Goal: Task Accomplishment & Management: Manage account settings

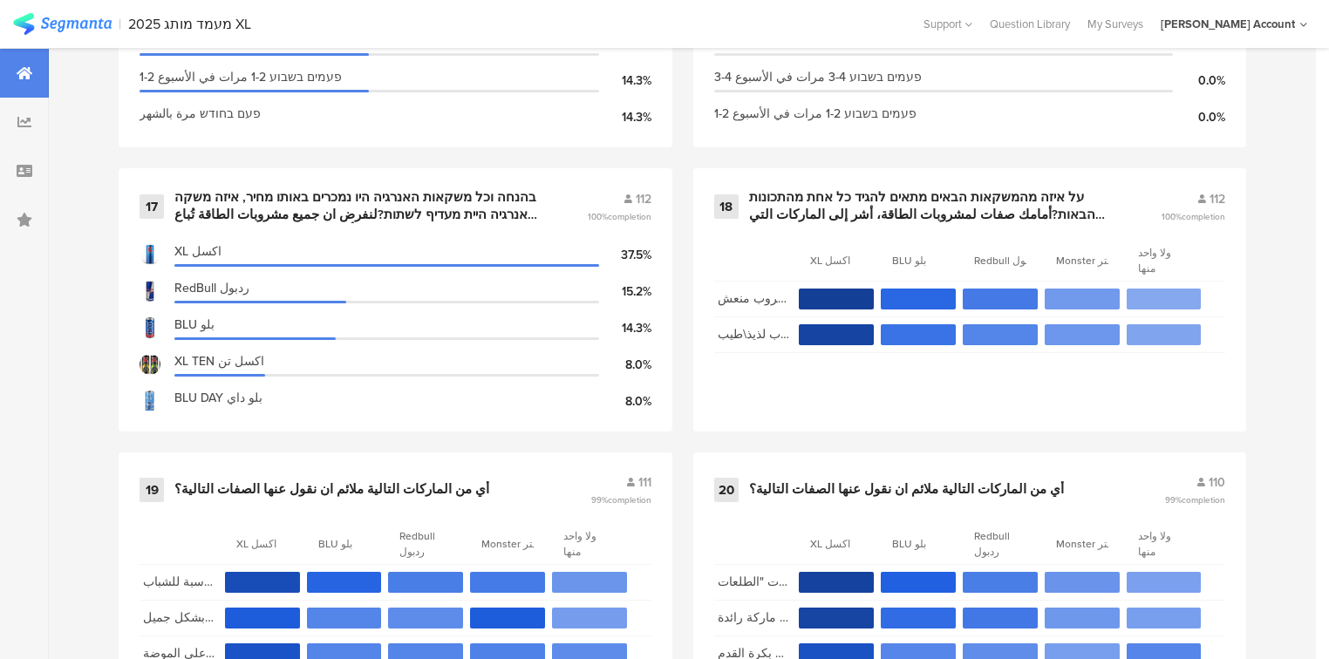
scroll to position [3875, 0]
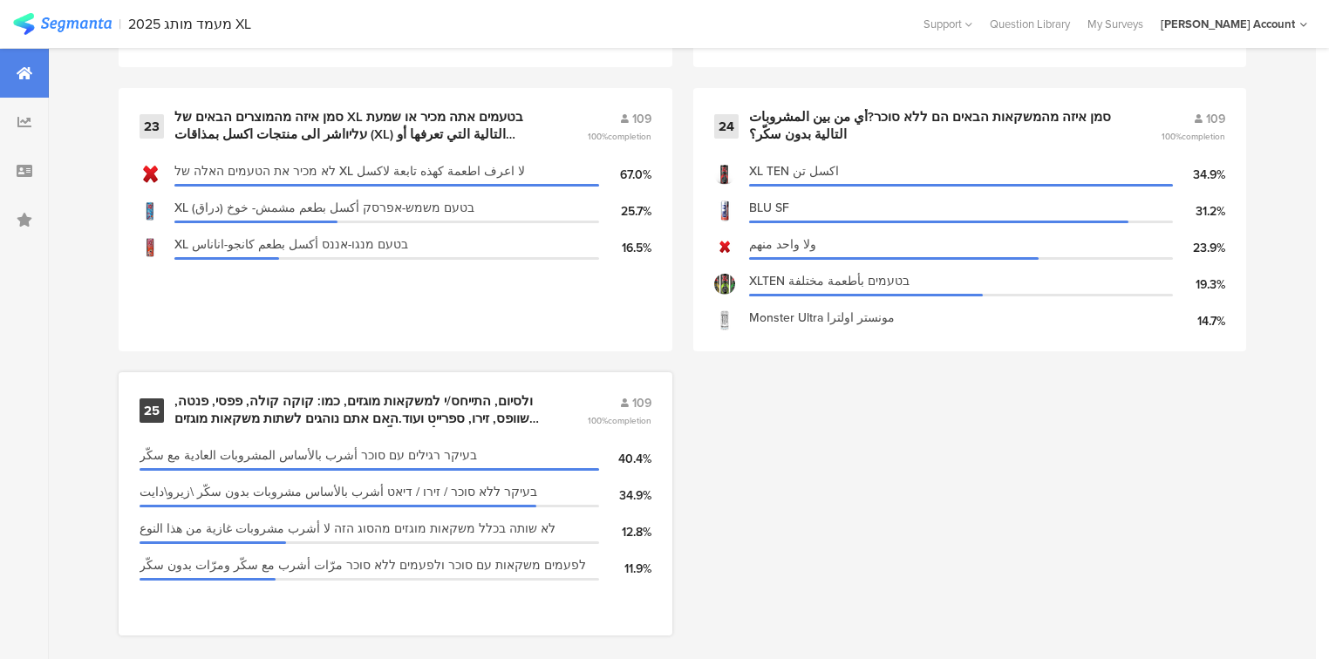
click at [493, 397] on div "ולסיום, התייחס/י למשקאות מוגזים, כמו: קוקה קולה, פפסי, פנטה, שוופס, זירו, ספריי…" at bounding box center [359, 410] width 370 height 34
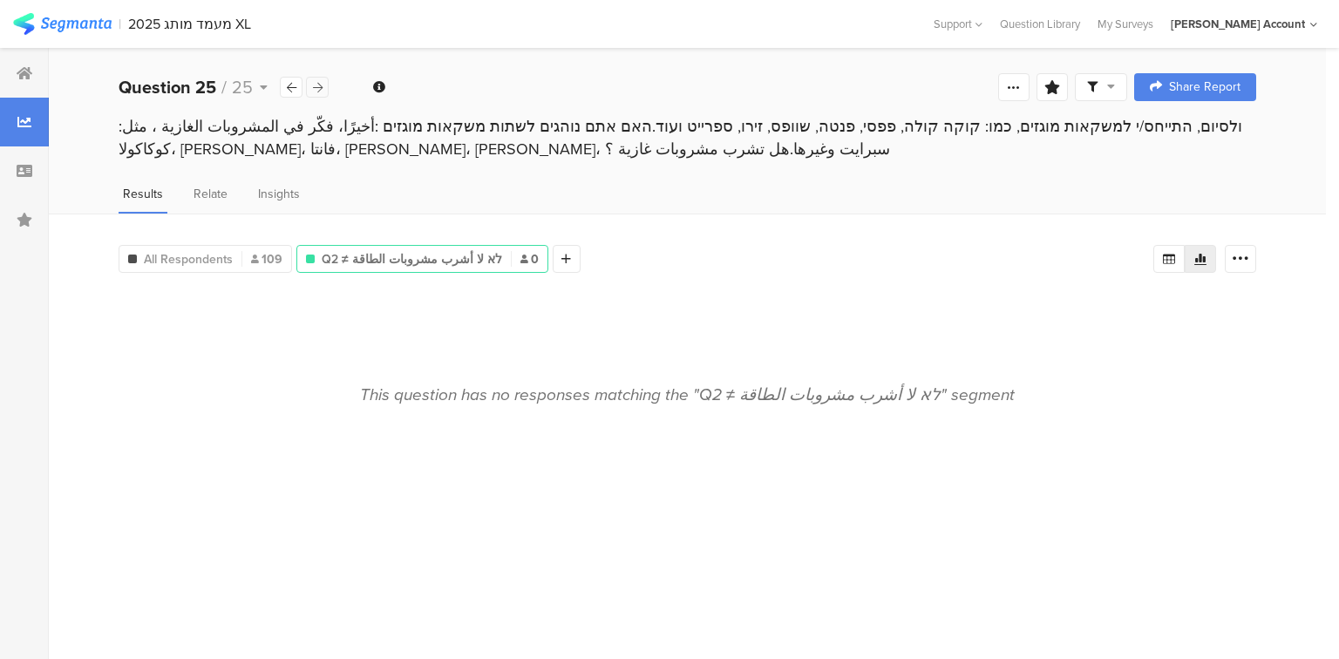
click at [320, 85] on icon at bounding box center [318, 87] width 10 height 11
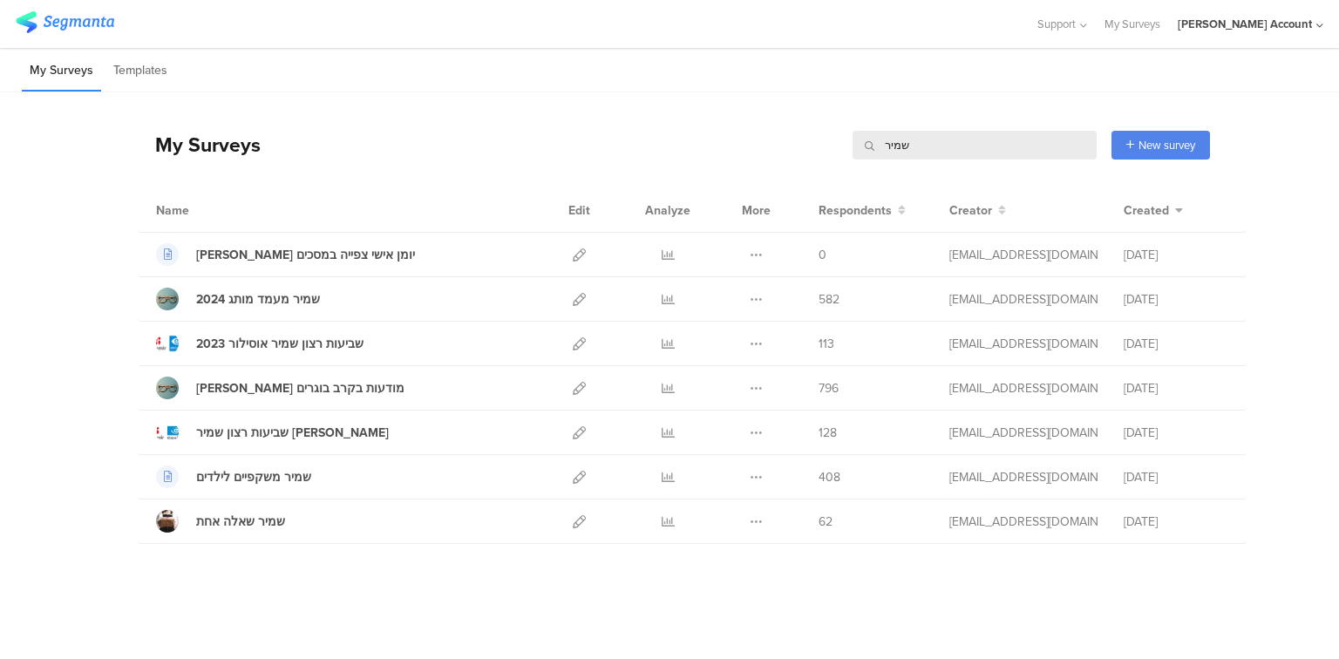
click at [904, 146] on input "שמיר" at bounding box center [975, 145] width 244 height 29
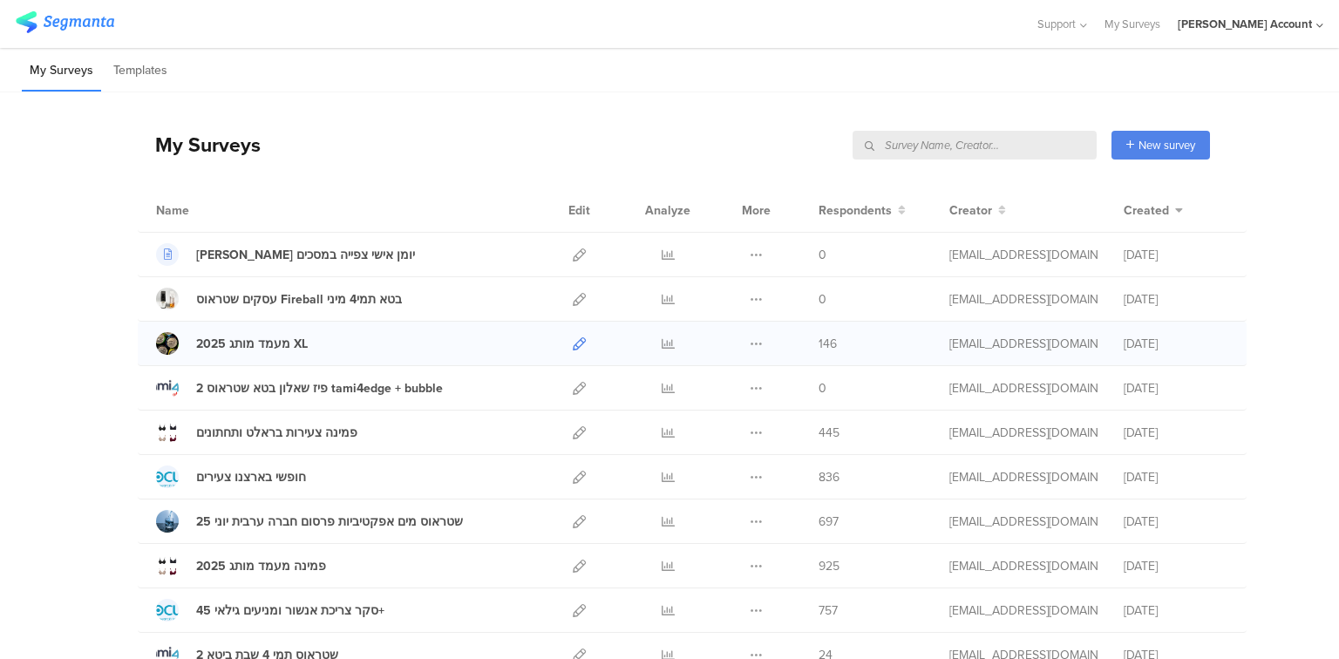
click at [578, 341] on icon at bounding box center [579, 343] width 13 height 13
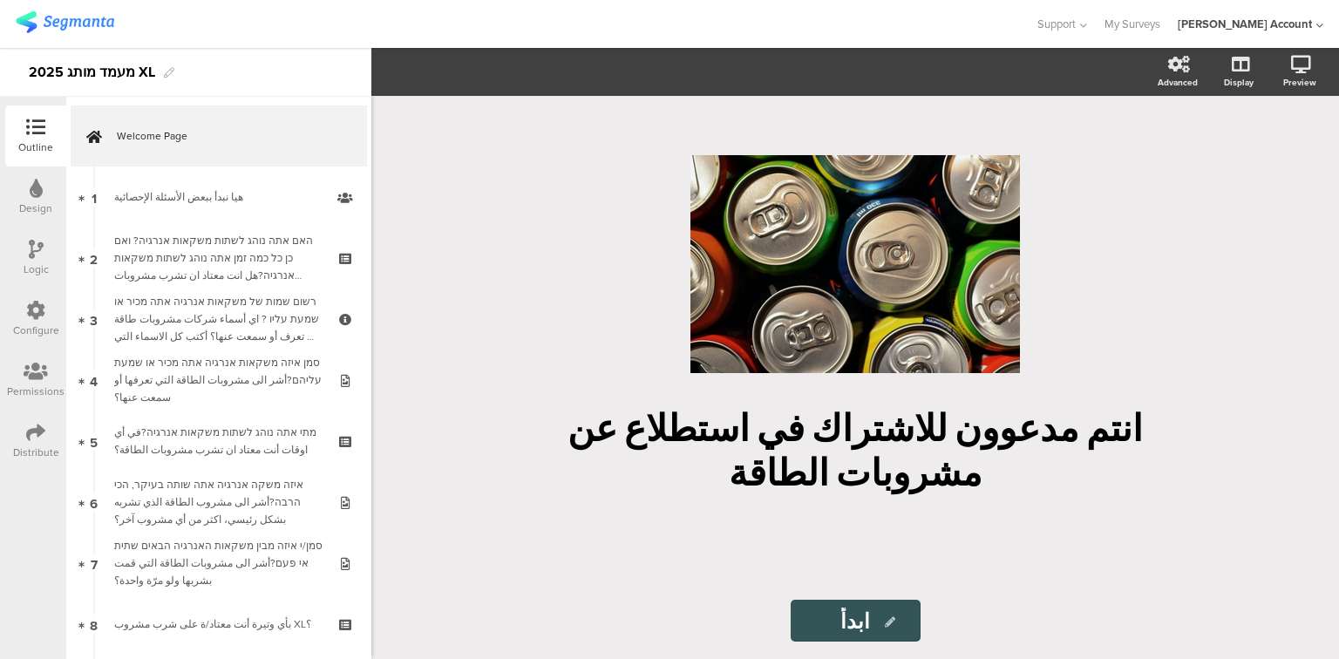
click at [28, 433] on icon at bounding box center [35, 432] width 19 height 19
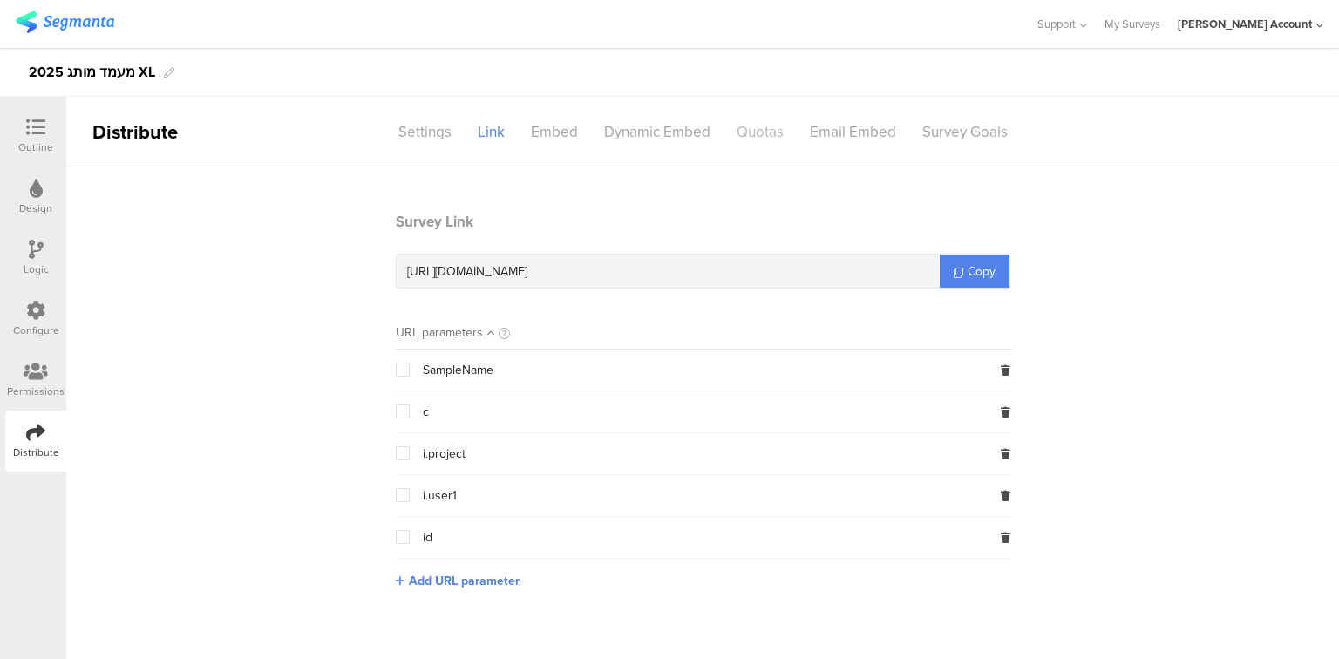
click at [757, 133] on div "Quotas" at bounding box center [760, 132] width 73 height 31
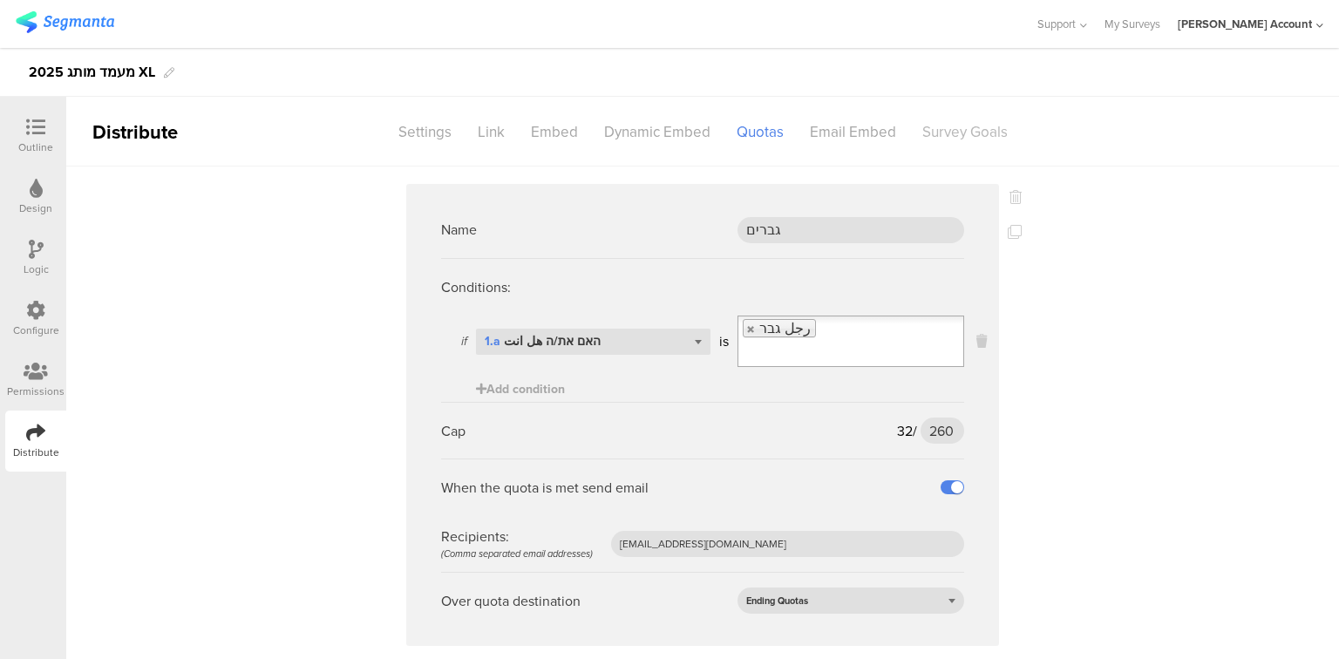
click at [973, 136] on div "Survey Goals" at bounding box center [965, 132] width 112 height 31
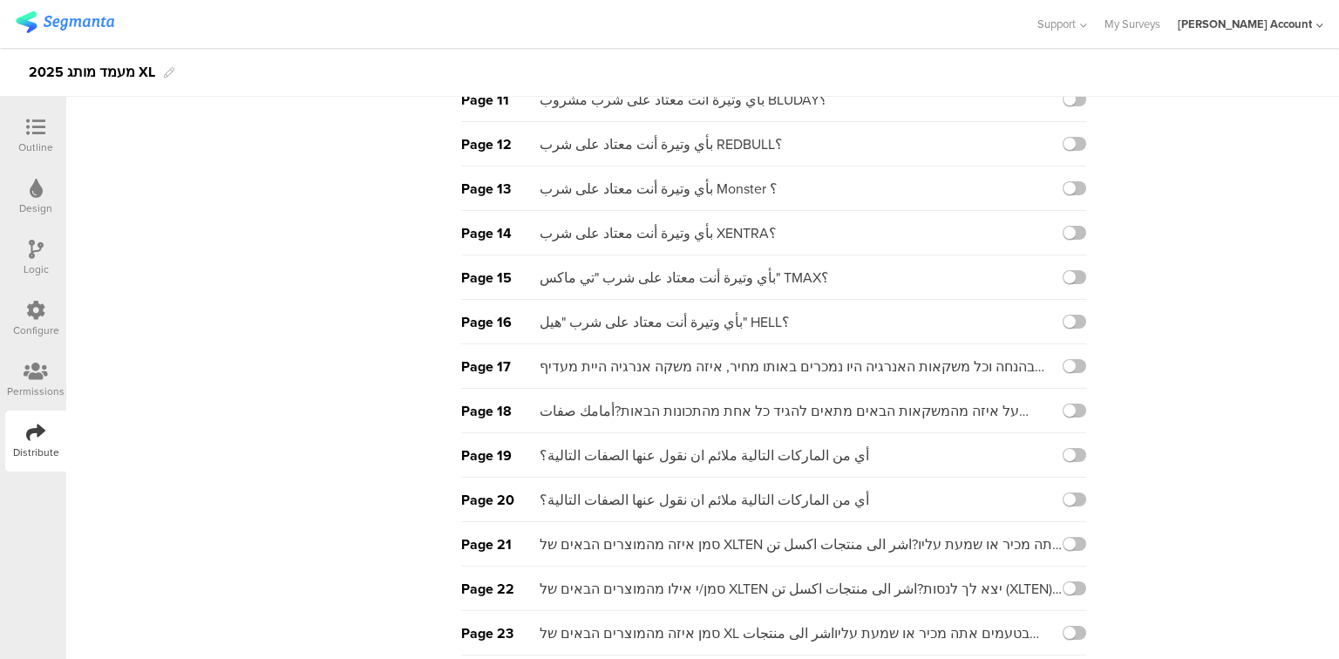
scroll to position [826, 0]
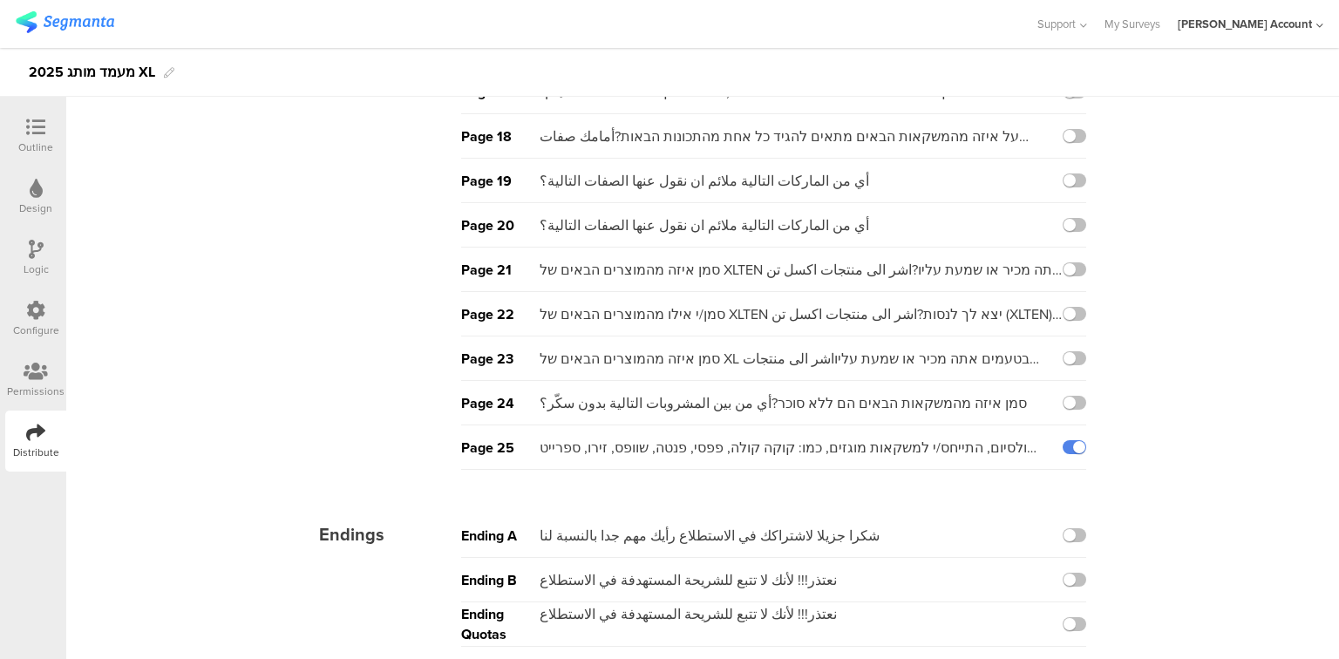
click at [33, 143] on div "Outline" at bounding box center [35, 147] width 35 height 16
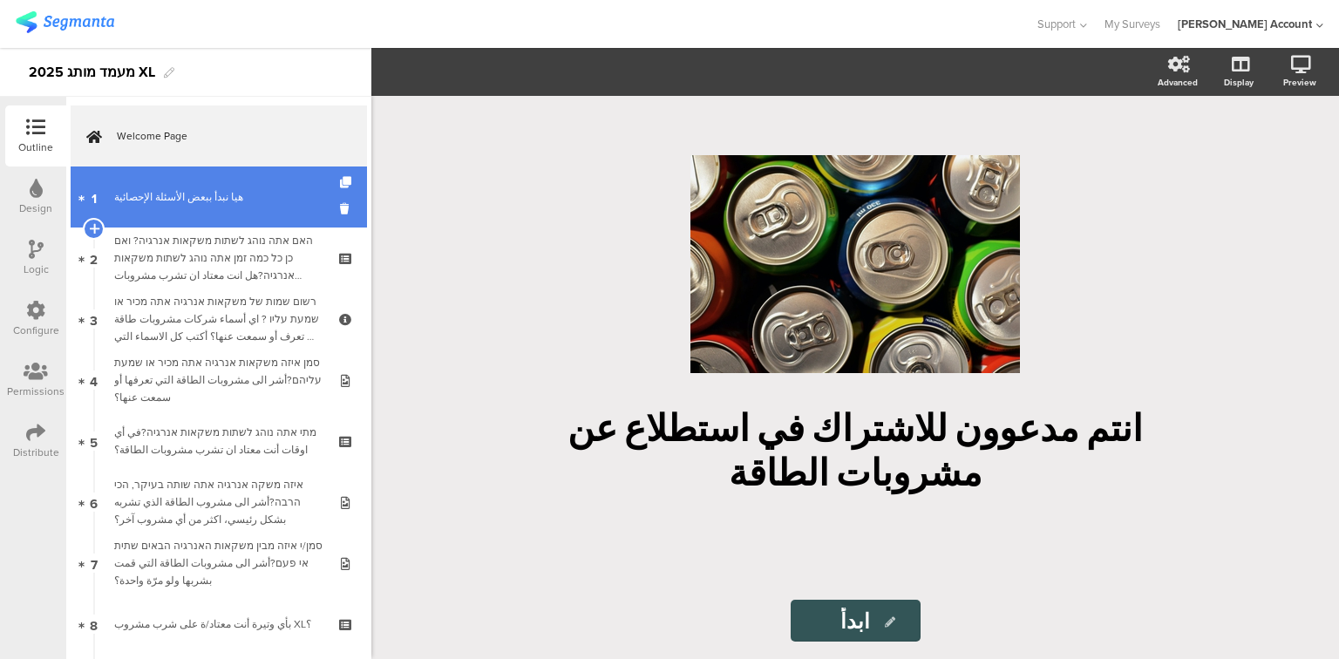
click at [154, 207] on link "1 هيا نبدأ ببعض الأسئلة الإحصائية" at bounding box center [219, 197] width 296 height 61
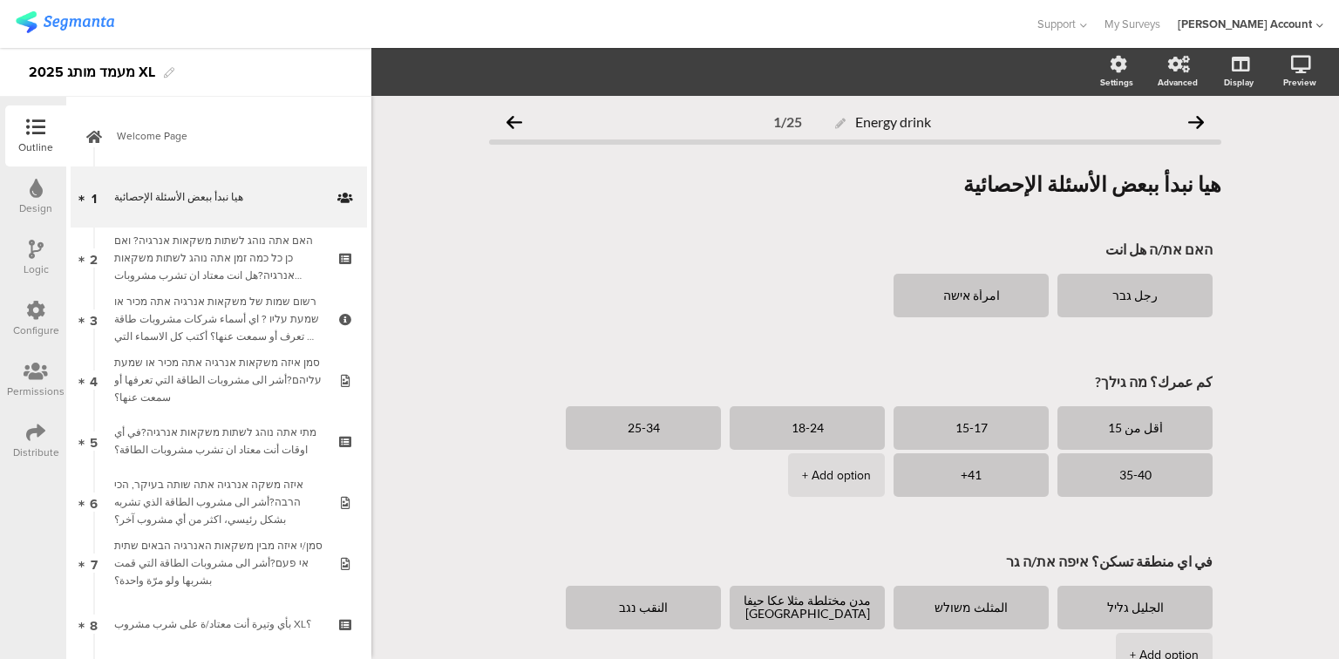
click at [45, 255] on div "Logic" at bounding box center [35, 258] width 61 height 61
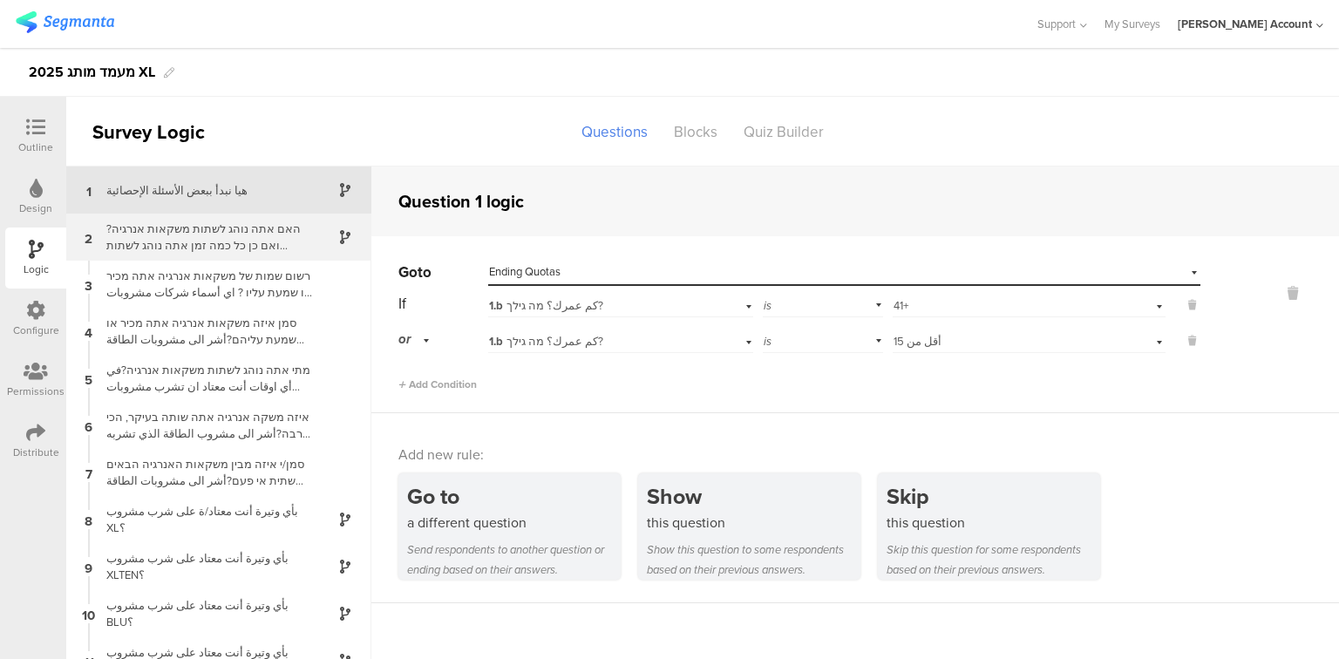
click at [231, 248] on div "האם אתה נוהג לשתות משקאות אנרגיה? ואם כן כל כמה זמן אתה נוהג לשתות משקאות אנרגי…" at bounding box center [205, 237] width 218 height 33
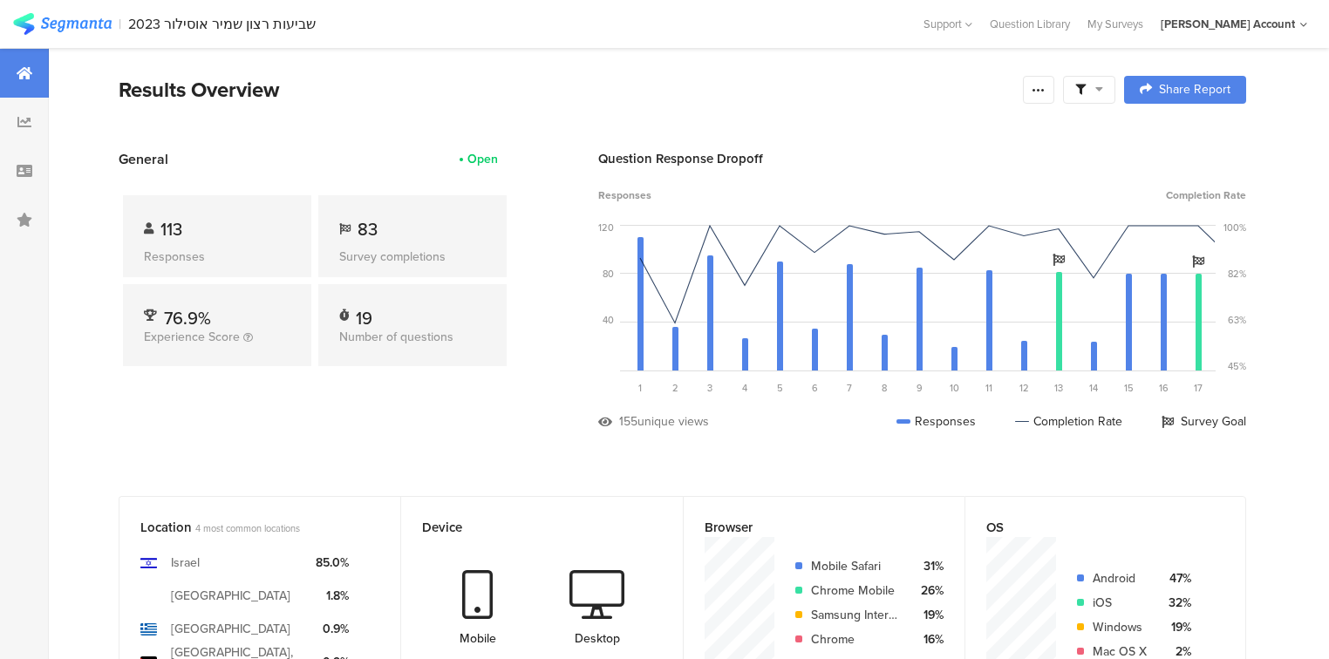
scroll to position [2127, 0]
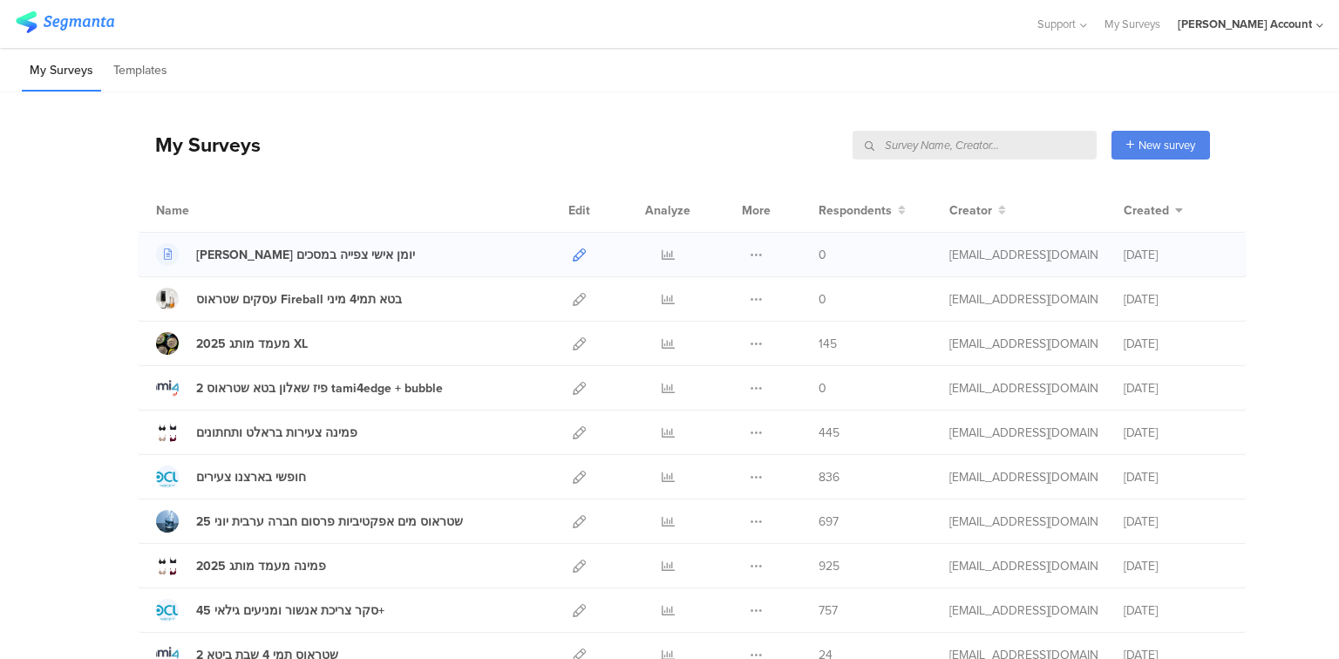
click at [574, 252] on icon at bounding box center [579, 254] width 13 height 13
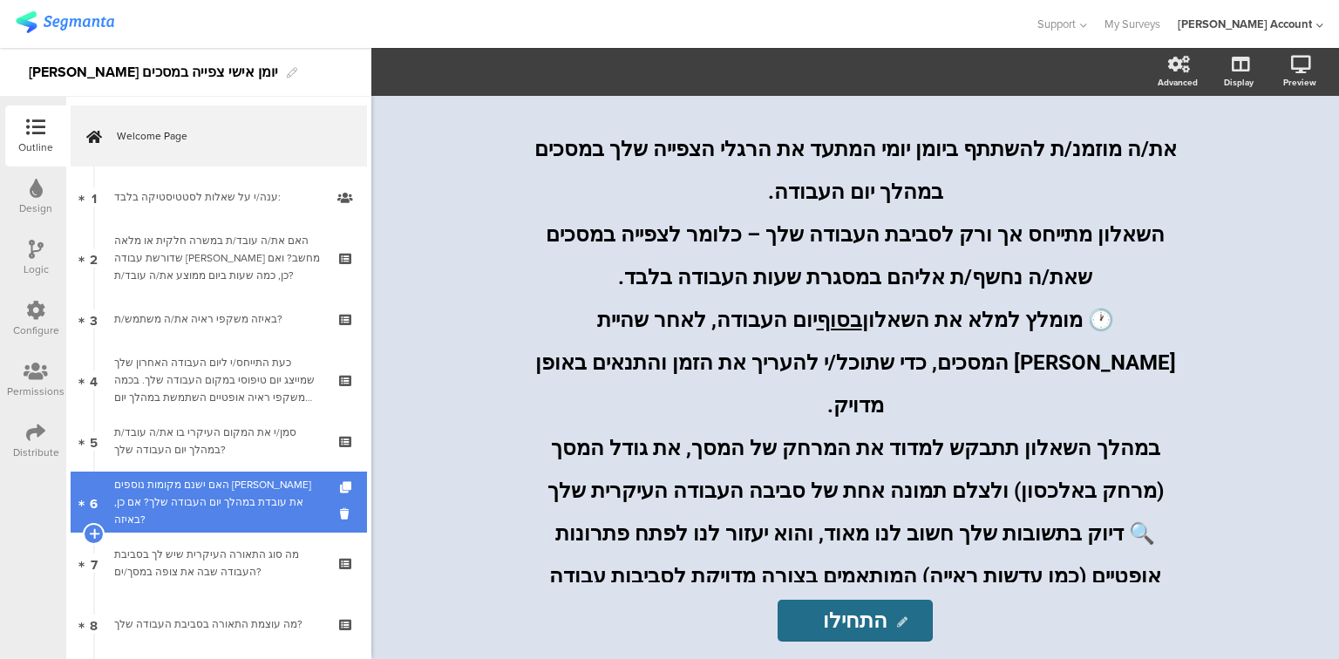
scroll to position [279, 0]
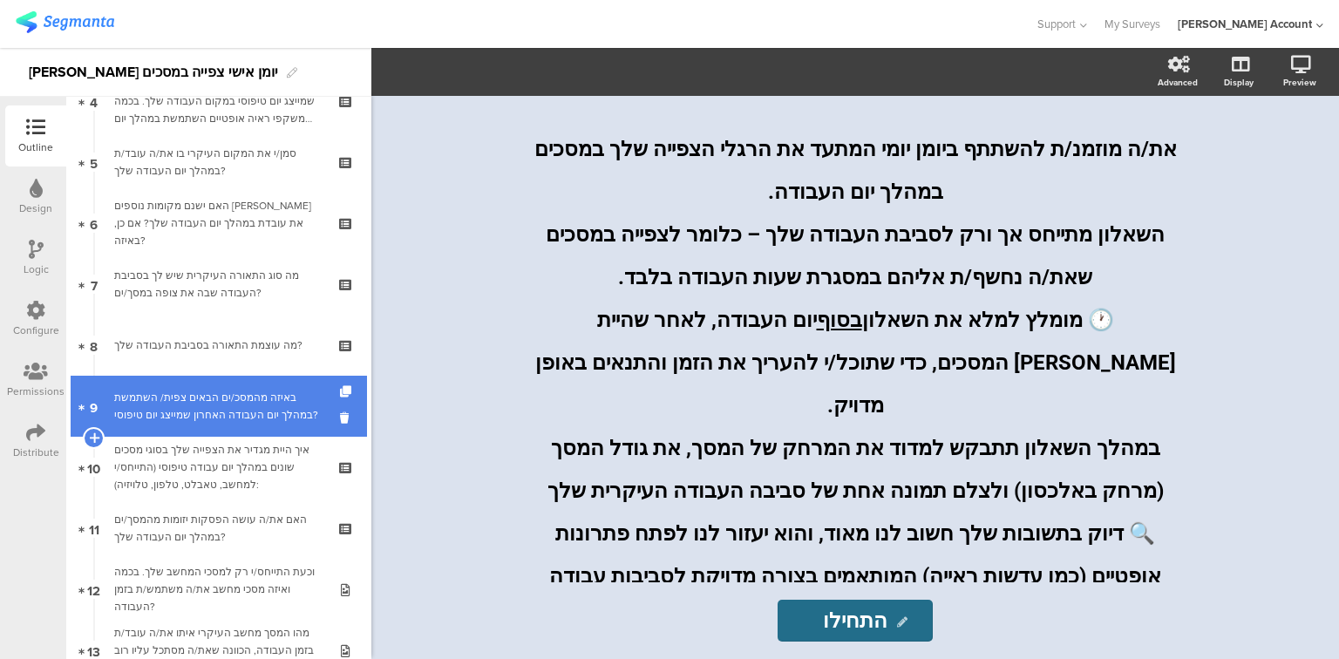
click at [229, 415] on div "באיזה מהמסכ/ים הבאים צפית/ השתמשת במהלך יום העבודה האחרון שמייצג יום טיפוסי?" at bounding box center [218, 406] width 208 height 35
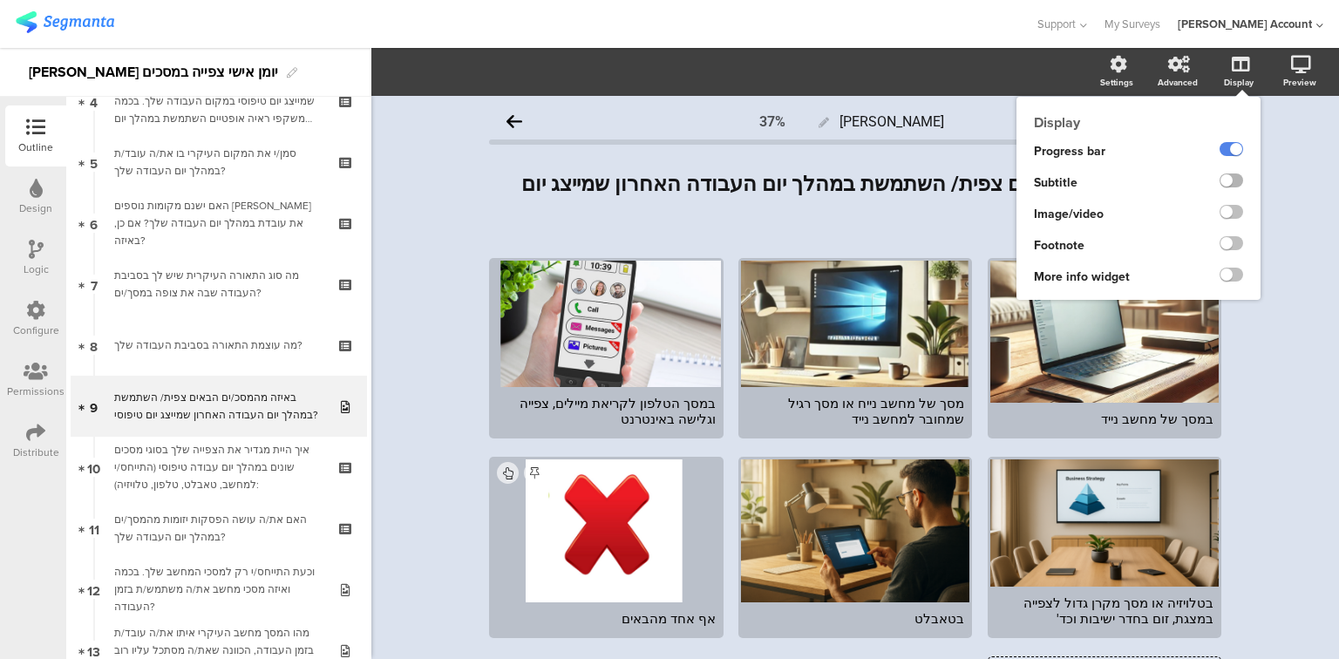
click at [1220, 180] on label at bounding box center [1232, 180] width 24 height 14
click at [0, 0] on input "checkbox" at bounding box center [0, 0] width 0 height 0
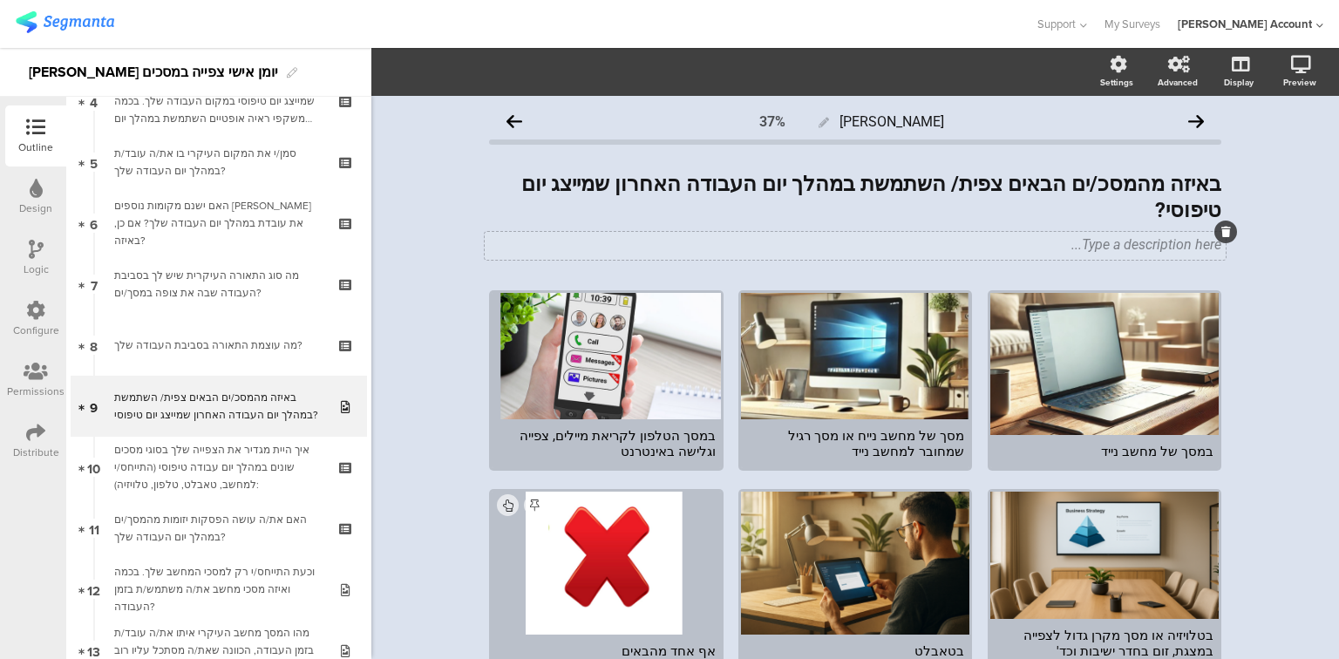
click at [973, 232] on div "Type a description here..." at bounding box center [855, 246] width 741 height 28
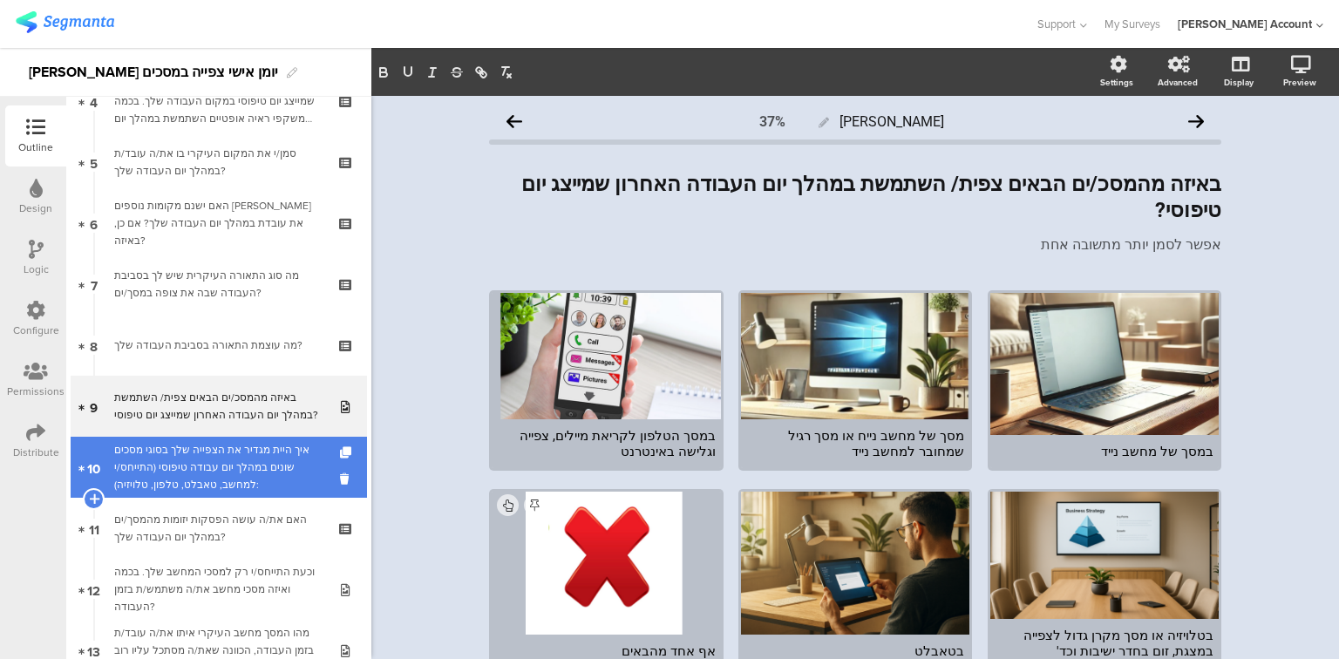
click at [264, 474] on div "איך היית מגדיר את הצפייה שלך בסוגי מסכים שונים במהלך יום עבודה טיפוסי (התייחס/י…" at bounding box center [218, 467] width 208 height 52
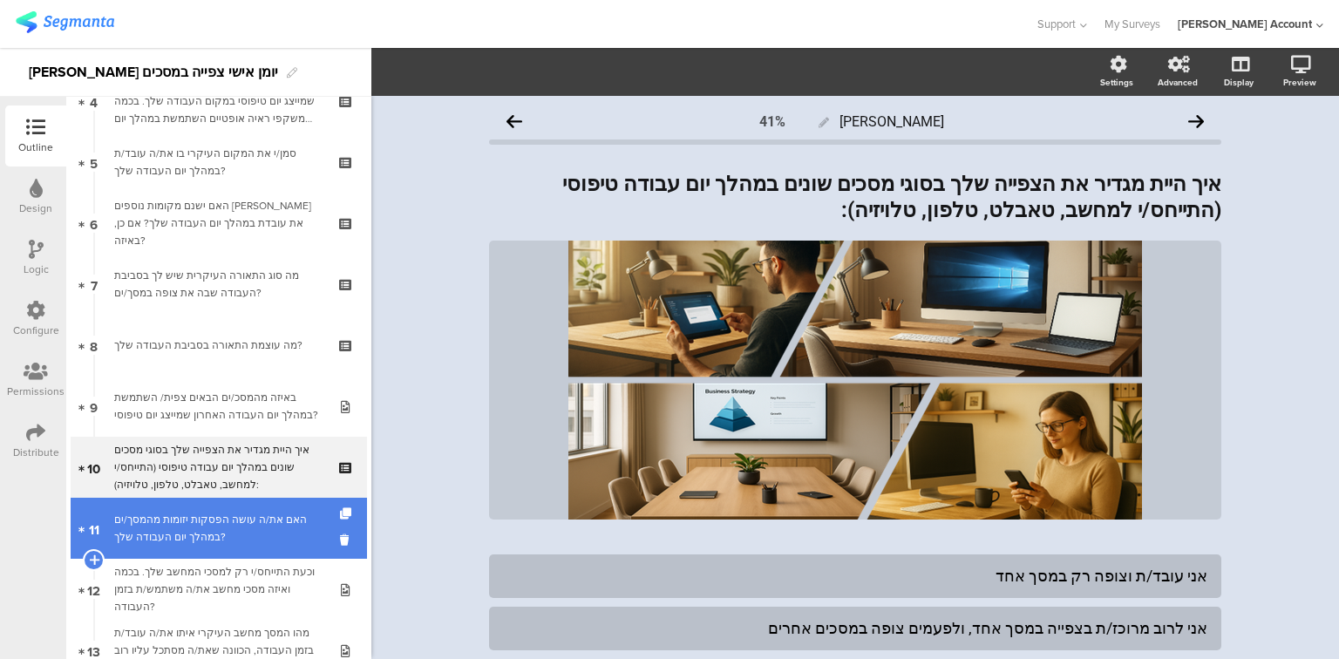
click at [271, 527] on div "האם את/ה עושה הפסקות יזומות מהמסך/ים במהלך יום העבודה שלך?" at bounding box center [218, 528] width 208 height 35
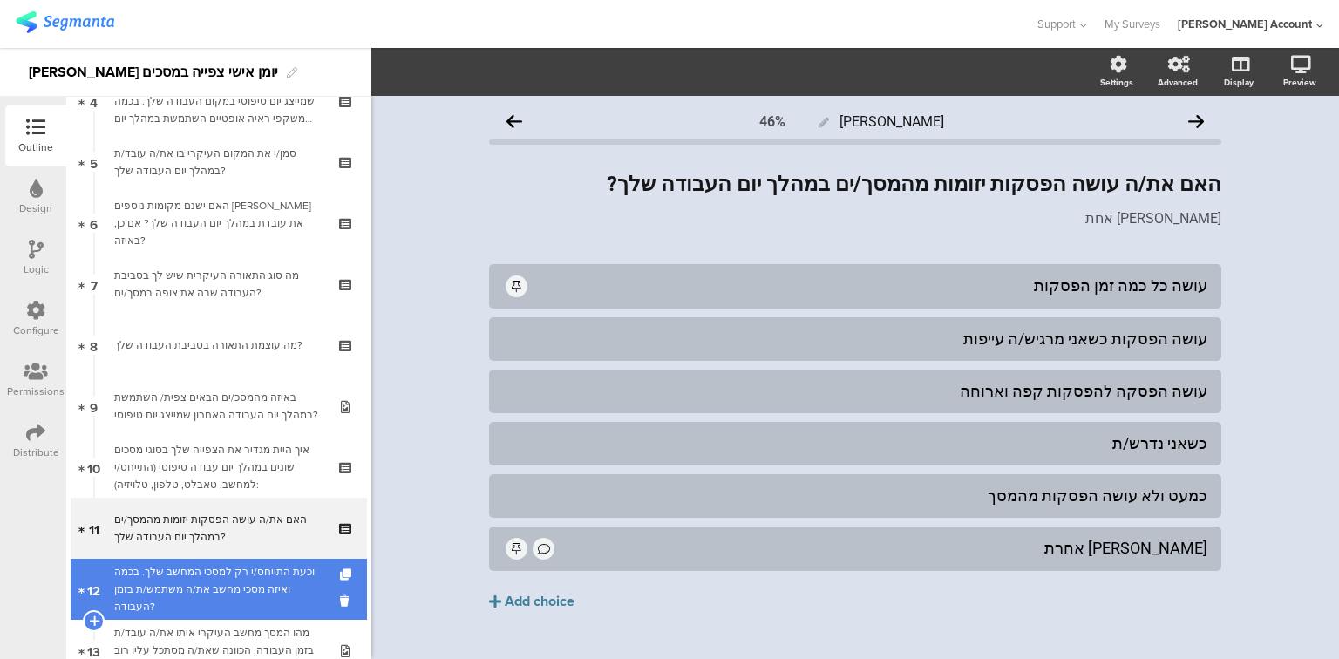
click at [262, 575] on div "וכעת התייחס/י רק למסכי המחשב שלך. בכמה ואיזה מסכי מחשב את/ה משתמש/ת בזמן העבודה?" at bounding box center [218, 589] width 208 height 52
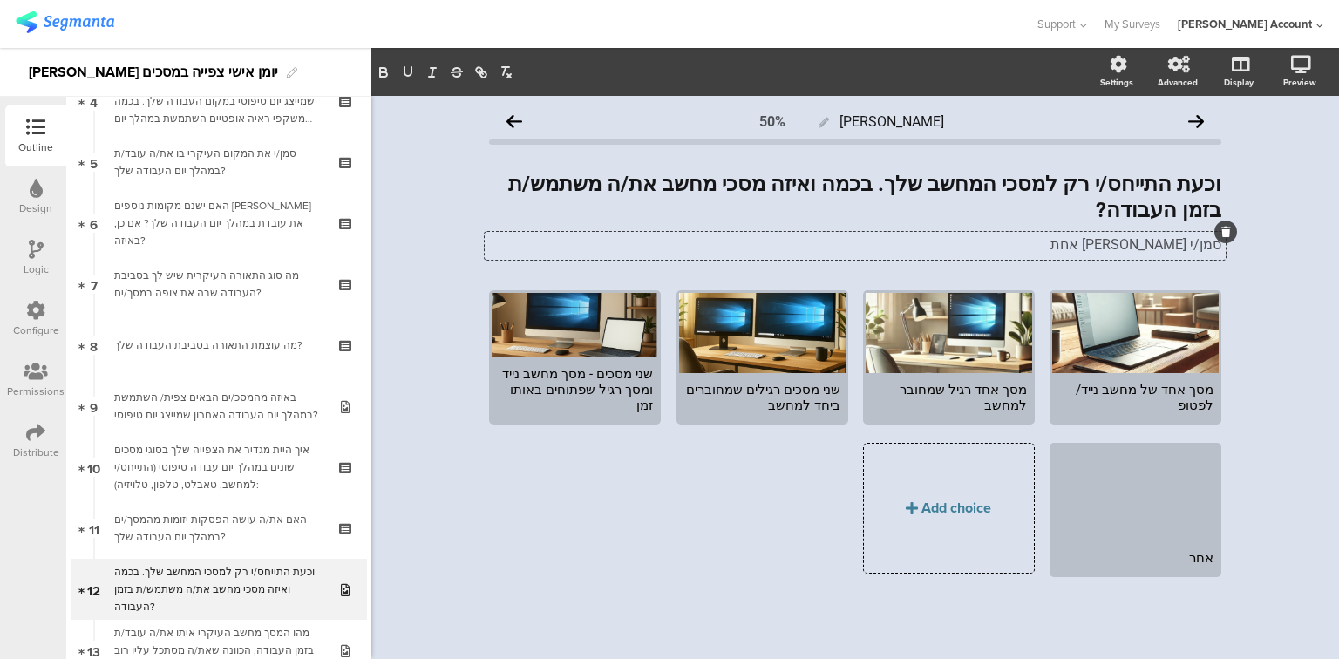
drag, startPoint x: 1192, startPoint y: 219, endPoint x: 1032, endPoint y: 221, distance: 159.5
click at [1032, 232] on div "סמן/י תשובה אחת סמן/י תשובה אחת סמן/י תשובה אחת" at bounding box center [855, 246] width 741 height 28
drag, startPoint x: 900, startPoint y: 187, endPoint x: 835, endPoint y: 187, distance: 64.5
click at [820, 187] on div "וכעת התייחס/י רק למסכי המחשב שלך. בכמה ואיזה מסכי מחשב את/ה משתמש/ת בזמן העבודה…" at bounding box center [855, 197] width 741 height 61
click at [856, 191] on strong "וכעת התייחס/י רק למסכי המחשב שלך. בכמה ואיזה מסכי מחשב את/ה משתמש/ת בזמן העבודה?" at bounding box center [862, 197] width 718 height 51
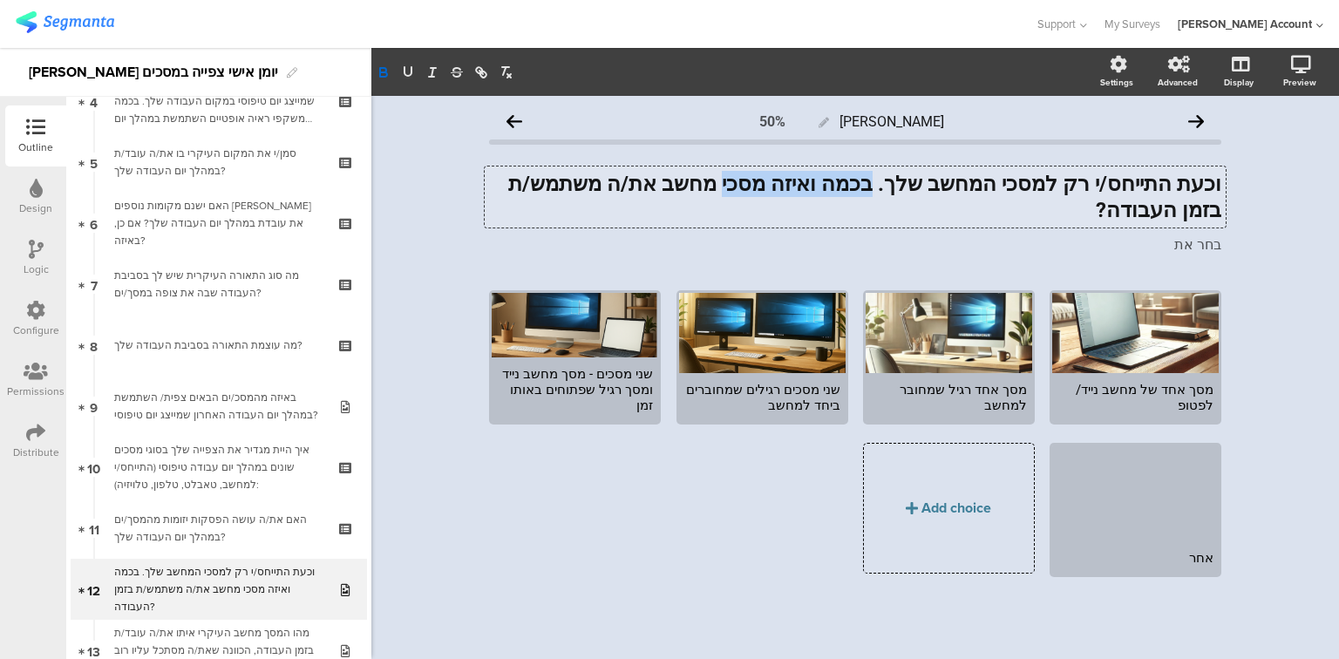
drag, startPoint x: 918, startPoint y: 182, endPoint x: 794, endPoint y: 181, distance: 123.8
click at [794, 181] on strong "וכעת התייחס/י רק למסכי המחשב שלך. בכמה ואיזה מסכי מחשב את/ה משתמש/ת בזמן העבודה?" at bounding box center [862, 197] width 718 height 51
drag, startPoint x: 741, startPoint y: 198, endPoint x: 772, endPoint y: 195, distance: 31.5
click at [741, 198] on div "וכעת התייחס/י רק למסכי המחשב שלך. בכמה ואיזה מסכי מחשב את/ה משתמש/ת בזמן העבודה…" at bounding box center [855, 197] width 741 height 61
drag, startPoint x: 922, startPoint y: 185, endPoint x: 461, endPoint y: 158, distance: 461.9
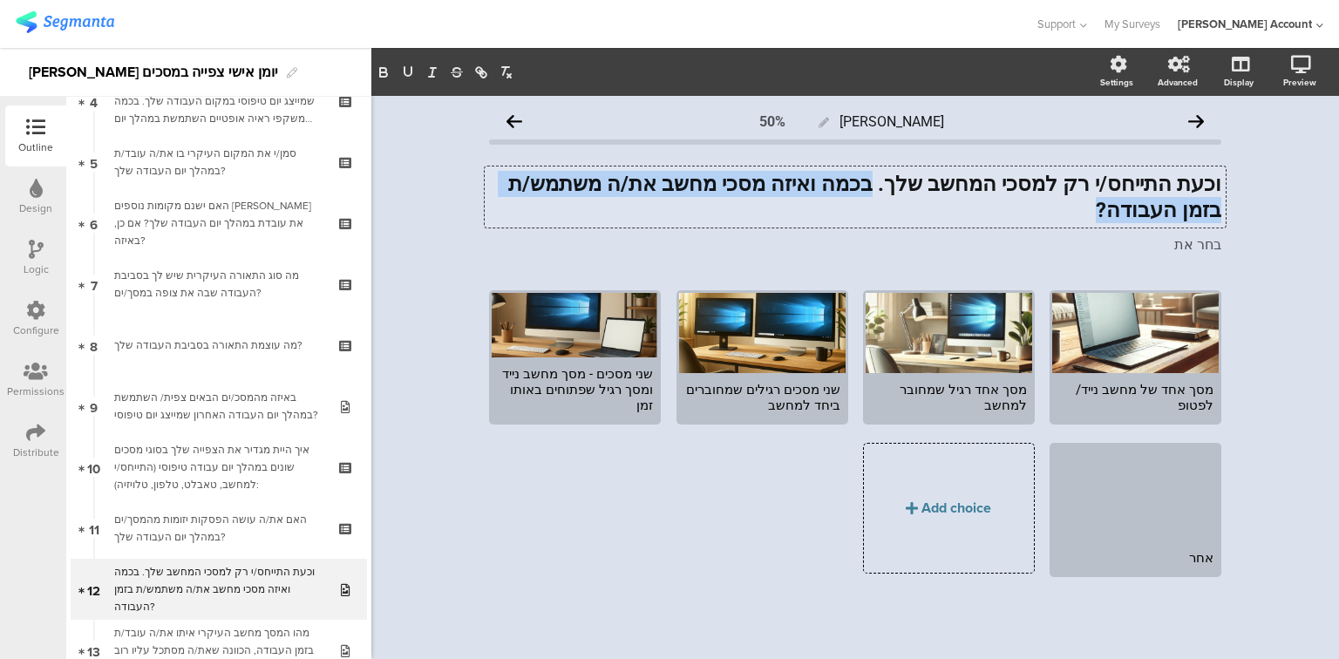
click at [461, 158] on div "יומן יומי 50% וכעת התייחס/י רק למסכי המחשב שלך. בכמה ואיזה מסכי מחשב את/ה משתמש…" at bounding box center [855, 377] width 968 height 563
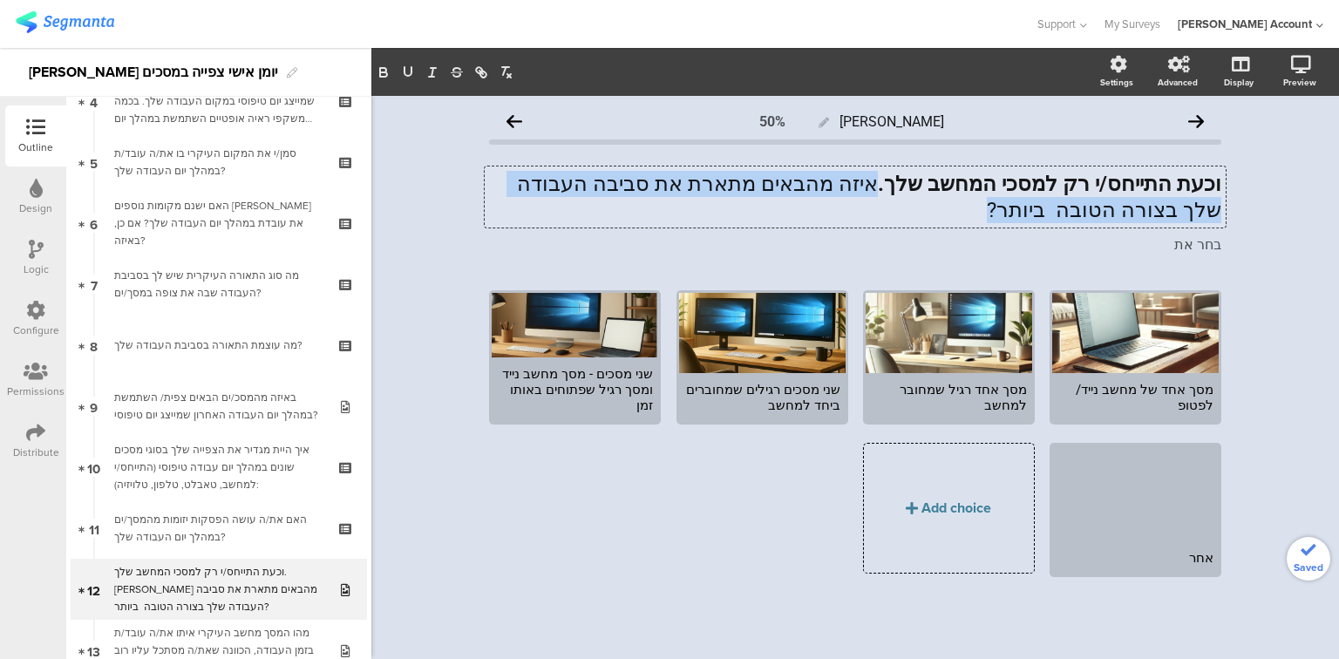
drag, startPoint x: 921, startPoint y: 188, endPoint x: 807, endPoint y: 225, distance: 119.9
click at [807, 225] on div "וכעת התייחס/י רק למסכי המחשב שלך. איזה מהבאים מתארת את סביבה העבודה שלך בצורה ה…" at bounding box center [855, 197] width 741 height 61
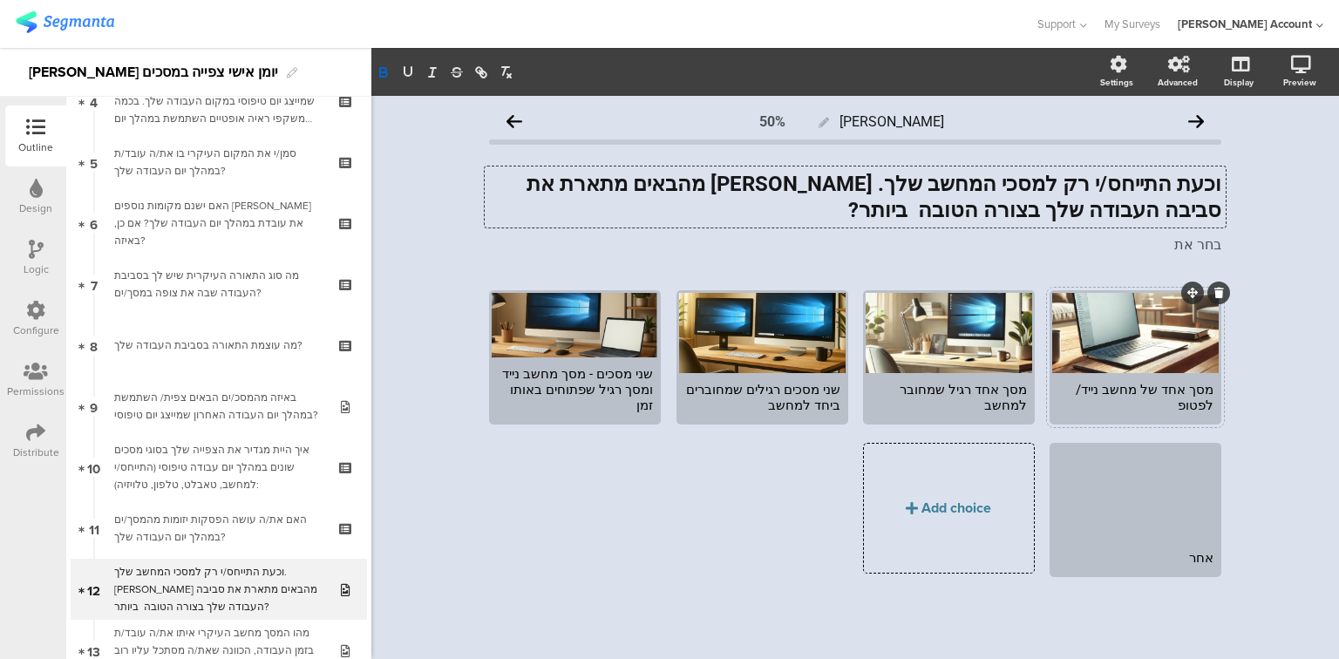
click at [1162, 401] on div "מסך אחד של מחשב נייד/ לפטופ" at bounding box center [1135, 397] width 156 height 31
click at [1083, 244] on div "בחר את בחר את" at bounding box center [855, 246] width 741 height 28
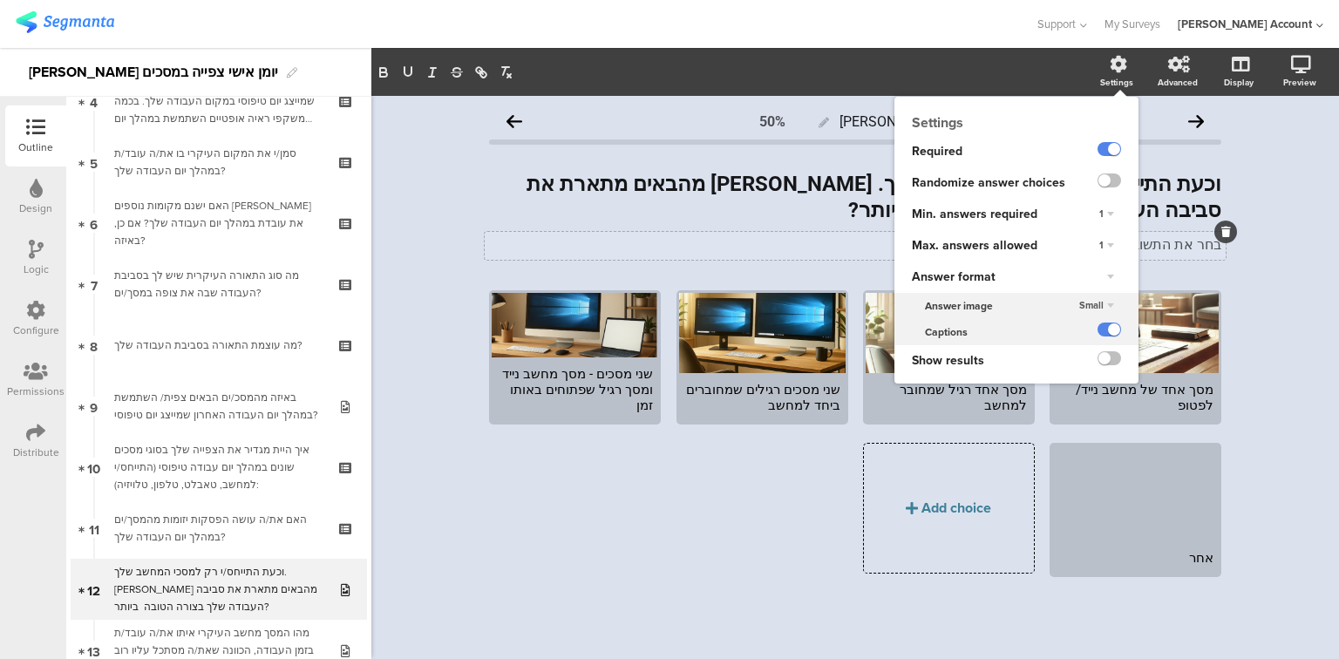
click at [1091, 308] on span "Small" at bounding box center [1091, 305] width 24 height 14
click at [1077, 359] on div "Large" at bounding box center [1081, 359] width 103 height 18
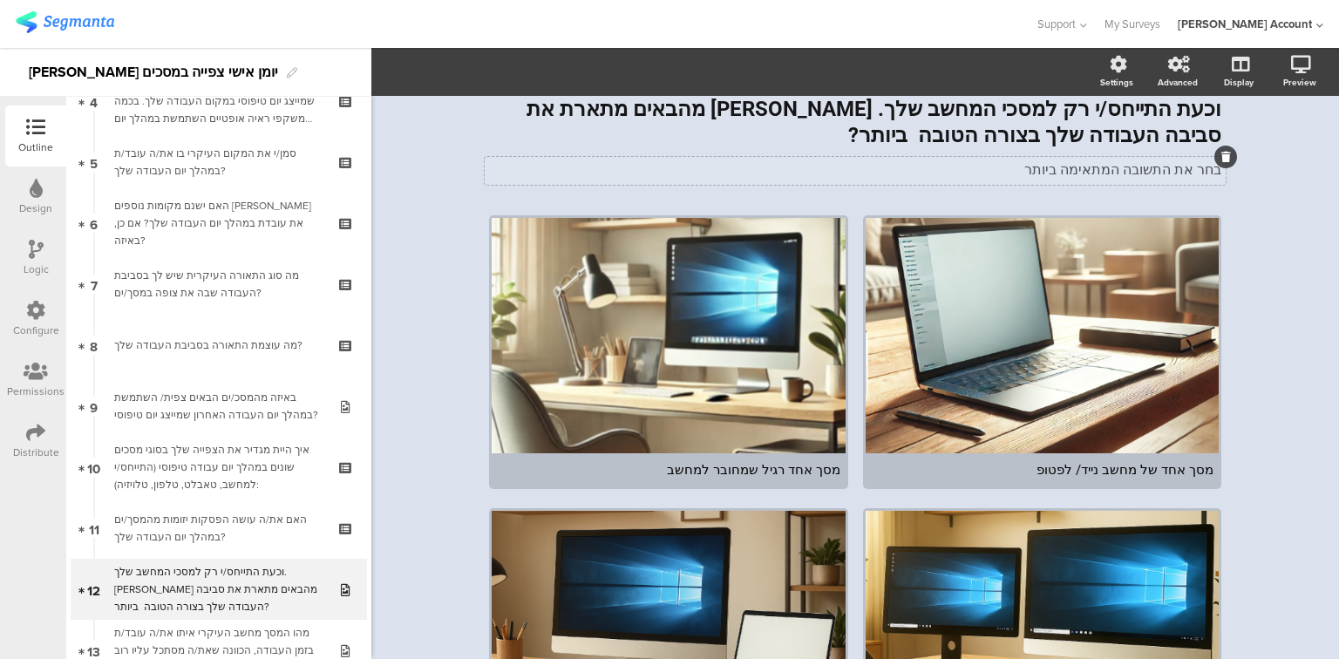
scroll to position [72, 0]
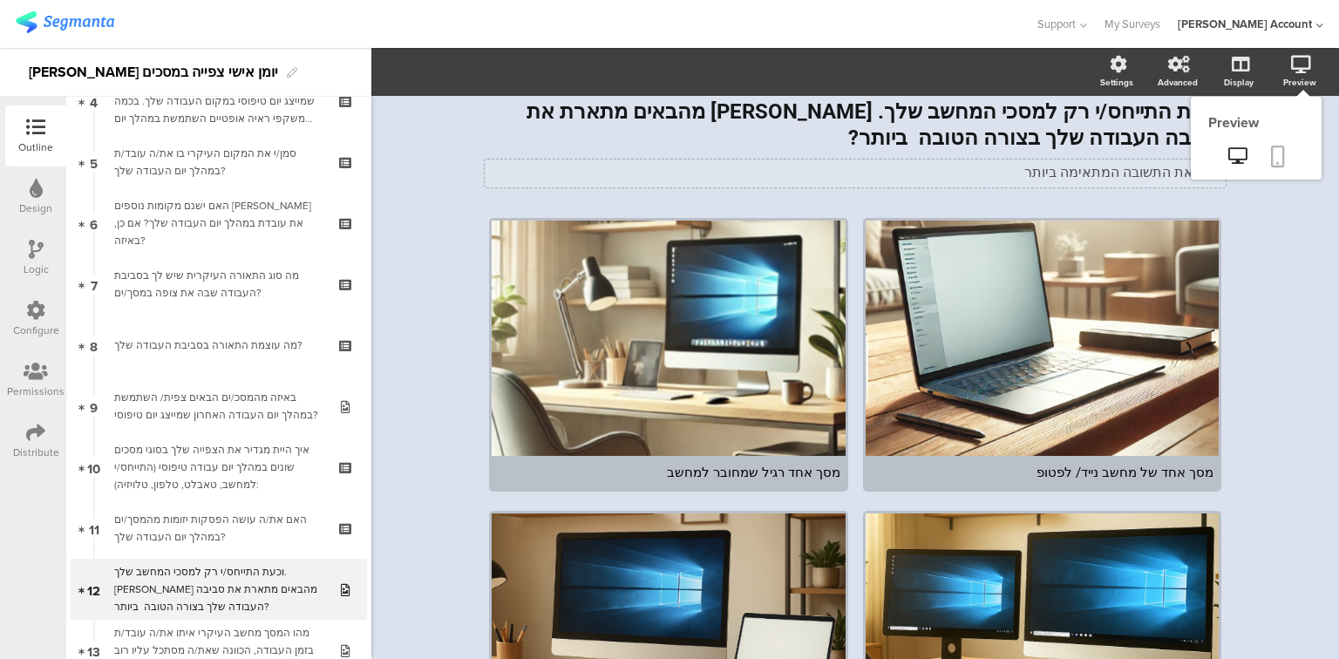
click at [1271, 152] on icon at bounding box center [1278, 157] width 14 height 22
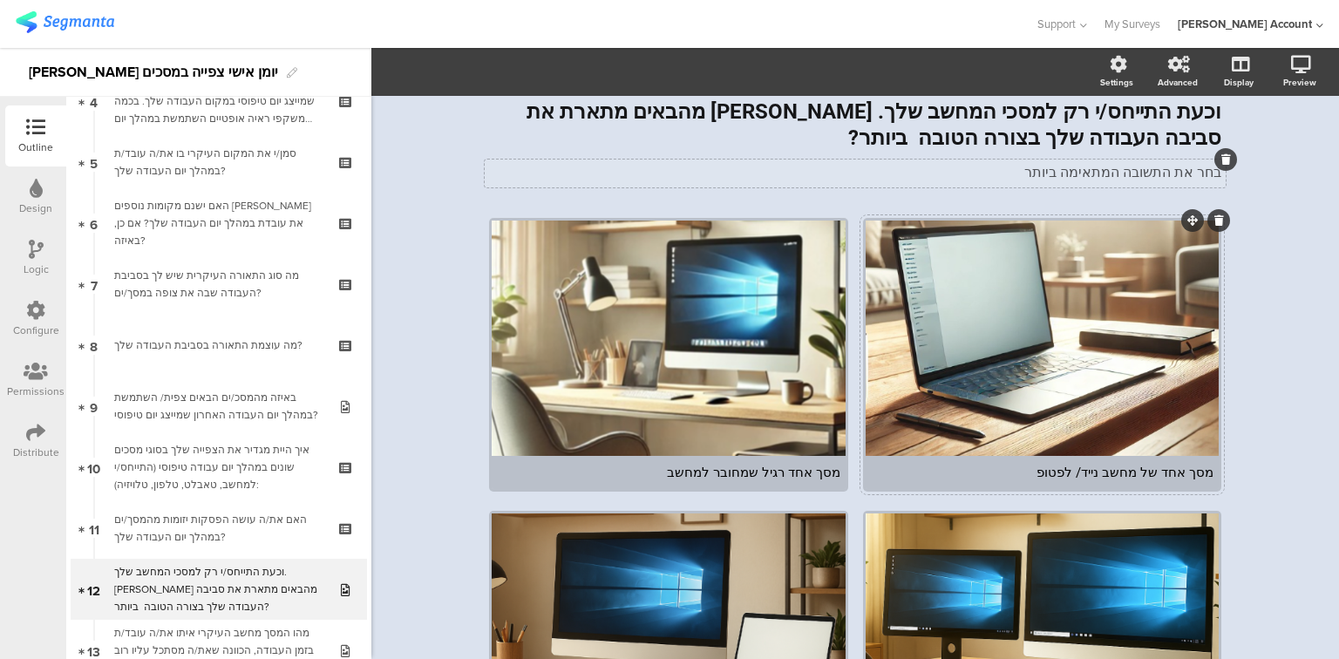
scroll to position [561, 0]
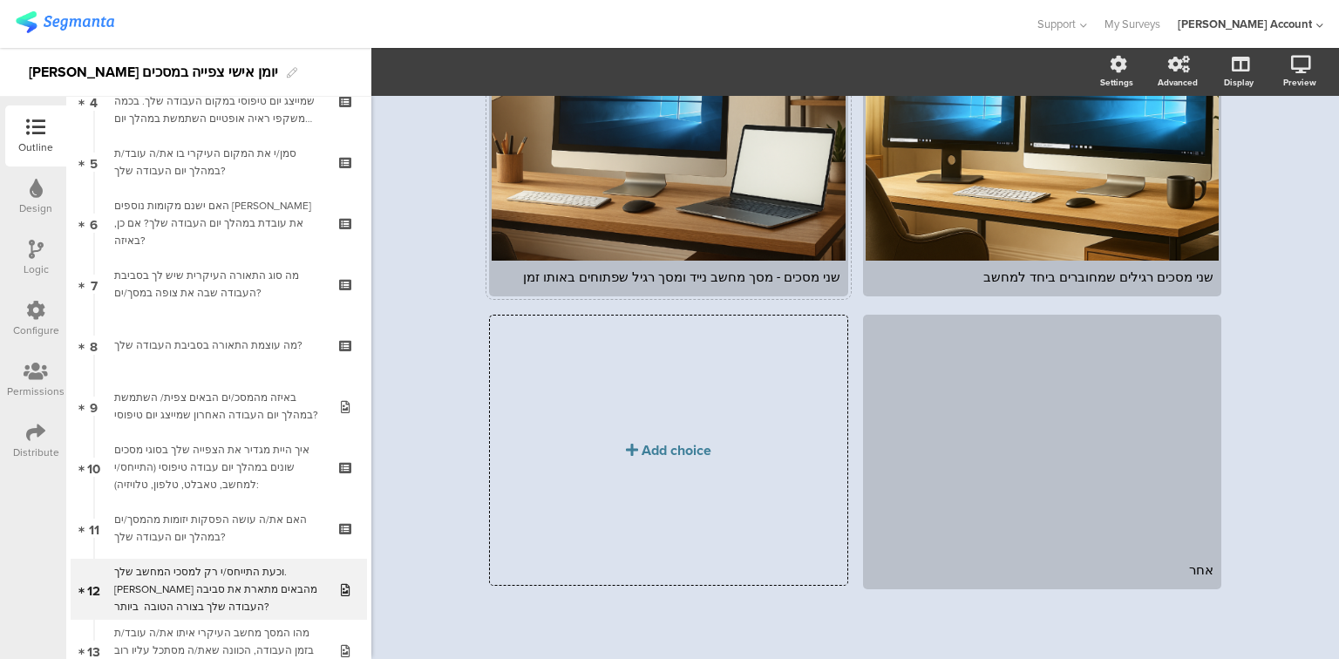
click at [784, 275] on div "שני מסכים - מסך מחשב נייד ומסך רגיל שפתוחים באותו זמן" at bounding box center [668, 277] width 343 height 16
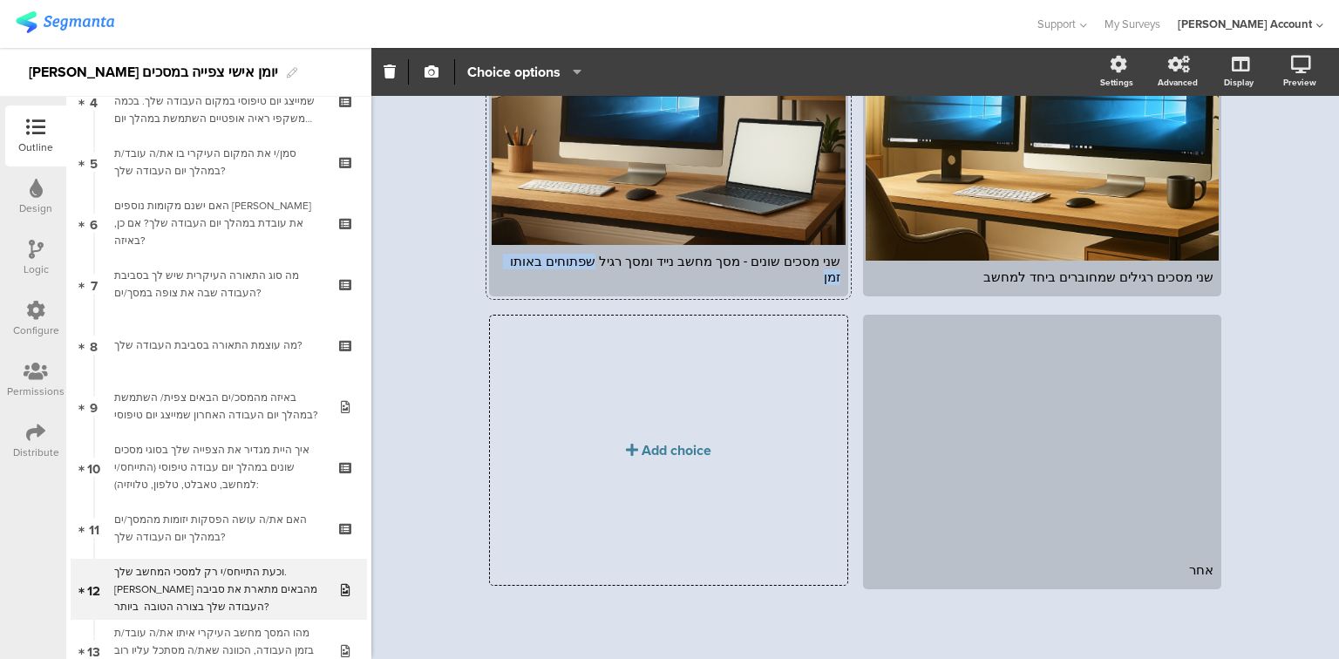
drag, startPoint x: 630, startPoint y: 276, endPoint x: 539, endPoint y: 275, distance: 91.6
click at [539, 275] on div "שני מסכים שונים - מסך מחשב נייד ומסך רגיל שפתוחים באותו זמן" at bounding box center [668, 269] width 343 height 31
click at [753, 277] on div "שני מסכים שונים - מסך מחשב נייד ומסך רגיל שפתוחים באותו זמן" at bounding box center [668, 269] width 343 height 31
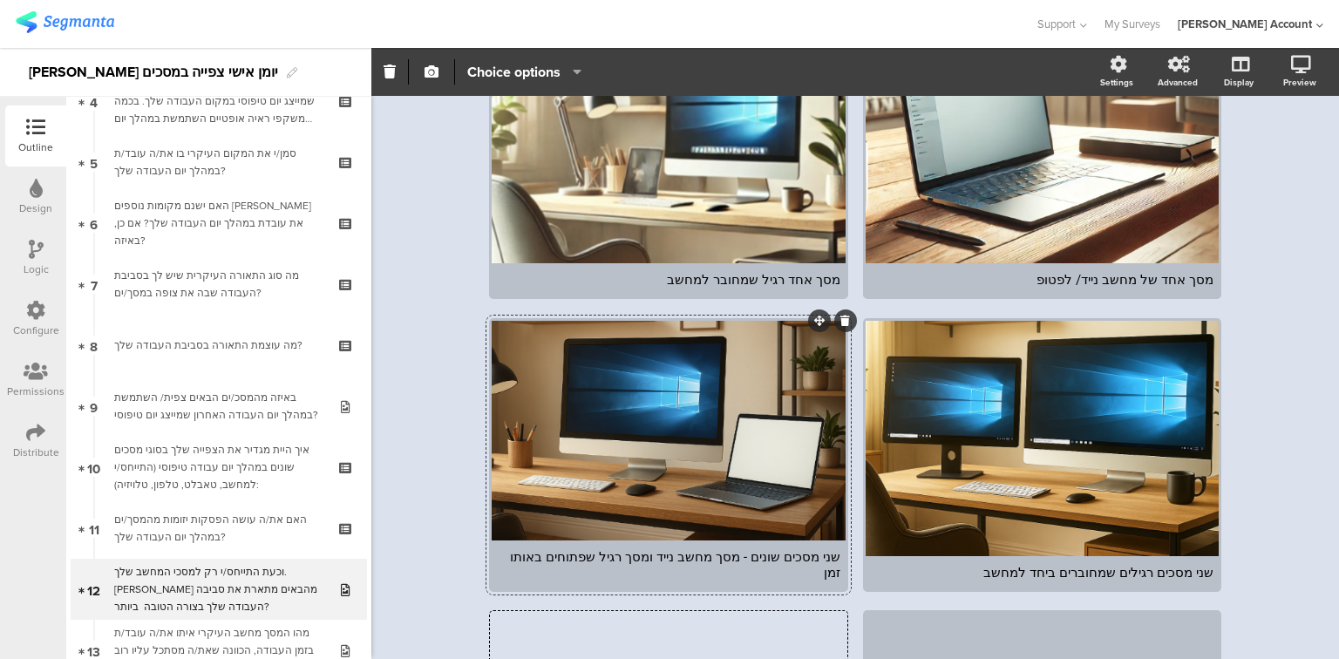
scroll to position [0, 0]
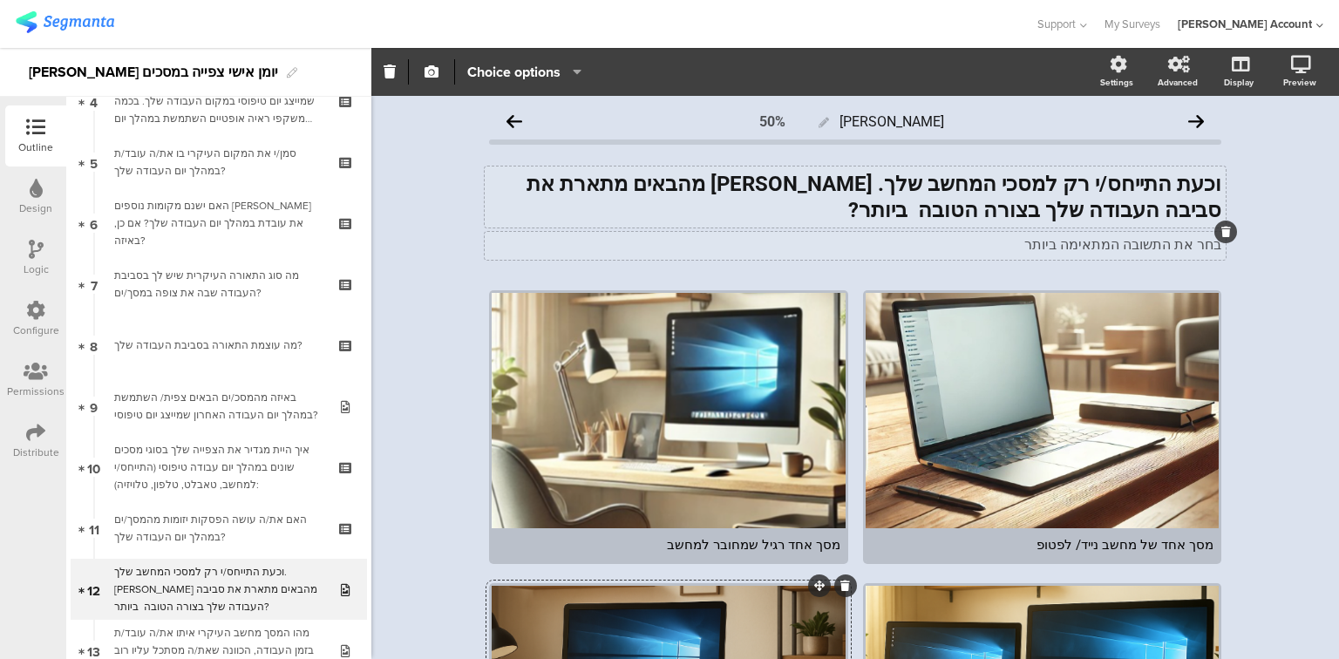
click at [609, 184] on strong "וכעת התייחס/י רק למסכי המחשב שלך. איזה מהבאים מתארת את סביבה העבודה שלך בצורה ה…" at bounding box center [874, 197] width 695 height 51
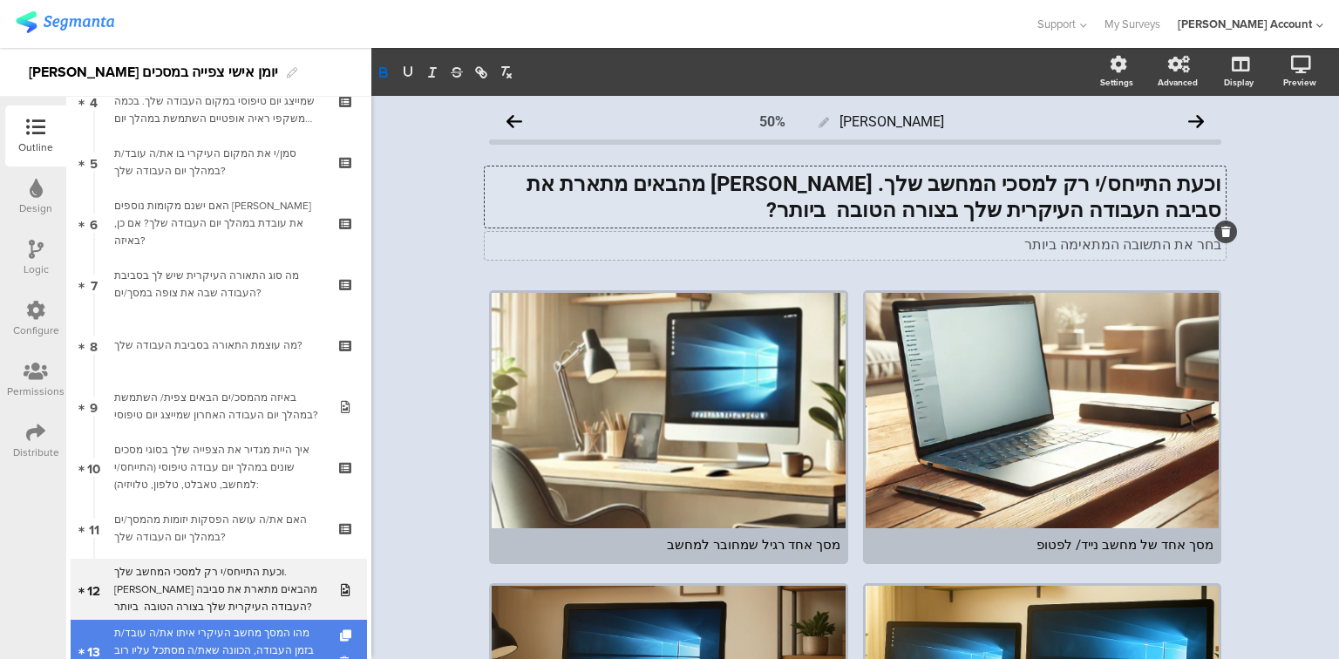
click at [243, 643] on div "מהו המסך מחשב העיקרי איתו את/ה עובד/ת בזמן העבודה, הכוונה שאת/ה מסתכל עליו רוב …" at bounding box center [218, 650] width 208 height 52
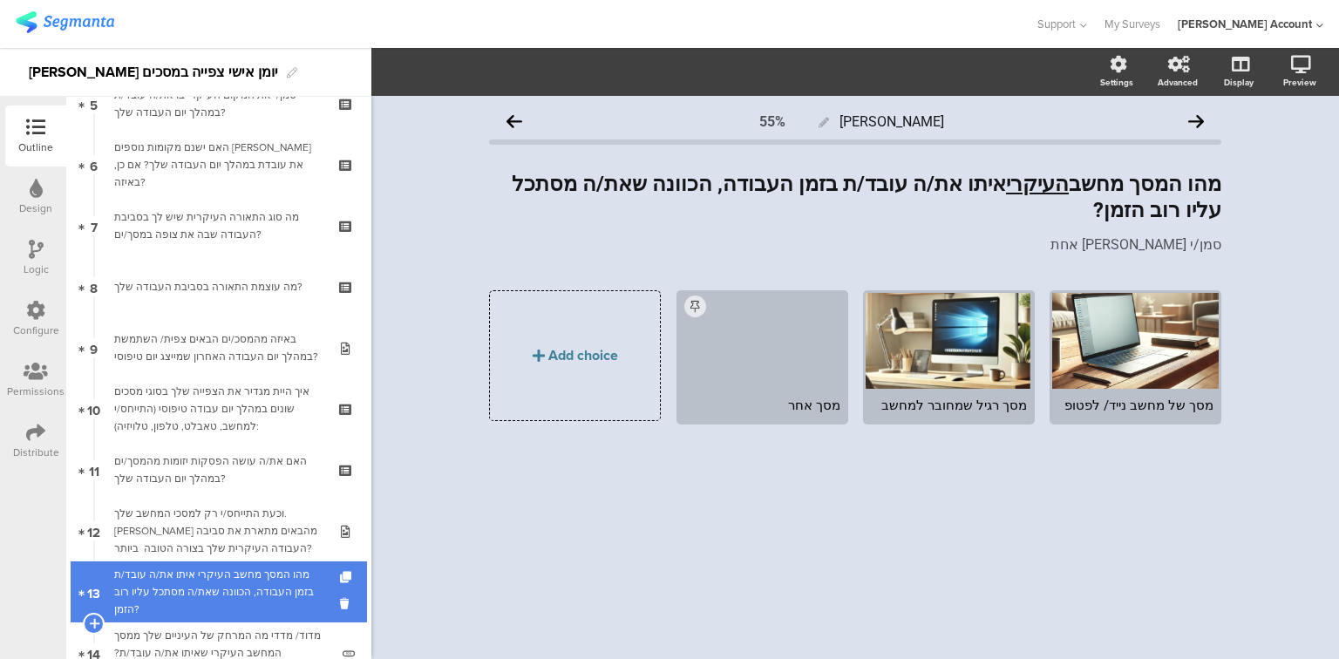
scroll to position [418, 0]
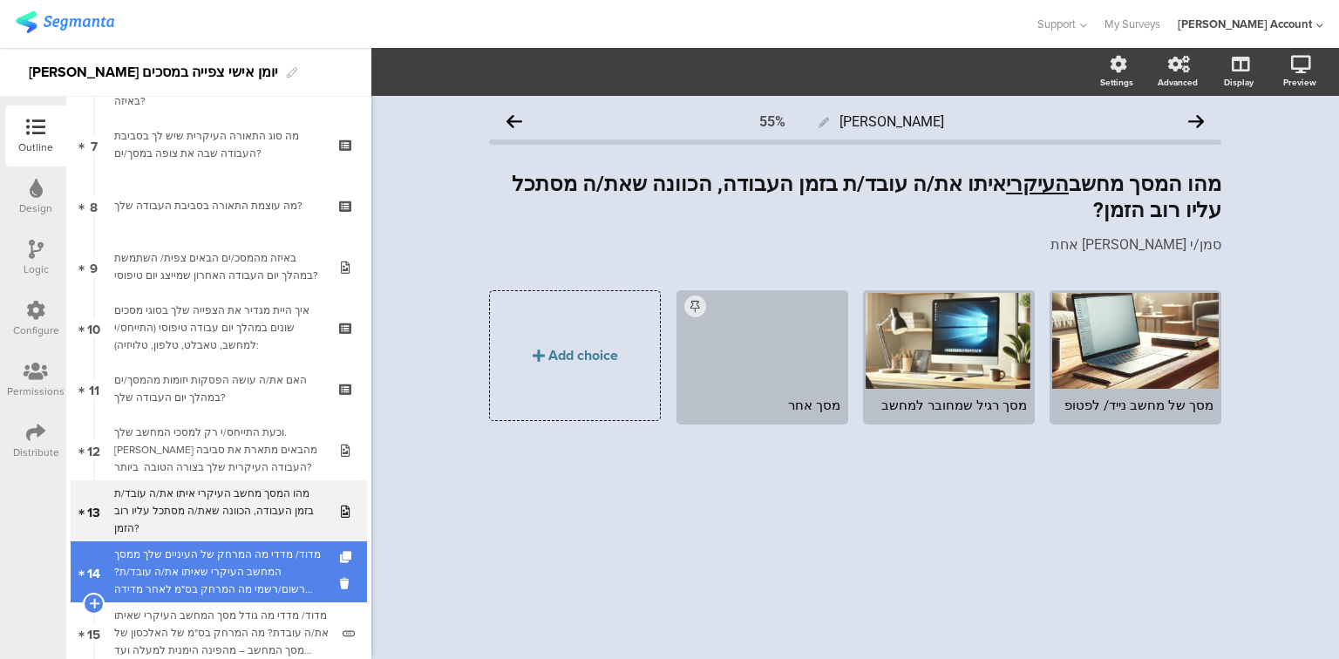
click at [259, 577] on div "מדוד/ מדדי מה המרחק של העיניים שלך ממסך המחשב העיקרי שאיתו את/ה עובד/ת? רשום/רש…" at bounding box center [221, 572] width 215 height 52
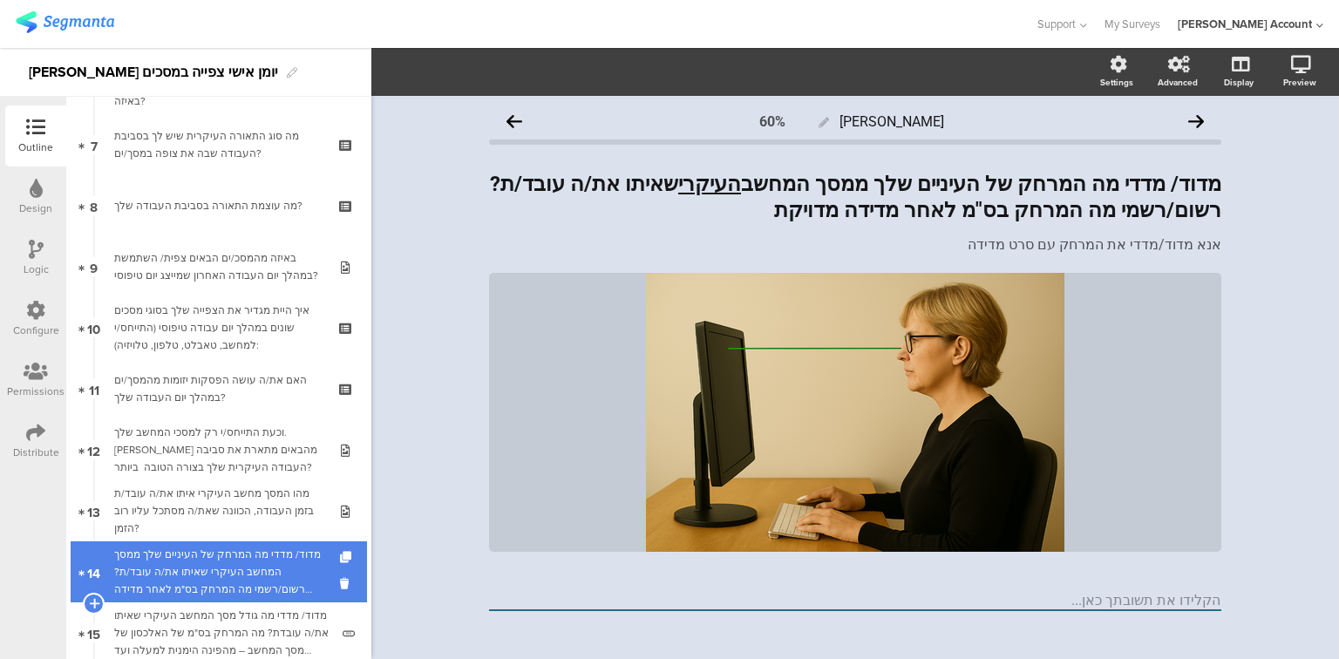
click at [259, 577] on div "מדוד/ מדדי מה המרחק של העיניים שלך ממסך המחשב העיקרי שאיתו את/ה עובד/ת? רשום/רש…" at bounding box center [221, 572] width 215 height 52
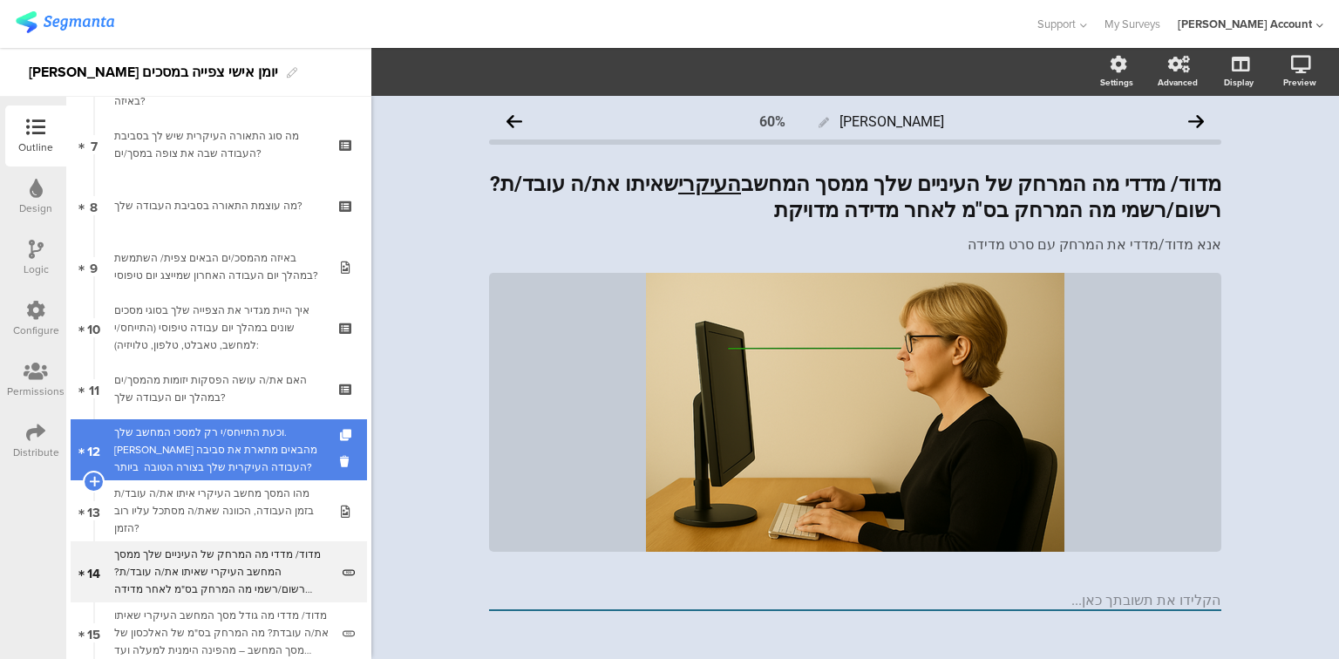
click at [251, 453] on div "וכעת התייחס/י רק למסכי המחשב שלך. איזה מהבאים מתארת את סביבה העבודה העיקרית שלך…" at bounding box center [218, 450] width 208 height 52
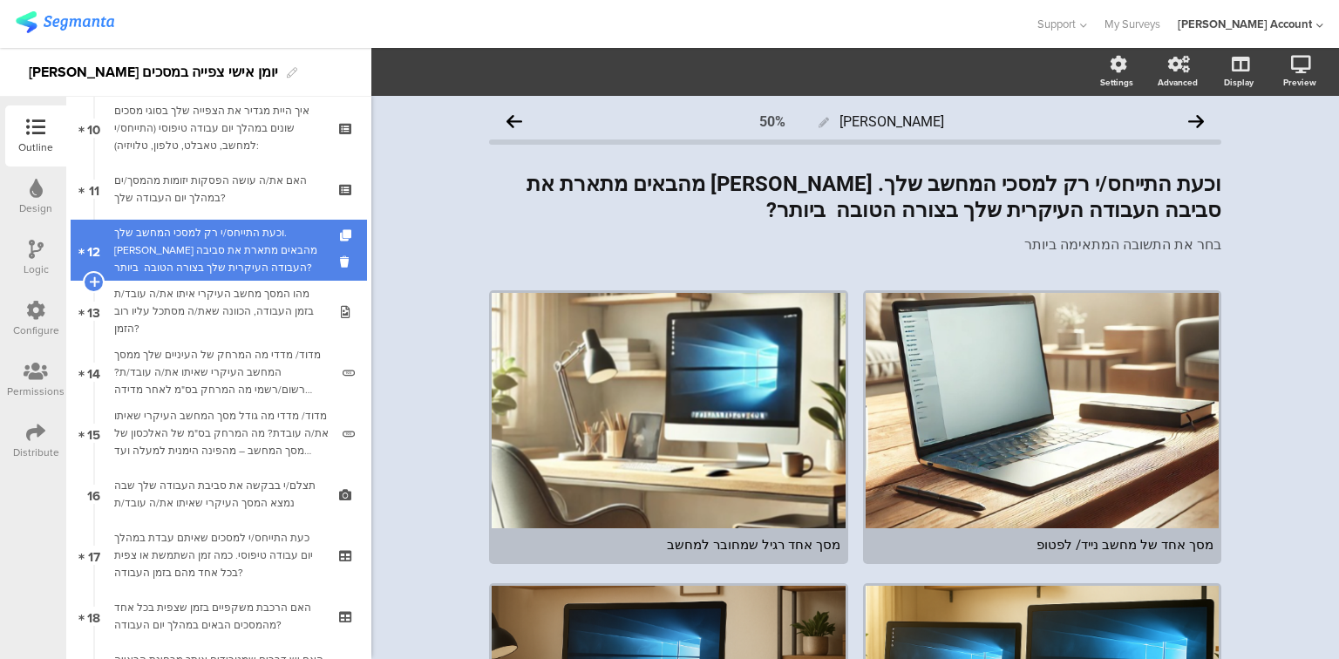
scroll to position [628, 0]
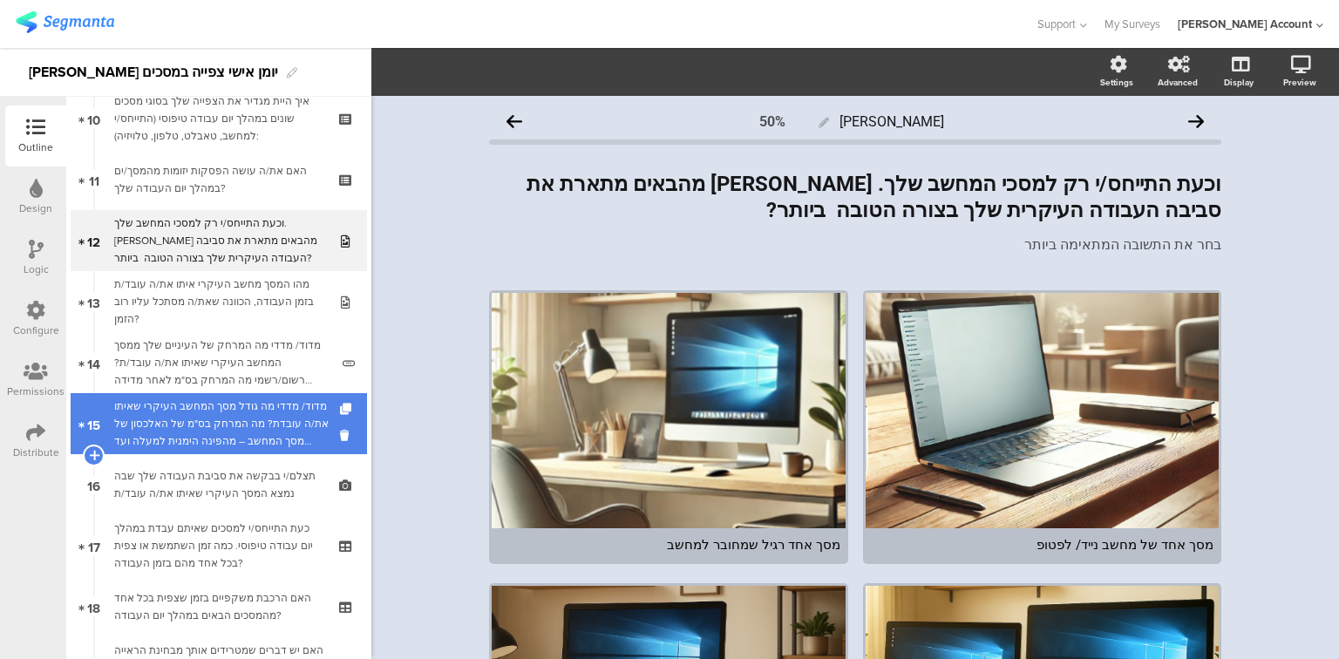
click at [248, 437] on div "מדוד/ מדדי מה גודל מסך המחשב העיקרי שאיתו את/ה עובדת? מה המרחק בס"מ של האלכסון …" at bounding box center [221, 424] width 215 height 52
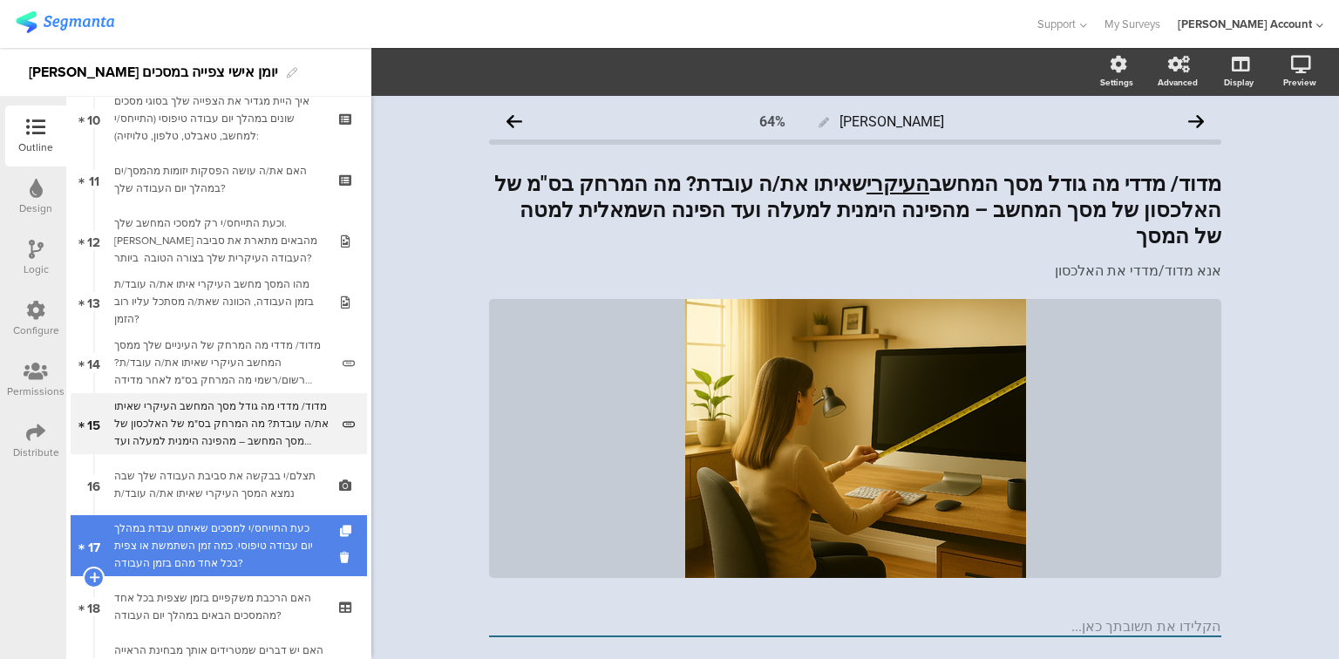
click at [235, 534] on div "כעת התייחס/י למסכים שאיתם עבדת במהלך יום עבודה טיפוסי. כמה זמן השתמשת או צפית ב…" at bounding box center [218, 546] width 208 height 52
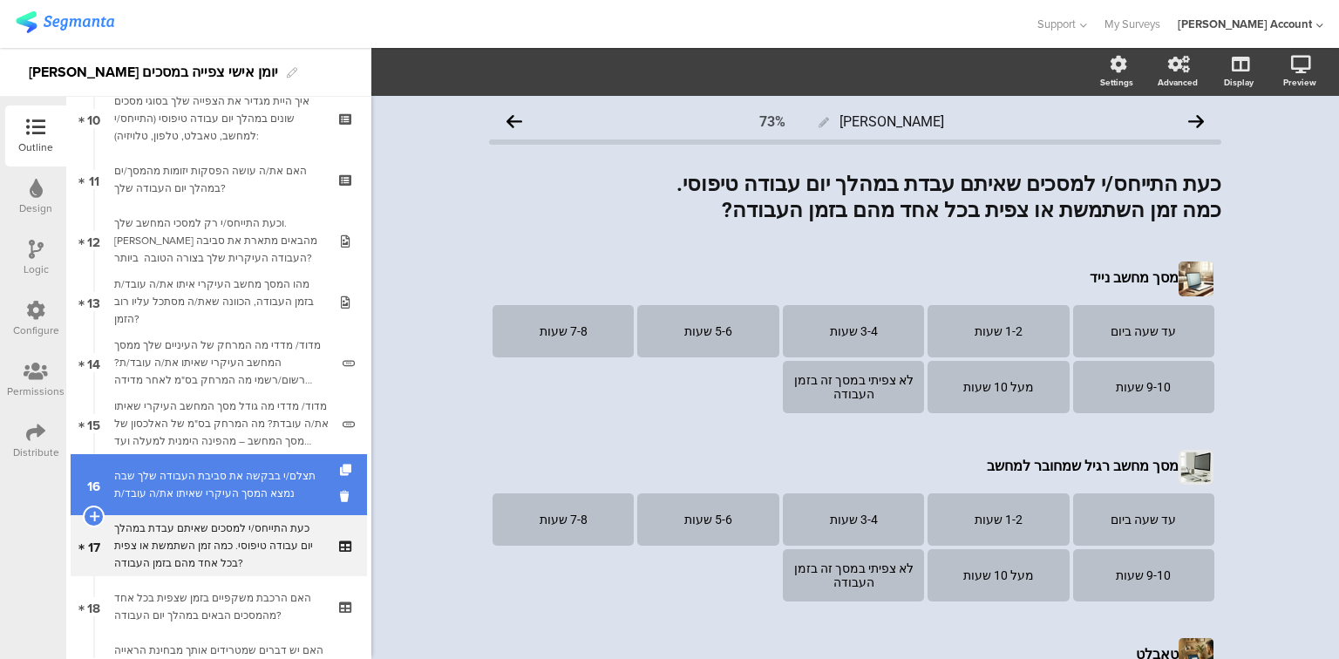
click at [235, 481] on div "תצלם/י בבקשה את סביבת העבודה שלך שבה נמצא המסך העיקרי שאיתו את/ה עובד/ת" at bounding box center [218, 484] width 208 height 35
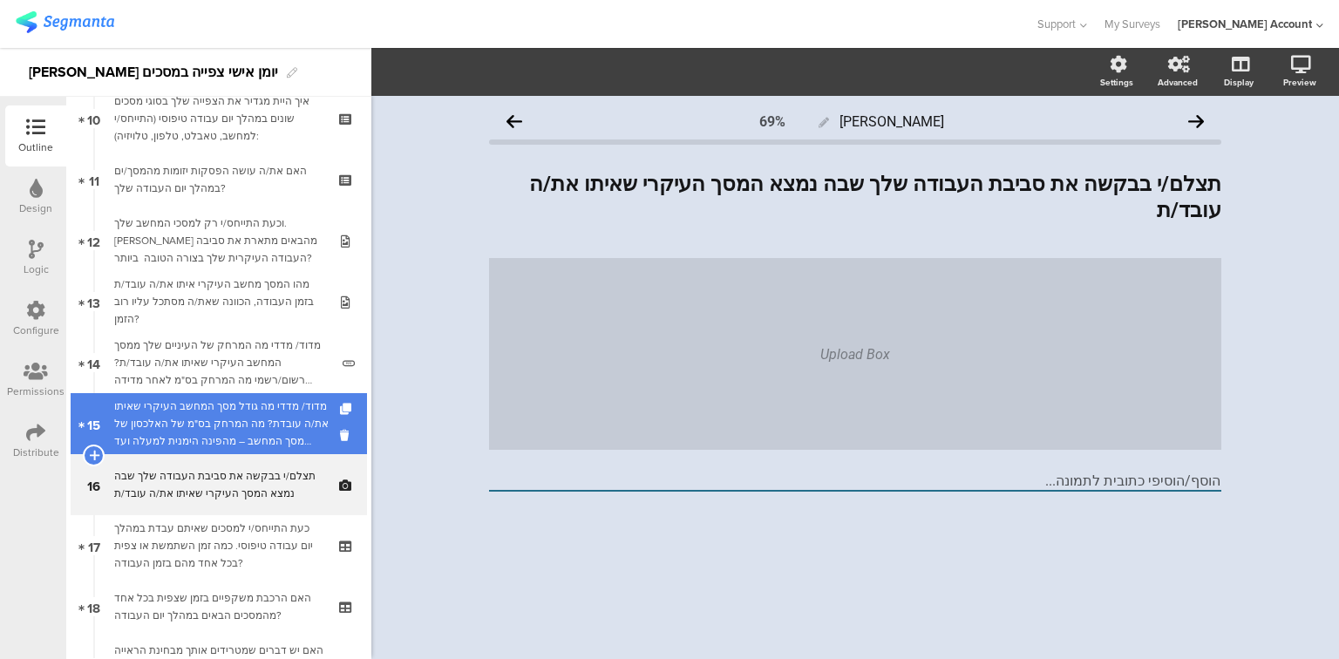
click at [241, 432] on div "מדוד/ מדדי מה גודל מסך המחשב העיקרי שאיתו את/ה עובדת? מה המרחק בס"מ של האלכסון …" at bounding box center [221, 424] width 215 height 52
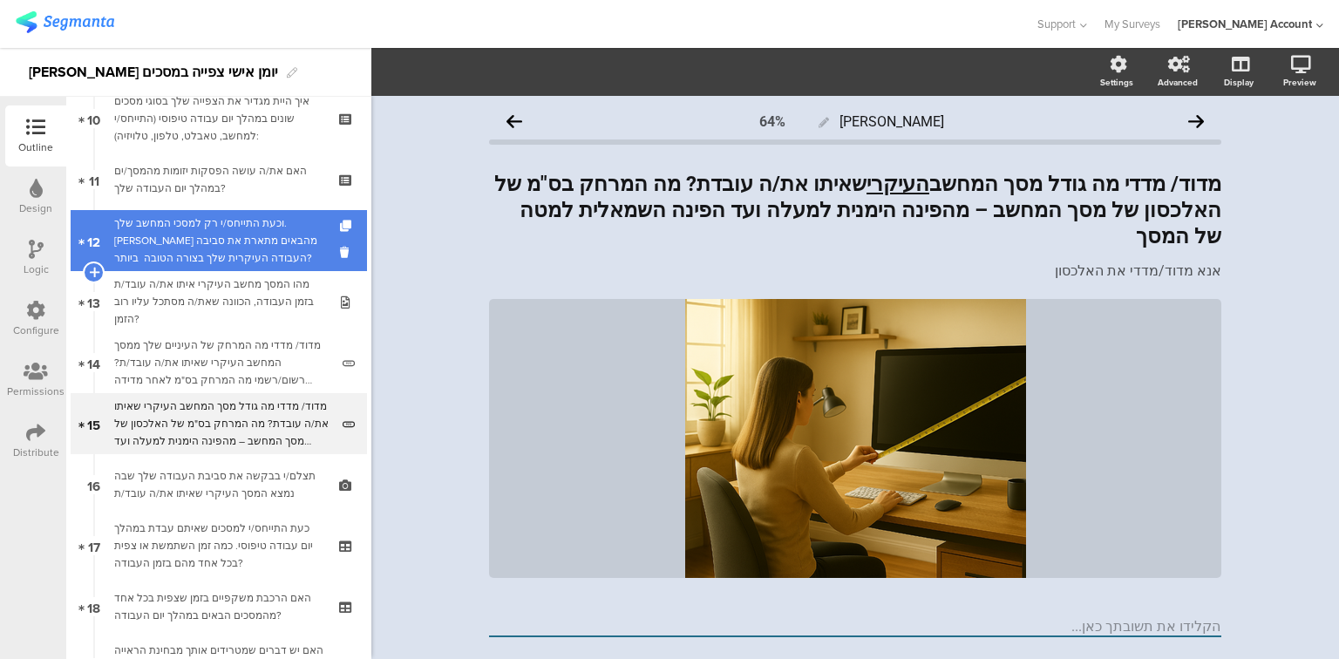
click at [191, 231] on div "וכעת התייחס/י רק למסכי המחשב שלך. איזה מהבאים מתארת את סביבה העבודה העיקרית שלך…" at bounding box center [218, 240] width 208 height 52
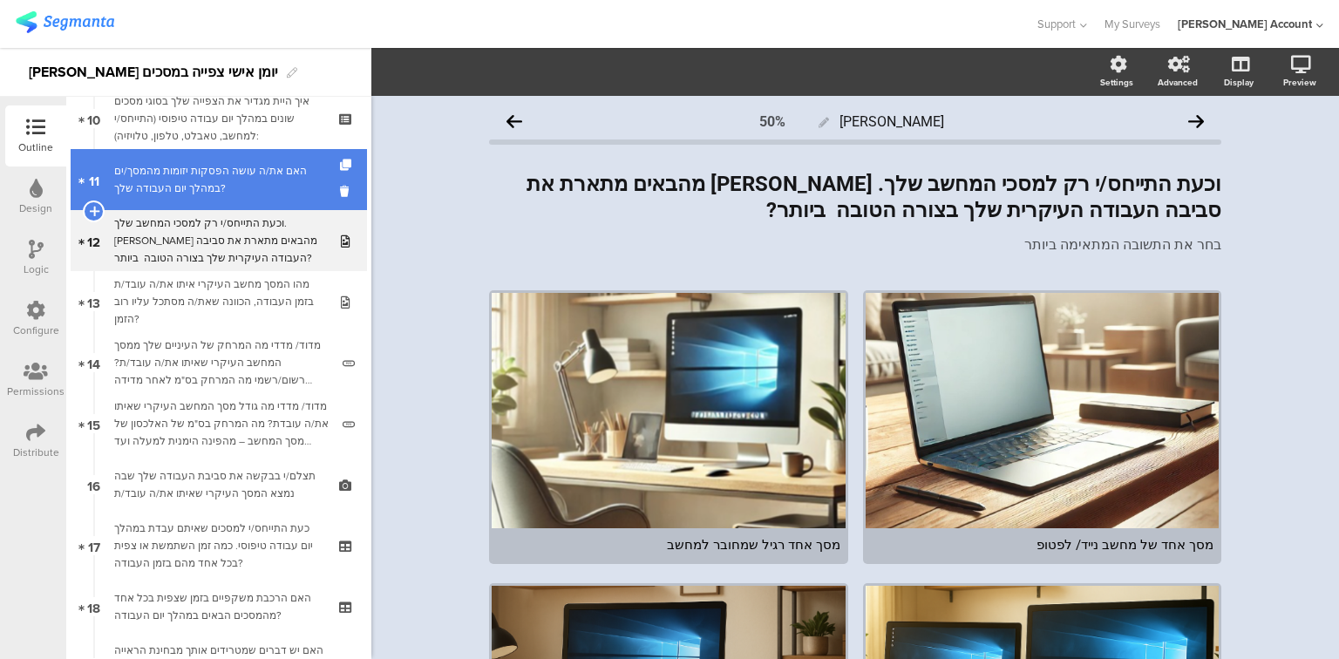
click at [188, 195] on div "האם את/ה עושה הפסקות יזומות מהמסך/ים במהלך יום העבודה שלך?" at bounding box center [218, 179] width 208 height 35
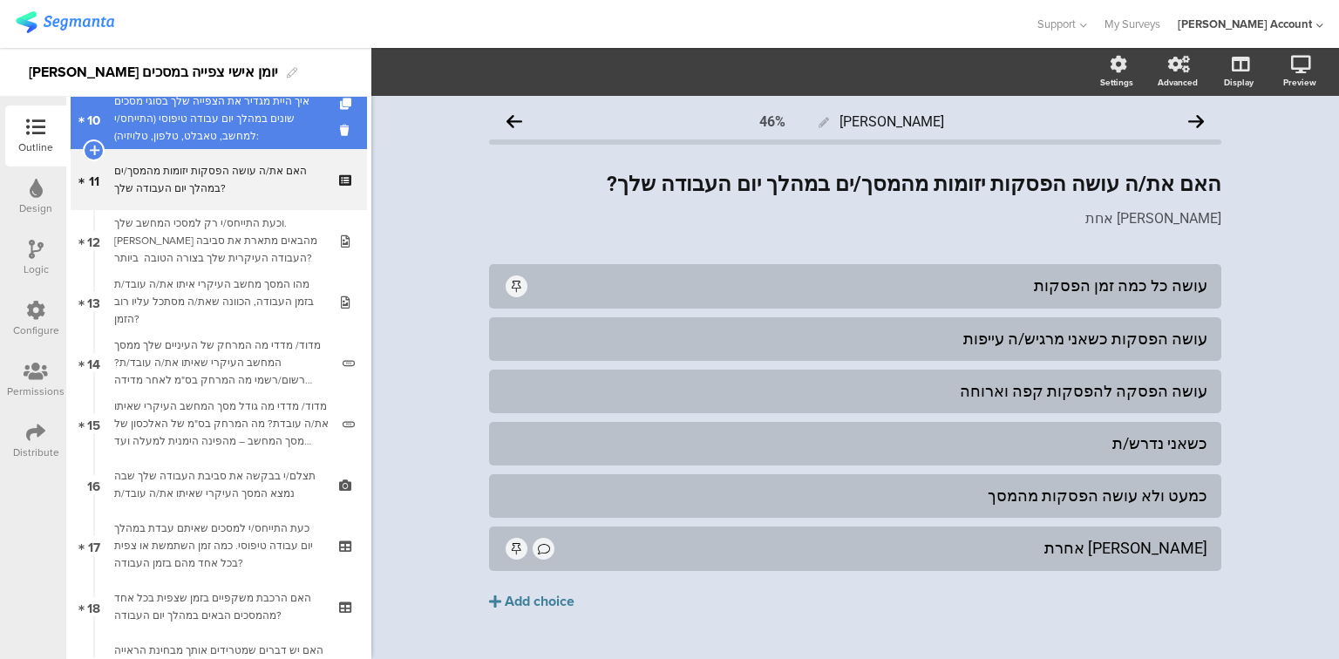
click at [192, 139] on div "איך היית מגדיר את הצפייה שלך בסוגי מסכים שונים במהלך יום עבודה טיפוסי (התייחס/י…" at bounding box center [218, 118] width 208 height 52
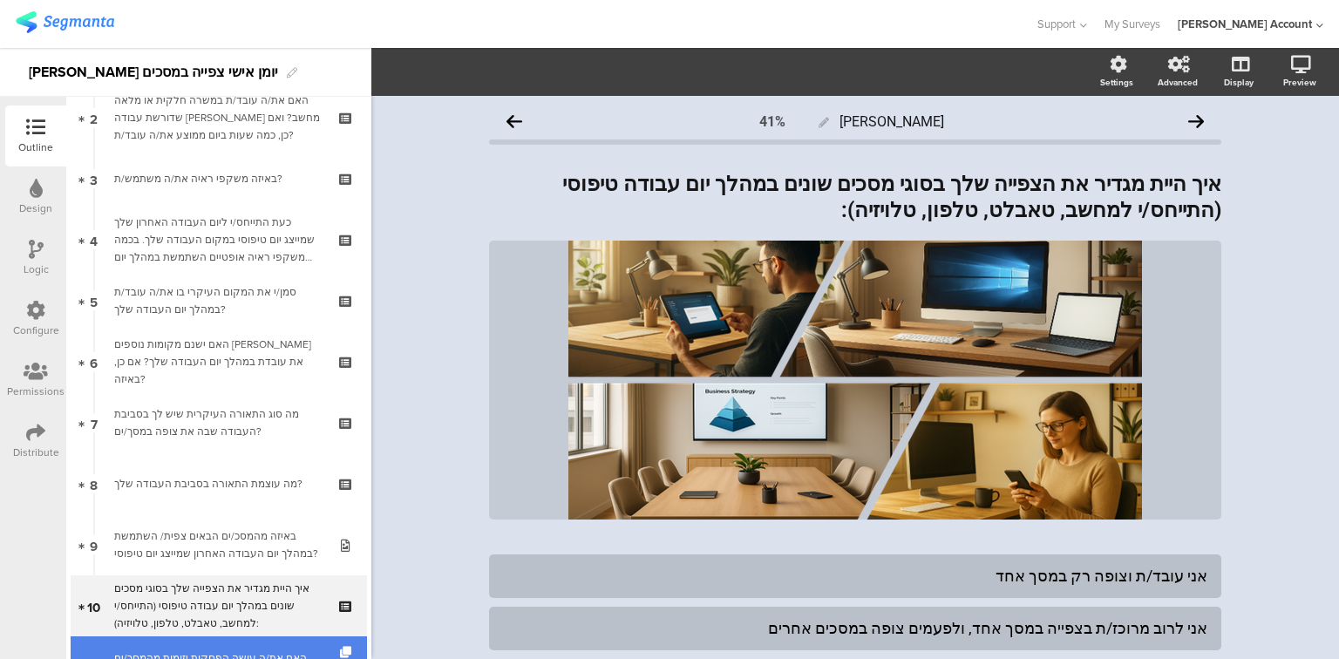
scroll to position [139, 0]
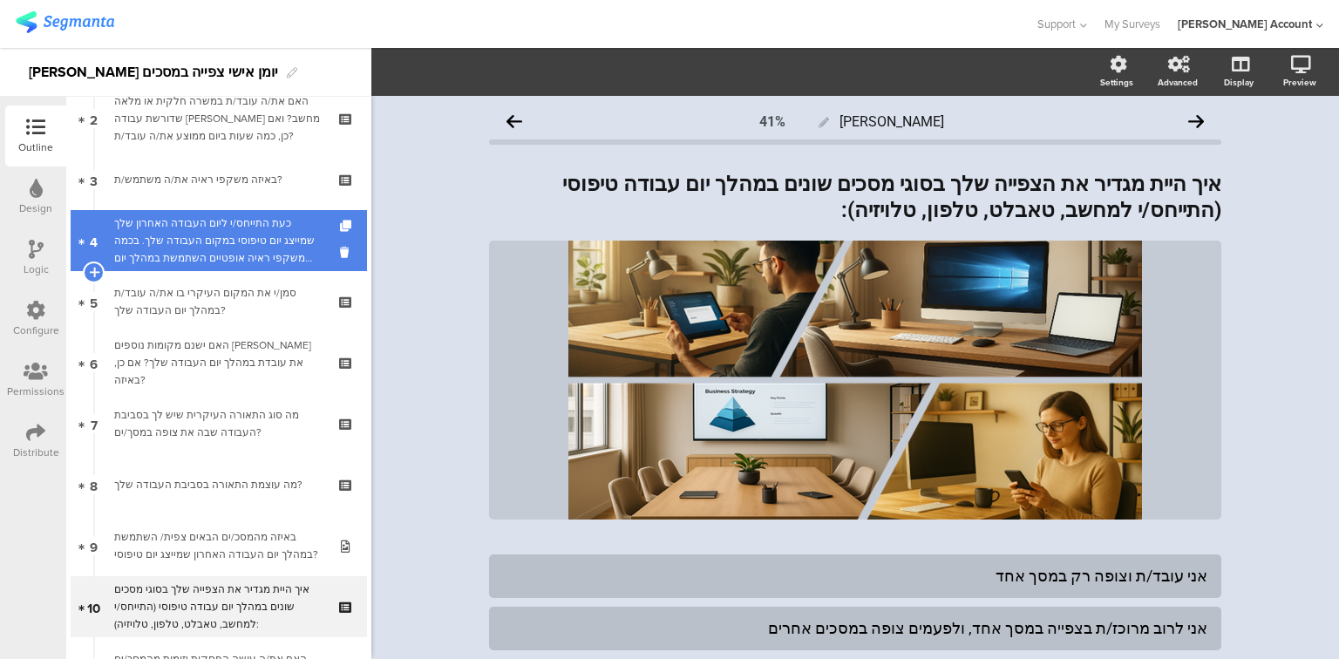
click at [190, 245] on div "כעת התייחס/י ליום העבודה האחרון שלך שמייצג יום טיפוסי במקום העבודה שלך. בכמה מש…" at bounding box center [218, 240] width 208 height 52
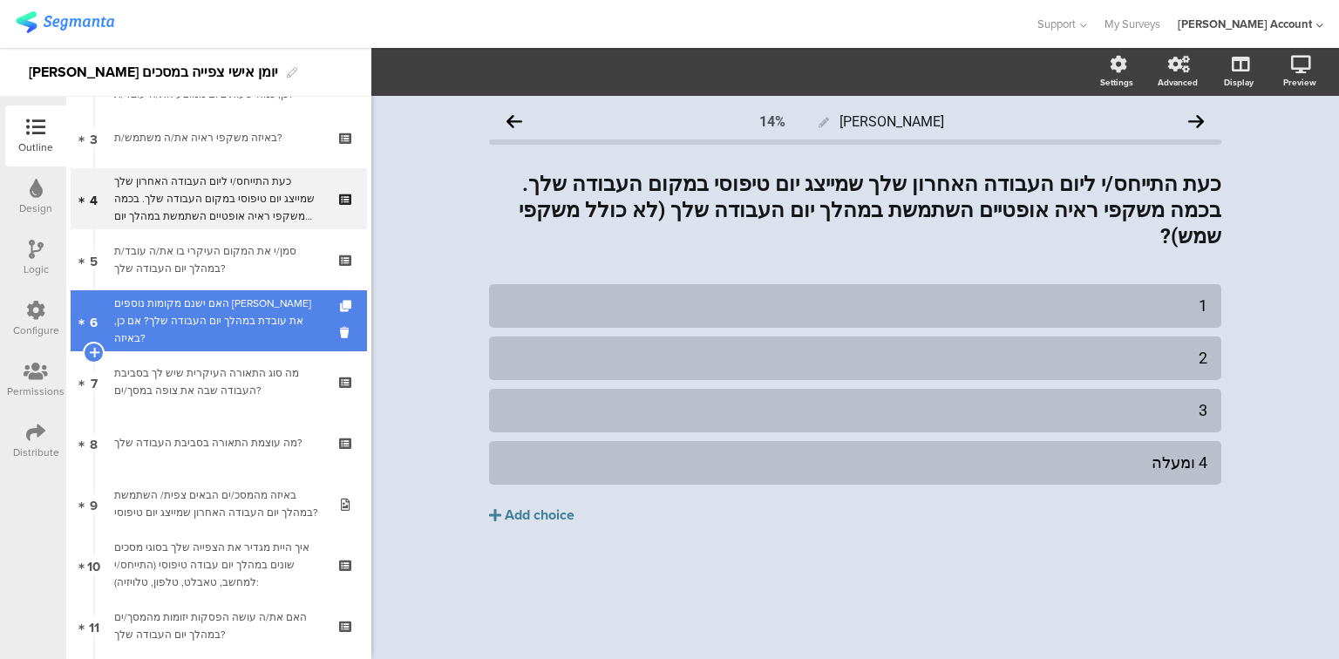
scroll to position [279, 0]
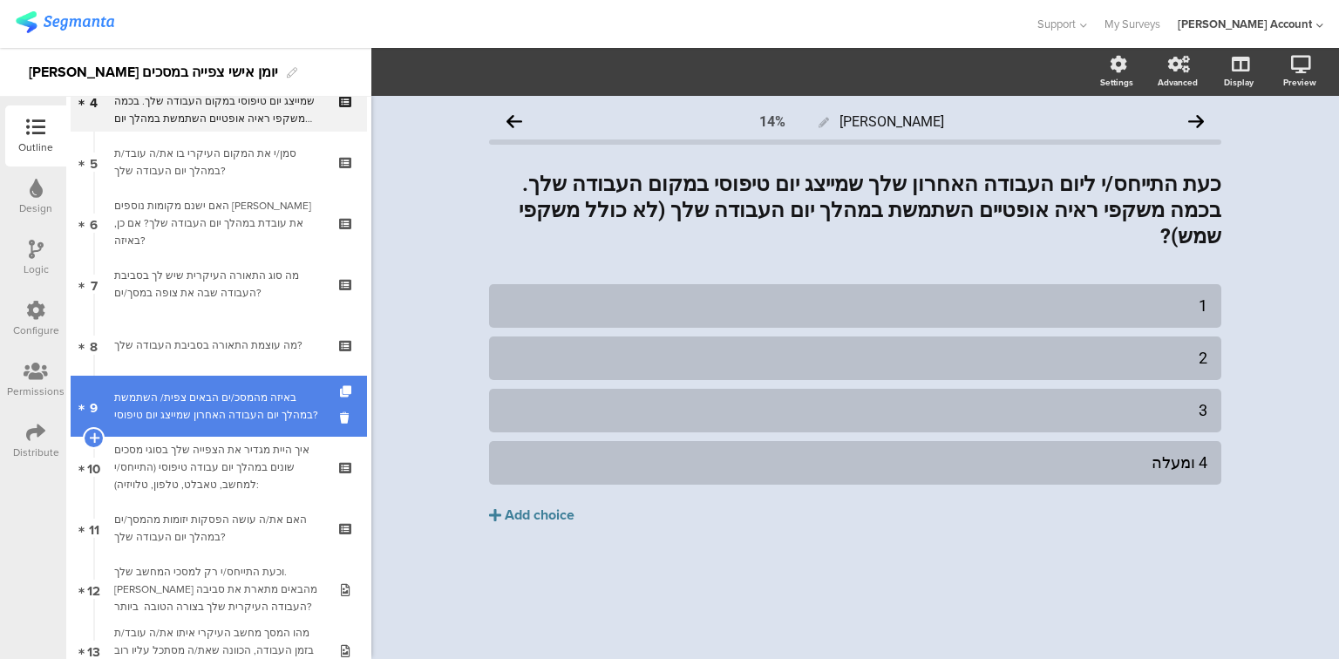
click at [186, 418] on div "באיזה מהמסכ/ים הבאים צפית/ השתמשת במהלך יום העבודה האחרון שמייצג יום טיפוסי?" at bounding box center [218, 406] width 208 height 35
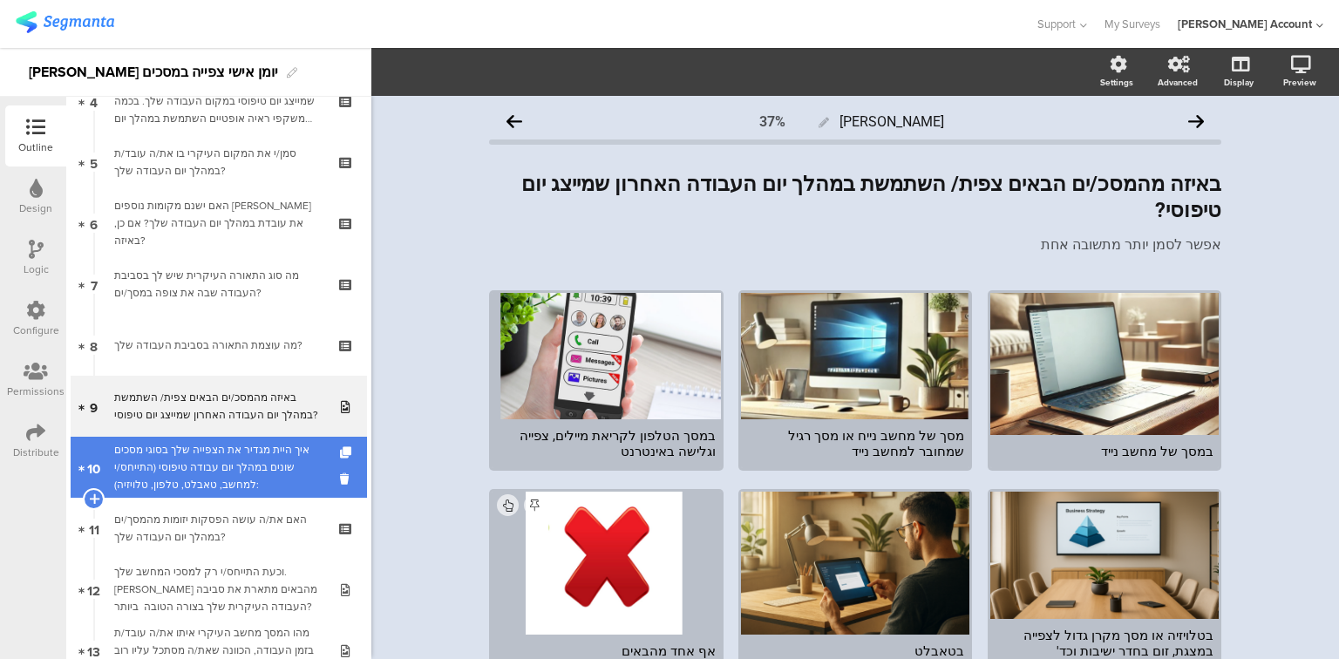
click at [180, 453] on div "איך היית מגדיר את הצפייה שלך בסוגי מסכים שונים במהלך יום עבודה טיפוסי (התייחס/י…" at bounding box center [218, 467] width 208 height 52
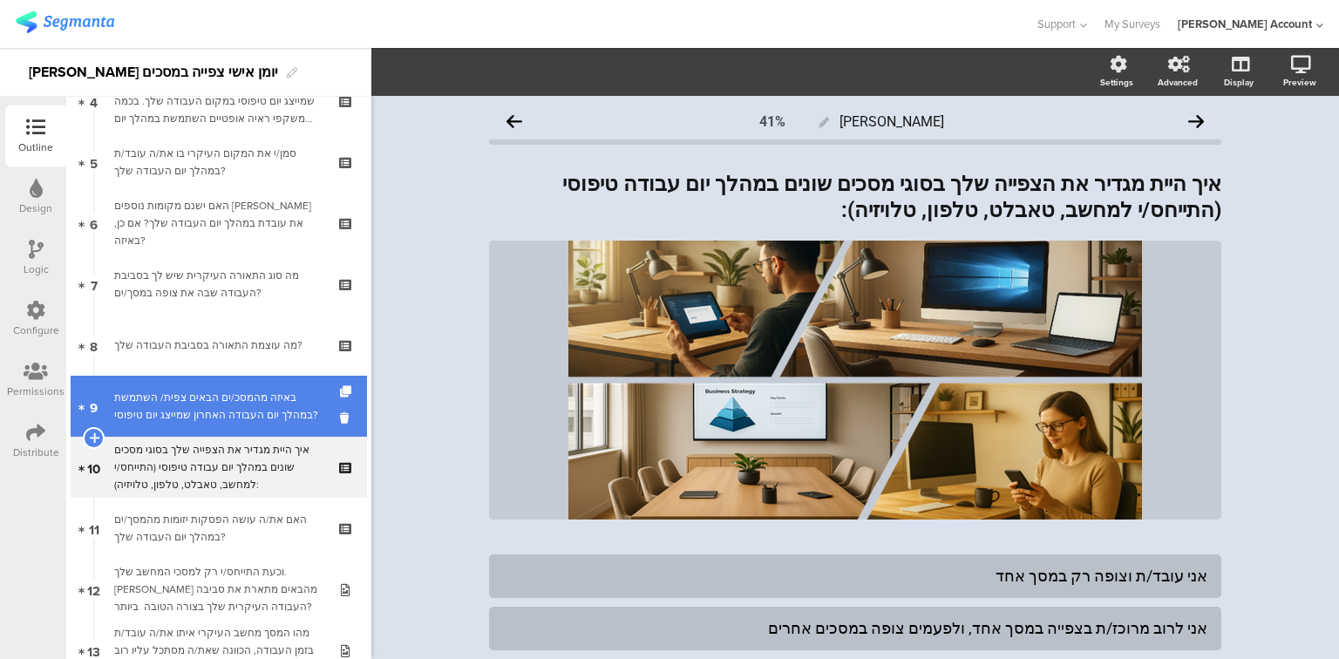
click at [186, 411] on div "באיזה מהמסכ/ים הבאים צפית/ השתמשת במהלך יום העבודה האחרון שמייצג יום טיפוסי?" at bounding box center [218, 406] width 208 height 35
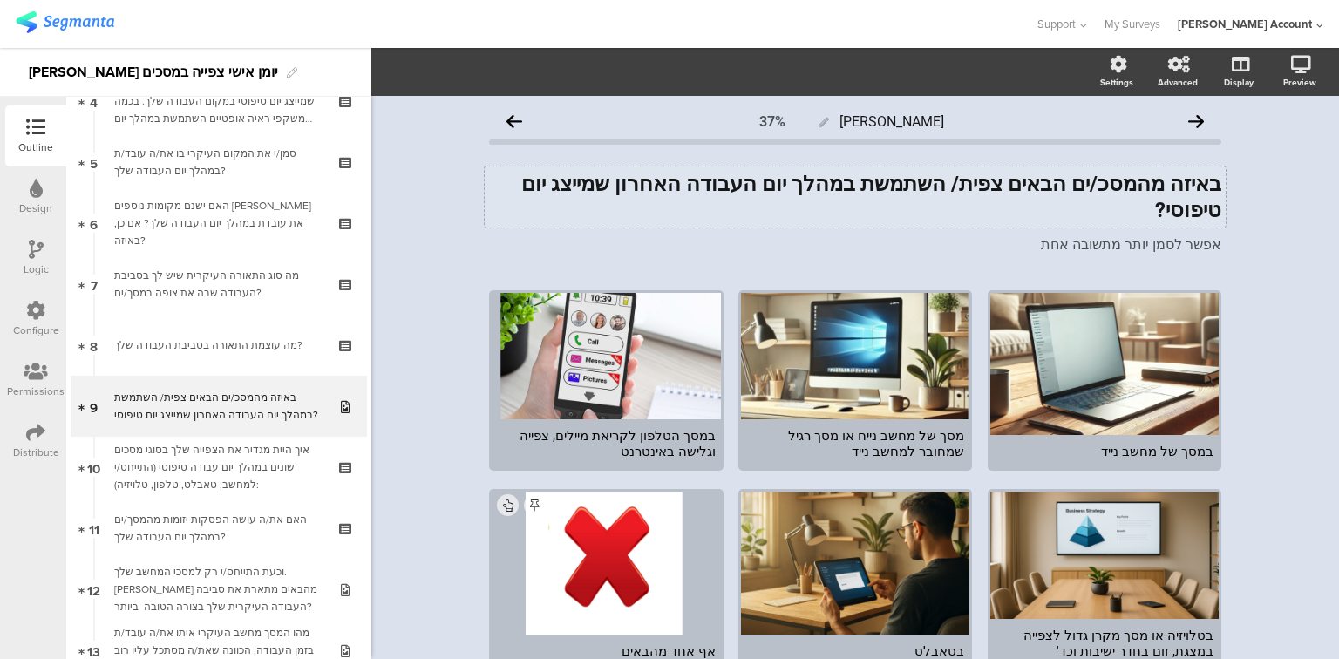
click at [755, 185] on div "באיזה מהמסכ/ים הבאים צפית/ השתמשת במהלך יום העבודה האחרון שמייצג יום טיפוסי? בא…" at bounding box center [855, 197] width 741 height 61
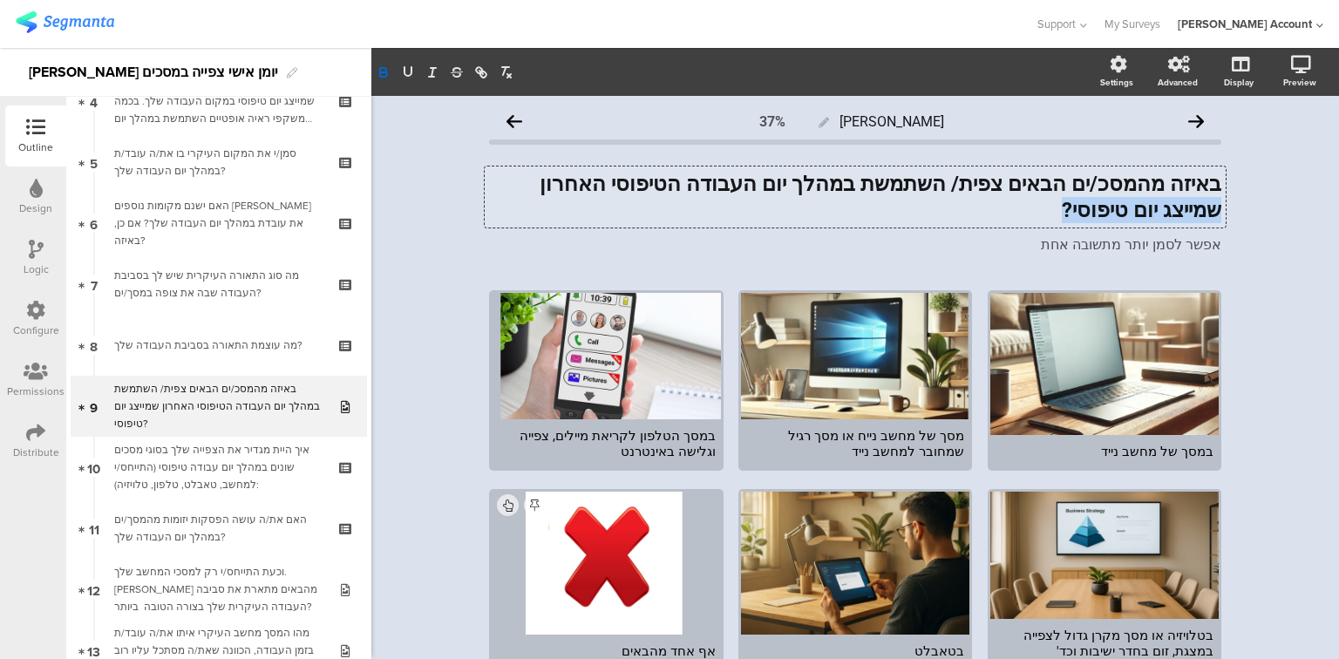
drag, startPoint x: 625, startPoint y: 188, endPoint x: 1031, endPoint y: 214, distance: 407.1
click at [1031, 214] on p "באיזה מהמסכ/ים הבאים צפית/ השתמשת במהלך יום העבודה הטיפוסי האחרון שמייצג יום טי…" at bounding box center [855, 197] width 732 height 52
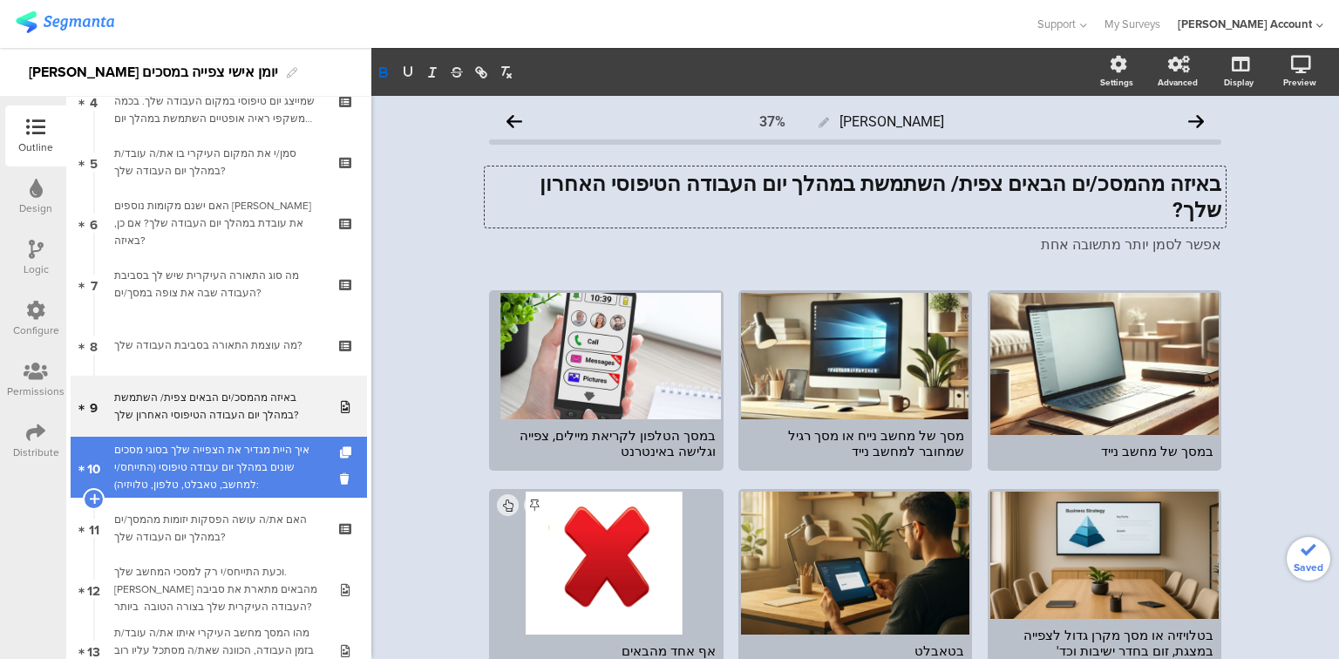
click at [228, 477] on div "איך היית מגדיר את הצפייה שלך בסוגי מסכים שונים במהלך יום עבודה טיפוסי (התייחס/י…" at bounding box center [218, 467] width 208 height 52
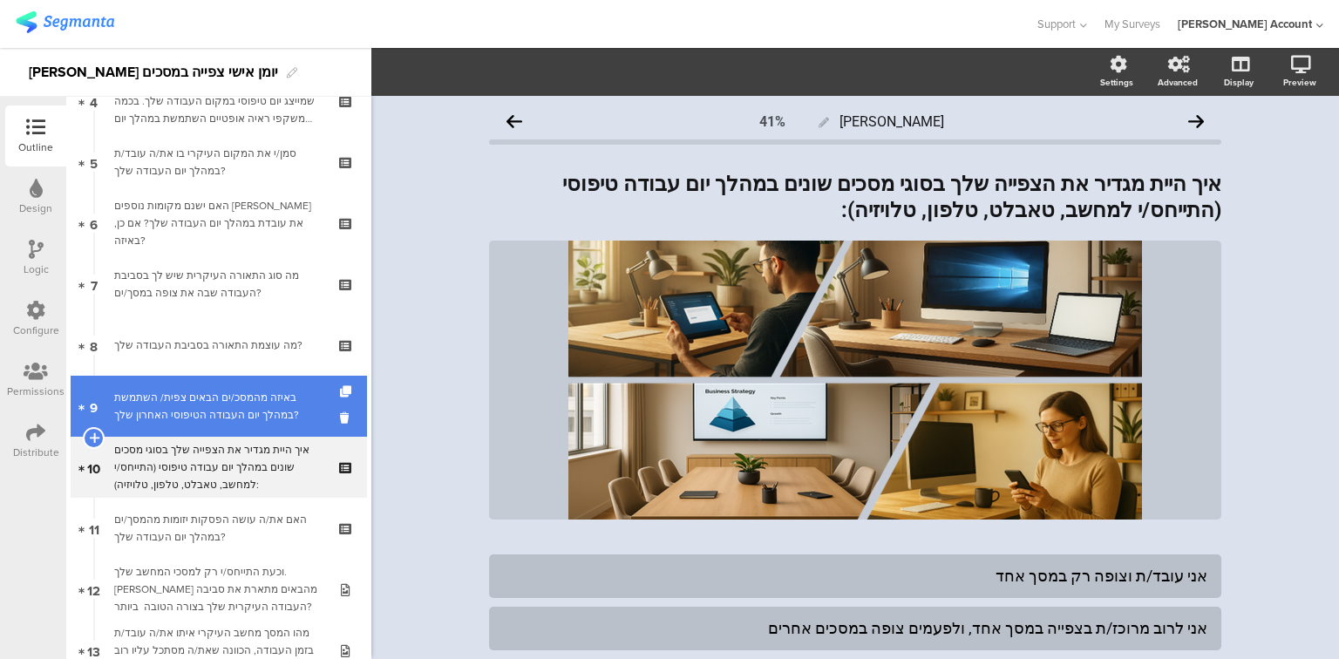
click at [223, 401] on div "באיזה מהמסכ/ים הבאים צפית/ השתמשת במהלך יום העבודה הטיפוסי האחרון שלך?" at bounding box center [218, 406] width 208 height 35
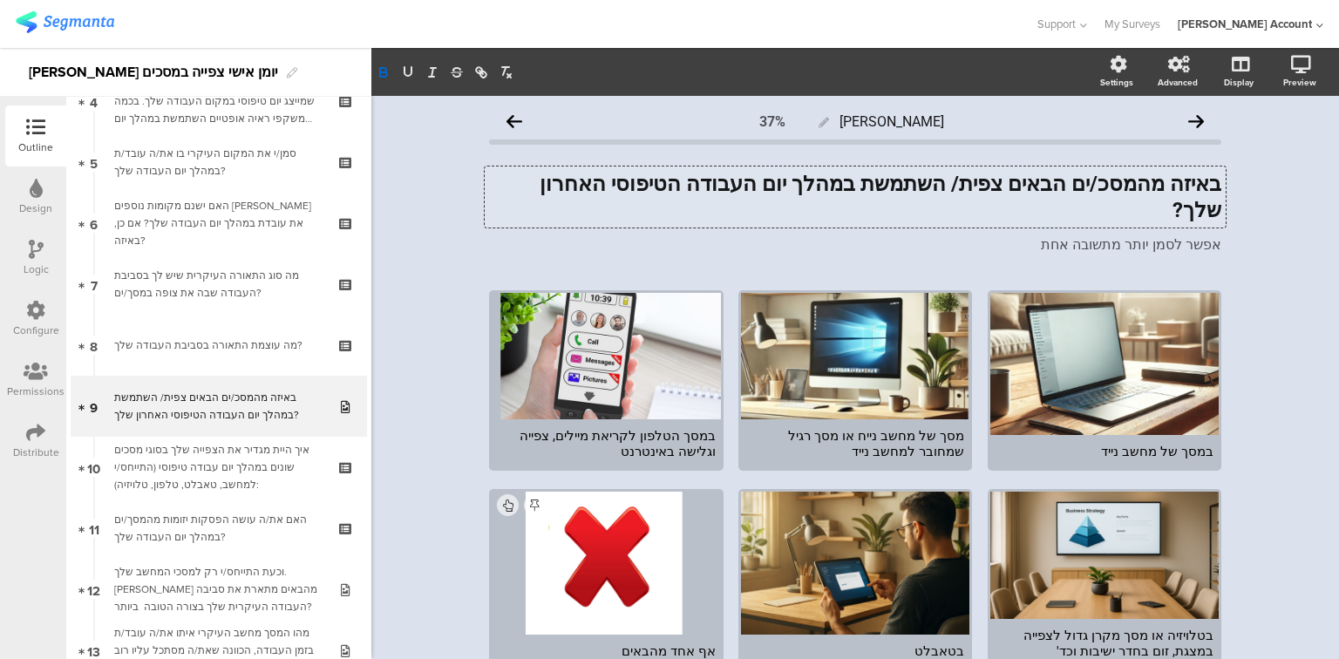
click at [744, 187] on div "באיזה מהמסכ/ים הבאים צפית/ השתמשת במהלך יום העבודה הטיפוסי האחרון שלך? באיזה מה…" at bounding box center [855, 197] width 741 height 61
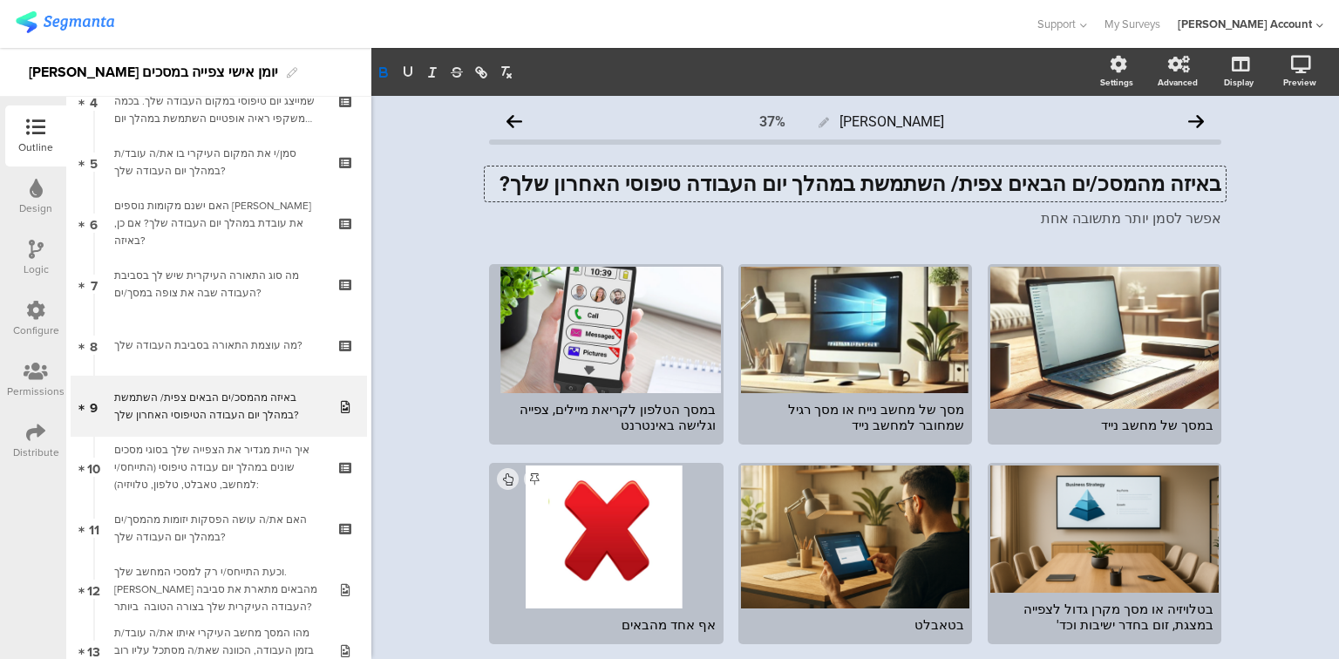
click at [689, 184] on strong "באיזה מהמסכ/ים הבאים צפית/ השתמשת במהלך יום העבודה טיפוסי האחרון שלך?" at bounding box center [861, 184] width 722 height 24
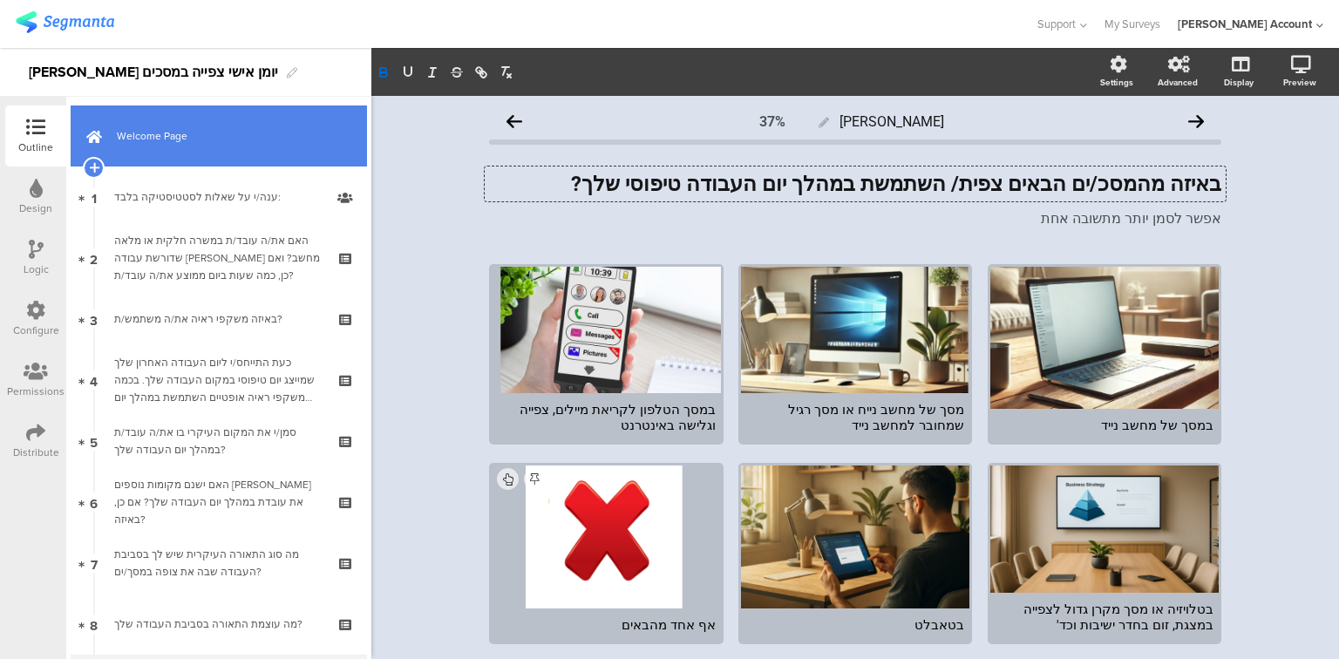
click at [138, 129] on span "Welcome Page" at bounding box center [228, 135] width 223 height 17
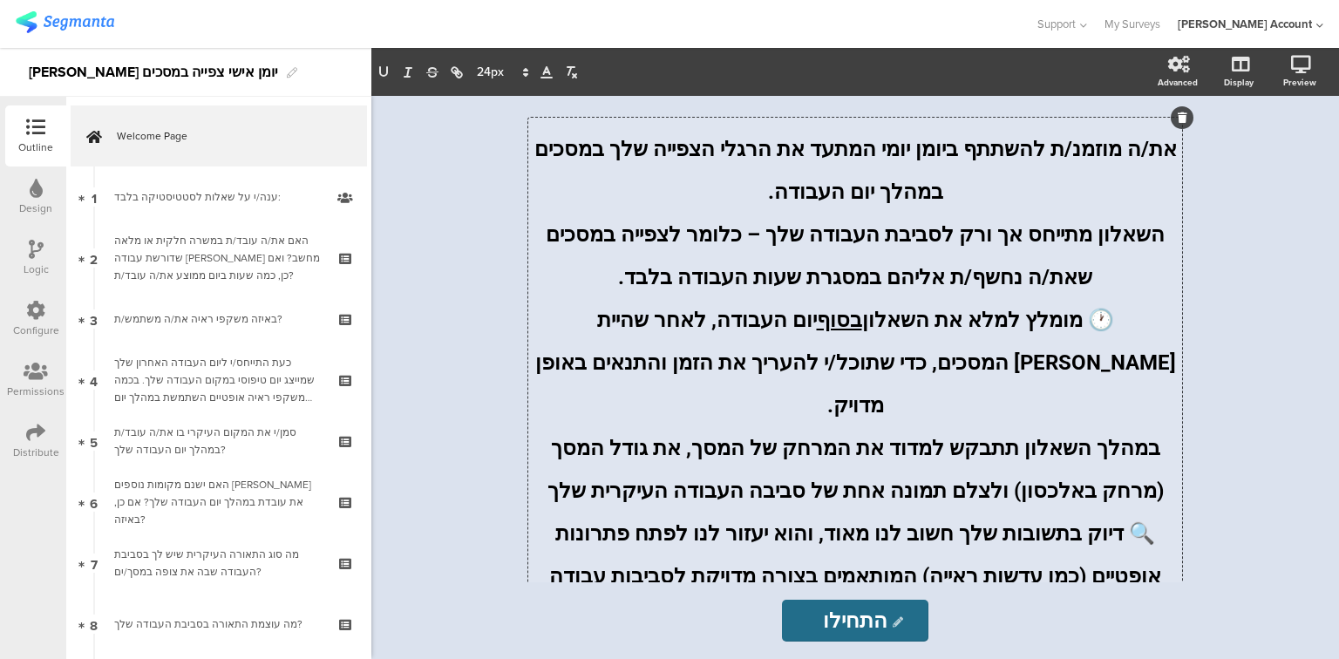
click at [767, 196] on div "את/ה מוזמנ/ת להשתתף ביומן יומי המתעד את הרגלי הצפייה שלך במסכים במהלך יום העבוד…" at bounding box center [855, 378] width 654 height 521
click at [870, 192] on span "את/ה מוזמנ/ת להשתתף ביומן יומי המתעד את הרגלי הצפייה שלך במסכים במהלך יום העבוד…" at bounding box center [853, 170] width 648 height 67
click at [802, 201] on p "את/ה מוזמנ/ת להשתתף ביומן יומי המתעד את הרגלי הצפייה שלך במסכים במהלך יום עבודה." at bounding box center [855, 164] width 645 height 85
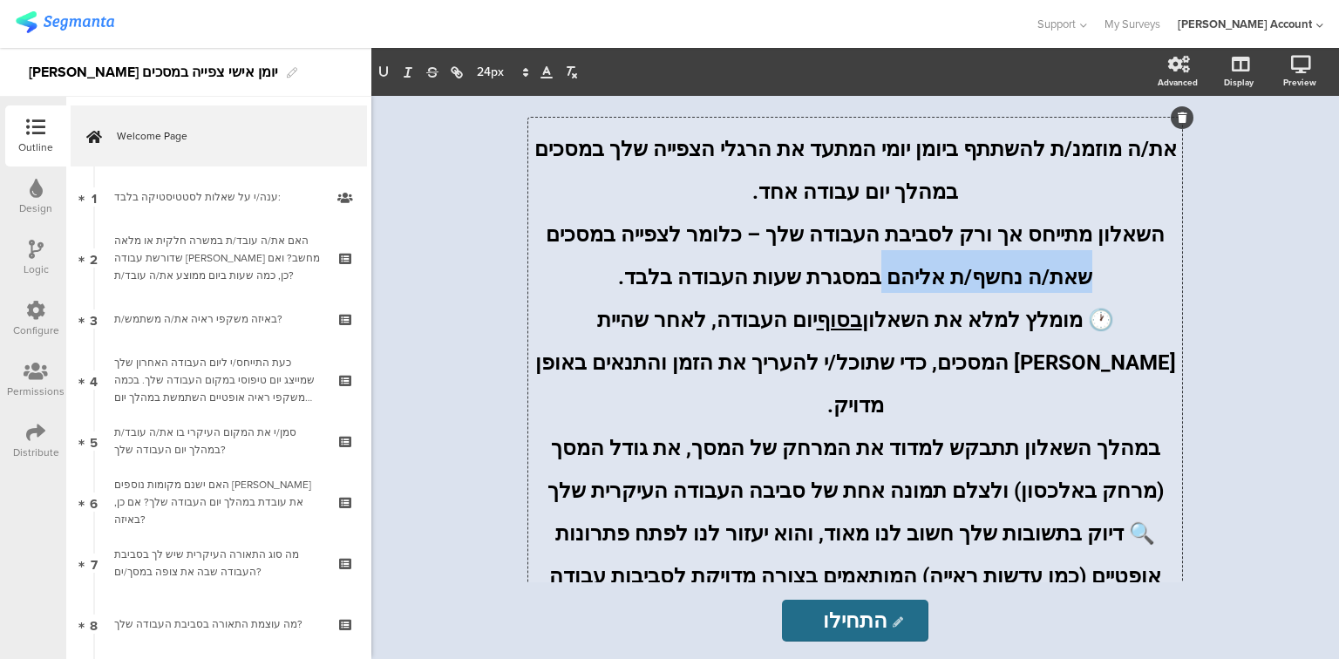
drag, startPoint x: 619, startPoint y: 237, endPoint x: 910, endPoint y: 273, distance: 293.3
click at [910, 273] on span "השאלון מתייחס אך ורק לסביבת העבודה שלך – כלומר לצפייה במסכים שאת/ה נחשף/ת אליהם…" at bounding box center [852, 255] width 624 height 67
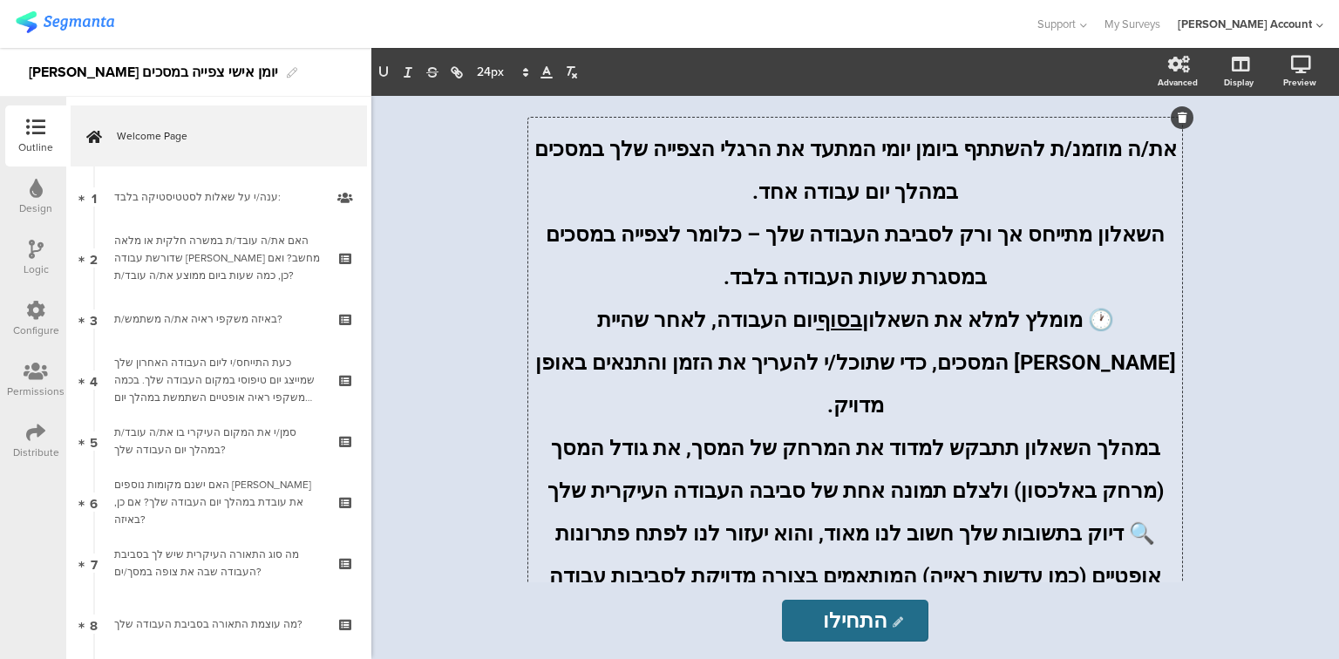
click at [786, 285] on span "השאלון מתייחס אך ורק לסביבת העבודה שלך – כלומר לצפייה במסכים במסגרת שעות העבודה…" at bounding box center [852, 255] width 624 height 67
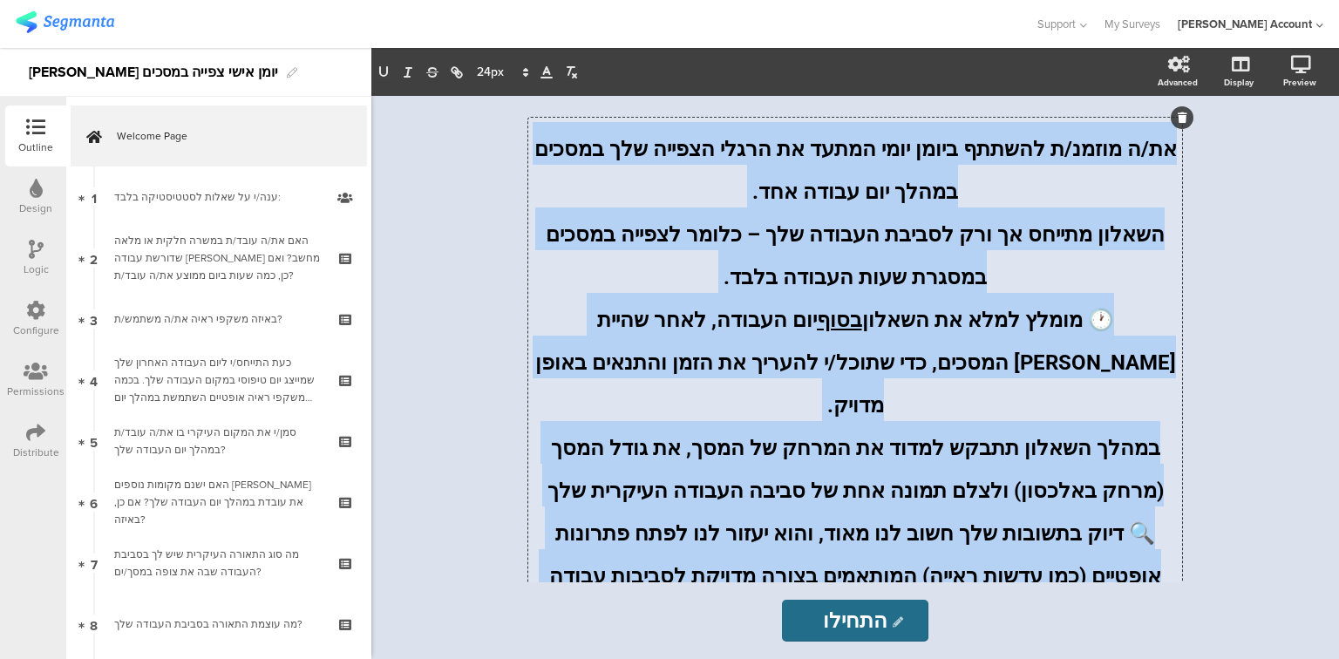
drag, startPoint x: 1166, startPoint y: 152, endPoint x: 595, endPoint y: 538, distance: 688.6
click at [595, 538] on div "את/ה מוזמנ/ת להשתתף ביומן יומי המתעד את הרגלי הצפייה שלך במסכים במהלך יום עבודה…" at bounding box center [855, 378] width 645 height 513
copy div "את/ה מוזמנ/ת להשתתף ביומן יומי המתעד את הרגלי הצפייה שלך במסכים במהלך יום עבודה…"
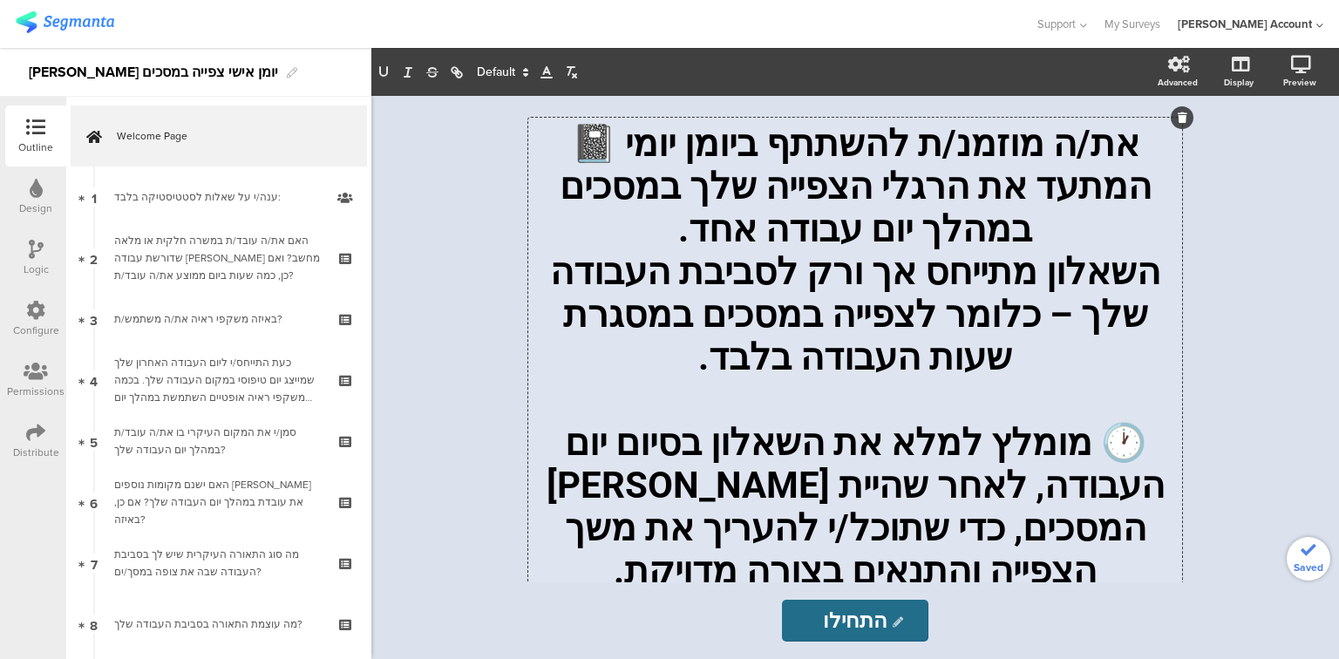
click at [848, 413] on p at bounding box center [855, 399] width 645 height 43
click at [845, 415] on p at bounding box center [855, 399] width 645 height 43
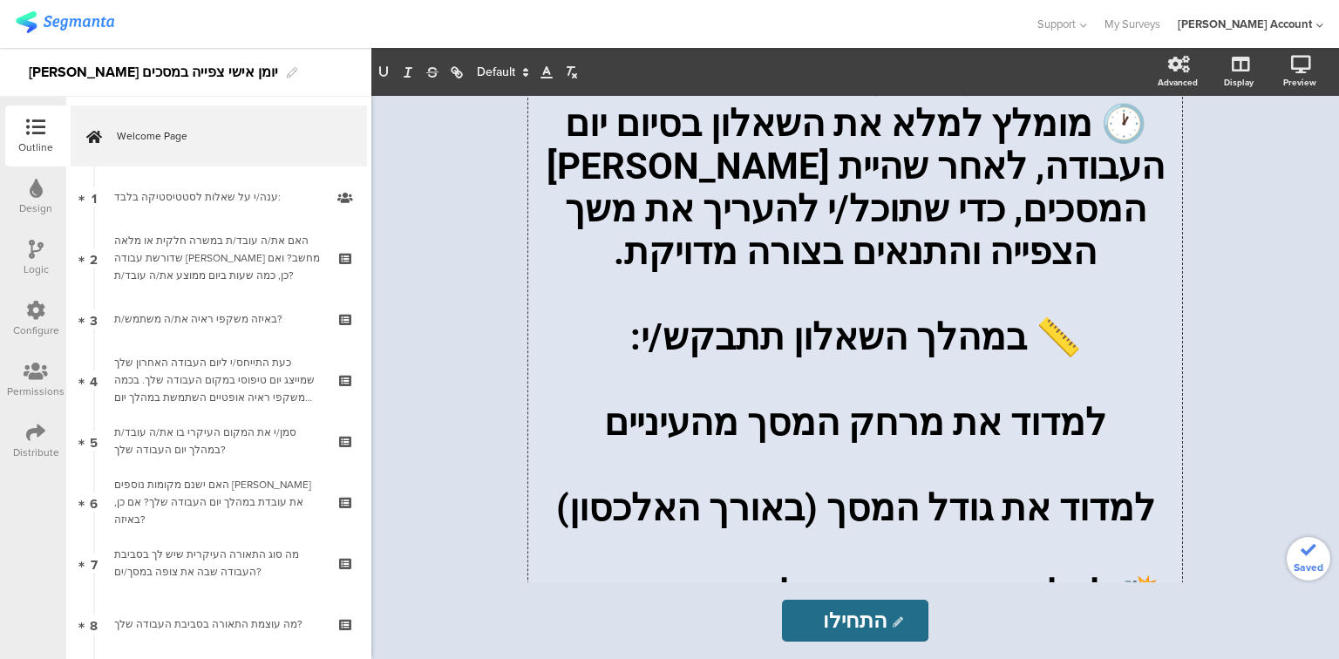
scroll to position [279, 0]
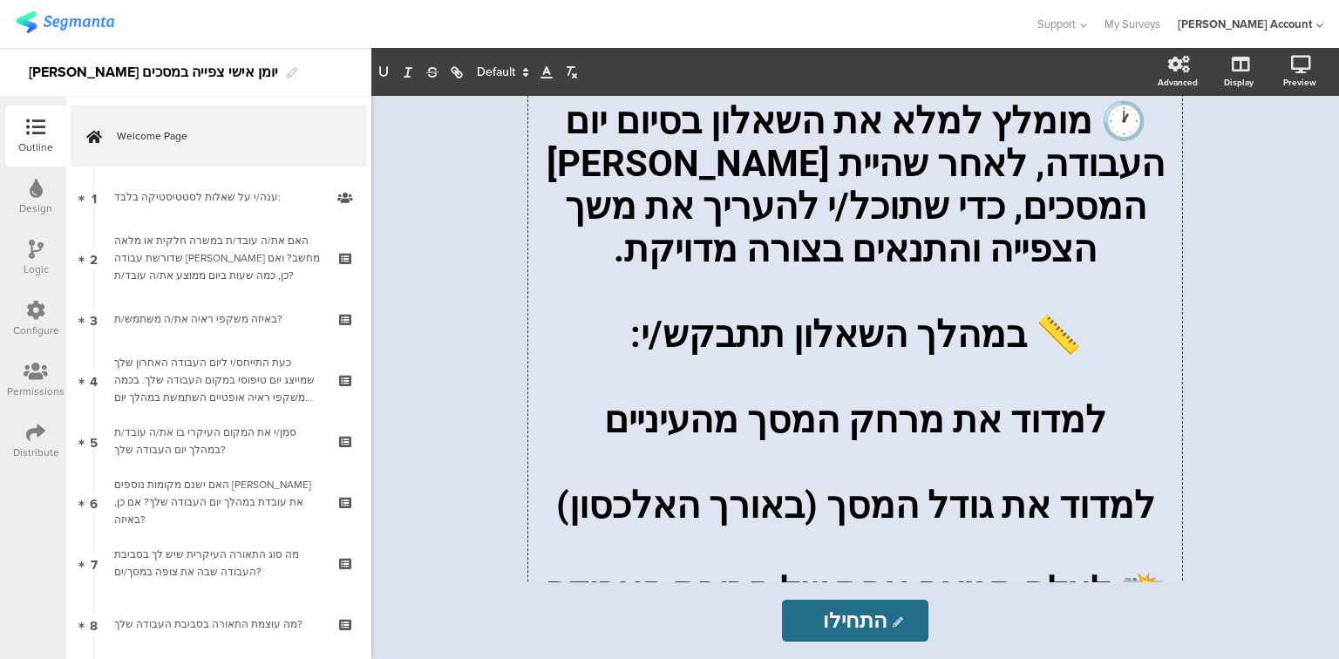
click at [873, 313] on p at bounding box center [855, 291] width 645 height 43
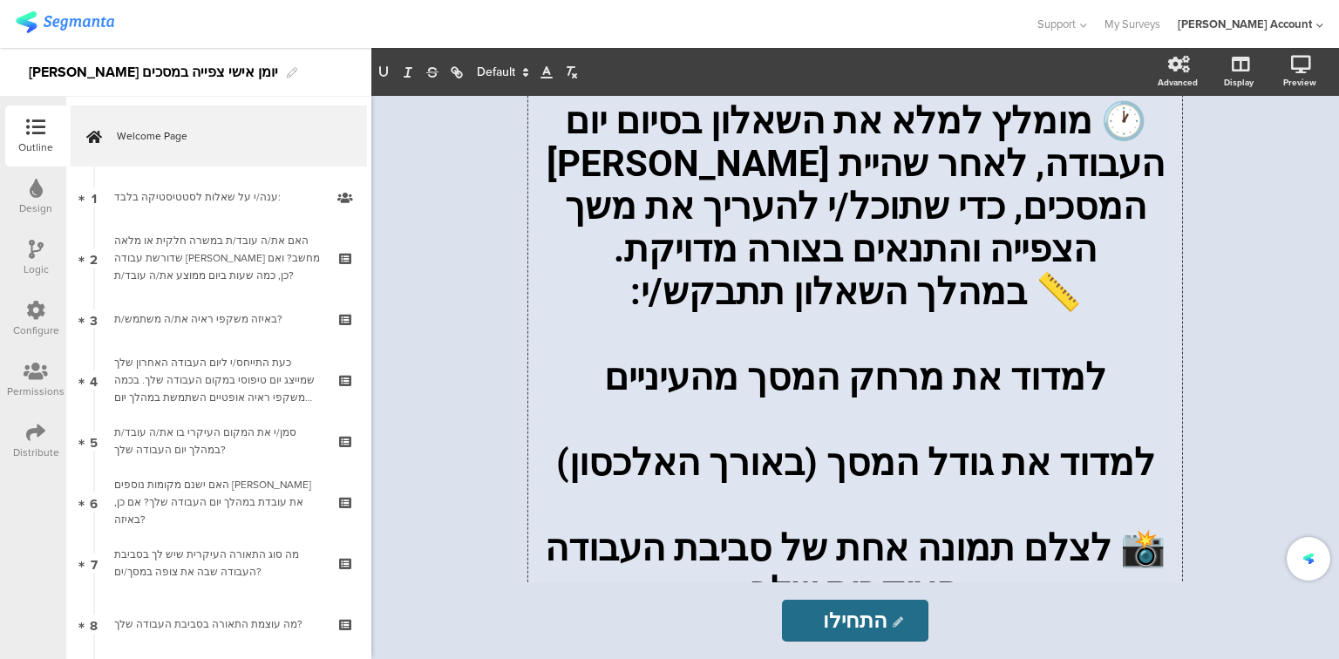
click at [865, 356] on p at bounding box center [855, 334] width 645 height 43
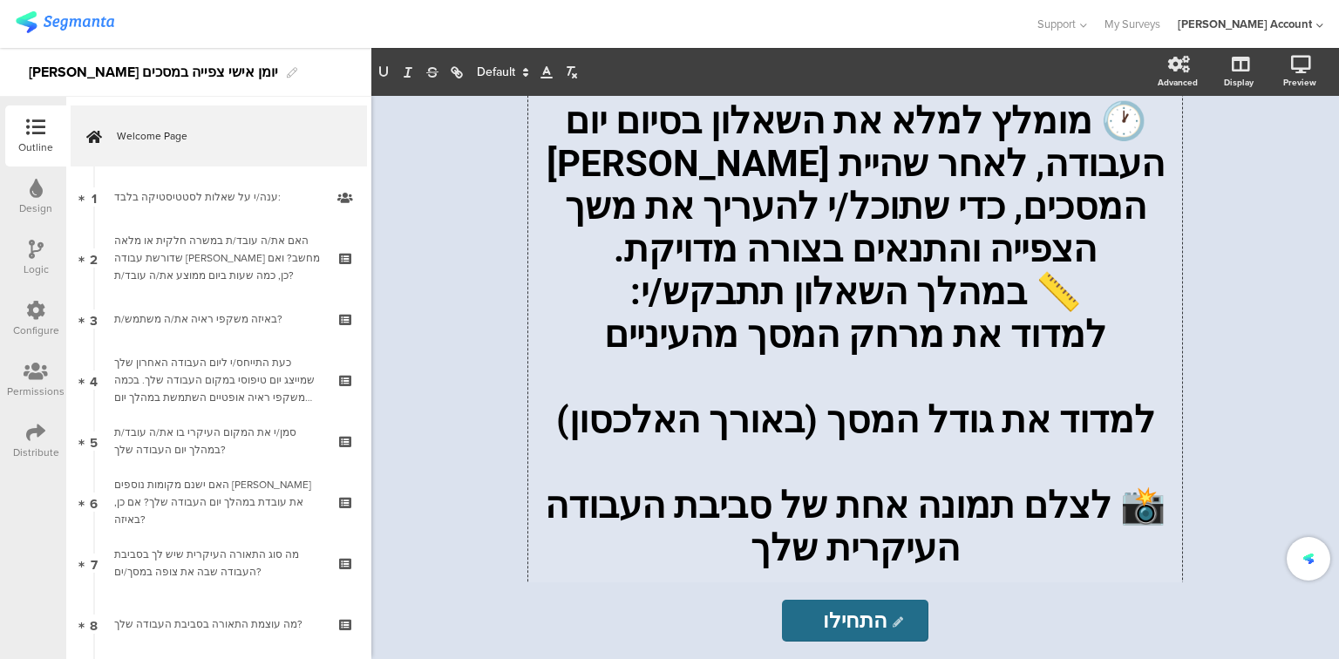
click at [869, 398] on p at bounding box center [855, 377] width 645 height 43
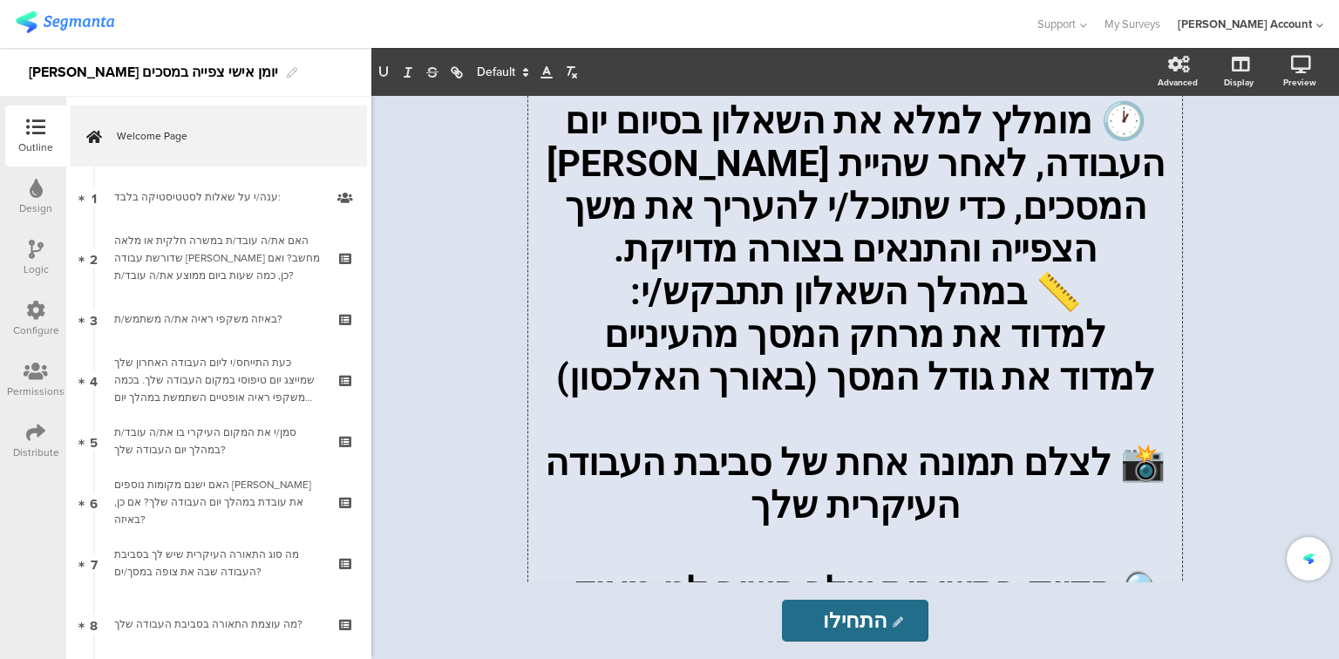
click at [882, 441] on p at bounding box center [855, 419] width 645 height 43
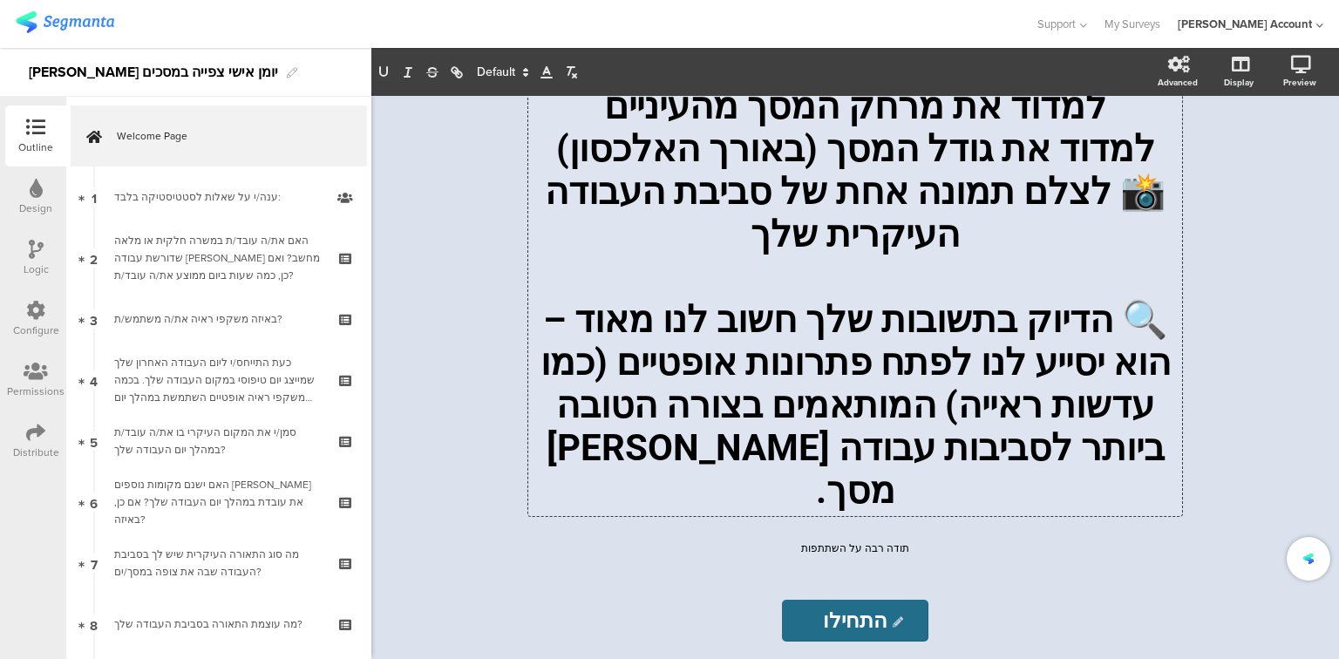
click at [889, 298] on p at bounding box center [855, 276] width 645 height 43
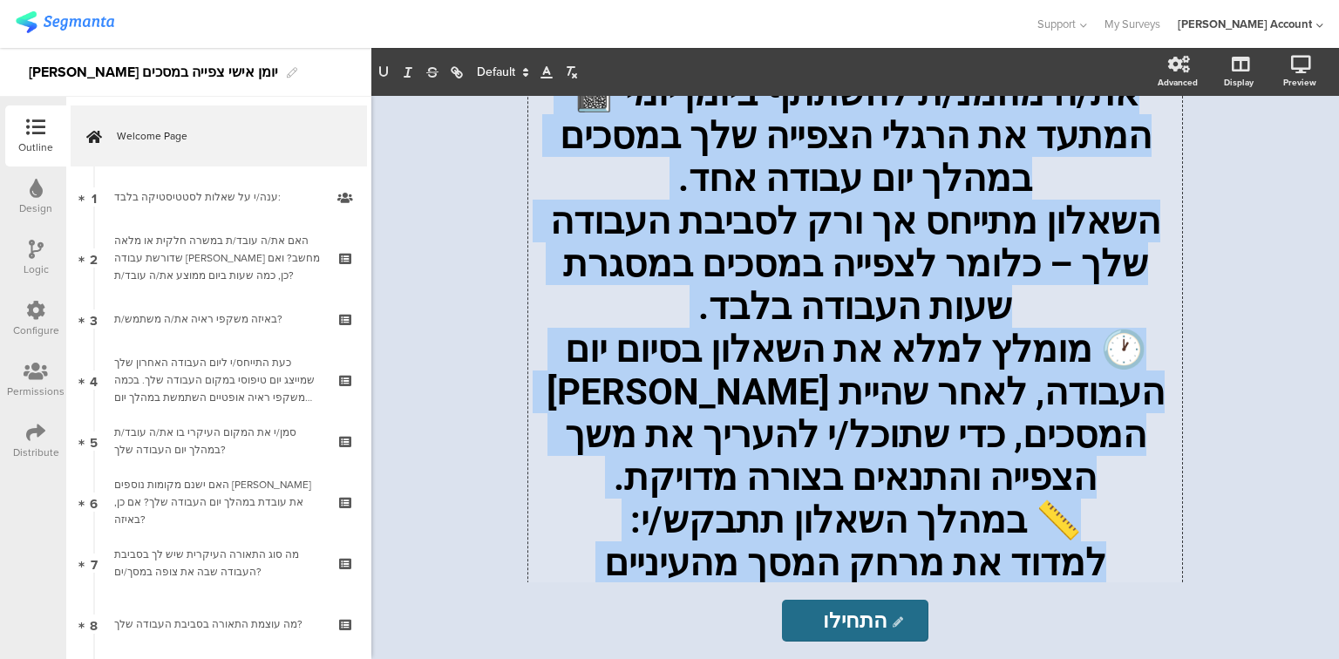
scroll to position [0, 0]
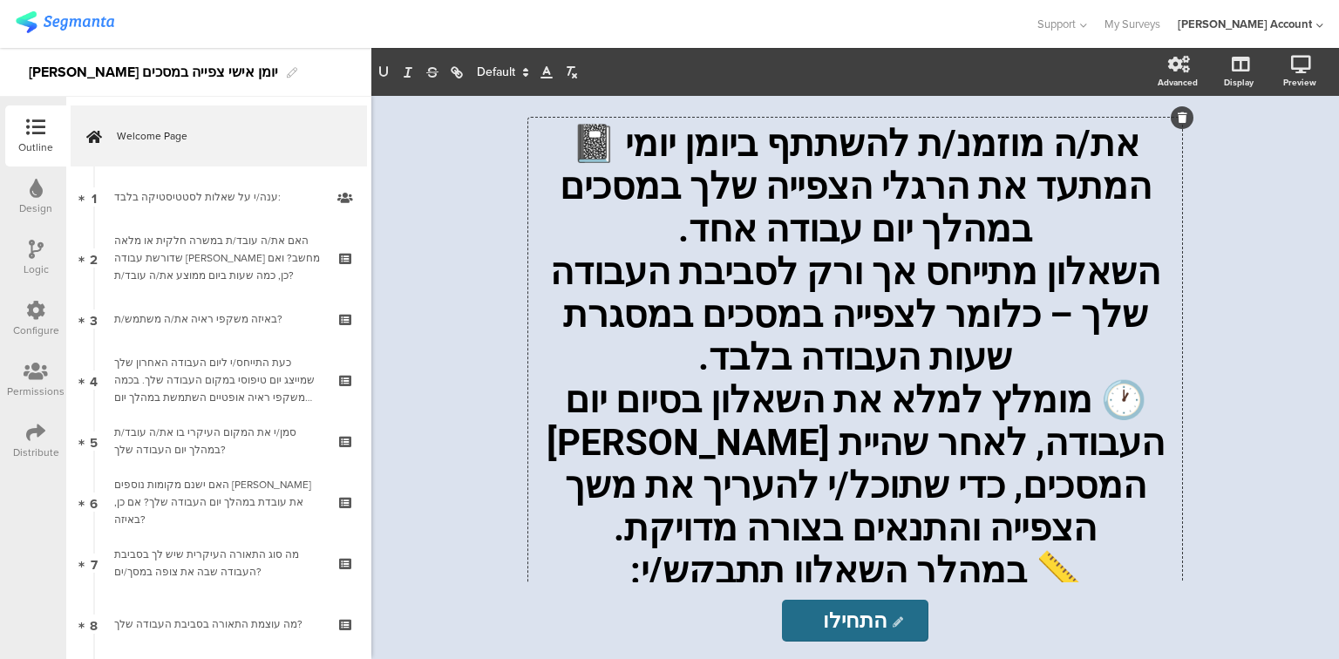
click at [488, 69] on span at bounding box center [501, 72] width 65 height 21
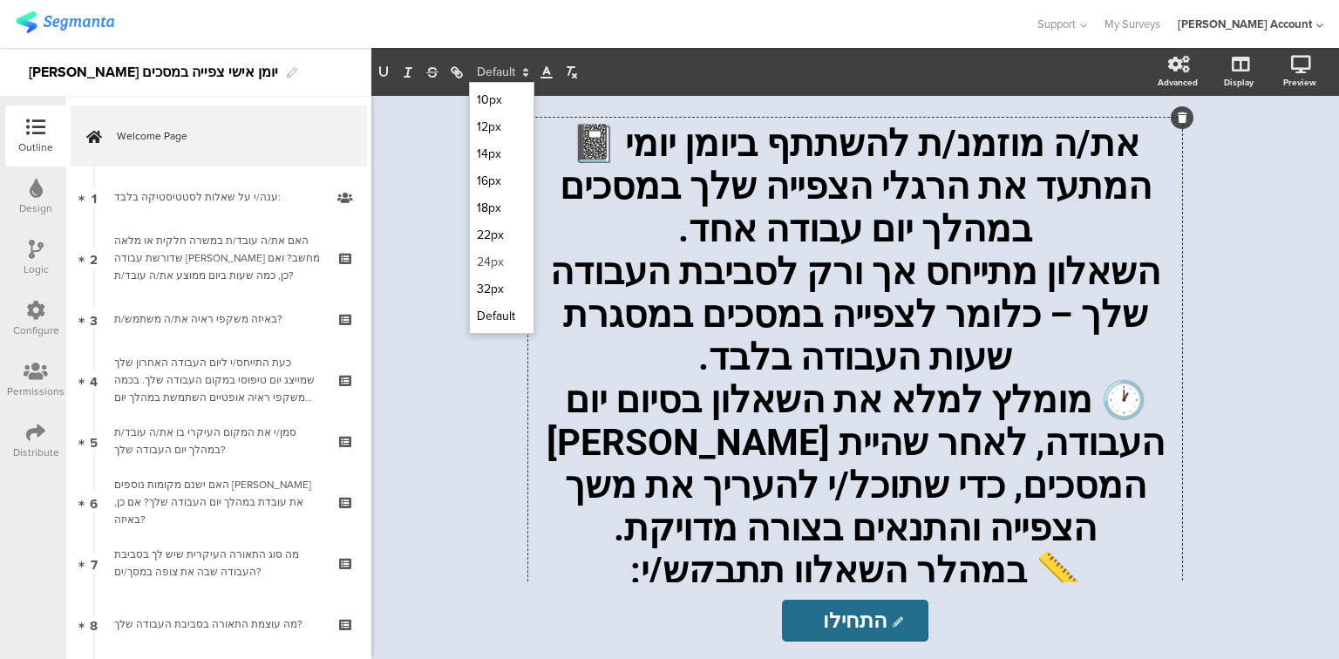
click at [488, 252] on span at bounding box center [502, 261] width 50 height 27
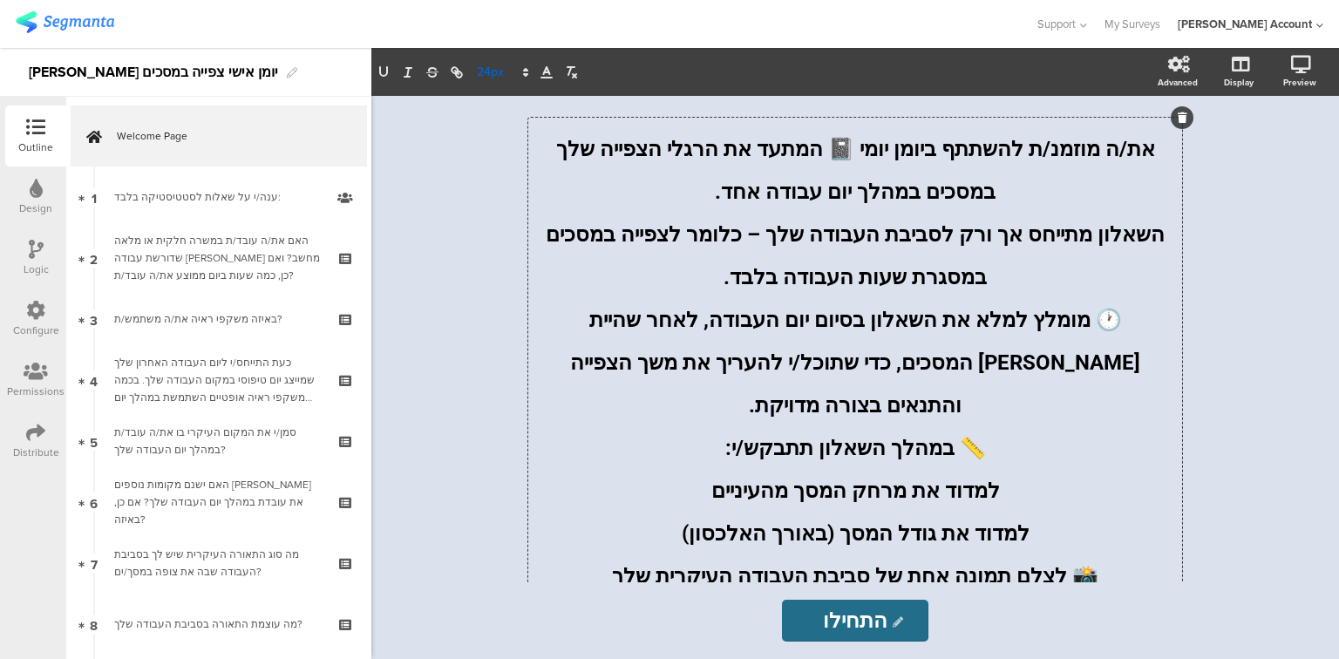
click at [482, 74] on span at bounding box center [501, 72] width 65 height 21
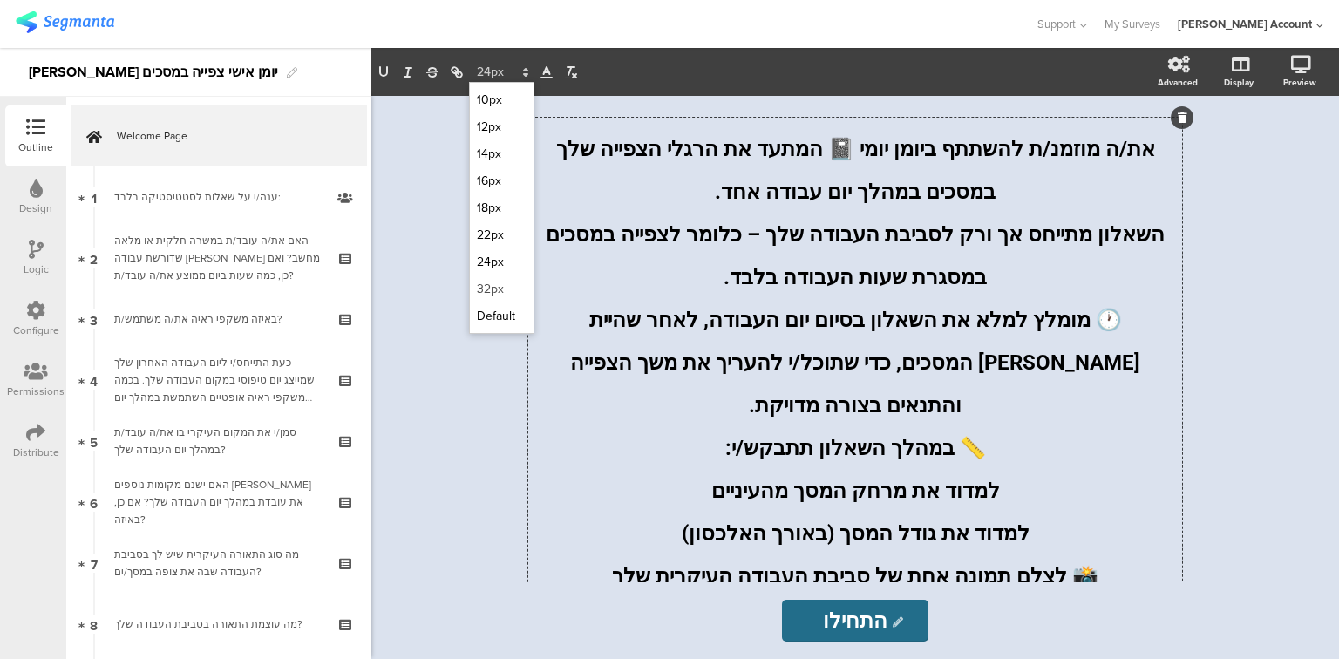
click at [491, 284] on span at bounding box center [502, 288] width 50 height 27
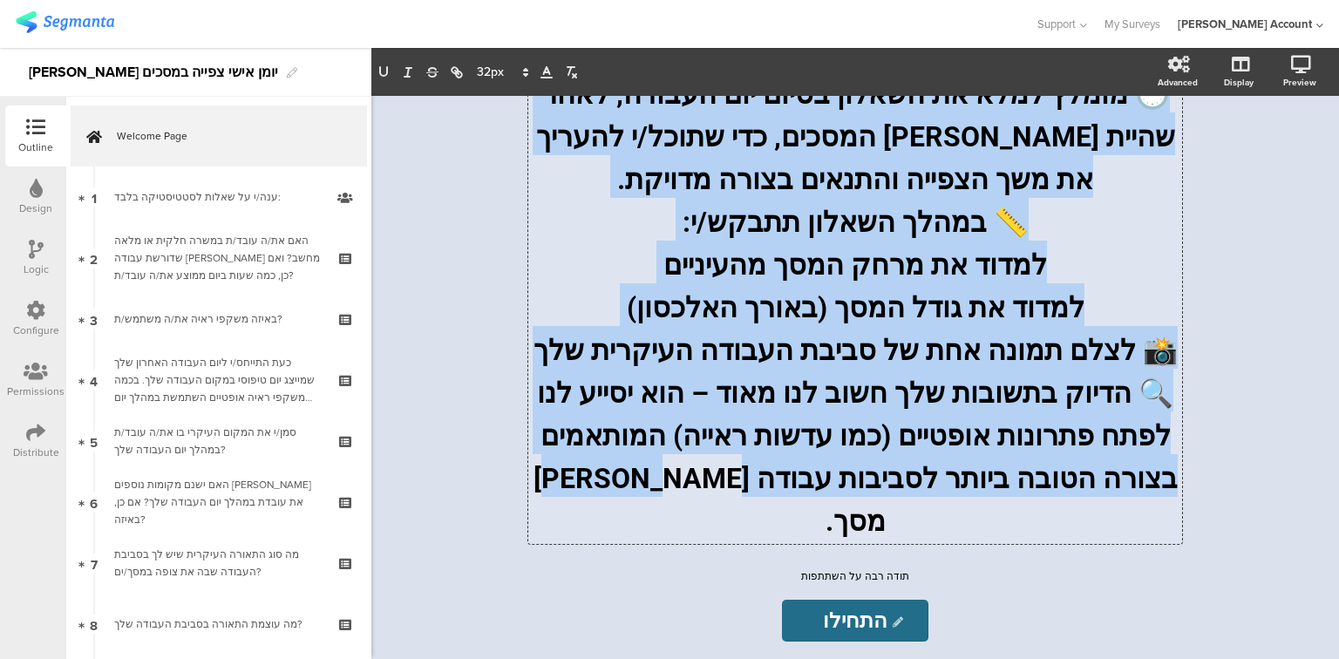
scroll to position [225, 0]
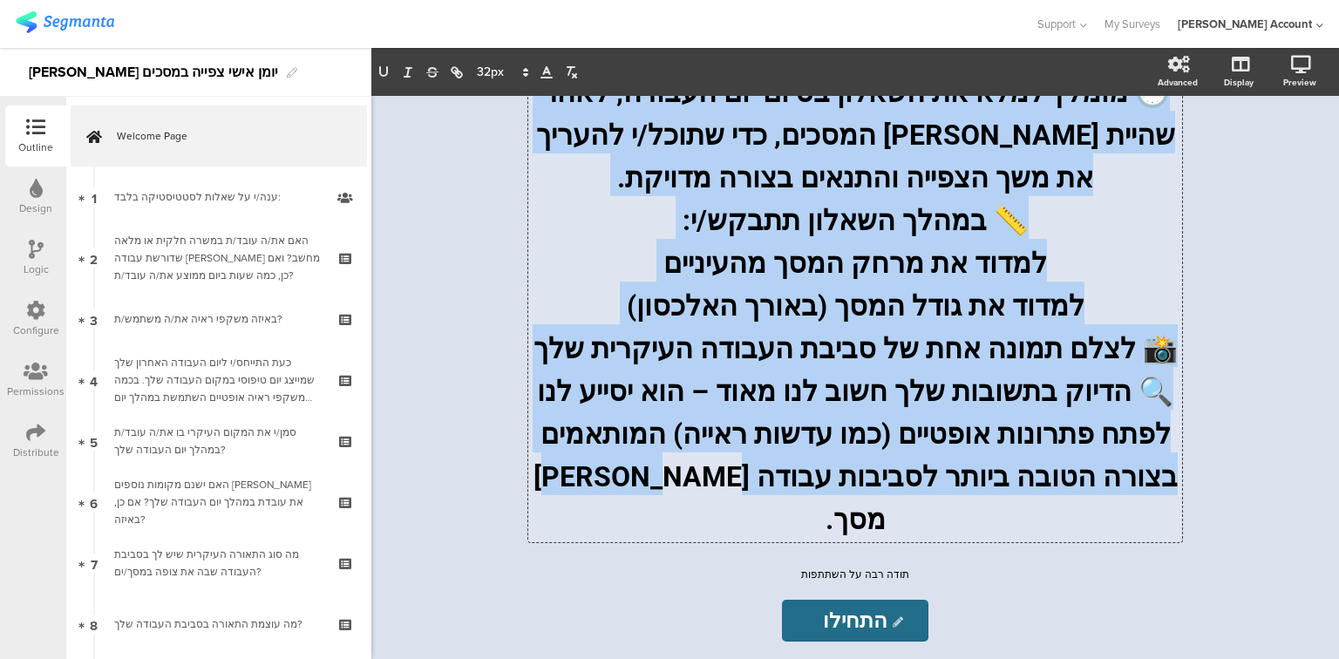
click at [1057, 315] on p "למדוד את גודל המסך (באורך האלכסון)" at bounding box center [855, 303] width 645 height 43
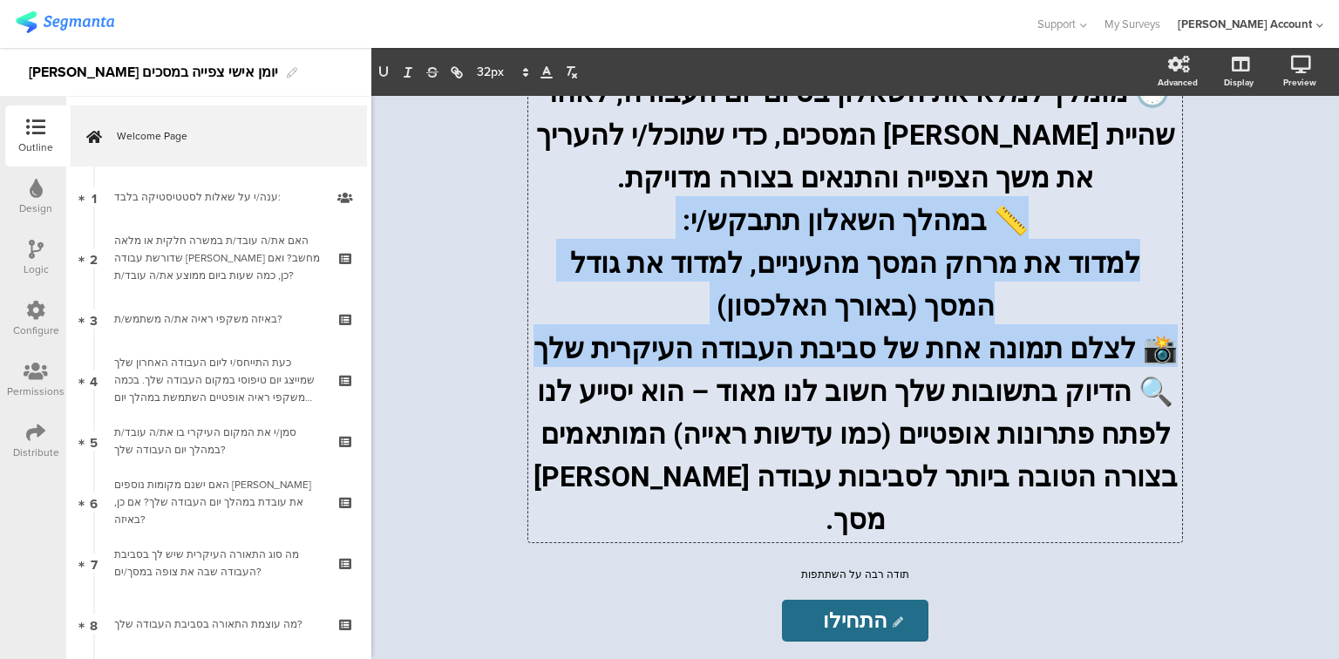
drag, startPoint x: 1011, startPoint y: 437, endPoint x: 582, endPoint y: 367, distance: 434.5
click at [582, 367] on div "את/ה מוזמנ/ת להשתתף ביומן יומי 📓 המתעד את הרגלי הצפייה שלך במסכים במהלך יום עבו…" at bounding box center [855, 217] width 645 height 641
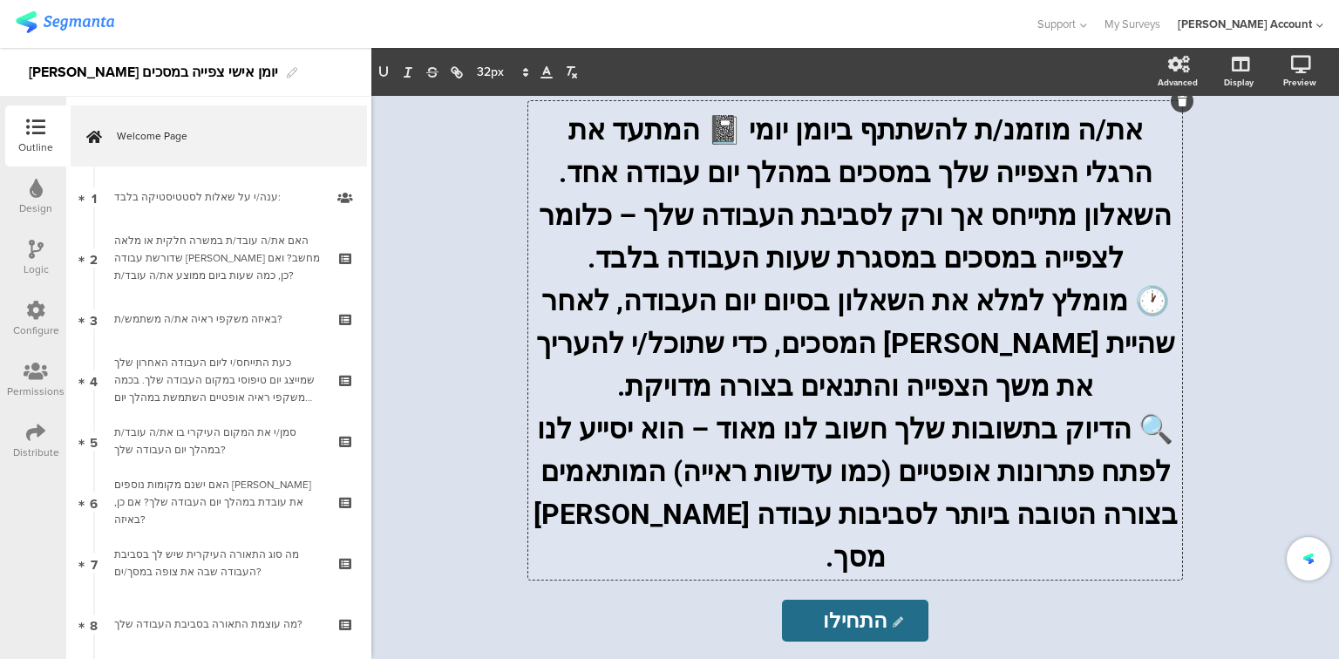
scroll to position [0, 0]
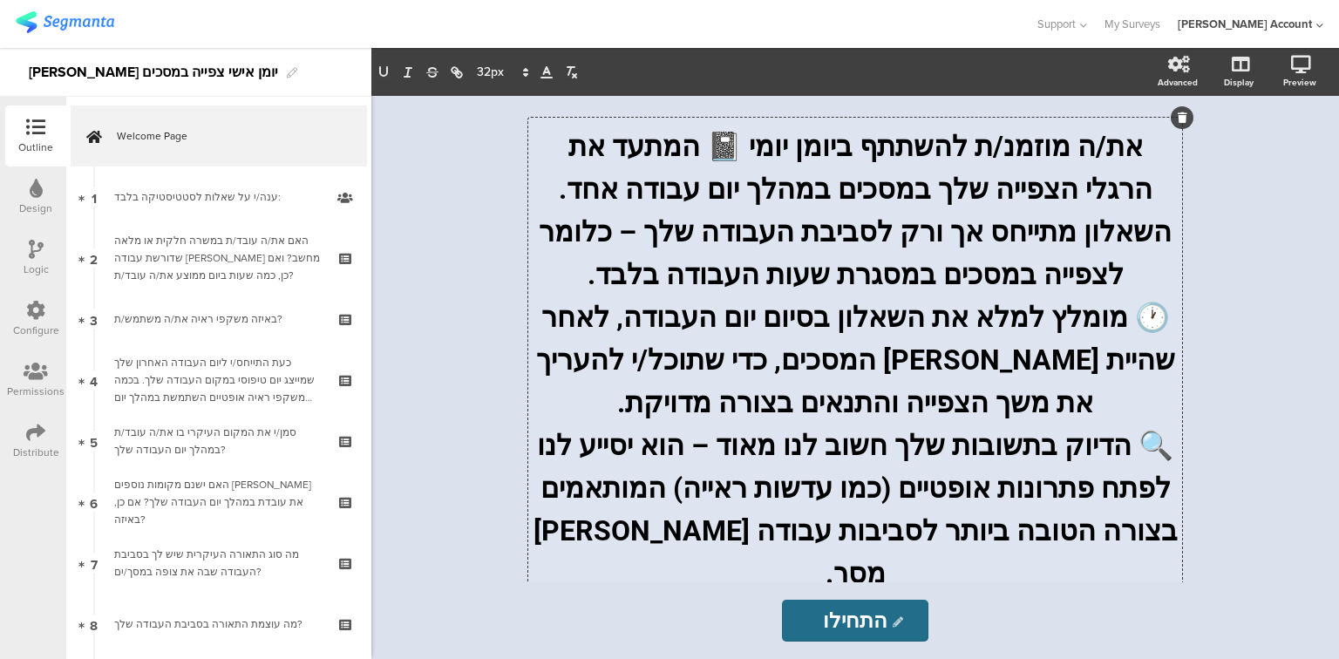
click at [653, 282] on p "השאלון מתייחס אך ורק לסביבת העבודה שלך – כלומר לצפייה במסכים במסגרת שעות העבודה…" at bounding box center [855, 249] width 645 height 85
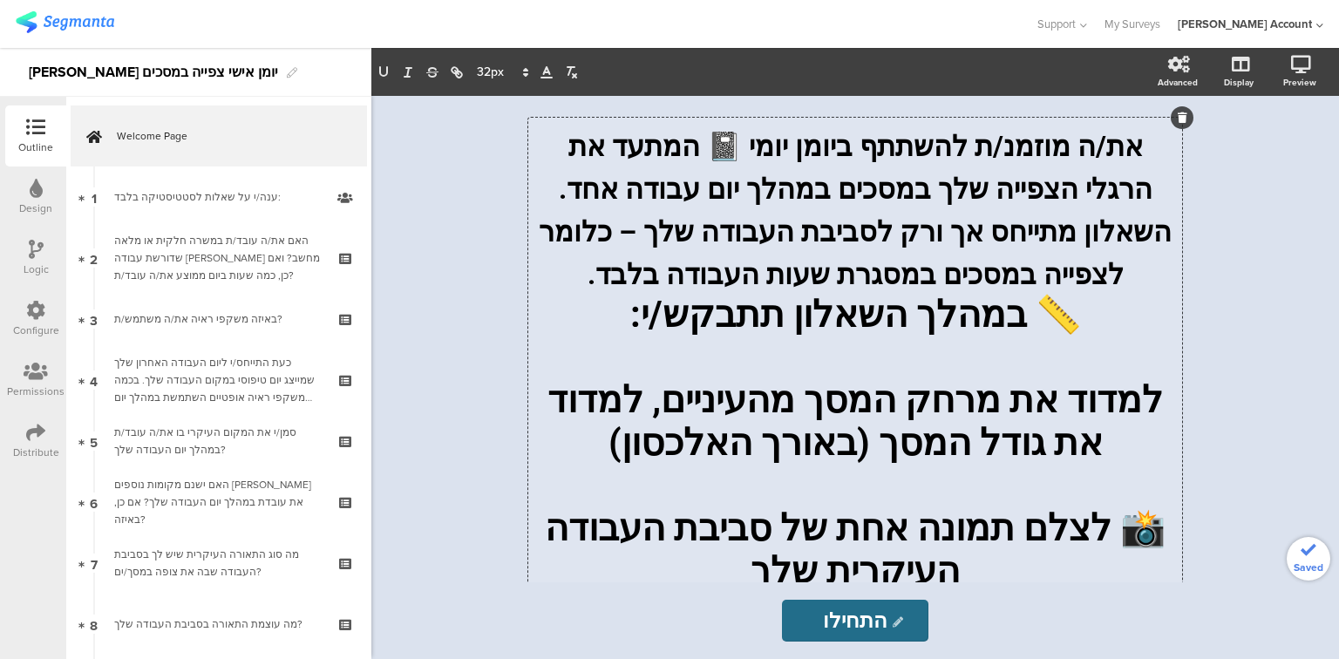
click at [971, 371] on p at bounding box center [855, 357] width 645 height 43
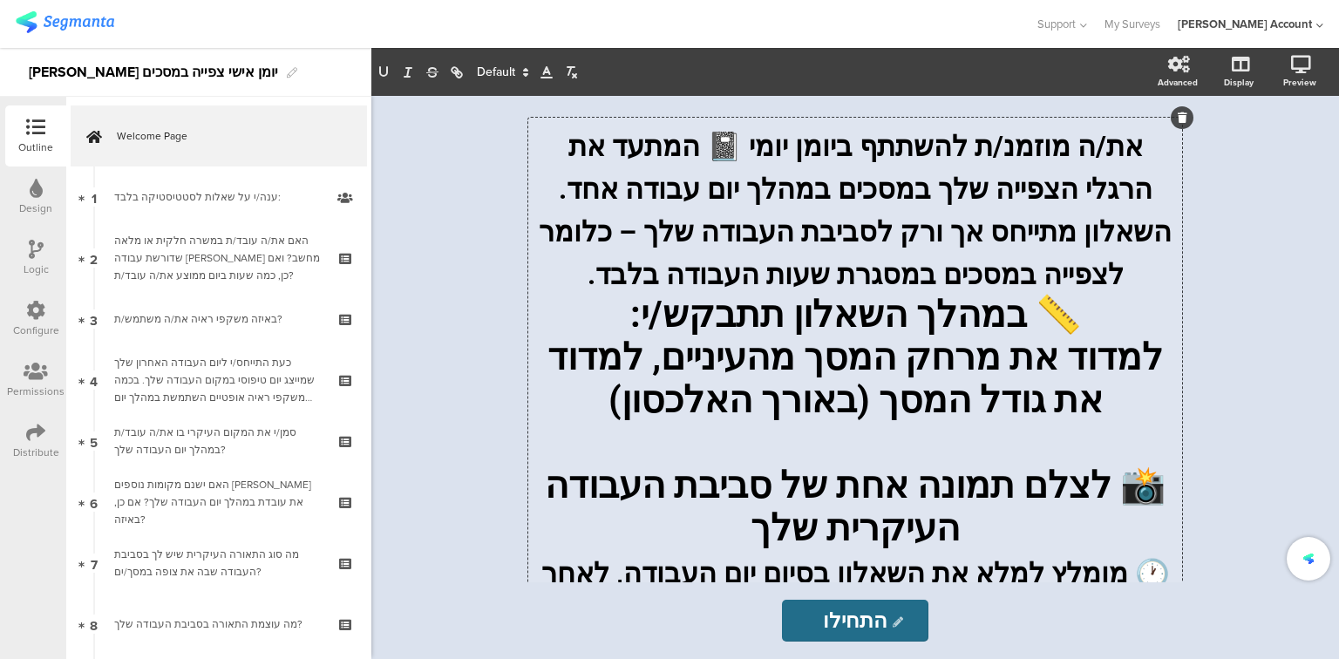
click at [930, 483] on p "📸 לצלם תמונה אחת של סביבת העבודה העיקרית שלך" at bounding box center [855, 506] width 645 height 85
click at [862, 452] on p at bounding box center [855, 442] width 645 height 43
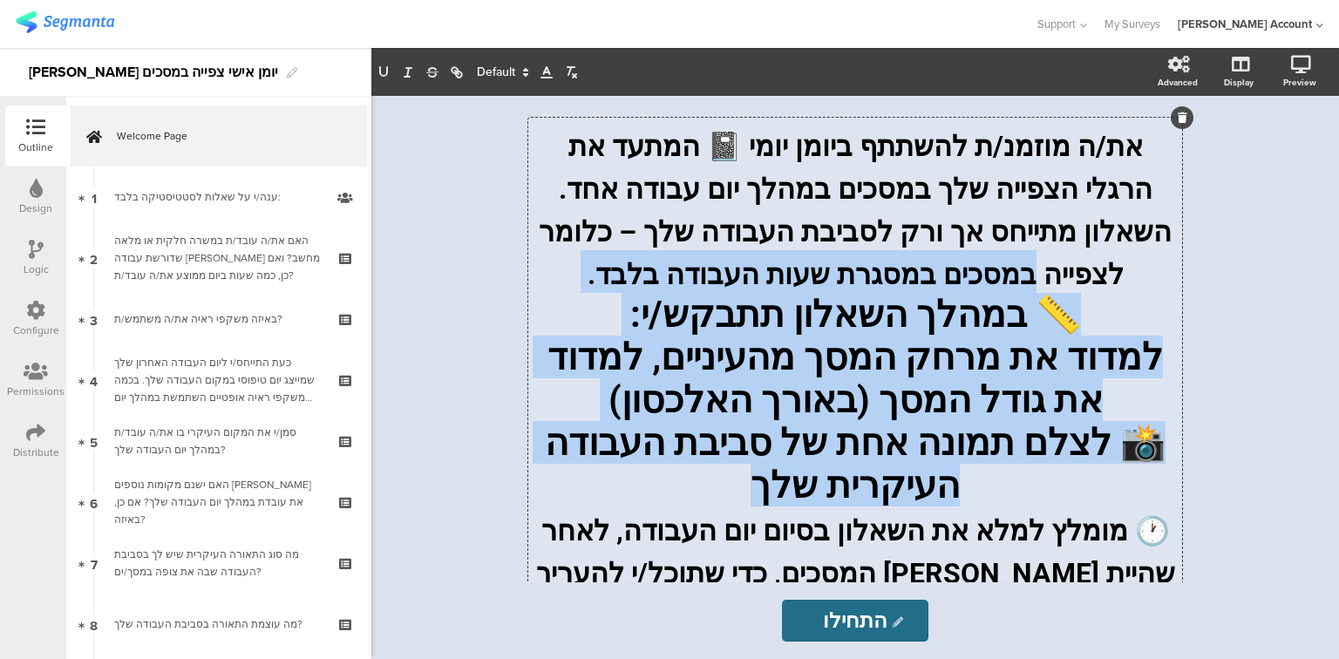
drag, startPoint x: 1042, startPoint y: 281, endPoint x: 678, endPoint y: 507, distance: 428.4
click at [678, 507] on div "את/ה מוזמנ/ת להשתתף ביומן יומי 📓 המתעד את הרגלי הצפייה שלך במסכים במהלך יום עבו…" at bounding box center [855, 463] width 645 height 683
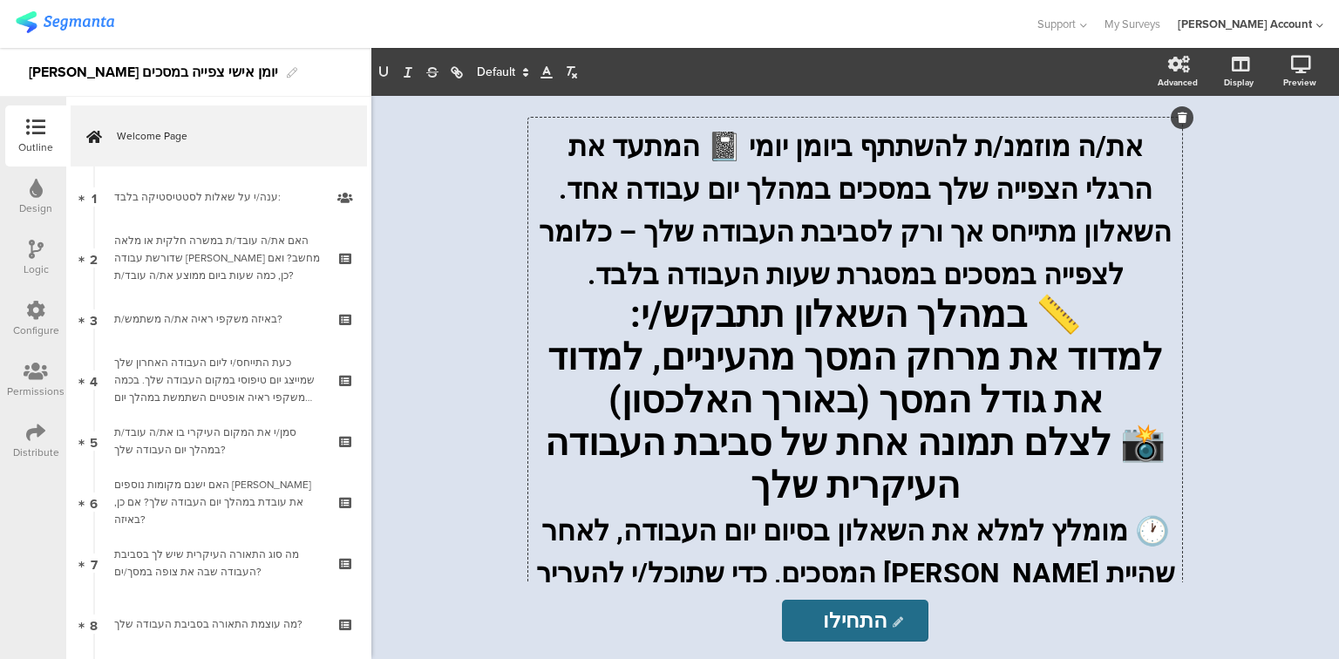
click at [492, 70] on span at bounding box center [501, 72] width 65 height 21
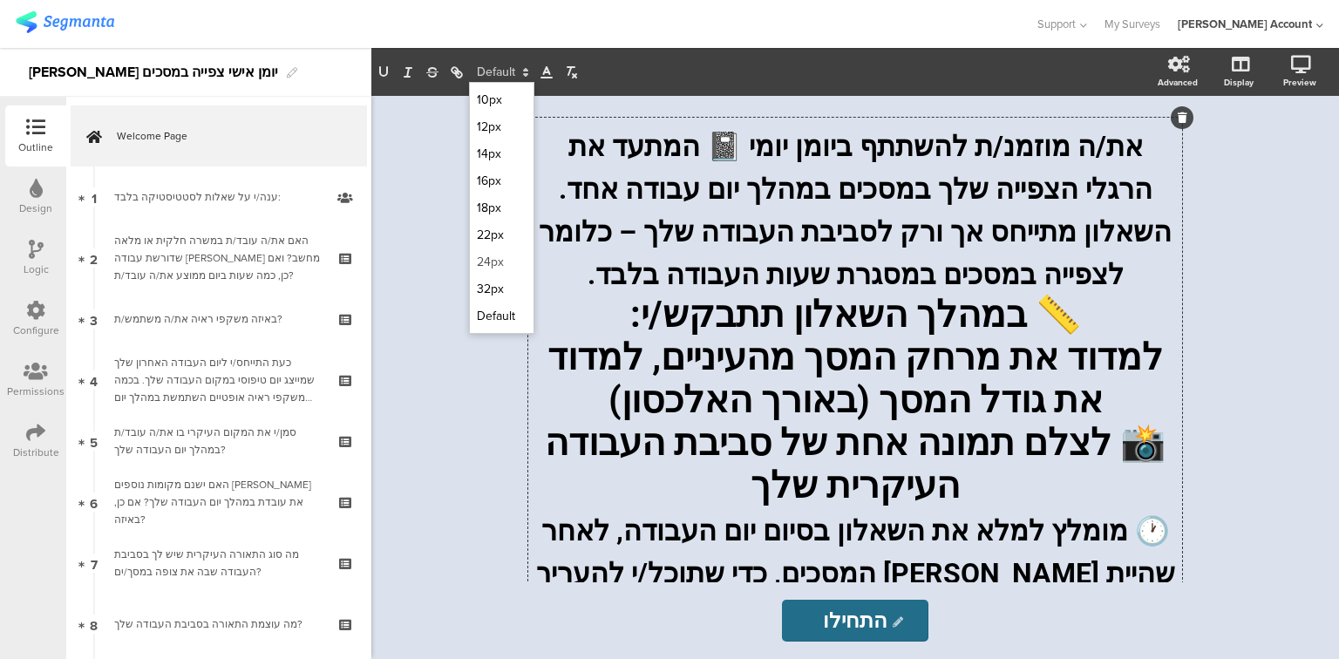
click at [491, 255] on span at bounding box center [502, 261] width 50 height 27
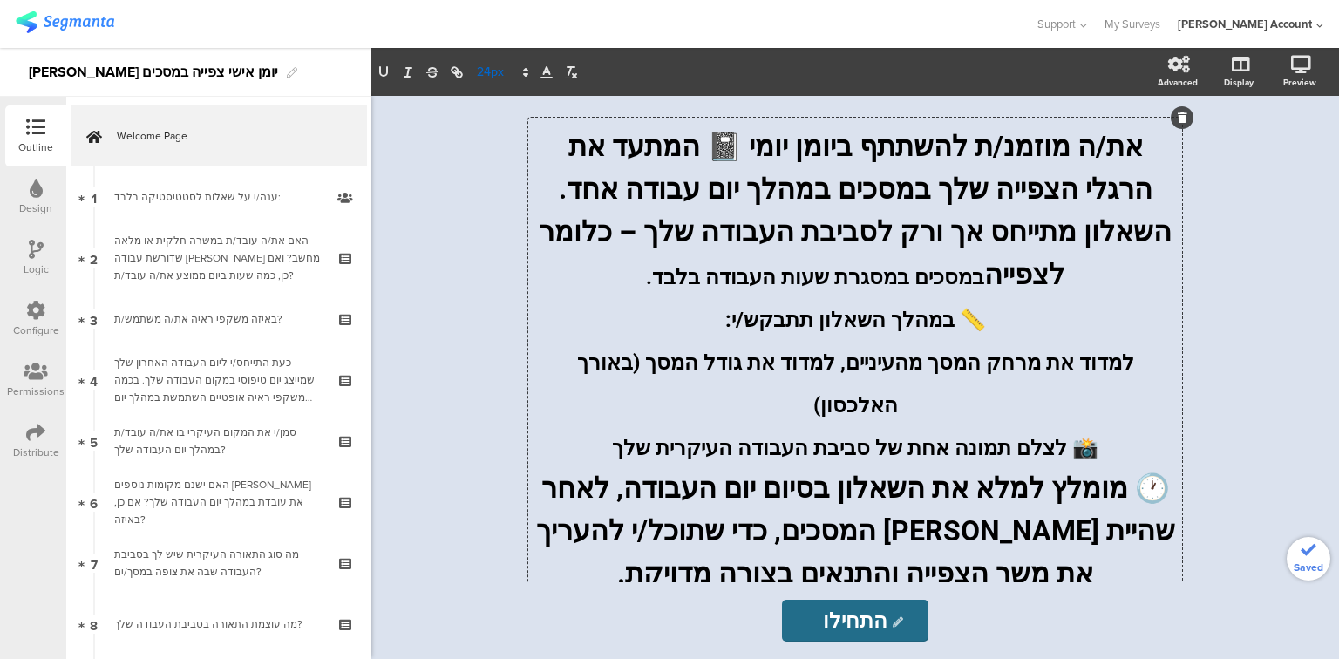
drag, startPoint x: 488, startPoint y: 72, endPoint x: 488, endPoint y: 83, distance: 10.5
click at [486, 73] on span at bounding box center [501, 72] width 65 height 21
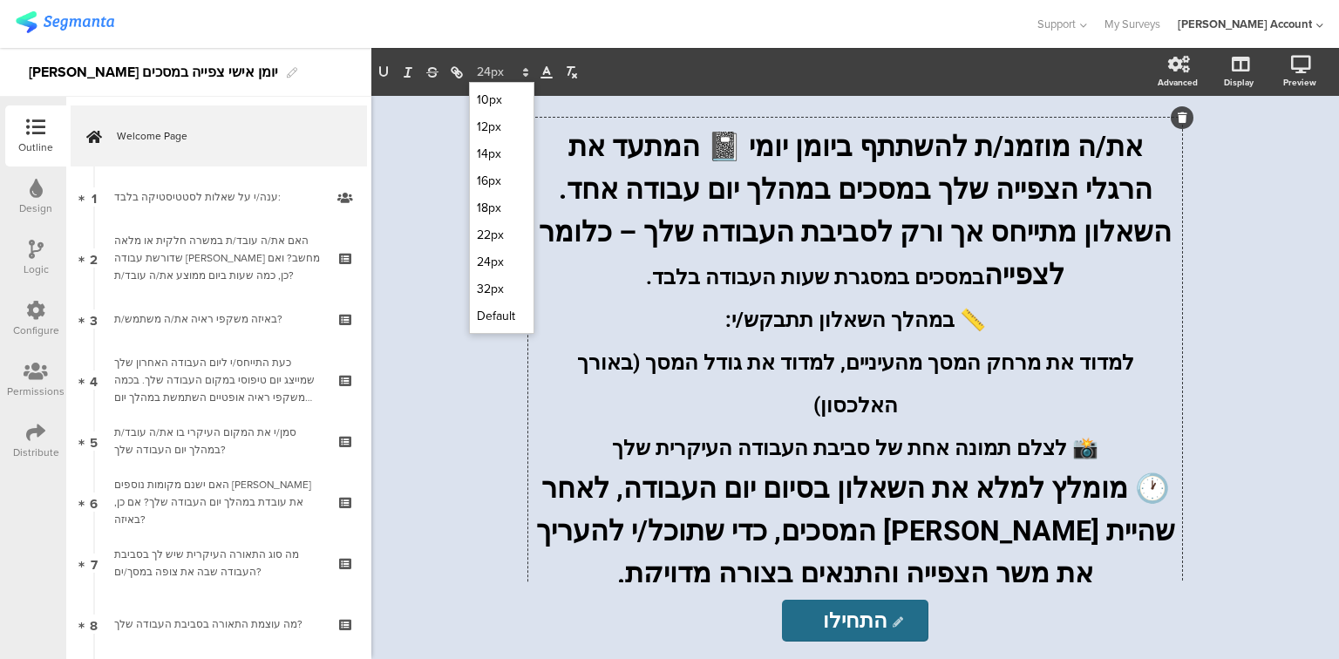
click at [491, 277] on span at bounding box center [502, 288] width 50 height 27
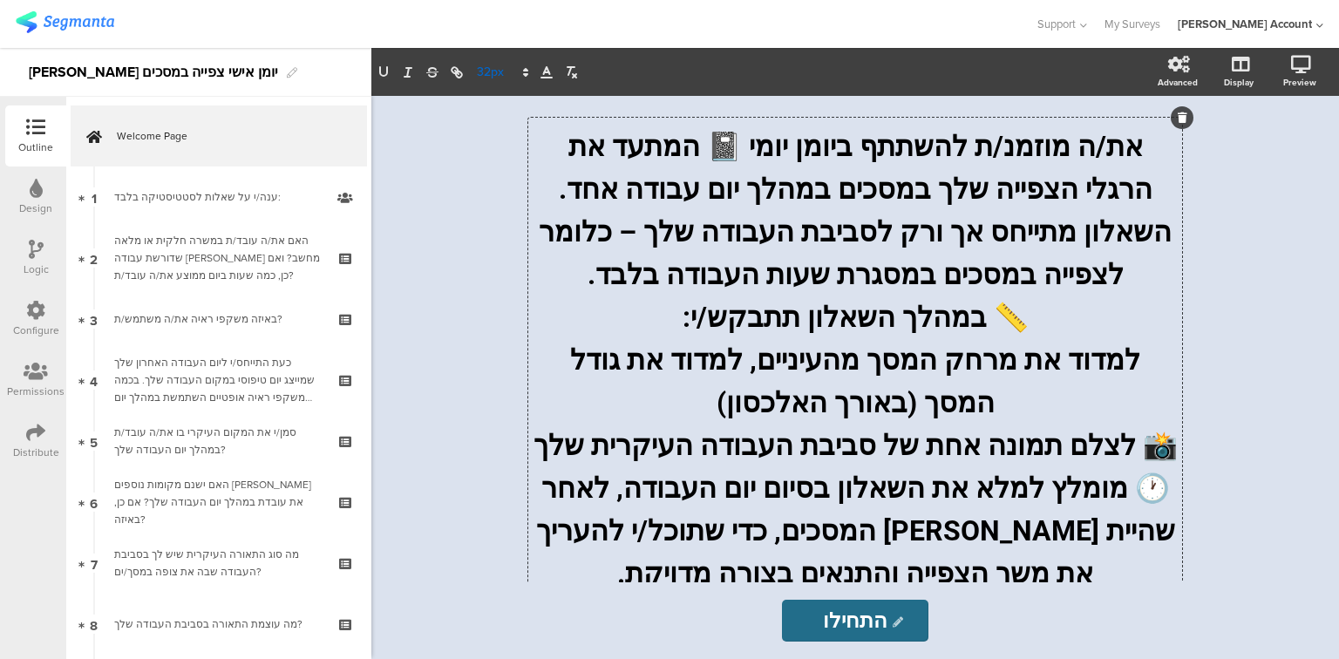
click at [499, 71] on span at bounding box center [501, 72] width 65 height 21
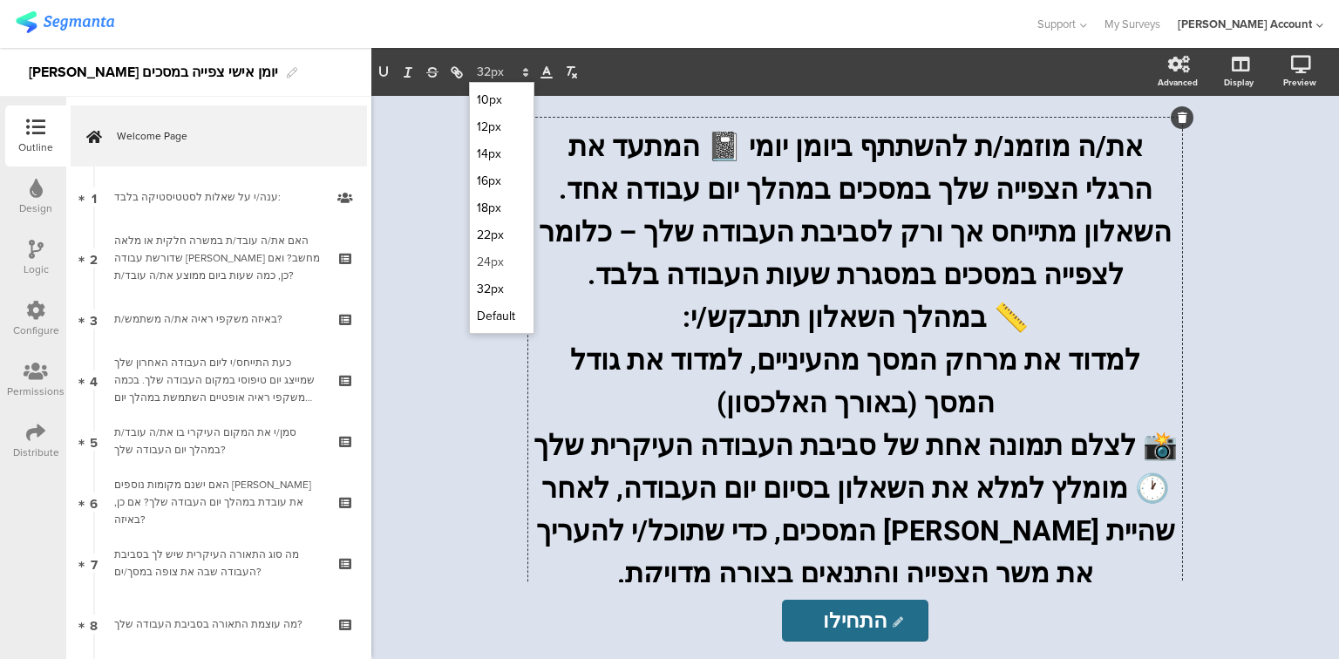
click at [499, 260] on span at bounding box center [502, 261] width 50 height 27
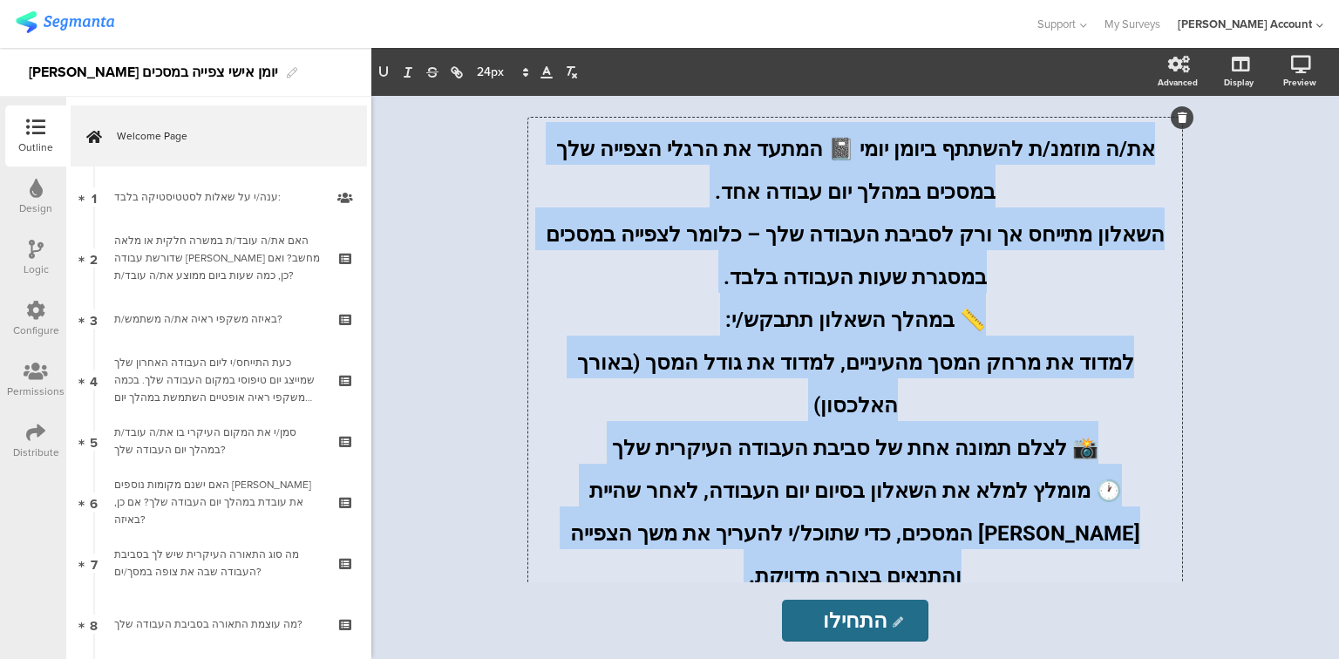
click at [753, 201] on p "את/ה מוזמנ/ת להשתתף ביומן יומי 📓 המתעד את הרגלי הצפייה שלך במסכים במהלך יום עבו…" at bounding box center [855, 164] width 645 height 85
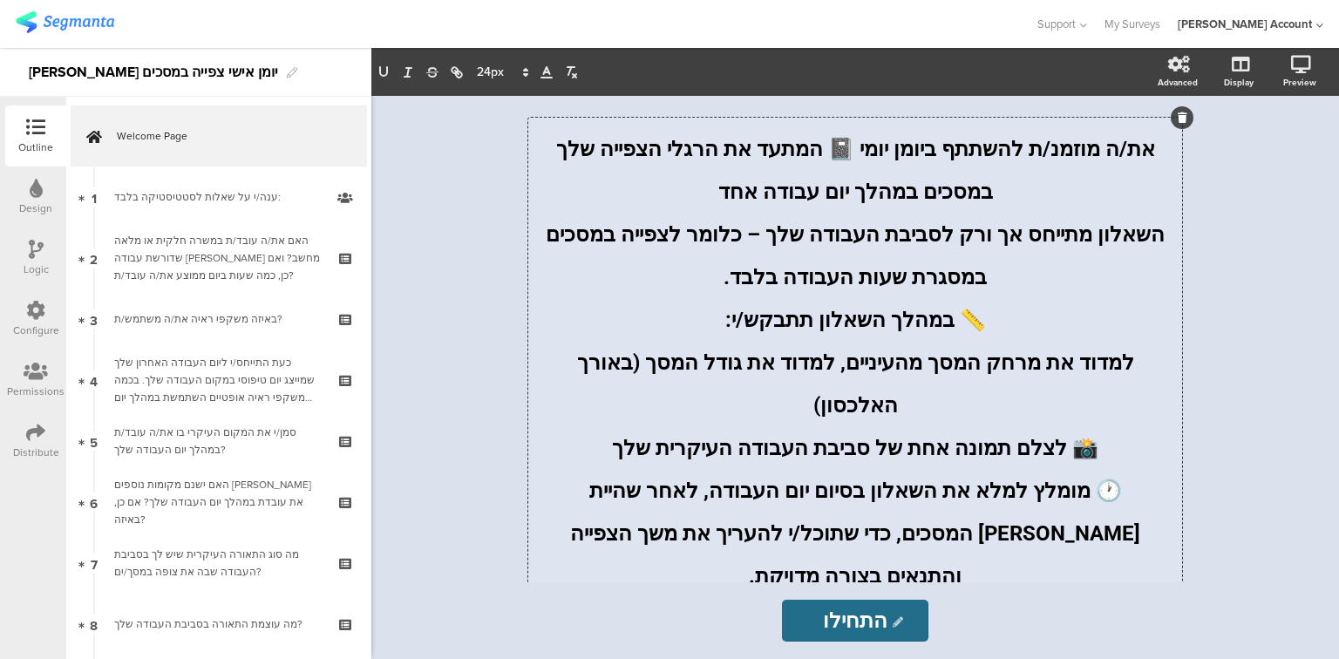
click at [649, 421] on p "📸 לצלם תמונה אחת של סביבת העבודה העיקרית שלך" at bounding box center [855, 442] width 645 height 43
click at [1126, 146] on span "את/ה מוזמנ/ת להשתתף ביומן יומי 📓 המתעד את הרגלי הצפייה שלך במסכים במהלך יום עבו…" at bounding box center [853, 170] width 604 height 67
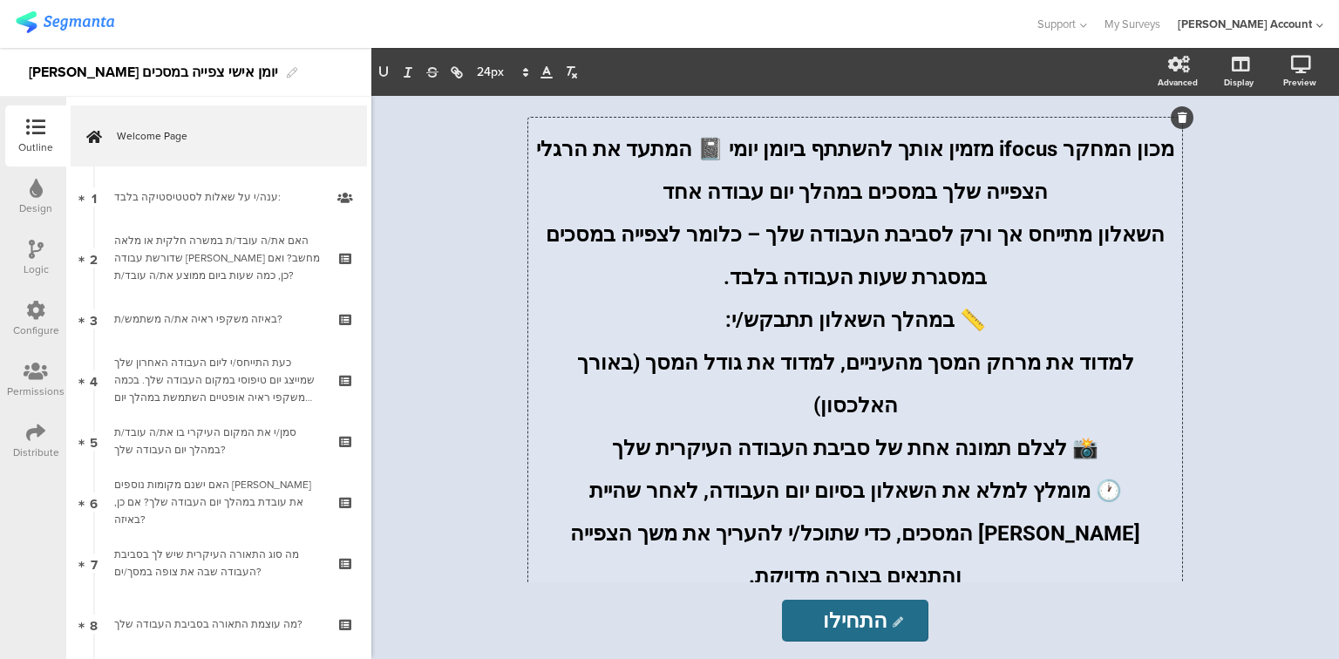
click at [717, 192] on p "מכון המחקר ifocus מזמין אותך להשתתף ביומן יומי 📓 המתעד את הרגלי הצפייה שלך במסכ…" at bounding box center [855, 164] width 645 height 85
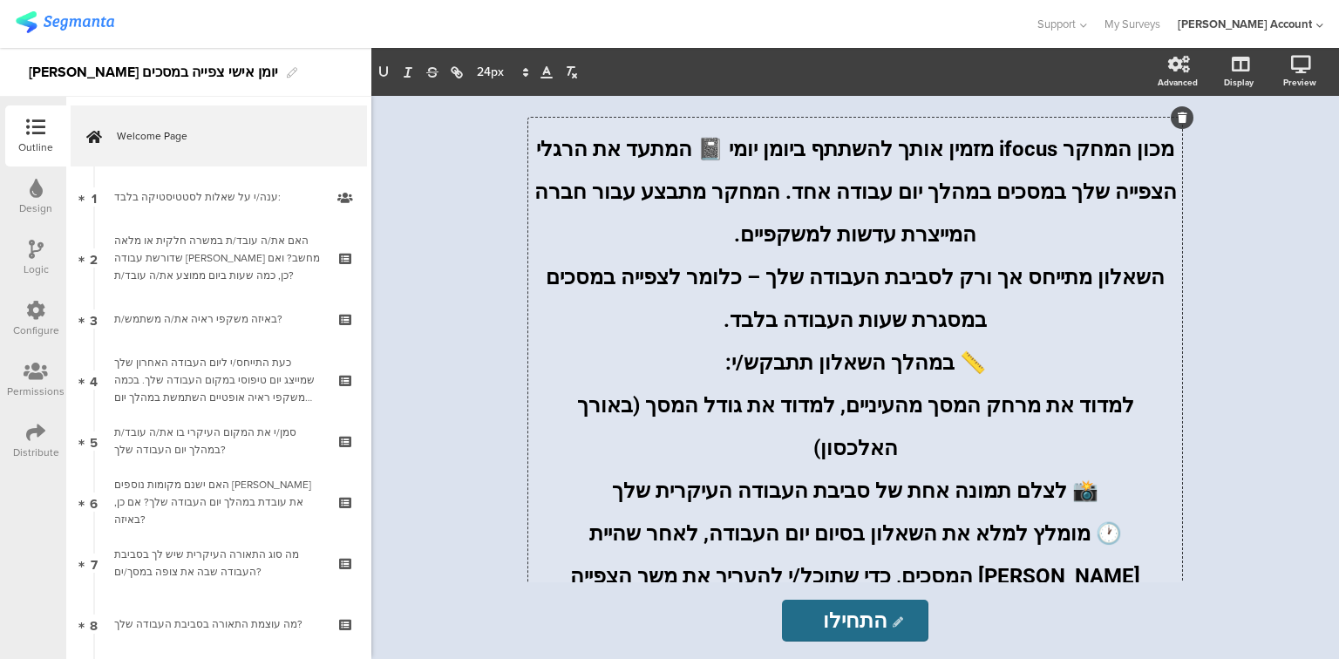
click at [1121, 287] on span "השאלון מתייחס אך ורק לסביבת העבודה שלך – כלומר לצפייה במסכים במסגרת שעות העבודה…" at bounding box center [852, 298] width 624 height 67
click at [873, 372] on span "📏 במהלך השאלון תתבקש/י:" at bounding box center [855, 362] width 261 height 24
click at [727, 368] on p "📏 במהלך השאלון תתבקש/י:" at bounding box center [855, 357] width 645 height 43
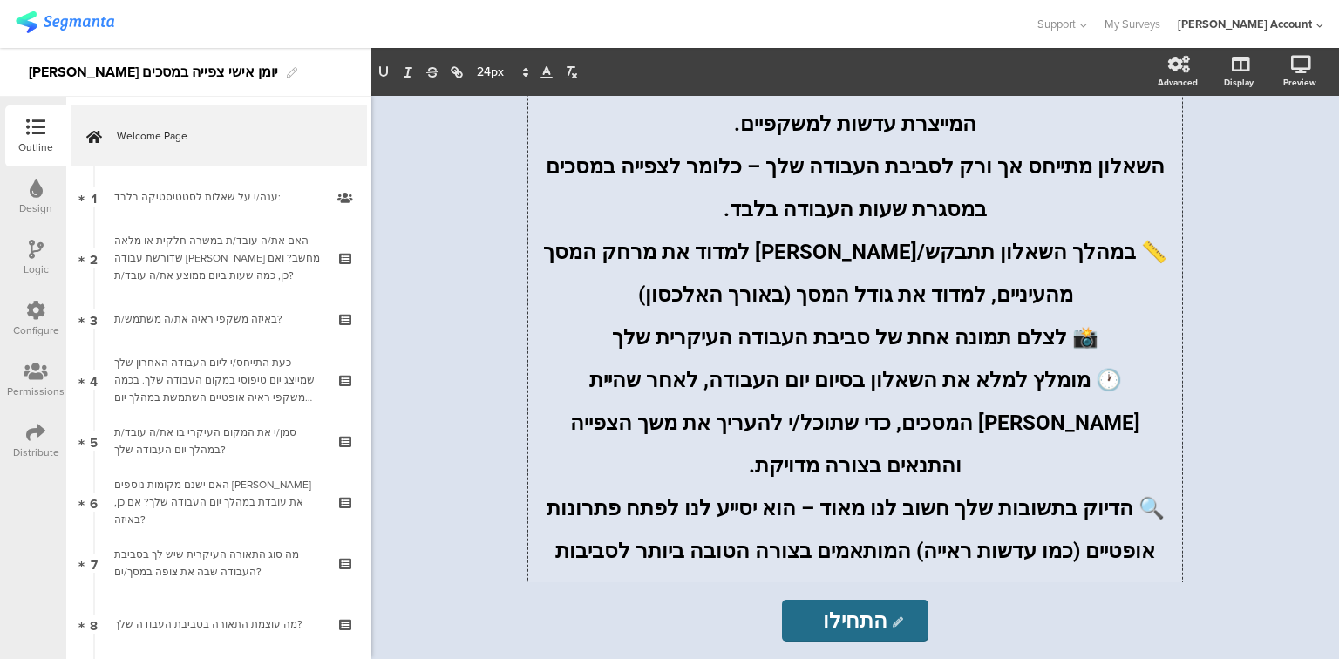
scroll to position [137, 0]
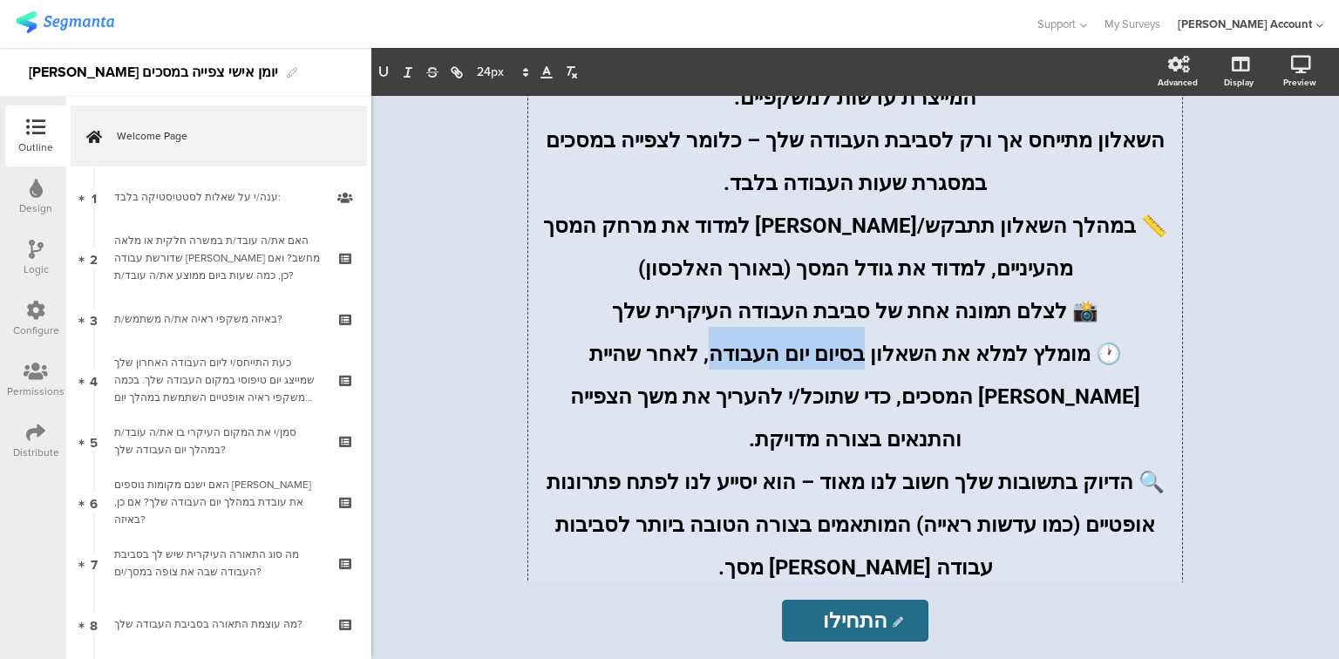
drag, startPoint x: 931, startPoint y: 368, endPoint x: 803, endPoint y: 362, distance: 128.3
click at [803, 362] on span "🕐 מומלץ למלא את השאלון בסיום יום העבודה, לאחר שהיית מול המסכים, כדי שתוכל/י להע…" at bounding box center [852, 397] width 575 height 110
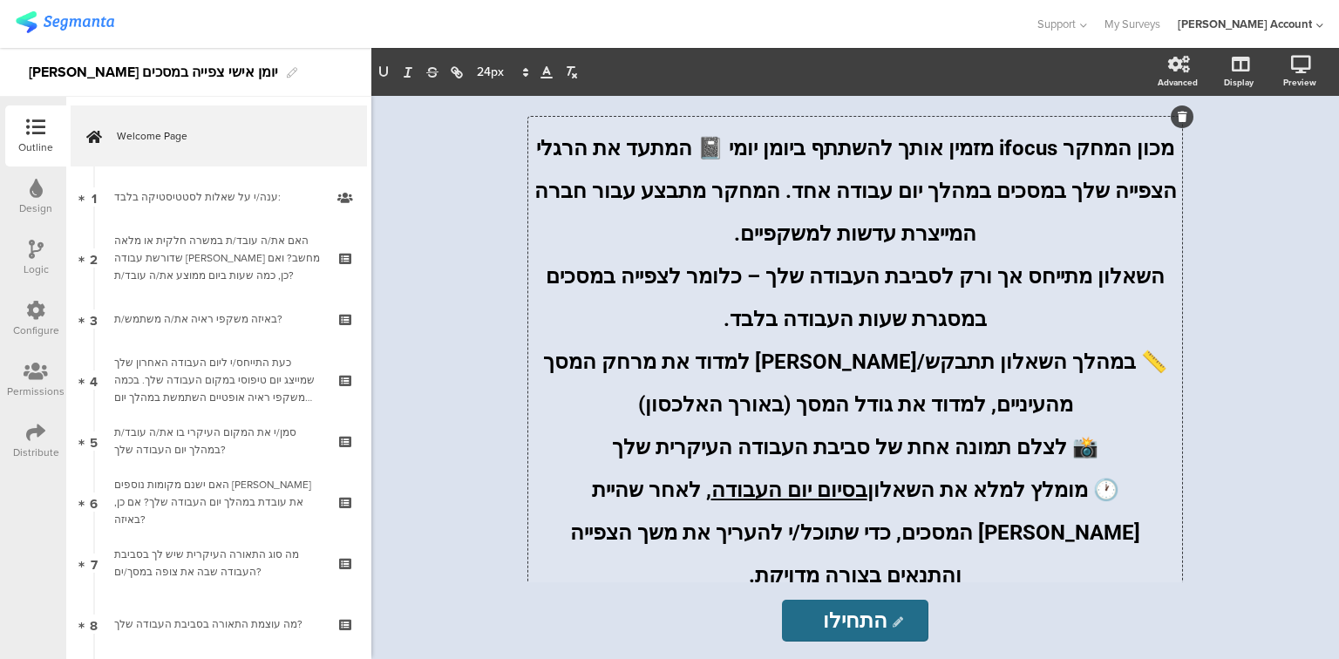
scroll to position [0, 0]
click at [845, 151] on span "מכון המחקר ifocus מזמין אותך להשתתף ביומן יומי 📓 המתעד את הרגלי הצפייה שלך במסכ…" at bounding box center [853, 192] width 648 height 110
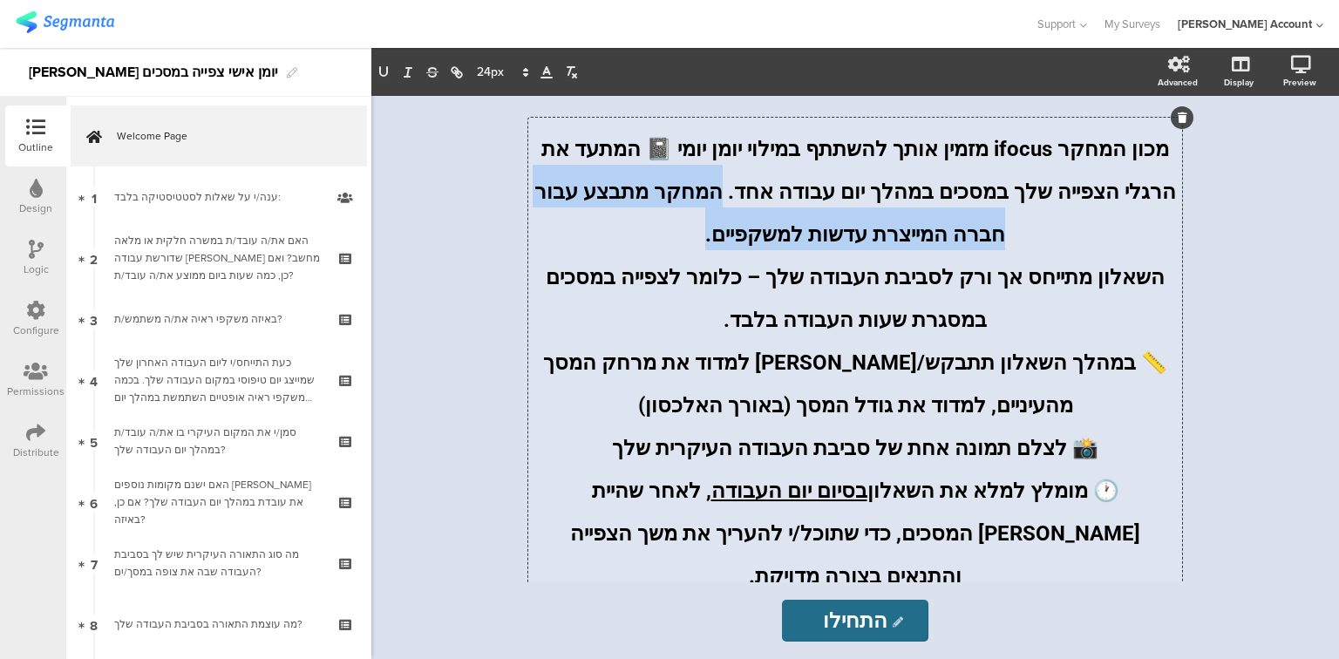
drag, startPoint x: 823, startPoint y: 187, endPoint x: 778, endPoint y: 230, distance: 62.3
click at [778, 230] on p "מכון המחקר ifocus מזמין אותך להשתתף במילוי יומן יומי 📓 המתעד את הרגלי הצפייה של…" at bounding box center [855, 186] width 645 height 128
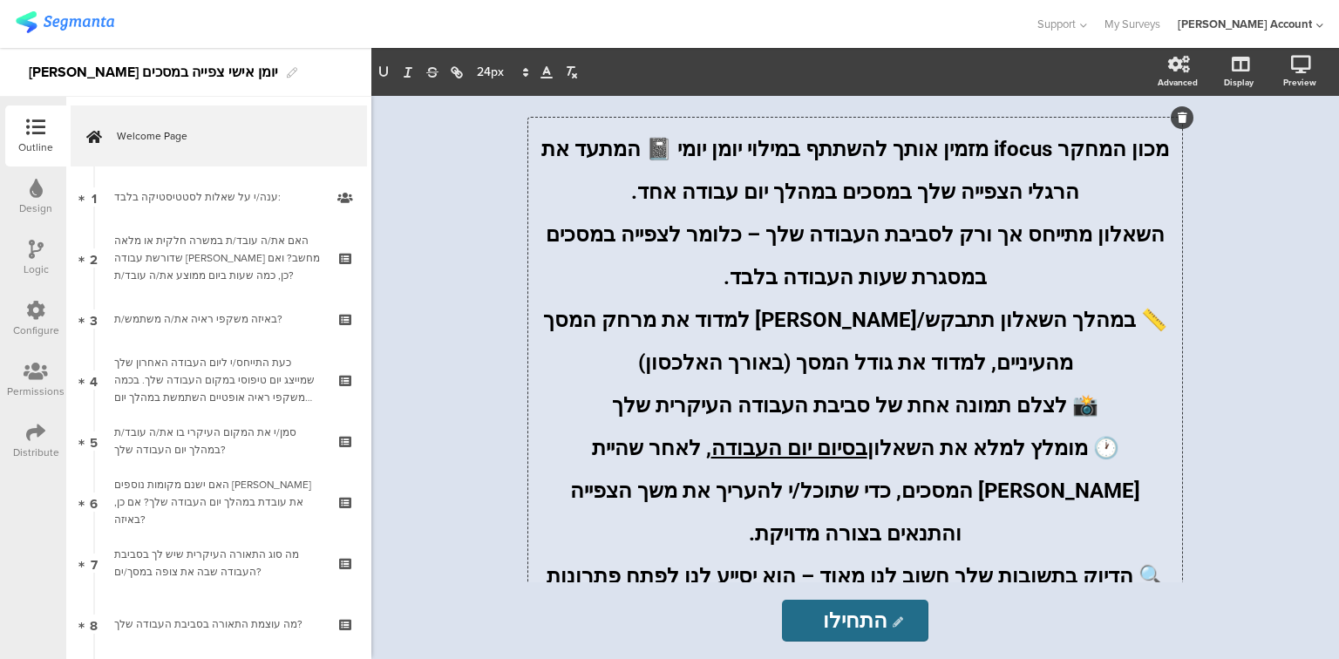
click at [714, 366] on p "📏 במהלך השאלון תתבקש/י למדוד את מרחק המסך מהעיניים, למדוד את גודל המסך (באורך ה…" at bounding box center [855, 335] width 645 height 85
drag, startPoint x: 1119, startPoint y: 326, endPoint x: 928, endPoint y: 331, distance: 191.0
click at [928, 331] on span "📏 במהלך השאלון תתבקש/י למדוד את מרחק המסך מהעיניים, למדוד את גודל המסך (באורך ה…" at bounding box center [852, 341] width 629 height 67
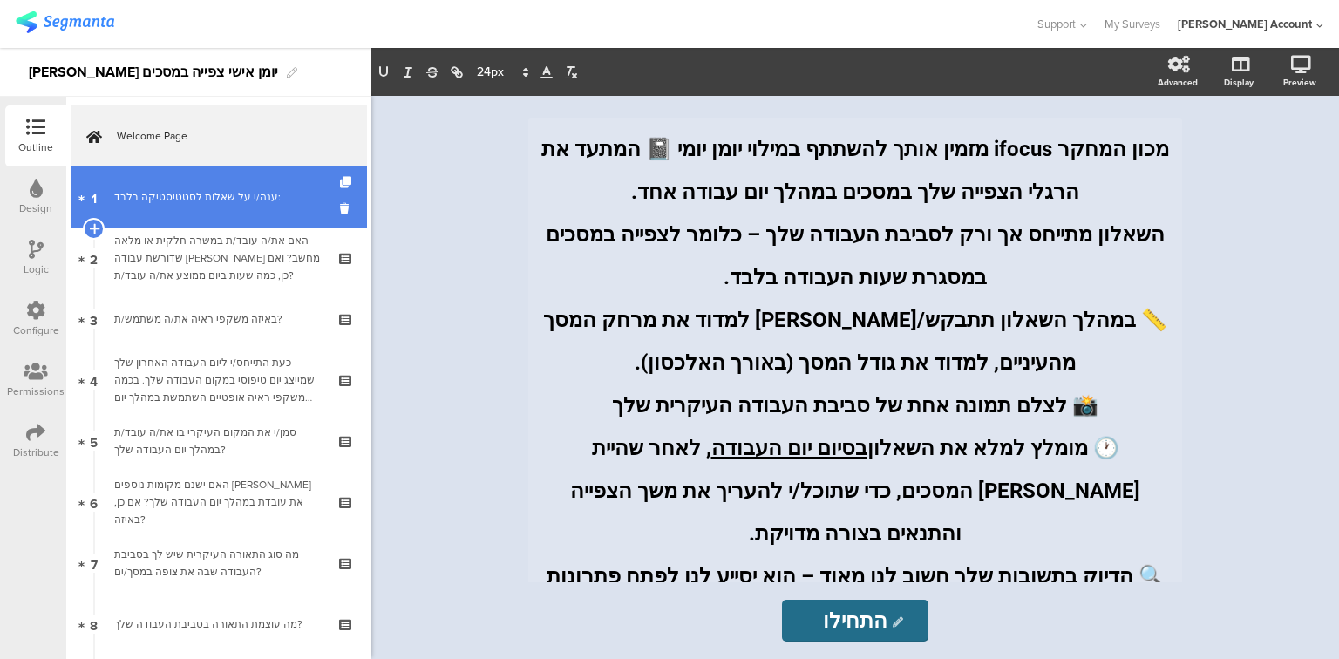
click at [164, 191] on div "ענה/י על שאלות לסטטיסטיקה בלבד:" at bounding box center [218, 196] width 208 height 17
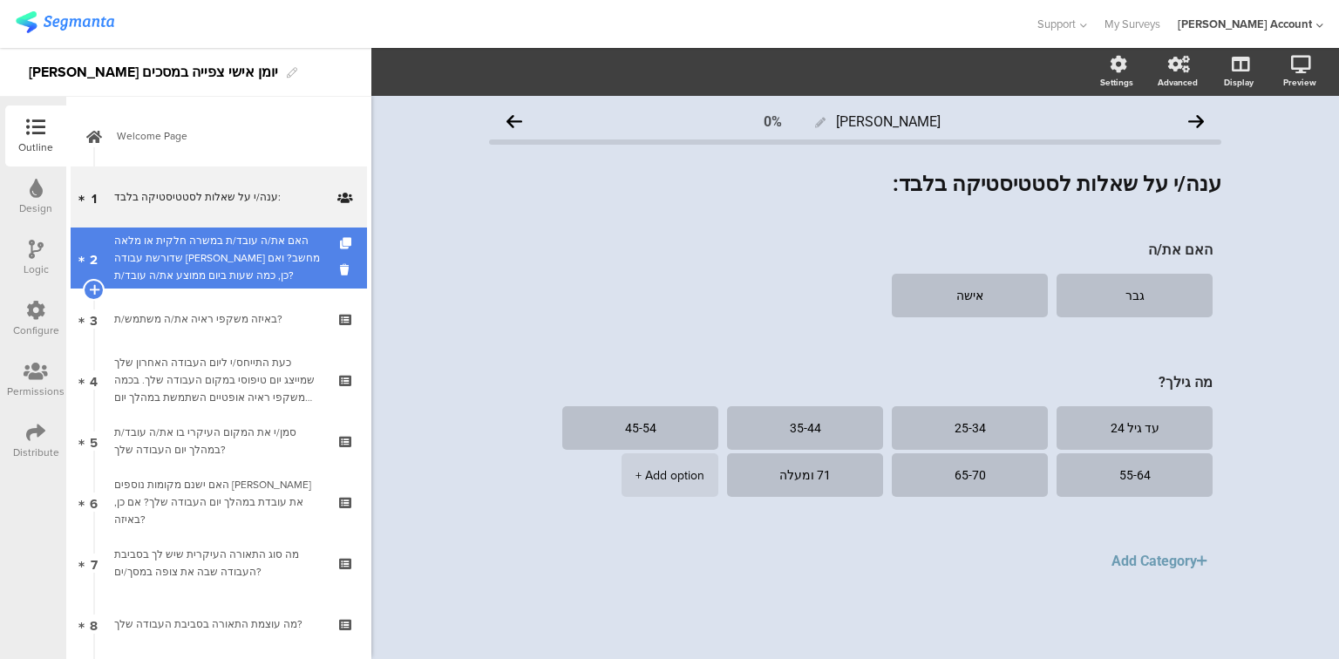
click at [178, 274] on div "האם את/ה עובד/ת במשרה חלקית או מלאה שדורשת עבודה מול מחשב? ואם כן, כמה שעות ביו…" at bounding box center [218, 258] width 208 height 52
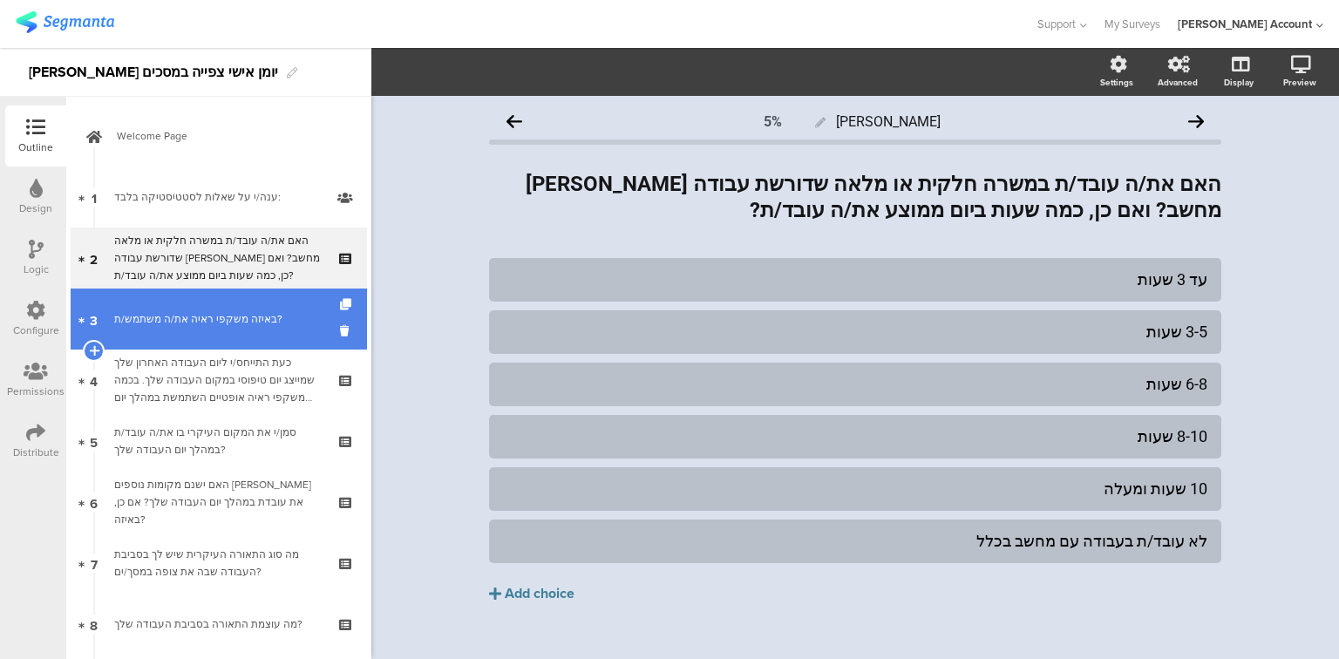
click at [185, 311] on div "באיזה משקפי ראיה את/ה משתמש/ת?" at bounding box center [218, 318] width 208 height 17
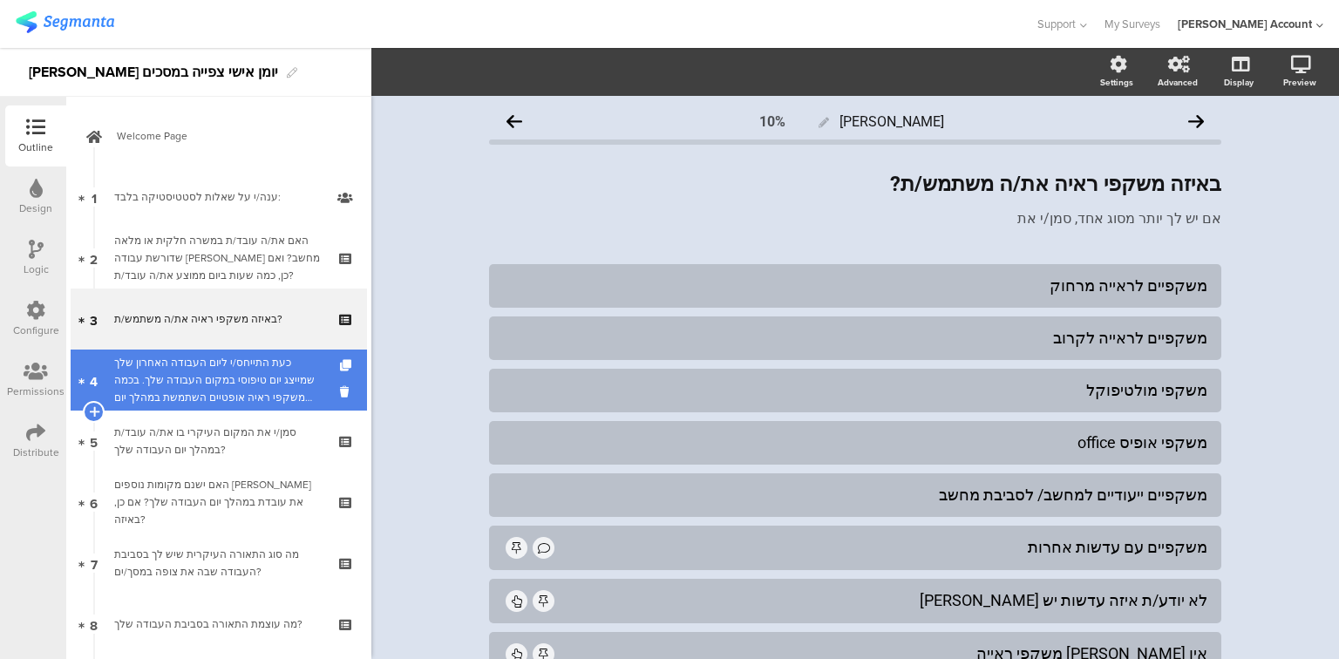
click at [183, 408] on link "4 כעת התייחס/י ליום העבודה האחרון שלך שמייצג יום טיפוסי במקום העבודה שלך. בכמה …" at bounding box center [219, 380] width 296 height 61
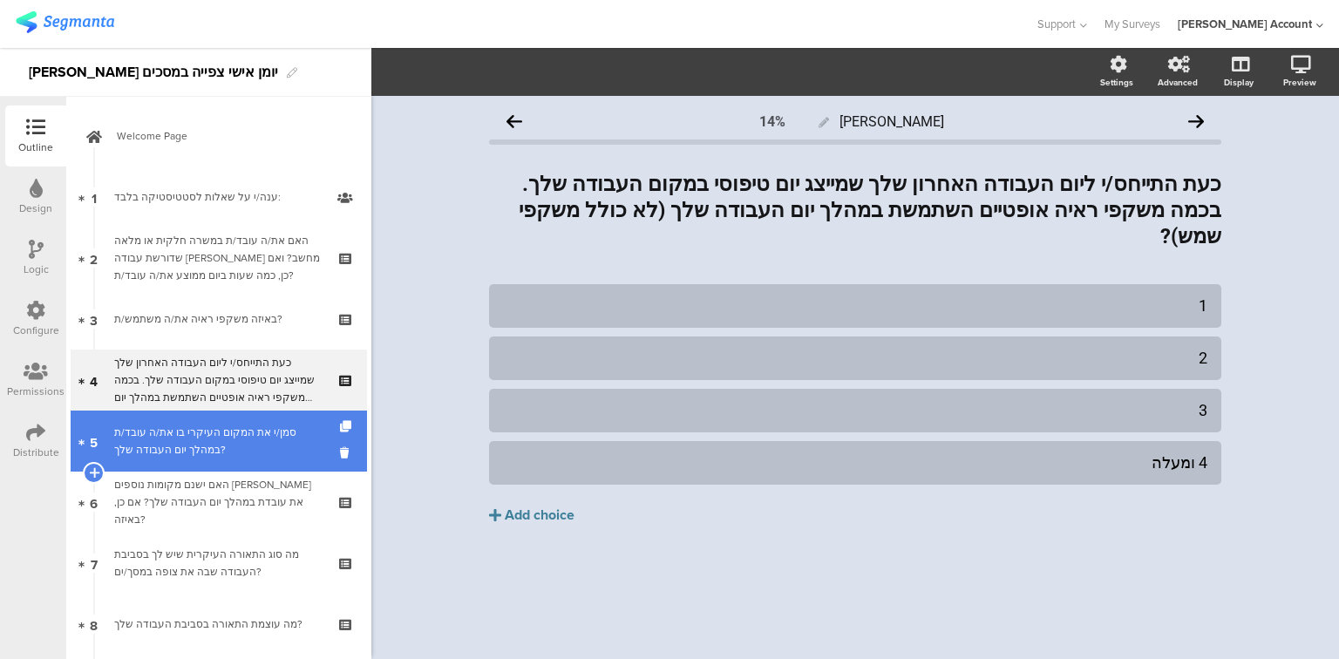
click at [187, 440] on div "סמן/י את המקום העיקרי בו את/ה עובד/ת במהלך יום העבודה שלך?" at bounding box center [218, 441] width 208 height 35
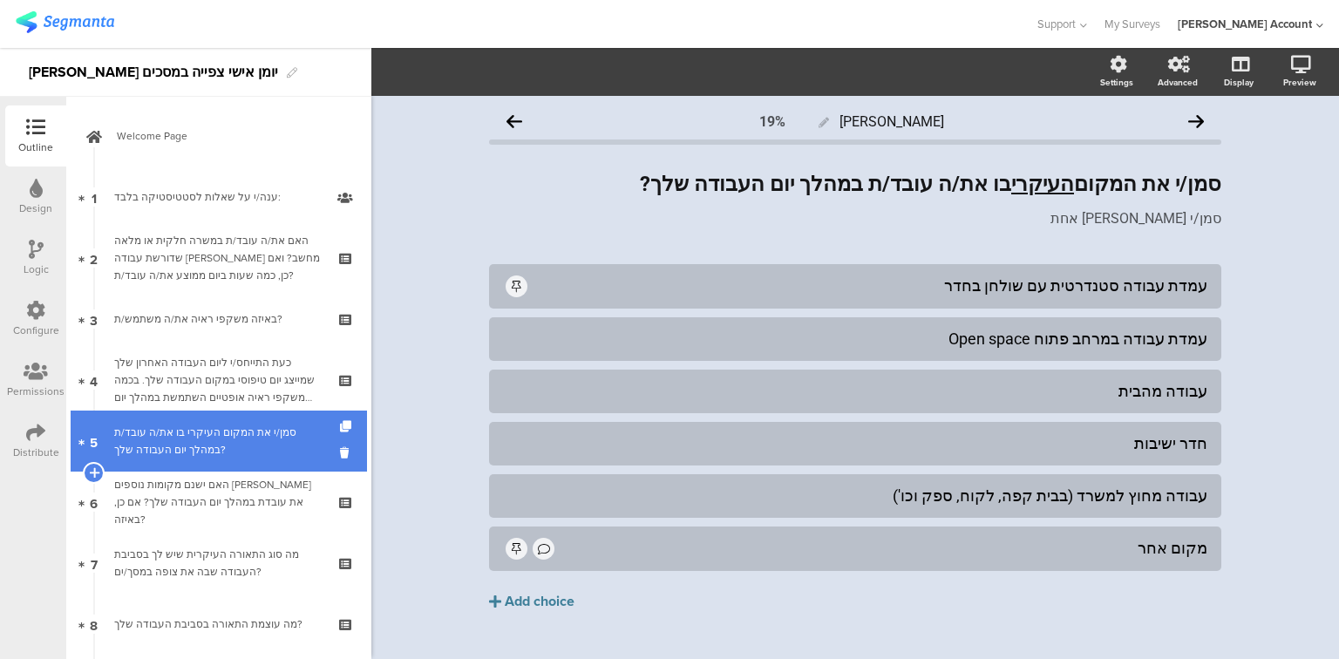
scroll to position [139, 0]
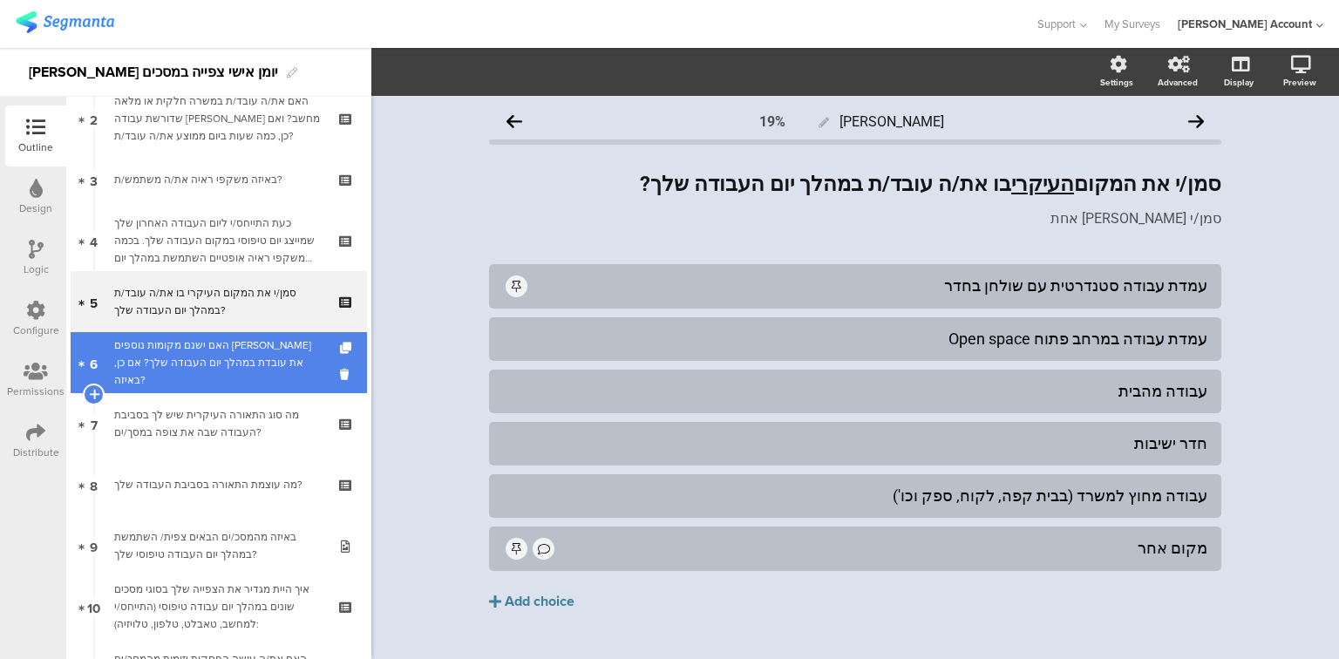
click at [173, 384] on link "6 האם ישנם מקומות נוספים בהם את עובדת במהלך יום העבודה שלך? אם כן, באיזה?" at bounding box center [219, 362] width 296 height 61
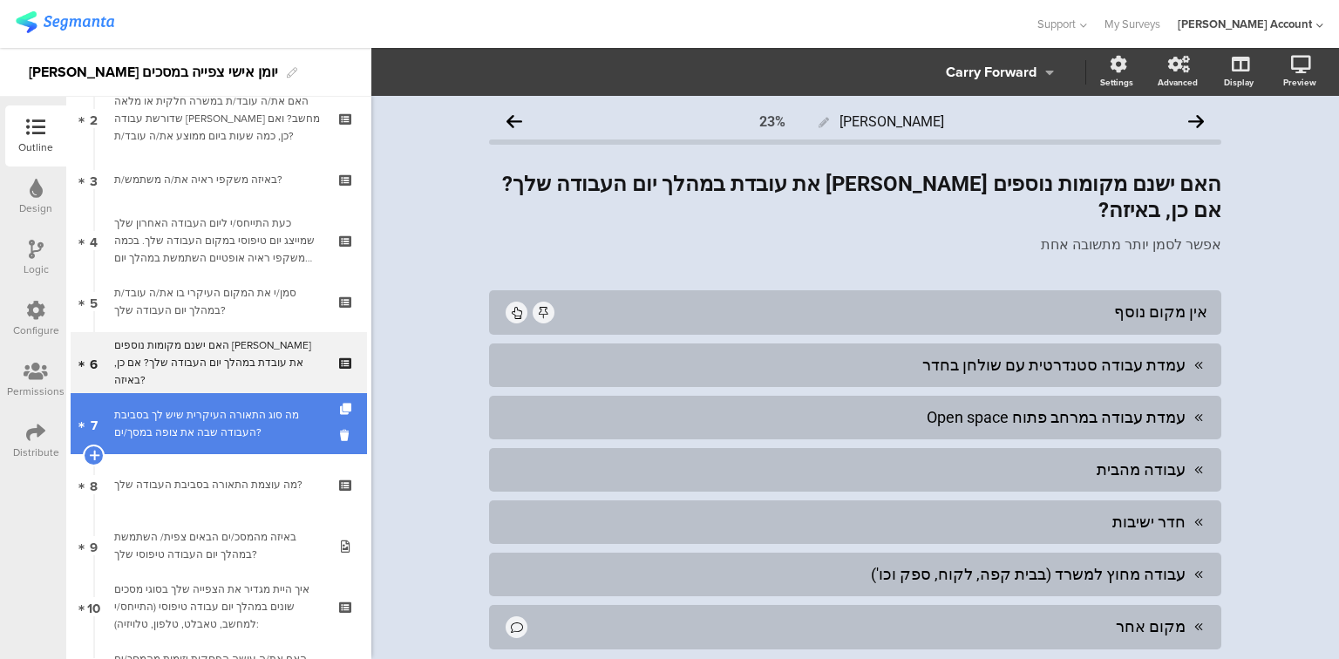
click at [176, 425] on div "מה סוג התאורה העיקרית שיש לך בסביבת העבודה שבה את צופה במסך/ים?" at bounding box center [218, 423] width 208 height 35
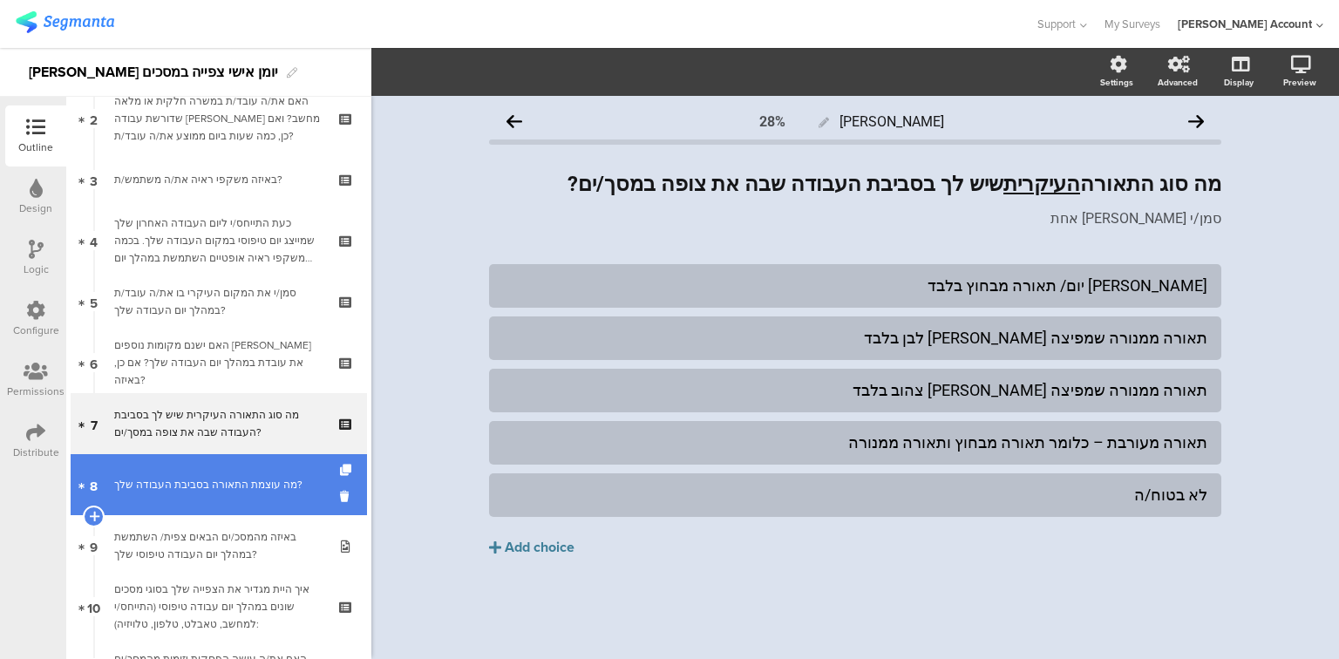
click at [182, 478] on div "מה עוצמת התאורה בסביבת העבודה שלך?" at bounding box center [218, 484] width 208 height 17
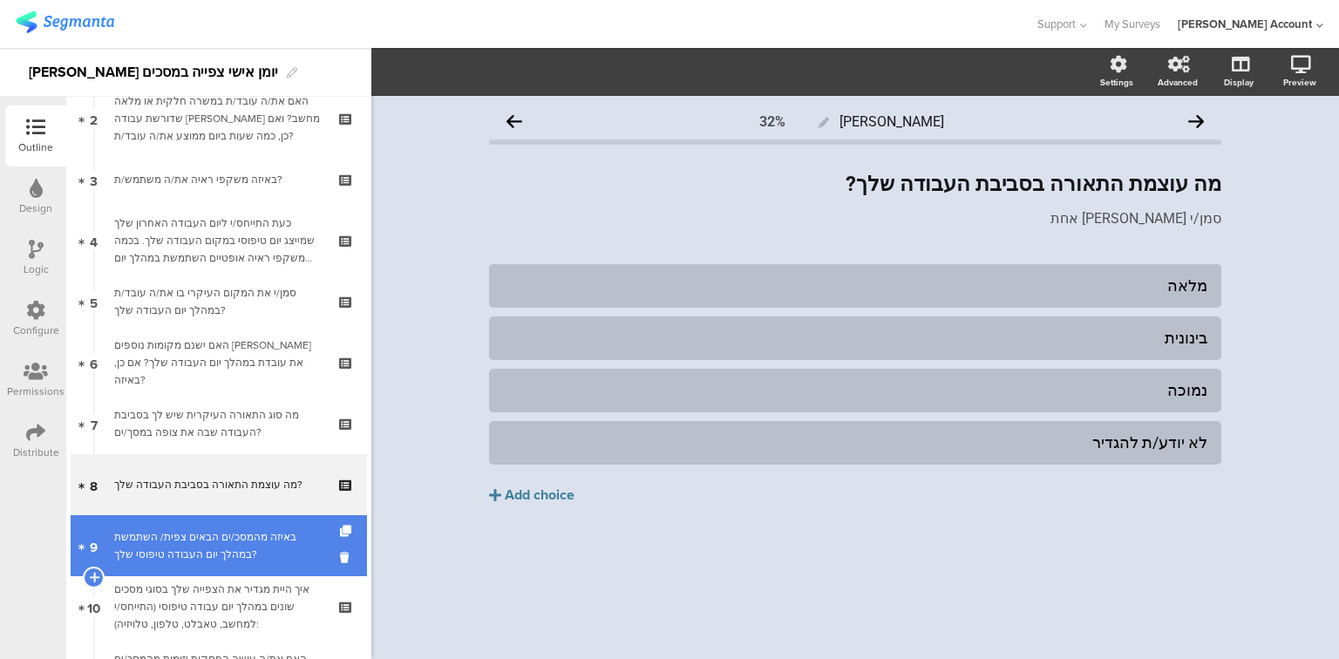
click at [197, 549] on div "באיזה מהמסכ/ים הבאים צפית/ השתמשת במהלך יום העבודה טיפוסי שלך?" at bounding box center [218, 545] width 208 height 35
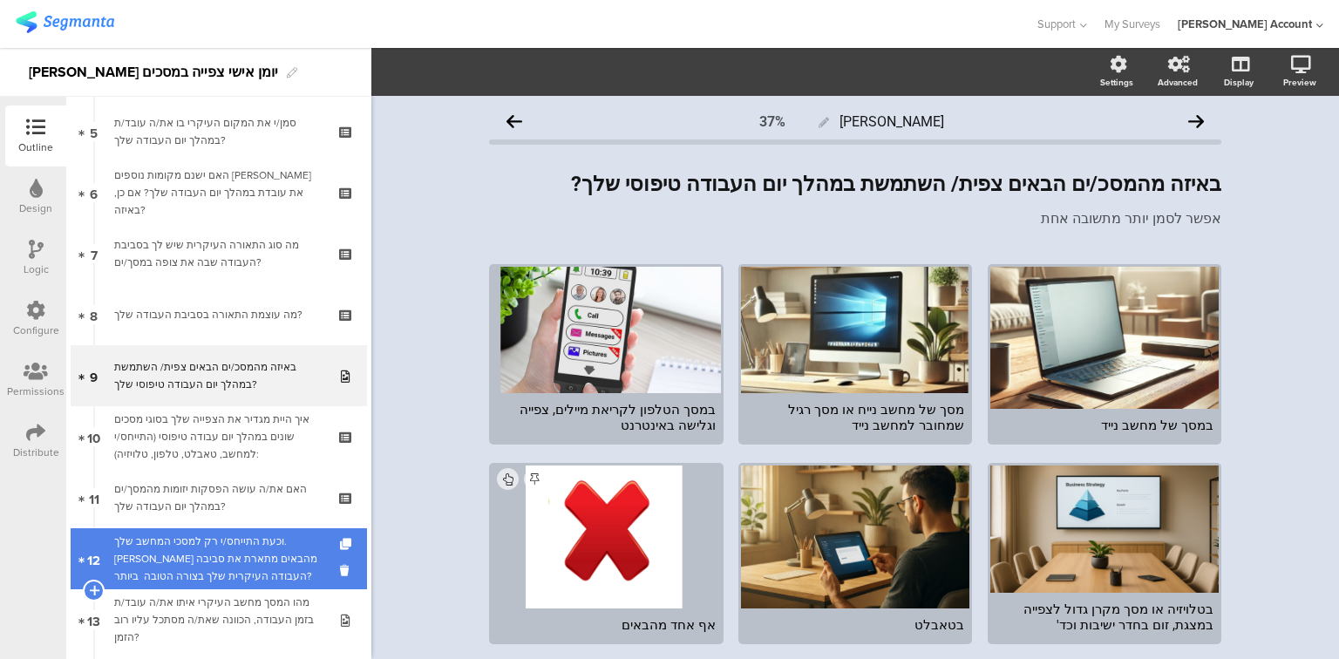
scroll to position [349, 0]
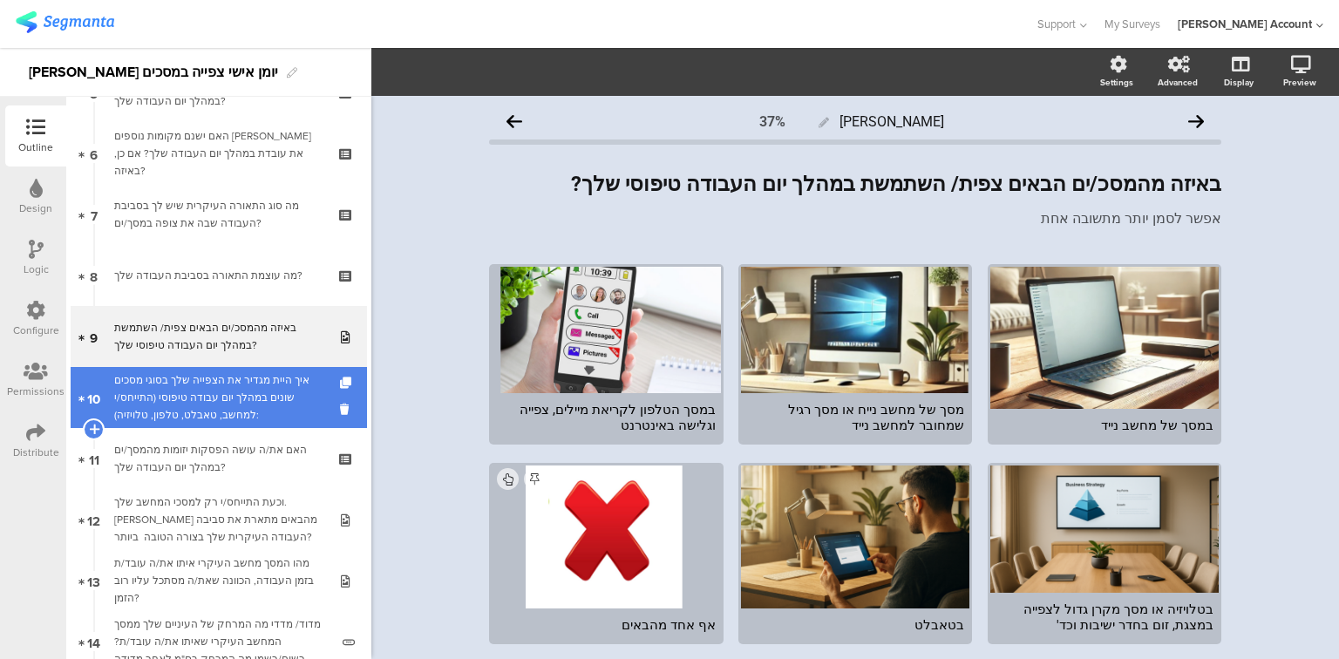
click at [194, 397] on div "איך היית מגדיר את הצפייה שלך בסוגי מסכים שונים במהלך יום עבודה טיפוסי (התייחס/י…" at bounding box center [218, 397] width 208 height 52
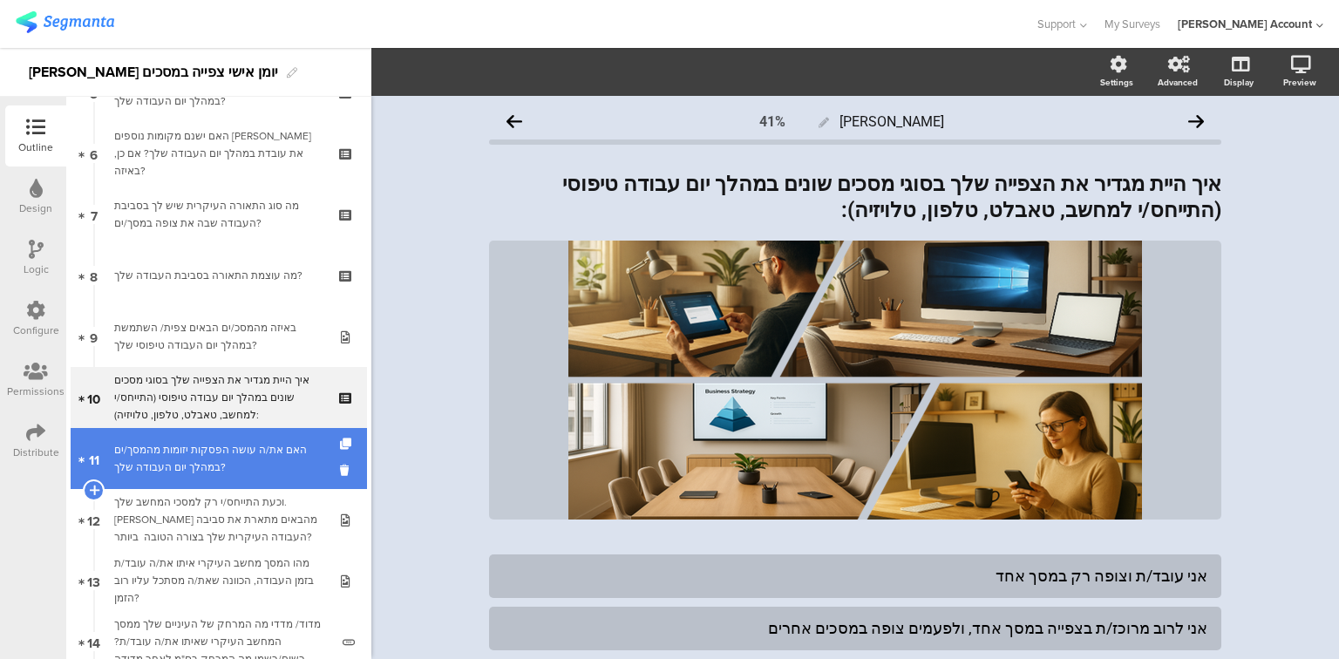
click at [213, 471] on div "האם את/ה עושה הפסקות יזומות מהמסך/ים במהלך יום העבודה שלך?" at bounding box center [218, 458] width 208 height 35
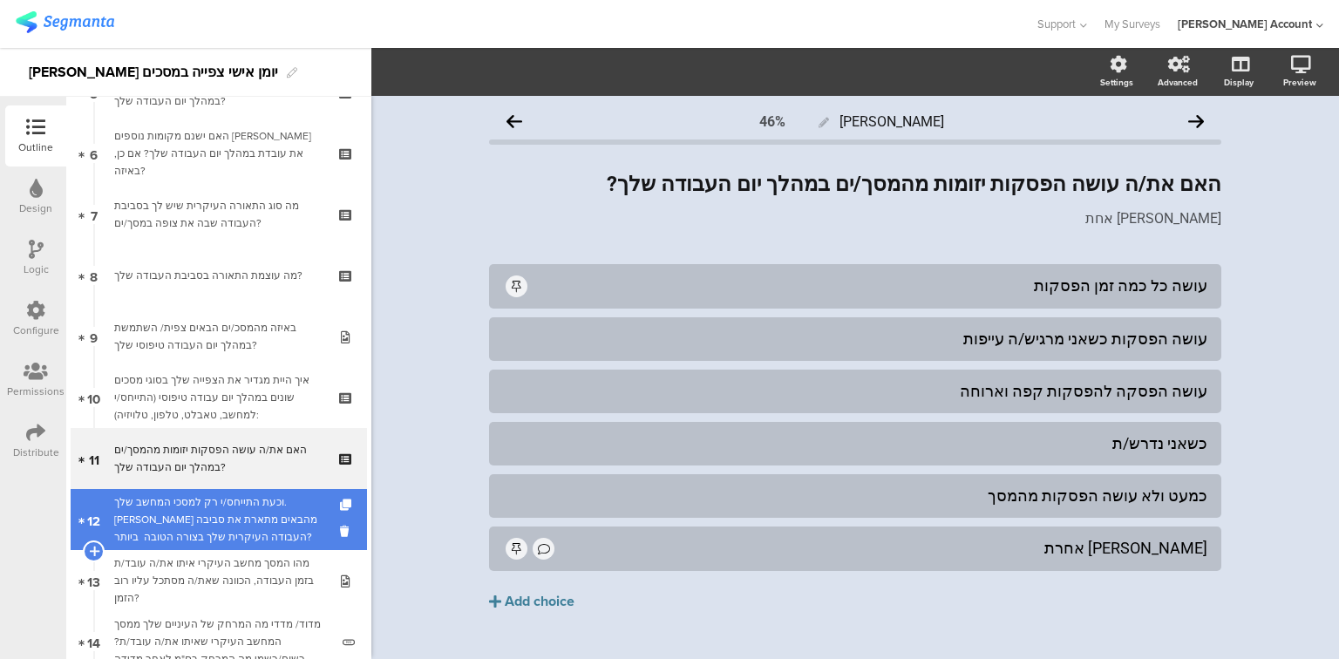
click at [221, 521] on div "וכעת התייחס/י רק למסכי המחשב שלך. איזה מהבאים מתארת את סביבה העבודה העיקרית שלך…" at bounding box center [218, 519] width 208 height 52
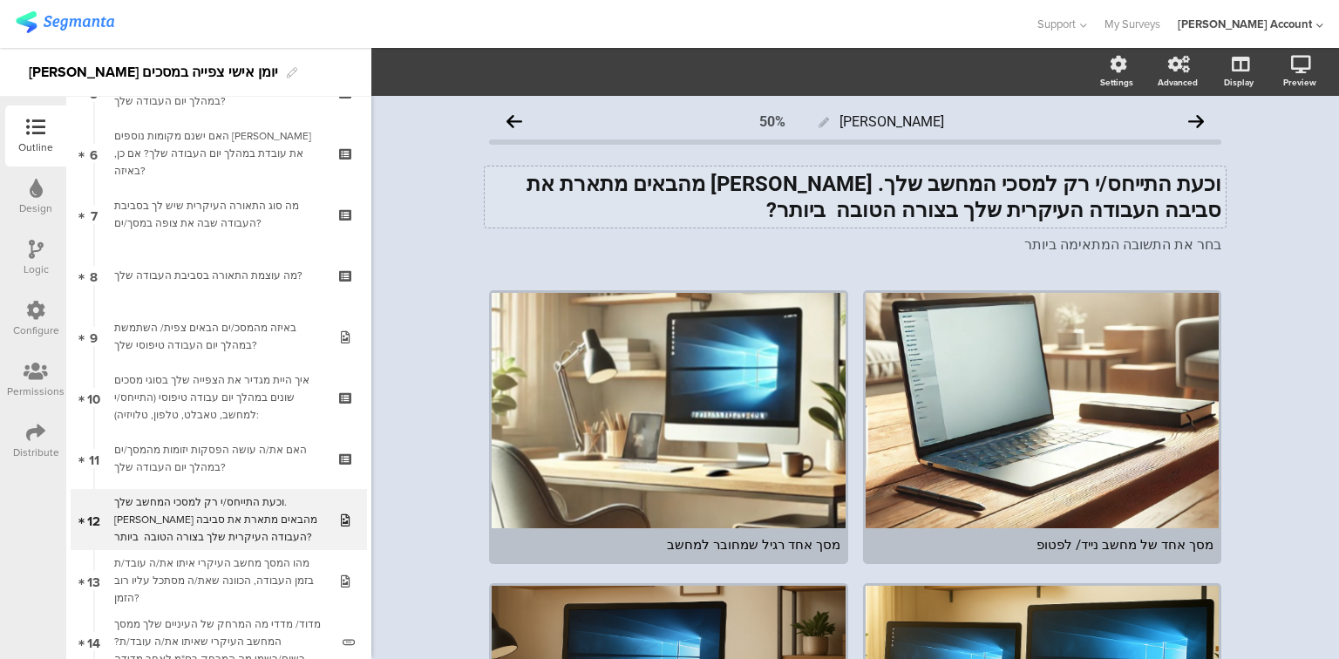
click at [570, 184] on strong "וכעת התייחס/י רק למסכי המחשב שלך. איזה מהבאים מתארת את סביבה העבודה העיקרית שלך…" at bounding box center [874, 197] width 695 height 51
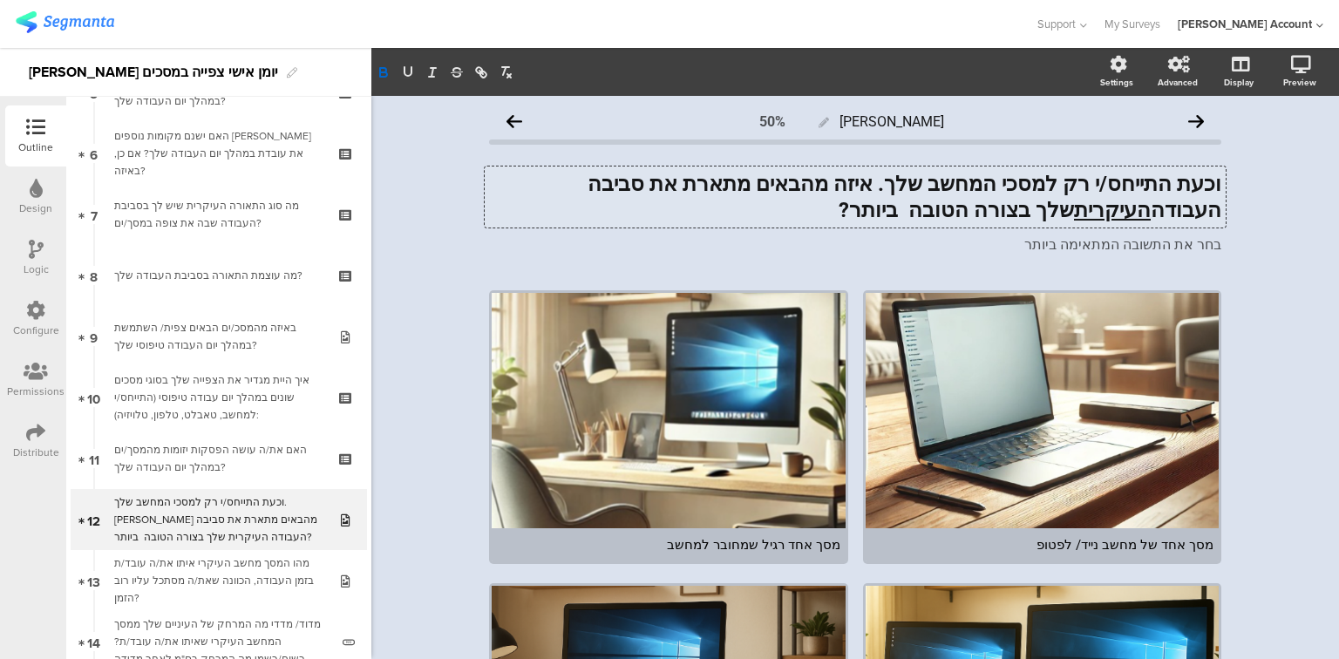
click at [1105, 212] on strong "וכעת התייחס/י רק למסכי המחשב שלך. איזה מהבאים מתארת את סביבה העבודה העיקרית שלך…" at bounding box center [901, 197] width 639 height 51
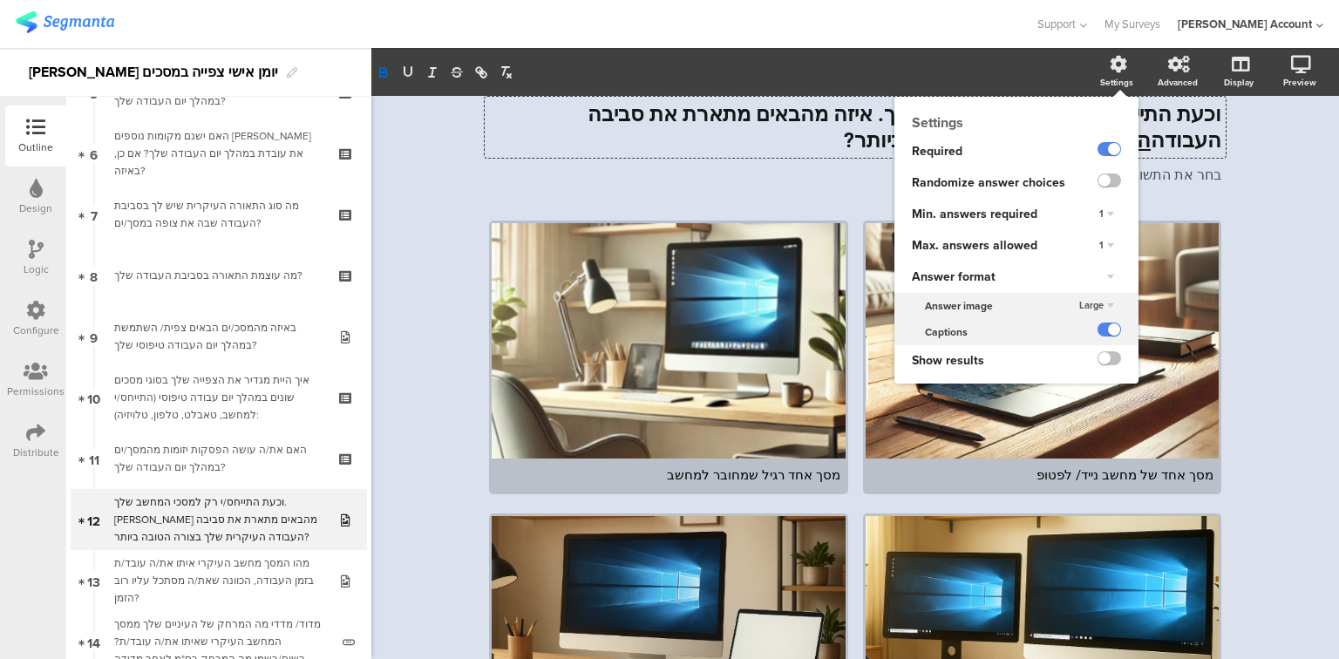
click at [1079, 309] on span "Large" at bounding box center [1091, 305] width 24 height 14
click at [1077, 338] on div "Medium" at bounding box center [1081, 340] width 103 height 18
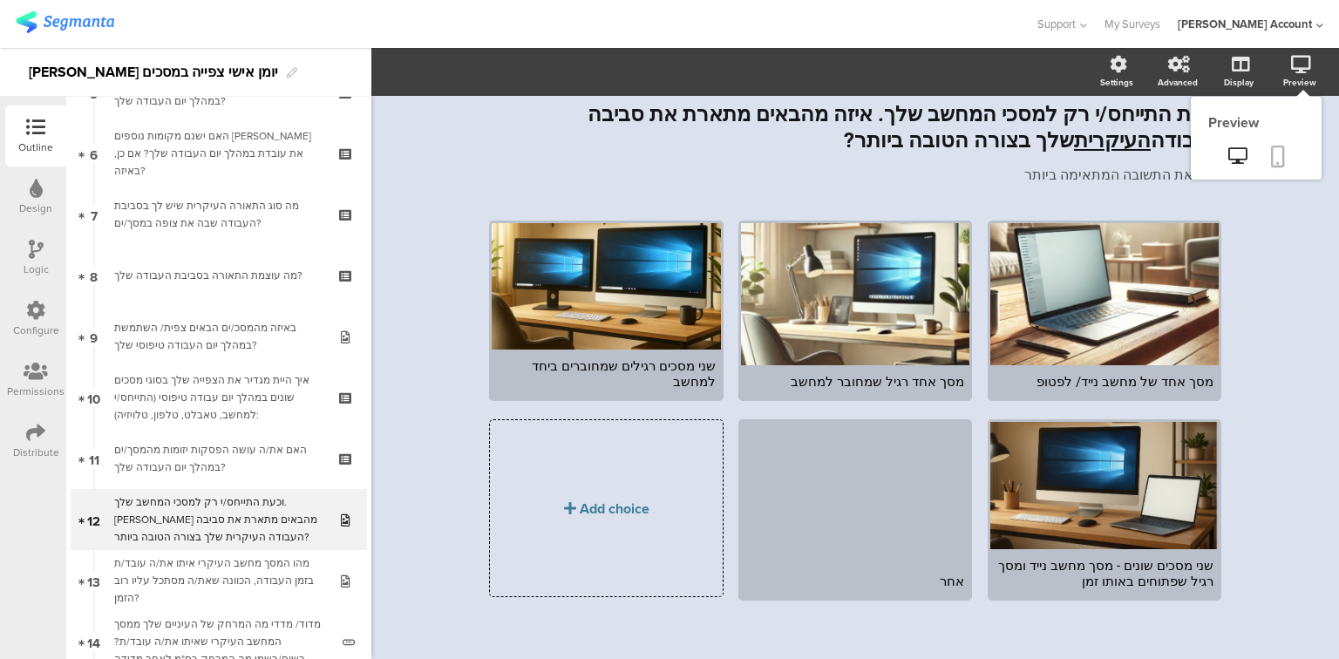
click at [1271, 159] on icon at bounding box center [1278, 157] width 14 height 22
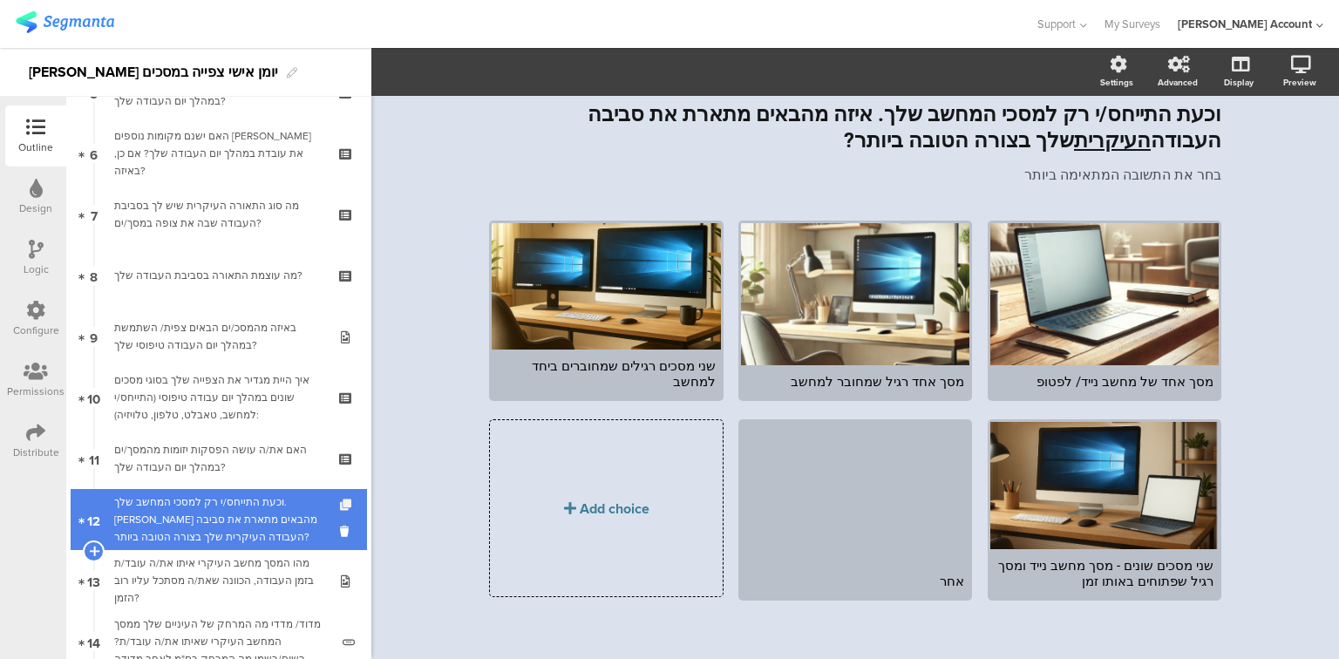
click at [340, 505] on icon at bounding box center [347, 505] width 15 height 11
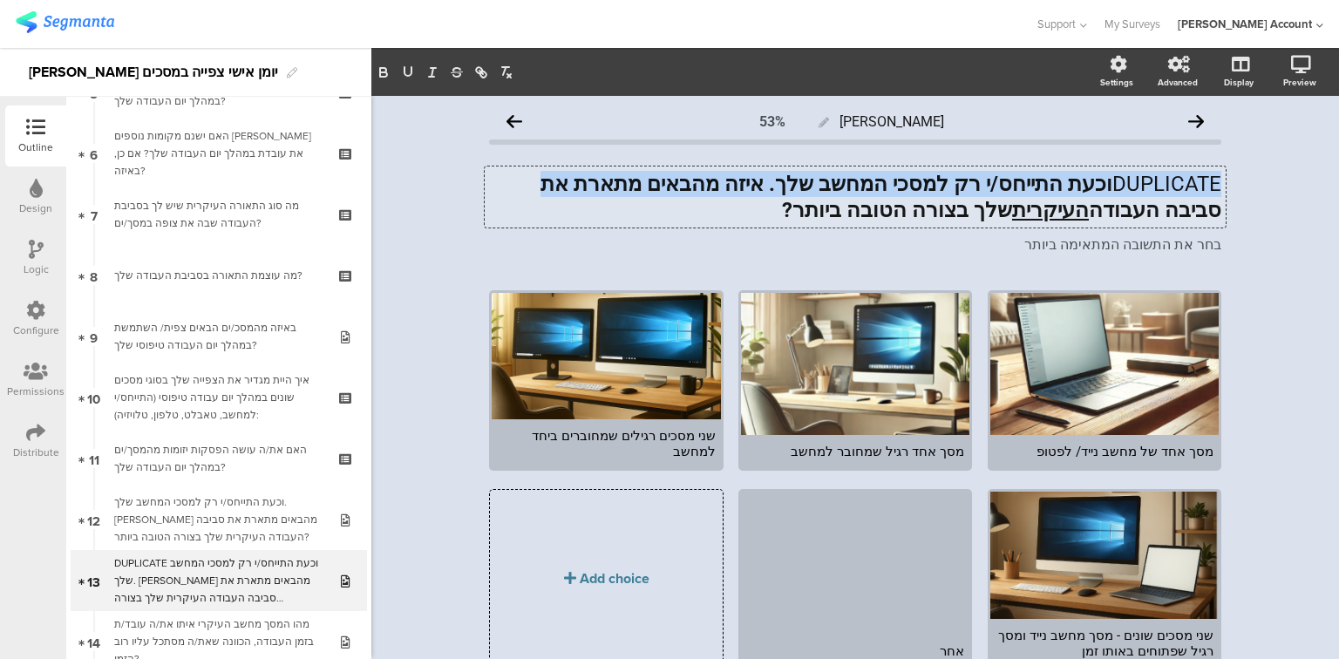
drag, startPoint x: 1211, startPoint y: 181, endPoint x: 618, endPoint y: 178, distance: 592.8
click at [618, 178] on div "DUPLICATE וכעת התייחס/י רק למסכי המחשב שלך. איזה מהבאים מתארת את סביבה העבודה ה…" at bounding box center [855, 197] width 741 height 61
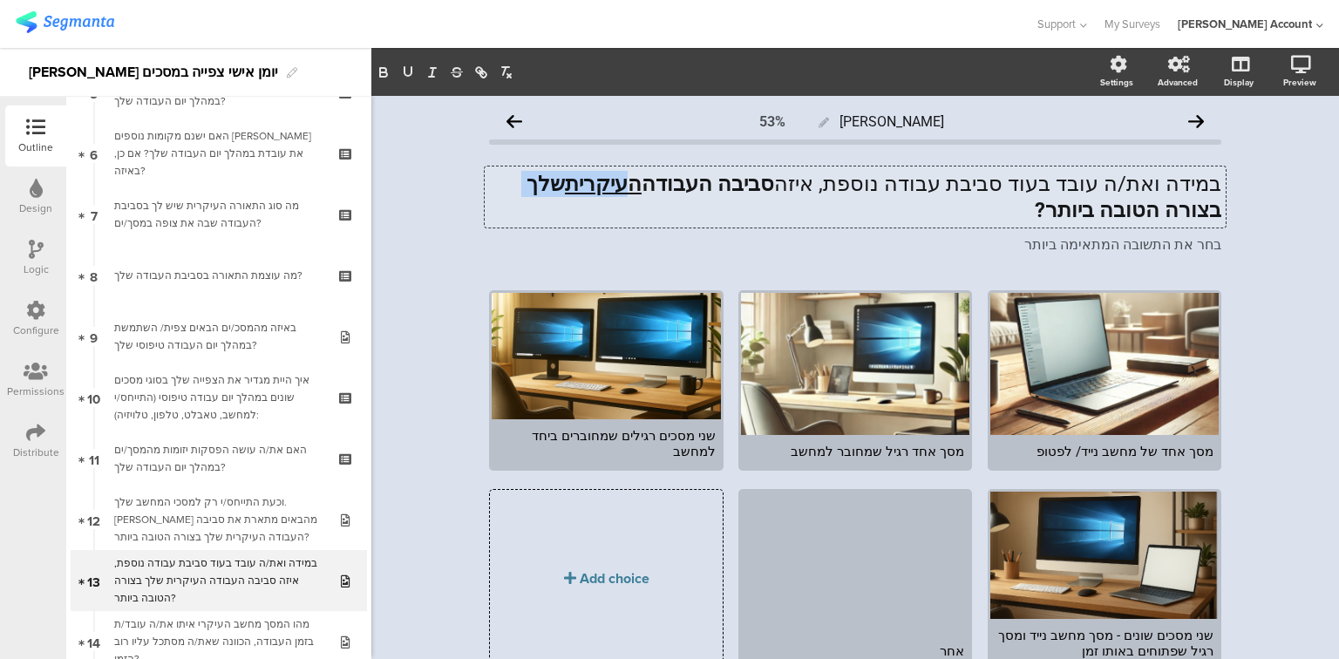
drag, startPoint x: 729, startPoint y: 182, endPoint x: 631, endPoint y: 181, distance: 97.6
click at [631, 181] on strong "סביבה העבודה העיקרית שלך בצורה הטובה ביותר?" at bounding box center [871, 197] width 700 height 51
click at [926, 187] on p "במידה ואת/ה עובד בעוד סביבת עבודה נוספת, איזה סביבה העבודה מתארת בצורה הטובה בי…" at bounding box center [855, 197] width 732 height 52
click at [1066, 182] on p "במידה ואת/ה עובד בעוד סביבת עבודה נוספת, איזה סביבה העבודה מתארת בצורה הטובה בי…" at bounding box center [855, 197] width 732 height 52
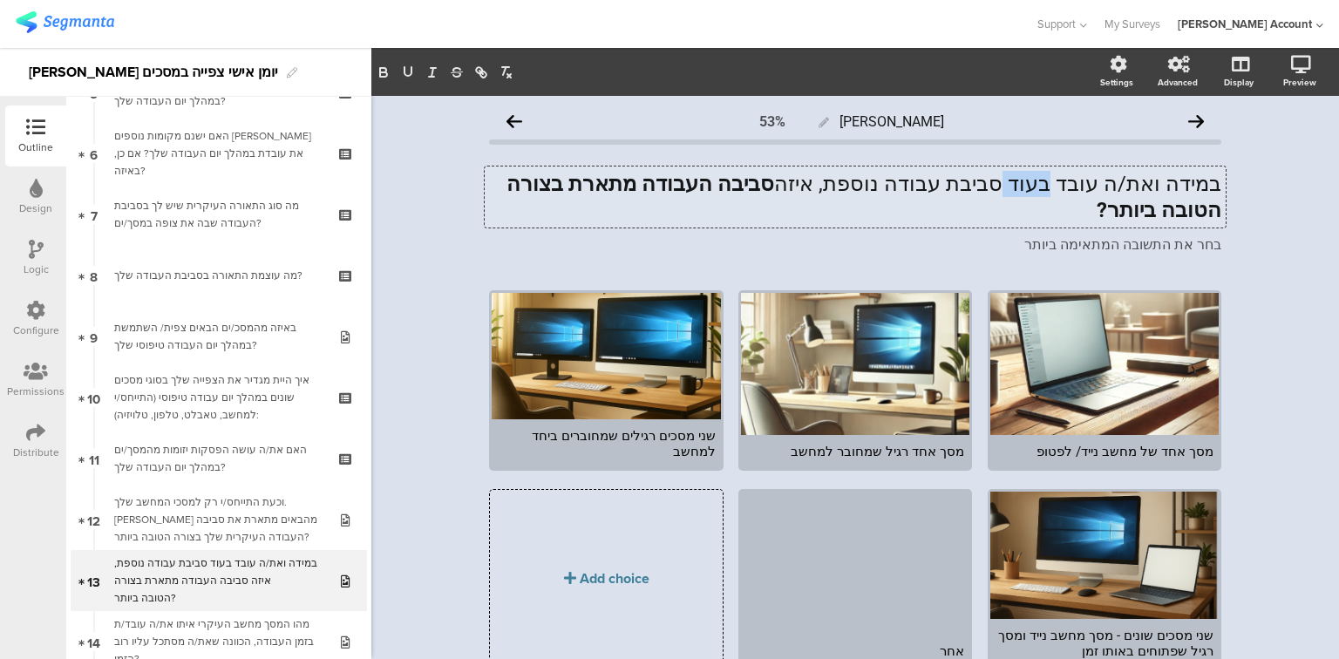
click at [1066, 182] on p "במידה ואת/ה עובד בעוד סביבת עבודה נוספת, איזה סביבה העבודה מתארת בצורה הטובה בי…" at bounding box center [855, 197] width 732 height 52
drag, startPoint x: 633, startPoint y: 182, endPoint x: 600, endPoint y: 200, distance: 37.4
click at [600, 200] on p "במידה ואת/ה עובד בסביבת עבודה נוספת עם מחשב, איזה סביבה העבודה מתארת בצורה הטוב…" at bounding box center [855, 197] width 732 height 52
drag, startPoint x: 808, startPoint y: 187, endPoint x: 742, endPoint y: 207, distance: 69.2
click at [742, 207] on p "במידה ואת/ה עובד בסביבת עבודה נוספת עם מחשב, איזה סביבה העבודה מתארת בצורה הטוב…" at bounding box center [855, 197] width 732 height 52
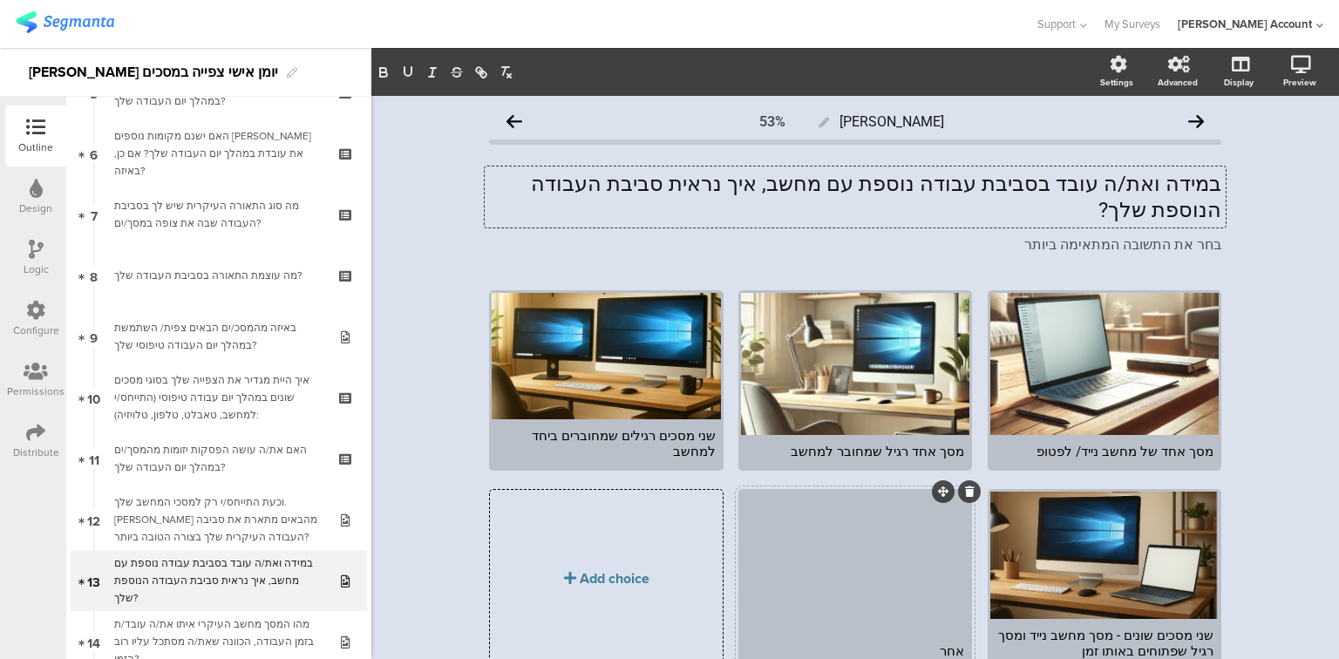
click at [948, 643] on div "אחר" at bounding box center [855, 651] width 218 height 16
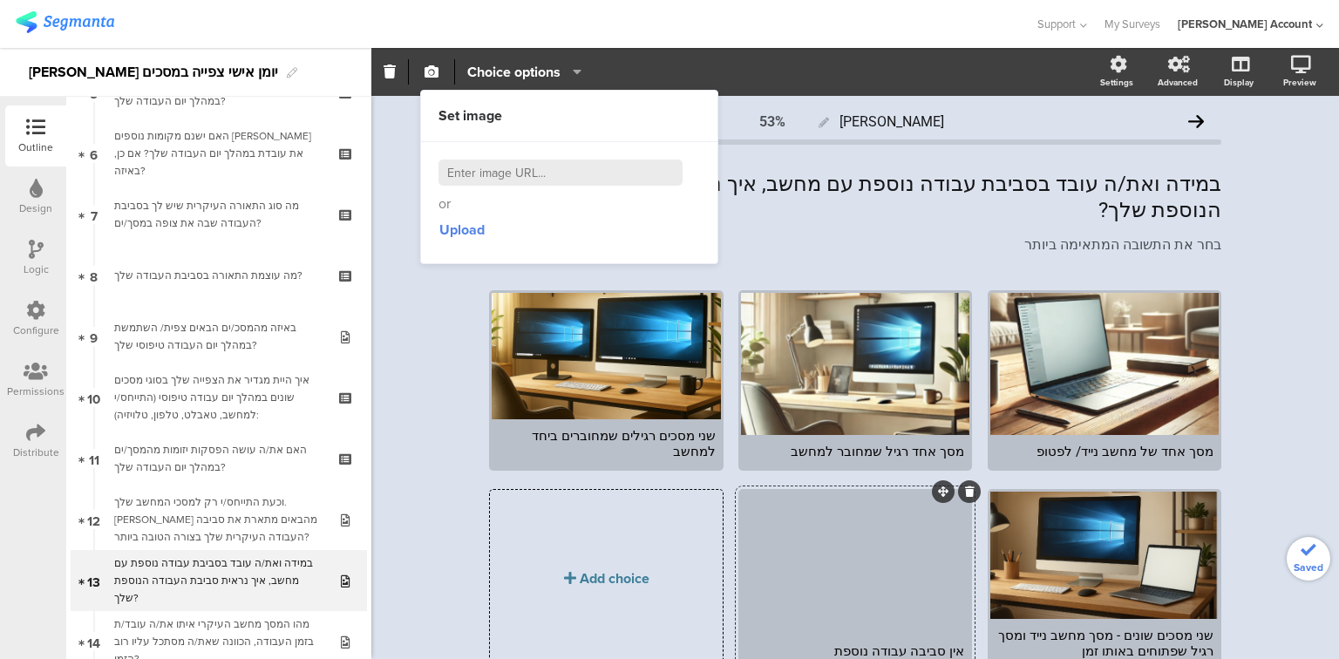
click at [862, 583] on div at bounding box center [855, 563] width 228 height 142
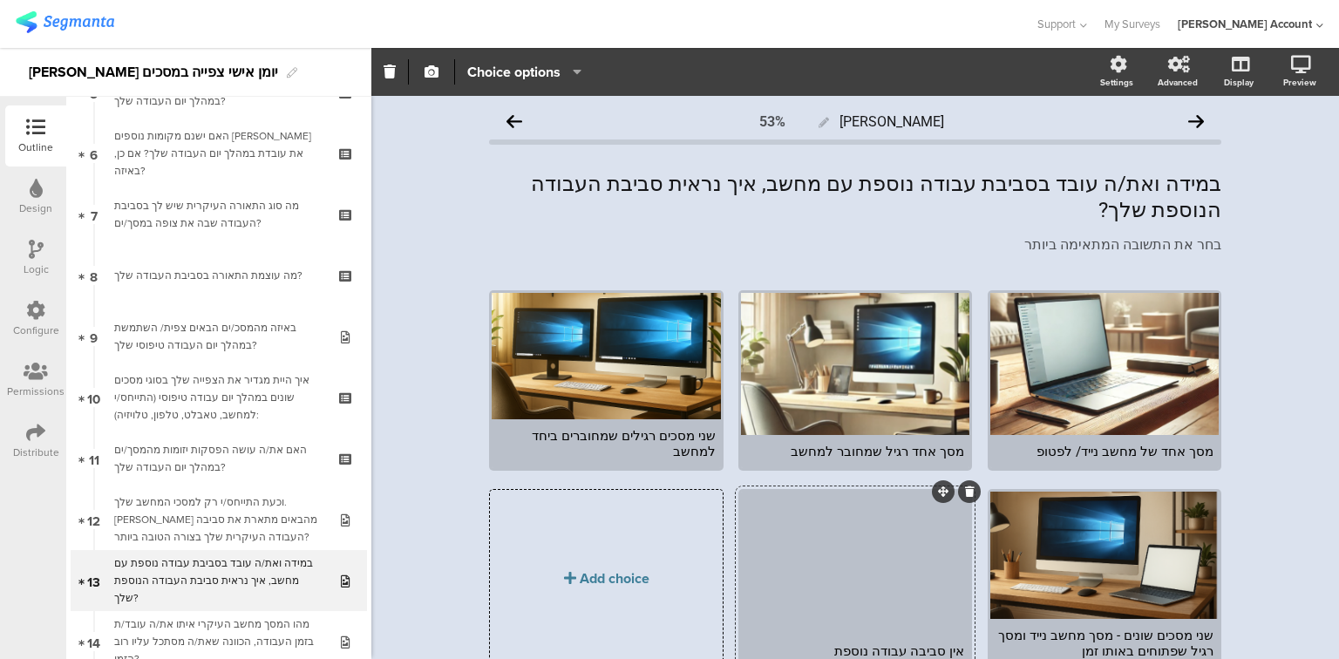
click at [865, 559] on div at bounding box center [855, 563] width 228 height 142
click at [428, 76] on icon "button" at bounding box center [432, 72] width 14 height 14
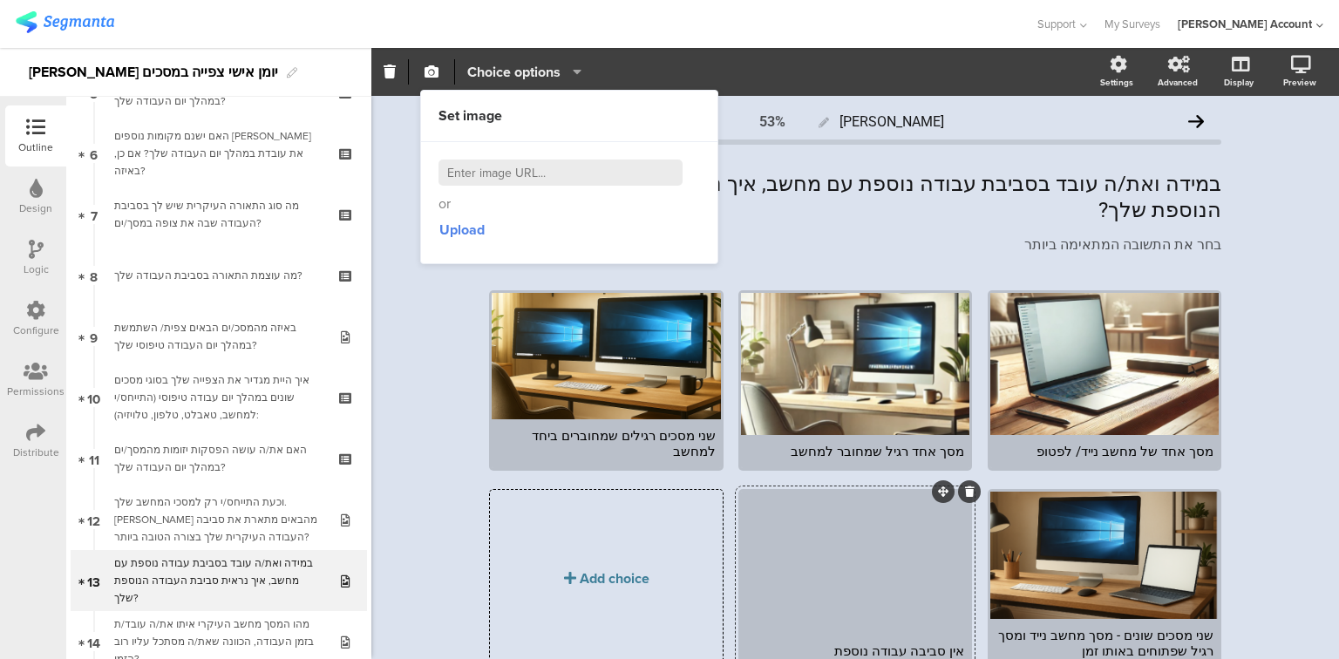
click at [502, 69] on span "Choice options" at bounding box center [513, 72] width 93 height 20
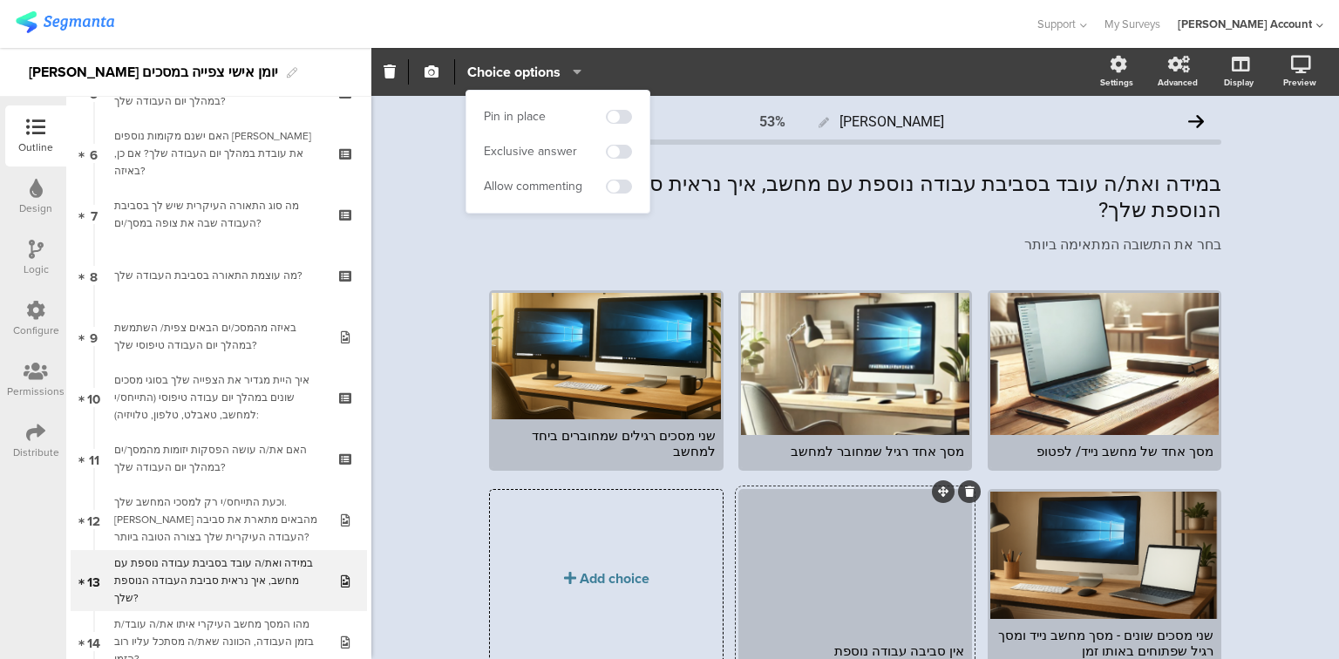
click at [537, 120] on div "Pin in place" at bounding box center [515, 116] width 62 height 17
click at [432, 71] on icon "button" at bounding box center [432, 72] width 14 height 14
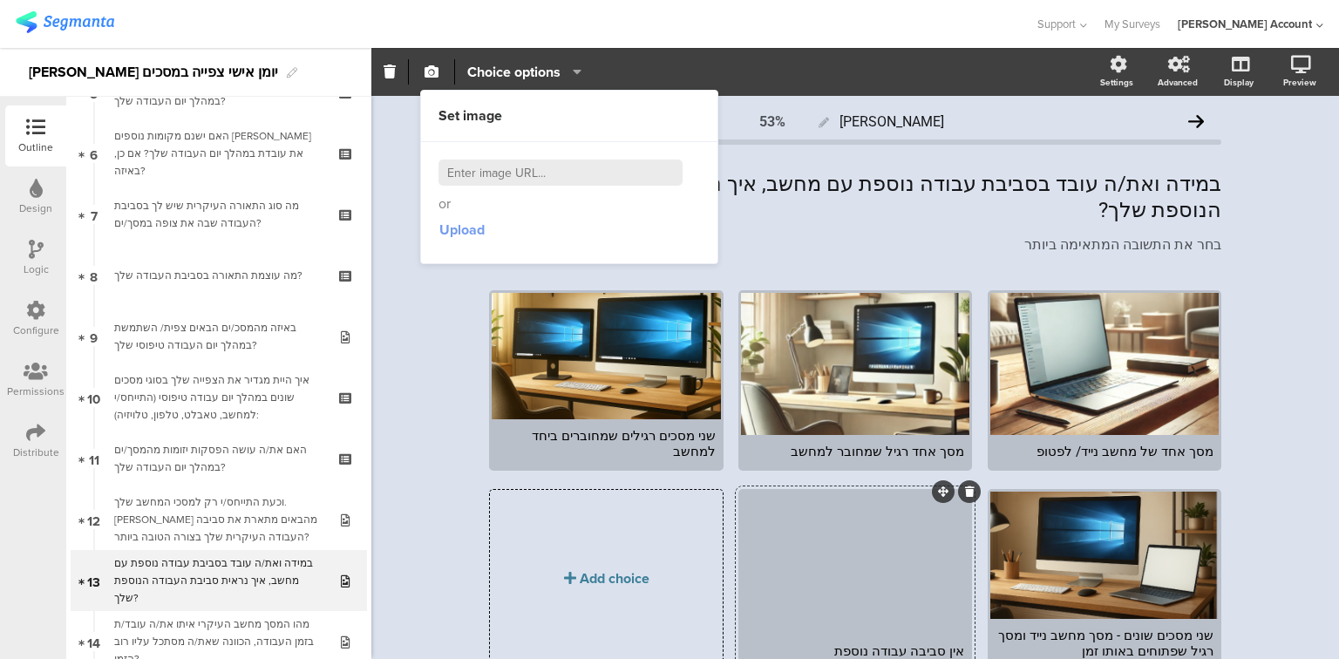
click at [454, 231] on span "Upload" at bounding box center [461, 230] width 45 height 20
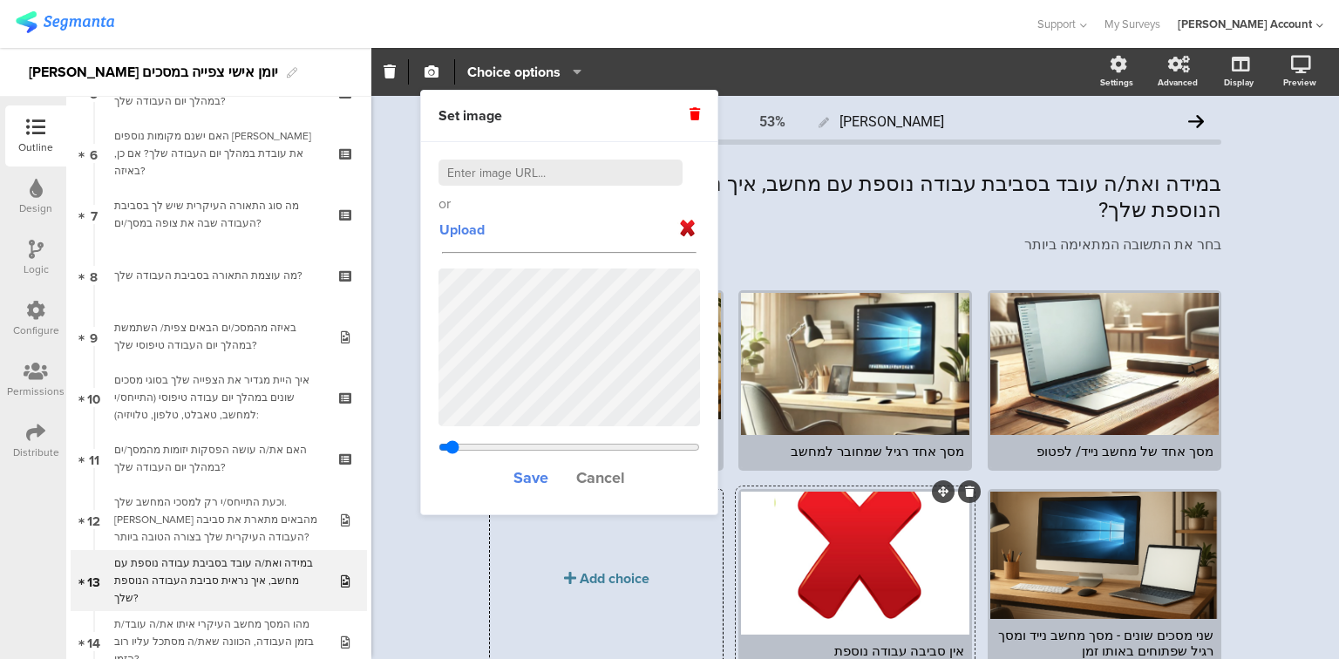
drag, startPoint x: 525, startPoint y: 444, endPoint x: 452, endPoint y: 429, distance: 74.7
click at [452, 440] on input "range" at bounding box center [569, 447] width 262 height 14
drag, startPoint x: 456, startPoint y: 446, endPoint x: 478, endPoint y: 446, distance: 21.8
type input "1.33546645367412"
click at [478, 446] on input "range" at bounding box center [569, 447] width 262 height 14
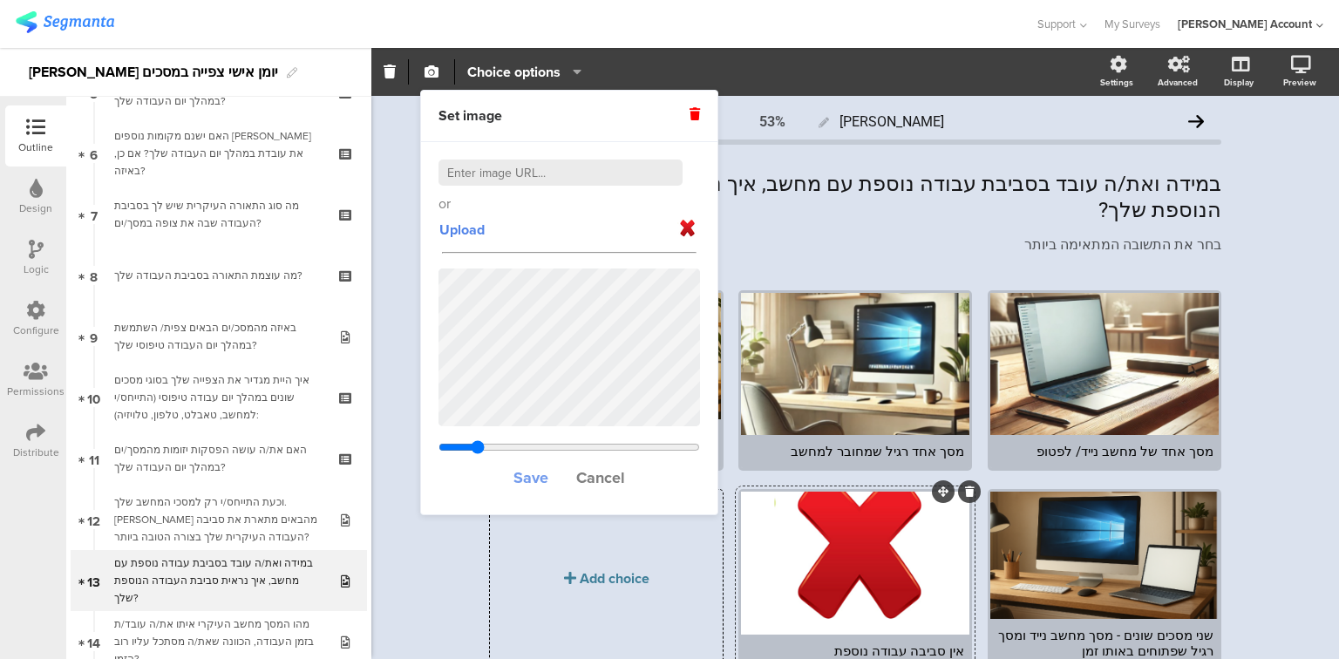
click at [524, 470] on span "Save" at bounding box center [530, 477] width 35 height 23
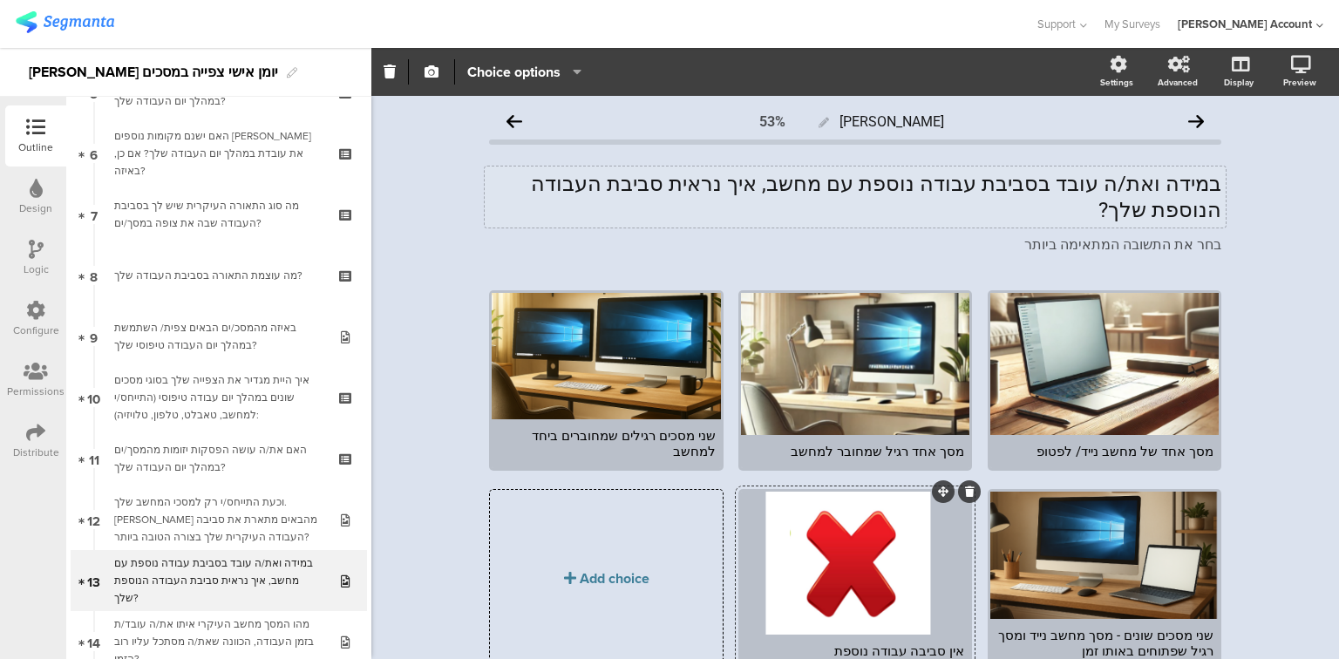
click at [973, 176] on div "במידה ואת/ה עובד בסביבת עבודה נוספת עם מחשב, איך נראית סביבת העבודה הנוספת שלך?…" at bounding box center [855, 197] width 741 height 61
click at [973, 176] on p "במידה ואת/ה עובד בסביבת עבודה נוספת עם מחשב, איך נראית סביבת העבודה הנוספת שלך?" at bounding box center [855, 197] width 732 height 52
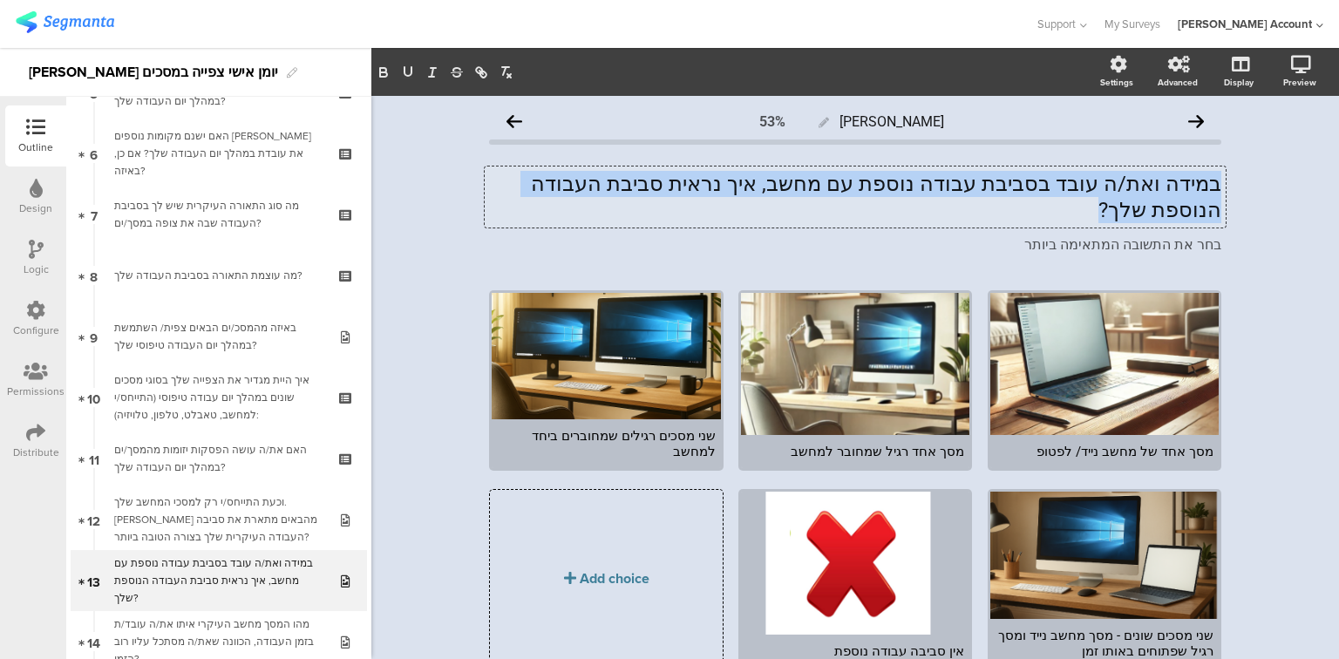
click at [973, 176] on p "במידה ואת/ה עובד בסביבת עבודה נוספת עם מחשב, איך נראית סביבת העבודה הנוספת שלך?" at bounding box center [855, 197] width 732 height 52
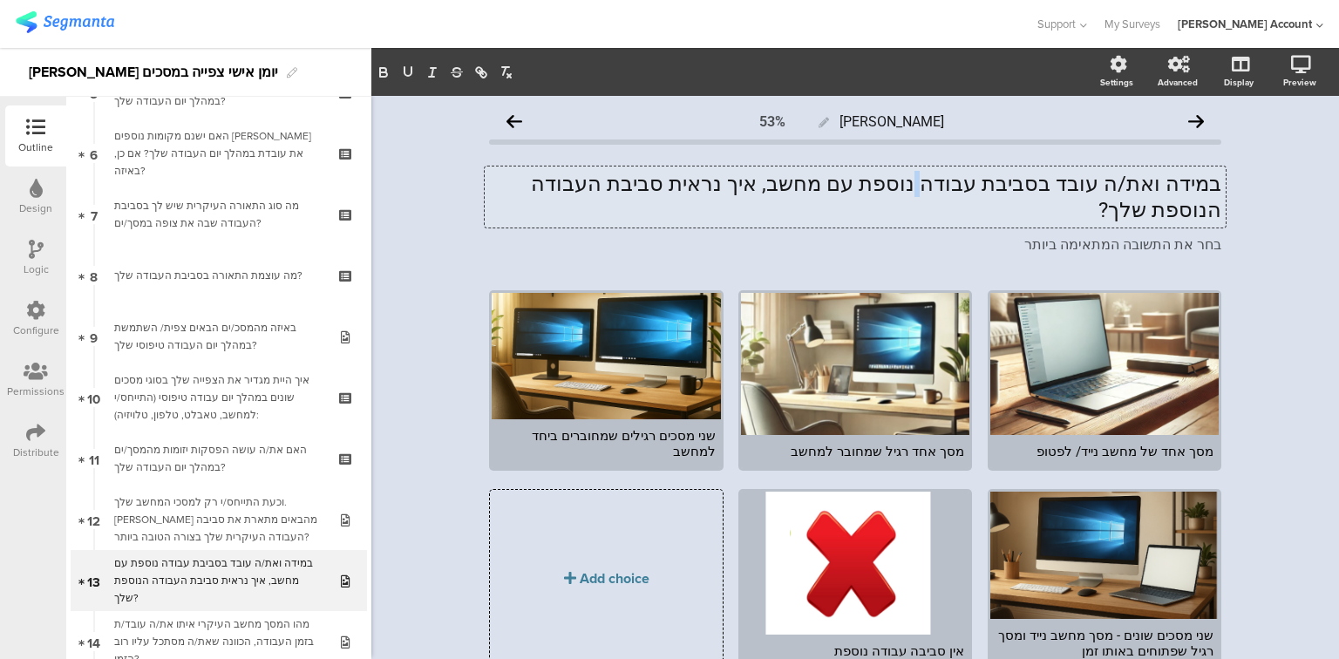
click at [973, 176] on p "במידה ואת/ה עובד בסביבת עבודה נוספת עם מחשב, איך נראית סביבת העבודה הנוספת שלך?" at bounding box center [855, 197] width 732 height 52
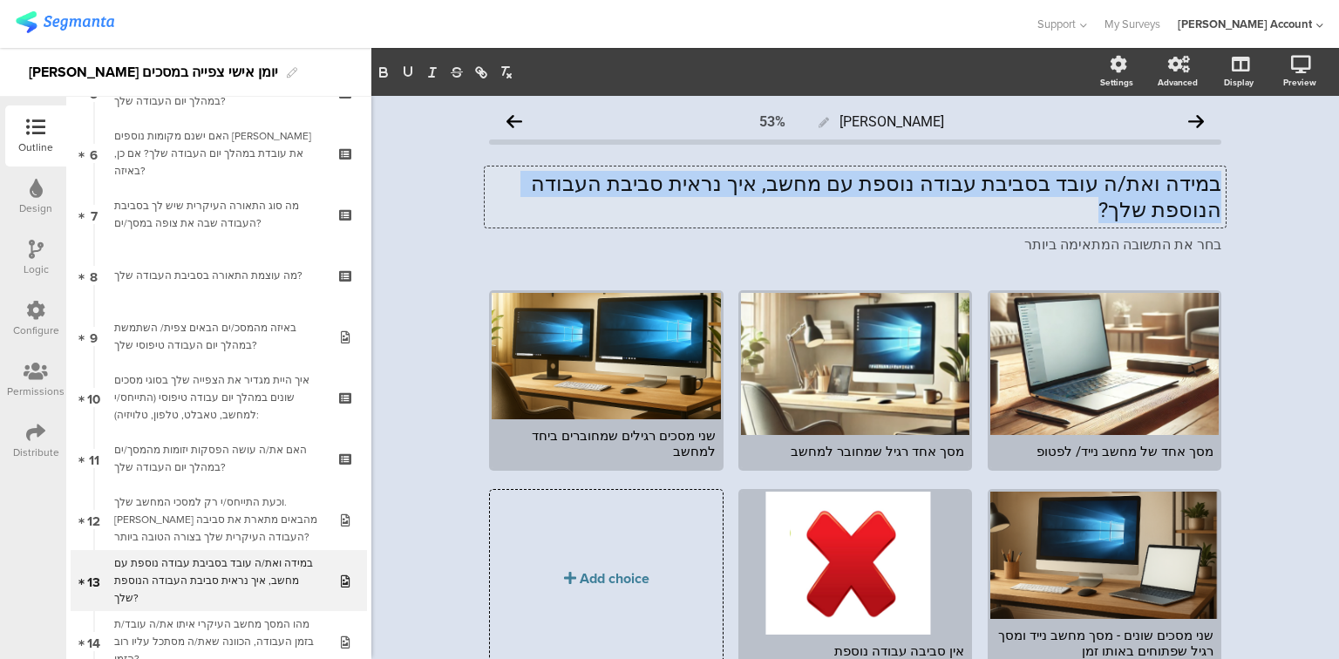
click at [973, 176] on p "במידה ואת/ה עובד בסביבת עבודה נוספת עם מחשב, איך נראית סביבת העבודה הנוספת שלך?" at bounding box center [855, 197] width 732 height 52
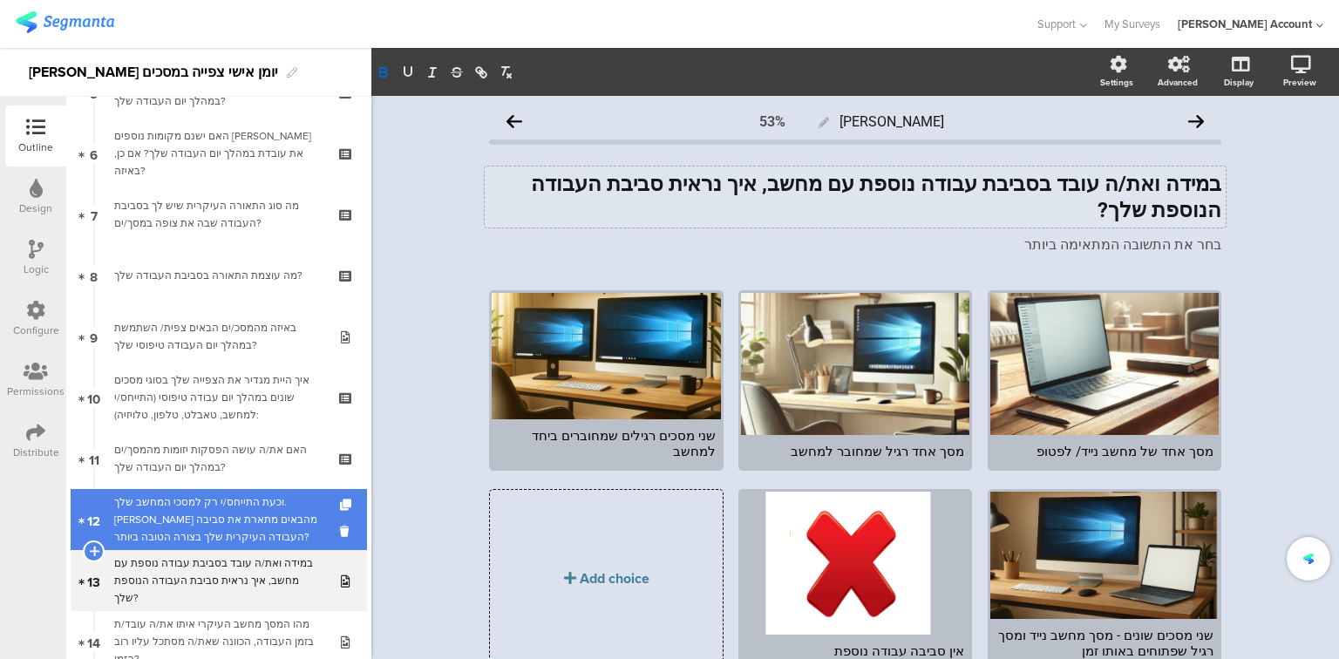
click at [293, 520] on div "וכעת התייחס/י רק למסכי המחשב שלך. איזה מהבאים מתארת את סביבה העבודה העיקרית שלך…" at bounding box center [218, 519] width 208 height 52
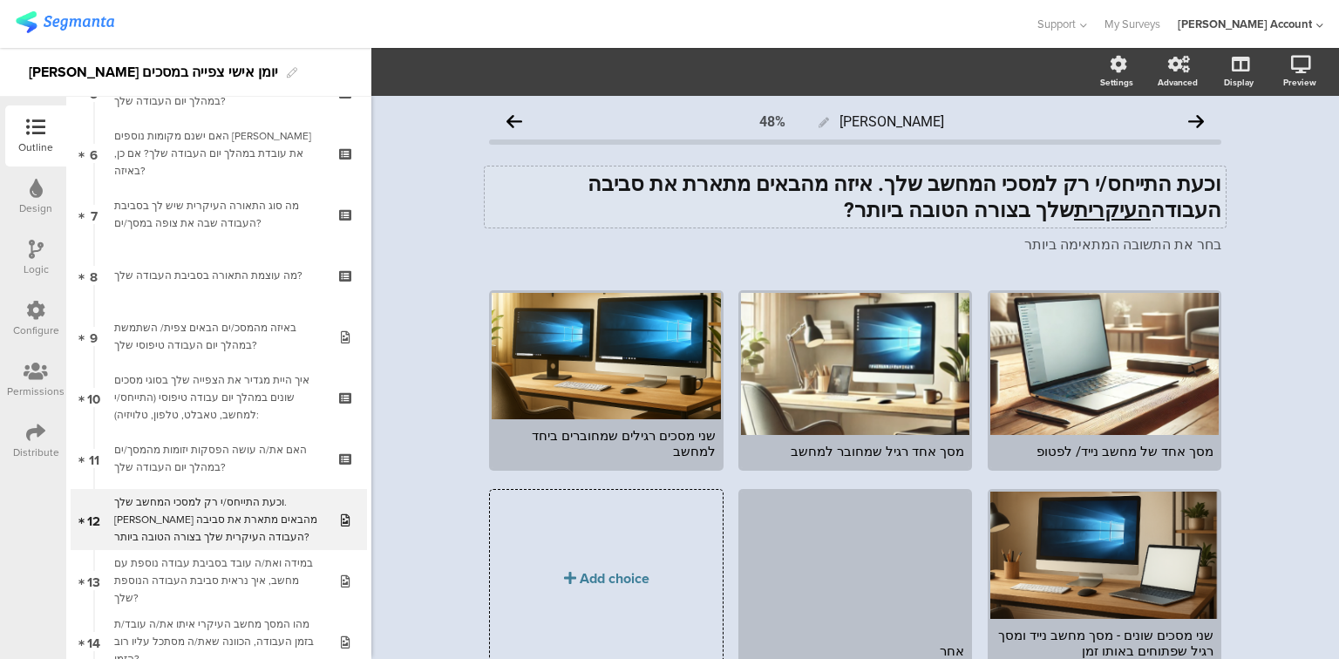
click at [1068, 186] on div "וכעת התייחס/י רק למסכי המחשב שלך. איזה מהבאים מתארת את סביבה העבודה העיקרית שלך…" at bounding box center [855, 197] width 741 height 61
drag, startPoint x: 1098, startPoint y: 185, endPoint x: 930, endPoint y: 185, distance: 168.2
click at [930, 185] on strong "וכעת התייחס/י רק למסכי המחשב שלך. איזה מהבאים מתארת את סביבה העבודה העיקרית שלך…" at bounding box center [901, 197] width 639 height 51
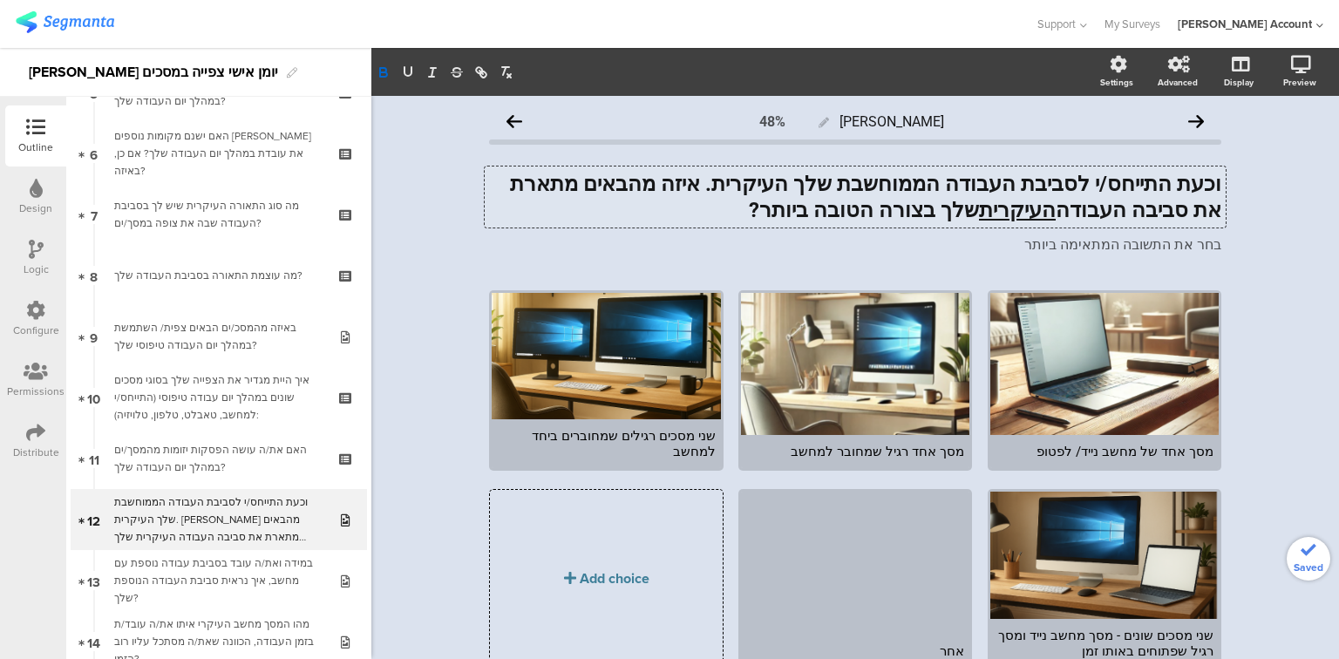
click at [801, 175] on strong "וכעת התייחס/י לסביבת העבודה הממוחשבת שלך העיקרית. איזה מהבאים מתארת את סביבה הע…" at bounding box center [863, 197] width 717 height 51
click at [972, 184] on strong "וכעת התייחס/י לסביבת העבודה הממוחשבת שלך . איזה מהבאים מתארת את סביבה העבודה הע…" at bounding box center [853, 197] width 735 height 51
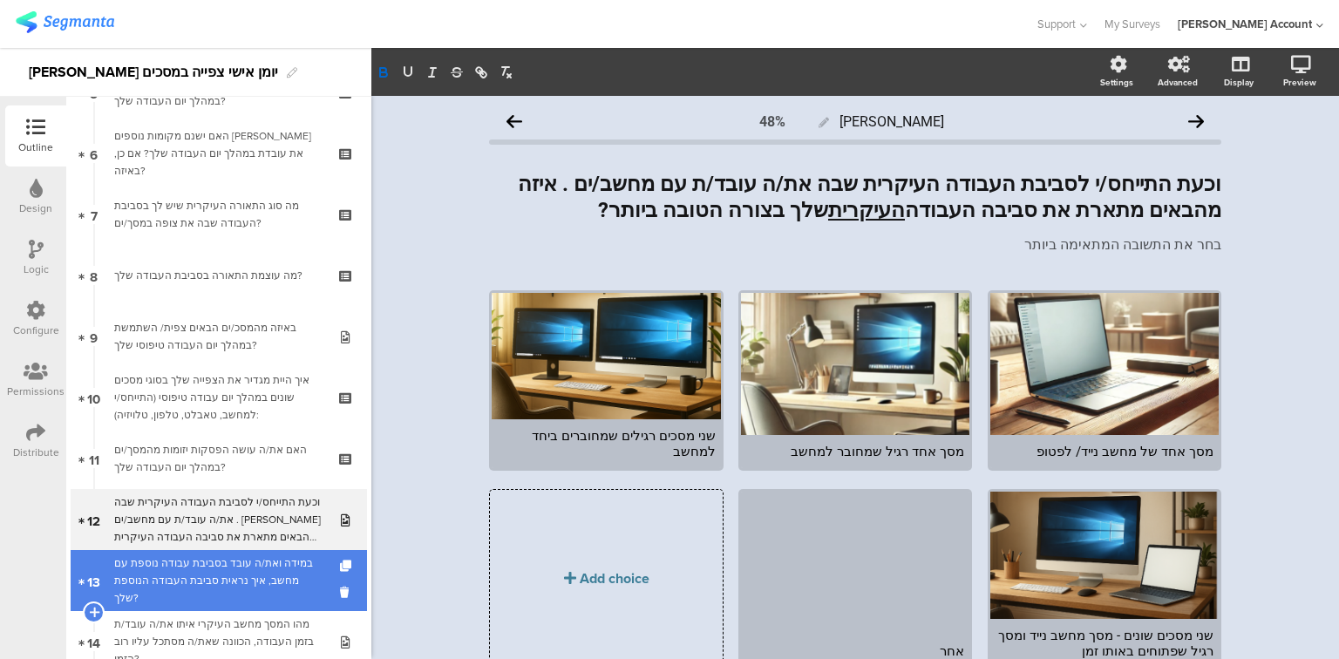
click at [204, 579] on div "במידה ואת/ה עובד בסביבת עבודה נוספת עם מחשב, איך נראית סביבת העבודה הנוספת שלך?" at bounding box center [218, 580] width 208 height 52
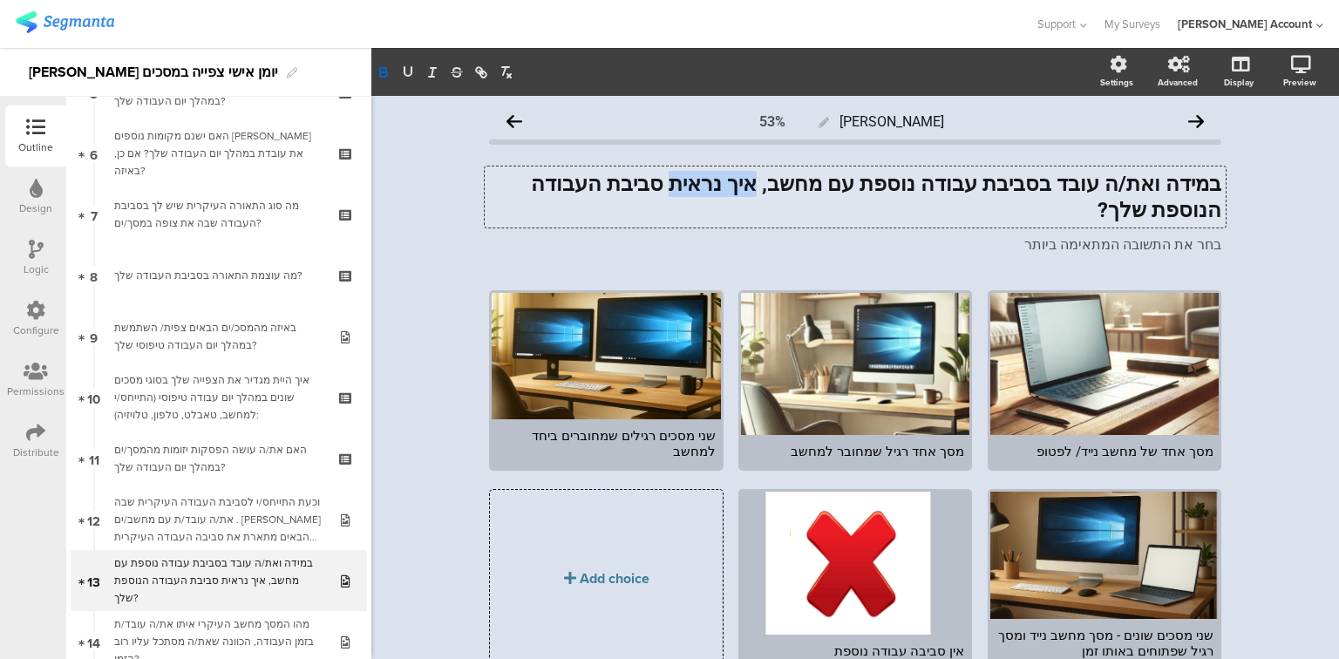
drag, startPoint x: 819, startPoint y: 173, endPoint x: 748, endPoint y: 178, distance: 71.6
click at [748, 178] on div "במידה ואת/ה עובד בסביבת עבודה נוספת עם מחשב, איך נראית סביבת העבודה הנוספת שלך?…" at bounding box center [855, 197] width 741 height 61
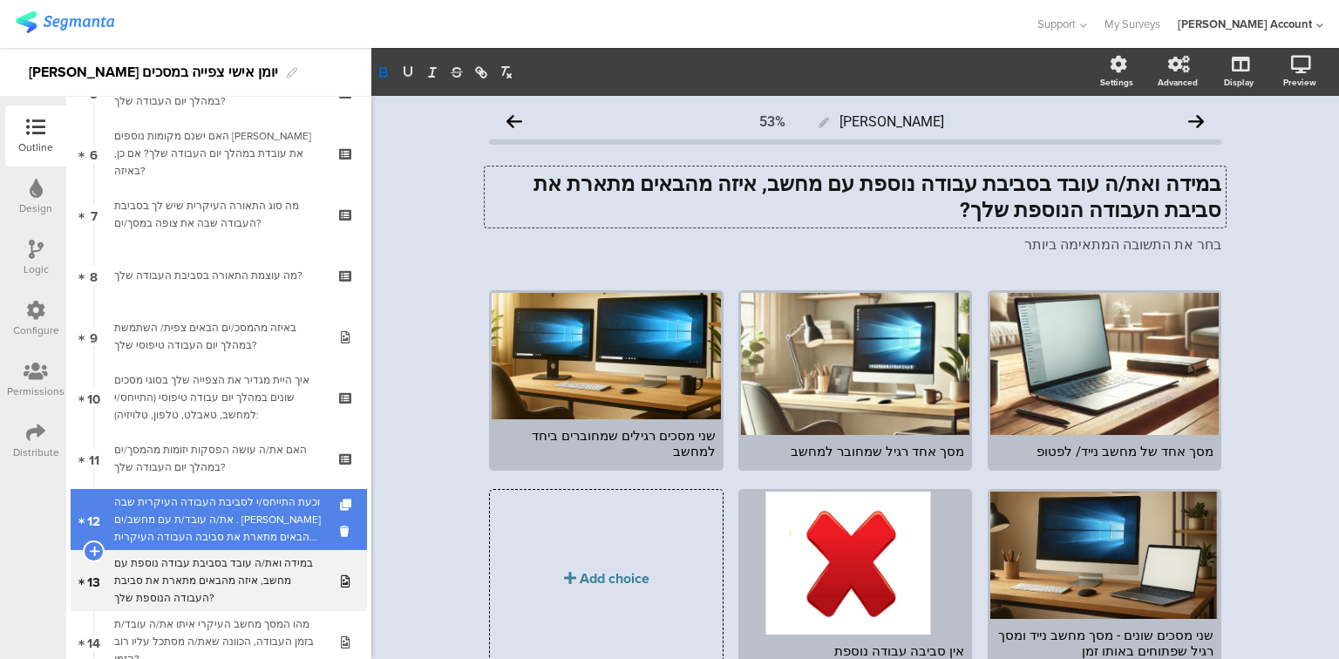
click at [184, 522] on div "וכעת התייחס/י לסביבת העבודה העיקרית שבה את/ה עובד/ת עם מחשב/ים . איזה מהבאים מת…" at bounding box center [218, 519] width 208 height 52
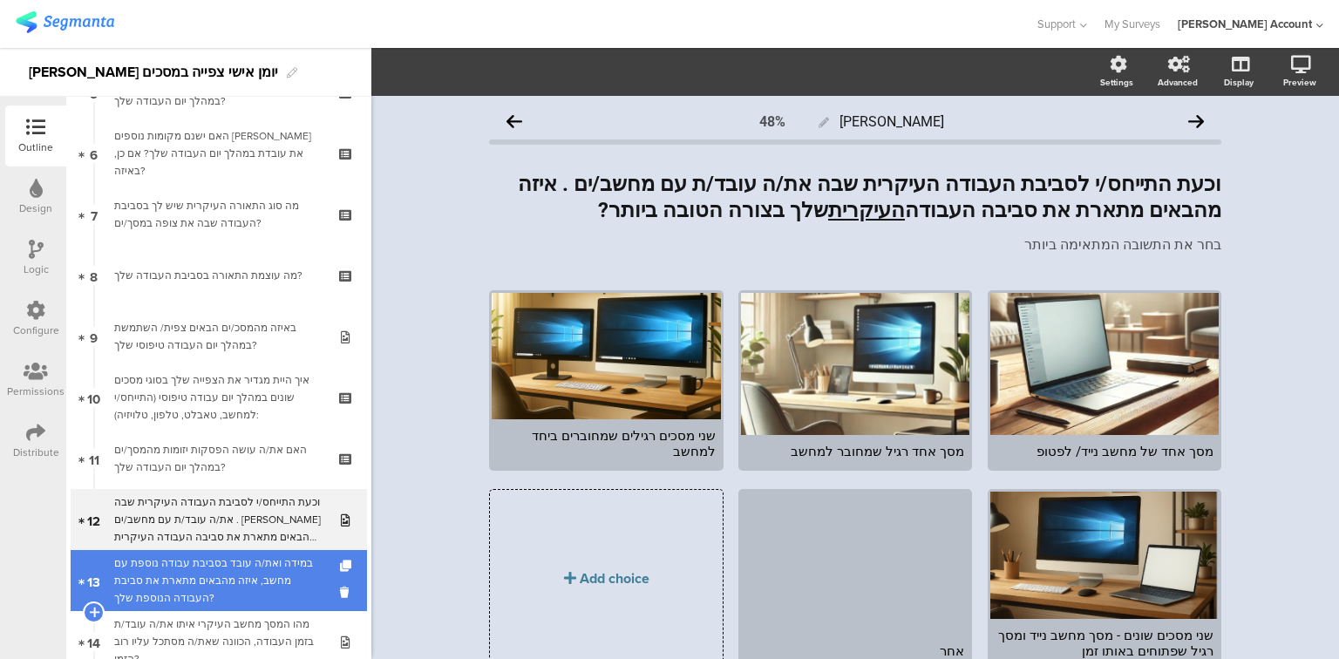
click at [186, 581] on div "במידה ואת/ה עובד בסביבת עבודה נוספת עם מחשב, איזה מהבאים מתארת את סביבת העבודה …" at bounding box center [218, 580] width 208 height 52
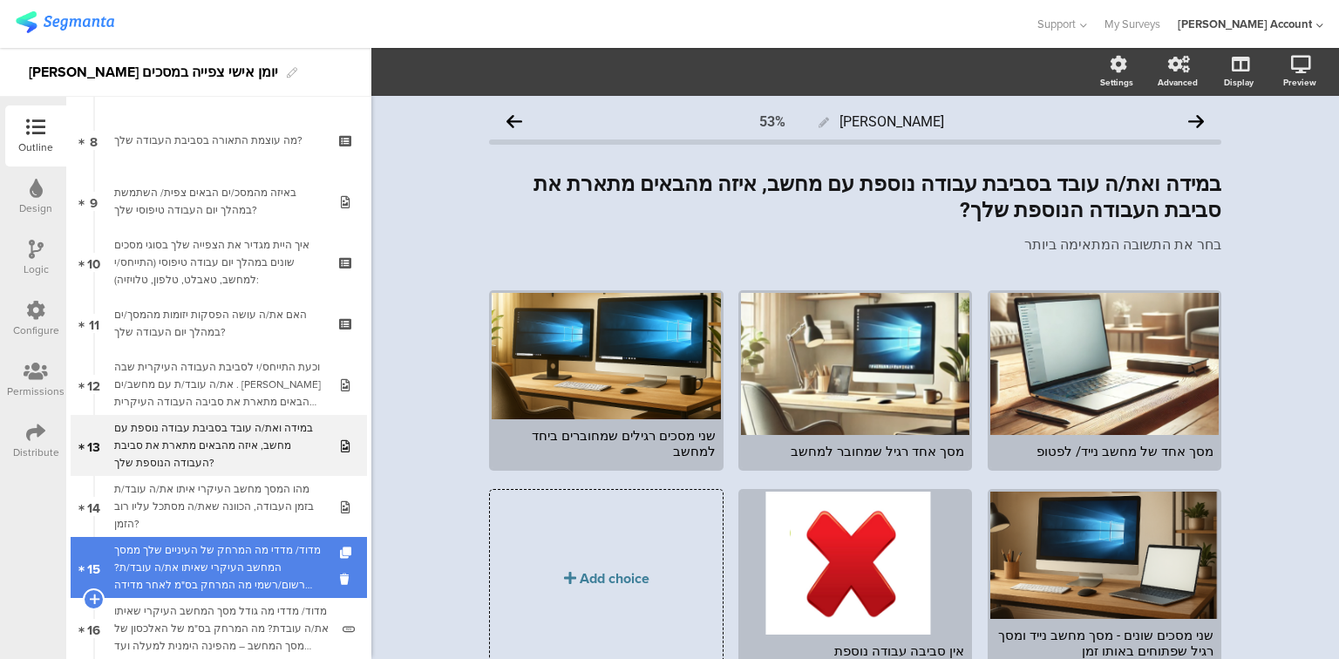
scroll to position [488, 0]
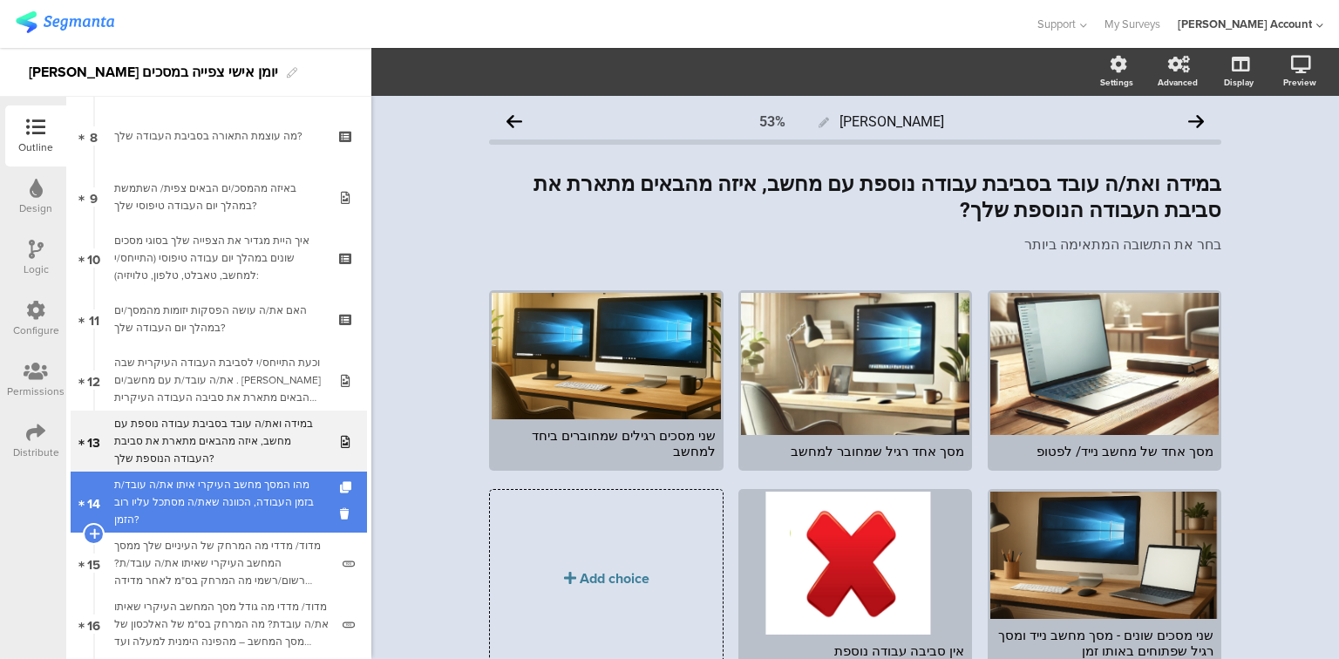
click at [194, 506] on div "מהו המסך מחשב העיקרי איתו את/ה עובד/ת בזמן העבודה, הכוונה שאת/ה מסתכל עליו רוב …" at bounding box center [218, 502] width 208 height 52
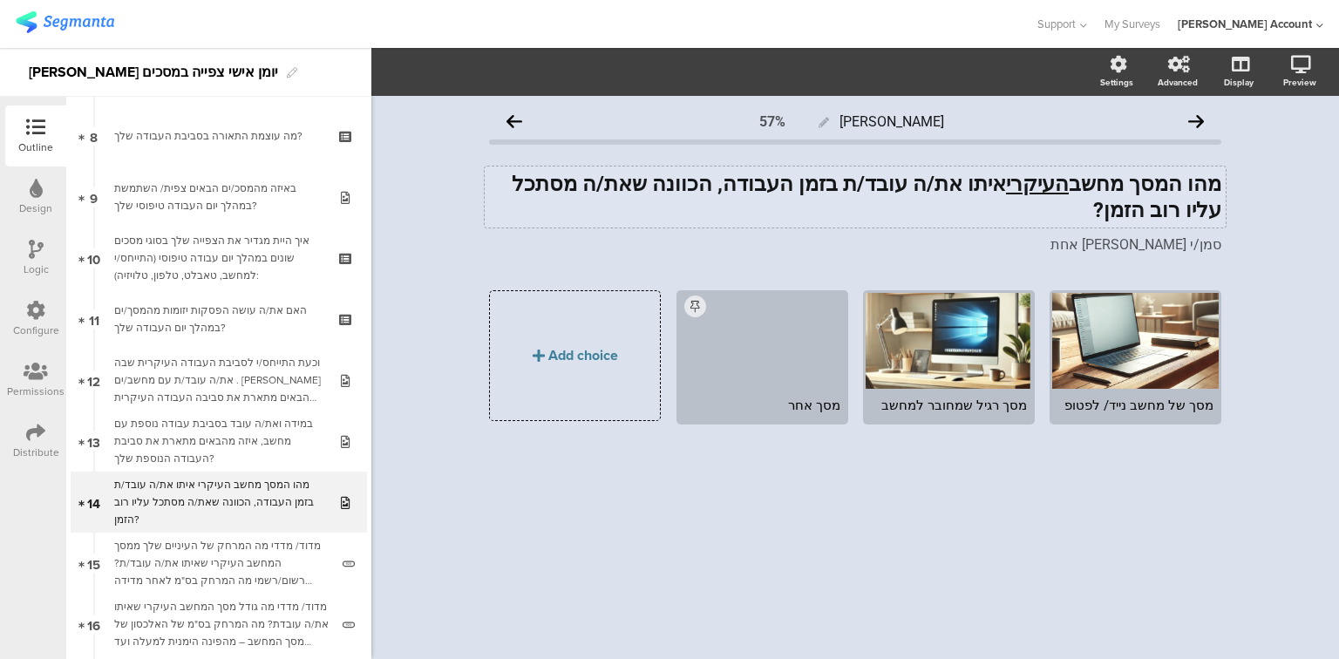
click at [1178, 185] on div "מהו המסך מחשב העיקרי איתו את/ה עובד/ת בזמן העבודה, הכוונה שאת/ה מסתכל עליו רוב …" at bounding box center [855, 197] width 741 height 61
click at [1151, 188] on strong "מהו מסך מחשב העיקרי איתו את/ה עובד/ת בזמן העבודה, הכוונה שאת/ה מסתכל עליו רוב ה…" at bounding box center [870, 197] width 701 height 51
click at [886, 181] on strong "מהו מסך המחשב העיקרי איתו את/ה עובד/ת בזמן העבודה, הכוונה שאת/ה מסתכל עליו רוב …" at bounding box center [863, 197] width 715 height 51
click at [721, 183] on strong "מהו מסך המחשב העיקרי איתו את/ה עובד/ת בזמן העבודה, הכוונה שאת/ה מסתכל עליו רוב …" at bounding box center [863, 197] width 715 height 51
click at [574, 185] on strong "מהו מסך המחשב העיקרי איתו את/ה עובד/ת בזמן העבודה, הכוונה למסך שאת/ה מסתכל עליו…" at bounding box center [870, 197] width 701 height 51
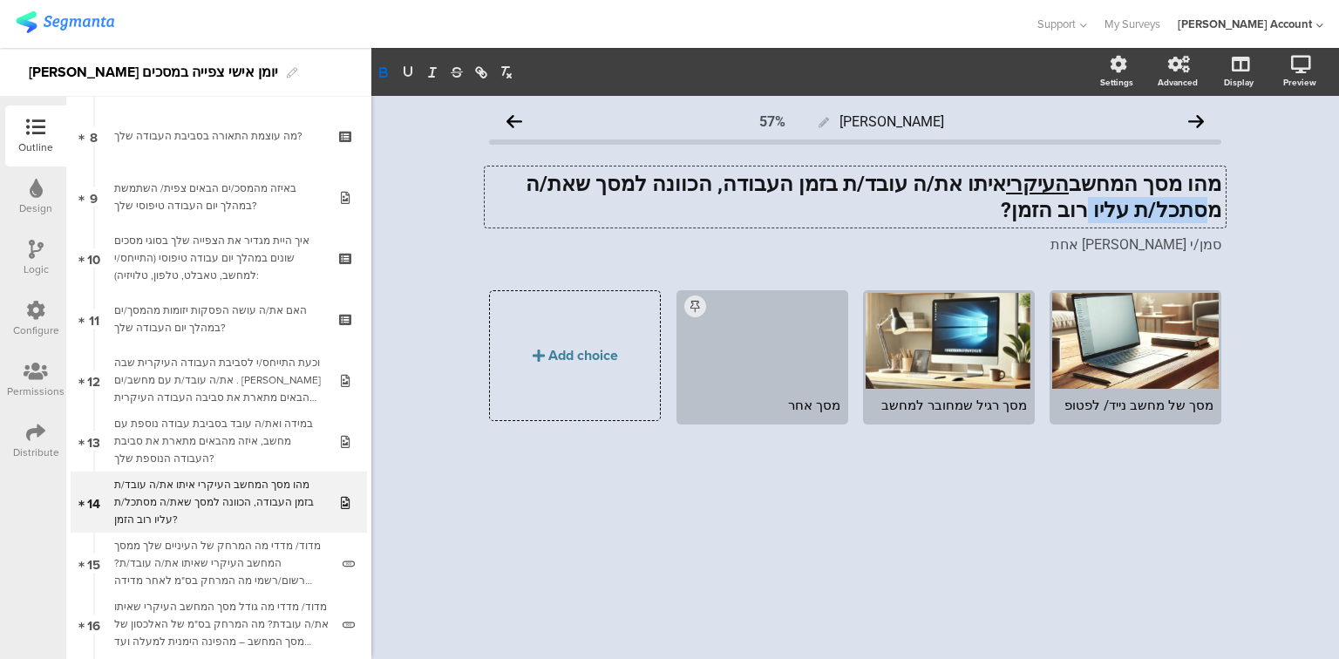
drag, startPoint x: 614, startPoint y: 181, endPoint x: 540, endPoint y: 145, distance: 81.9
click at [520, 174] on strong "מהו מסך המחשב העיקרי איתו את/ה עובד/ת בזמן העבודה, הכוונה למסך שאת/ה מסתכל/ת על…" at bounding box center [870, 197] width 701 height 51
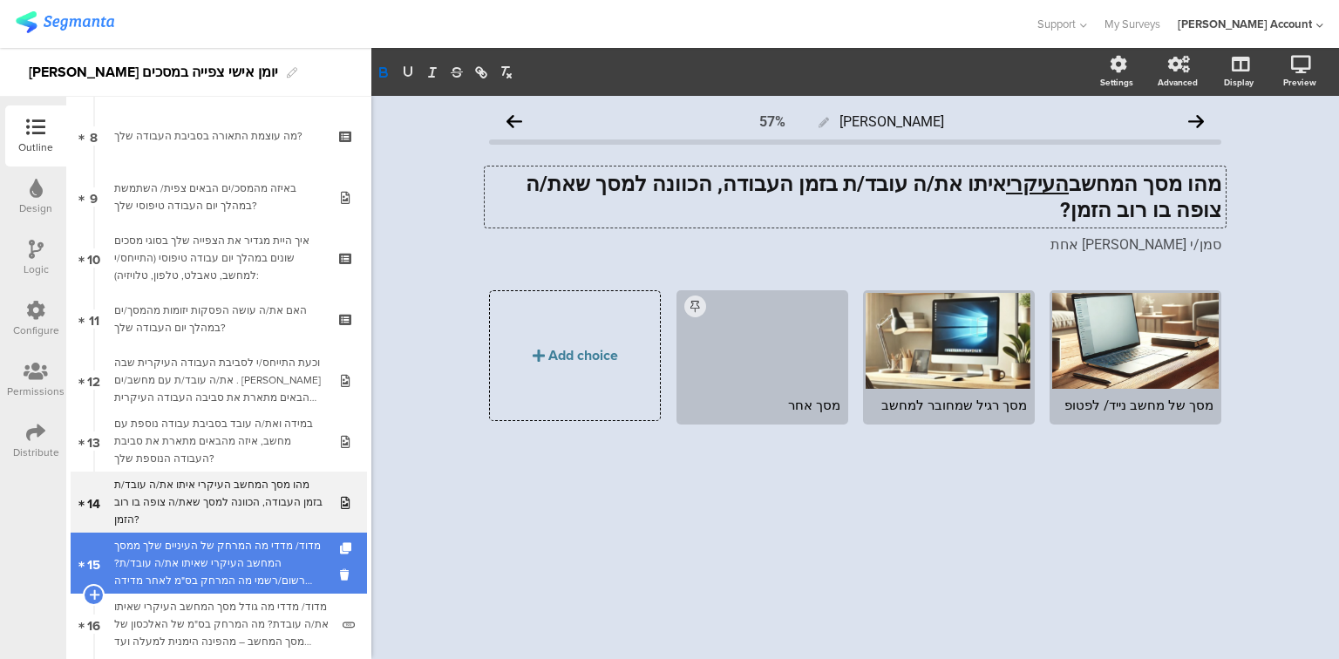
click at [146, 547] on div "מדוד/ מדדי מה המרחק של העיניים שלך ממסך המחשב העיקרי שאיתו את/ה עובד/ת? רשום/רש…" at bounding box center [221, 563] width 215 height 52
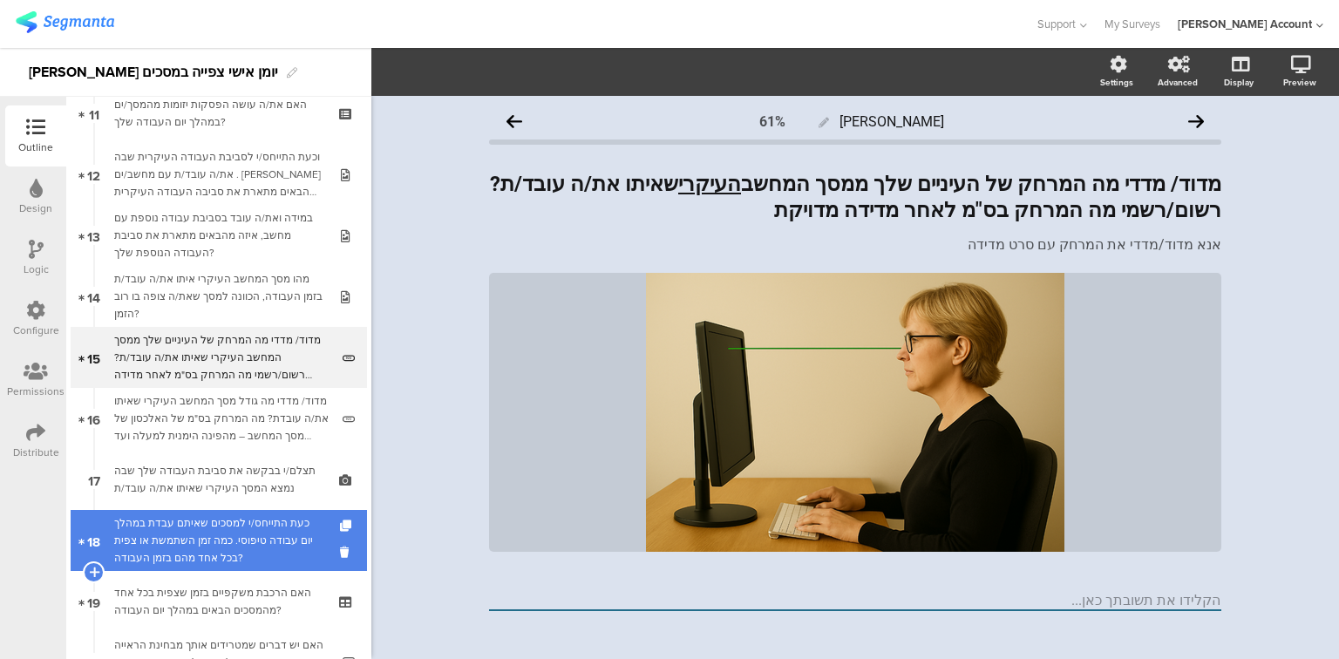
scroll to position [697, 0]
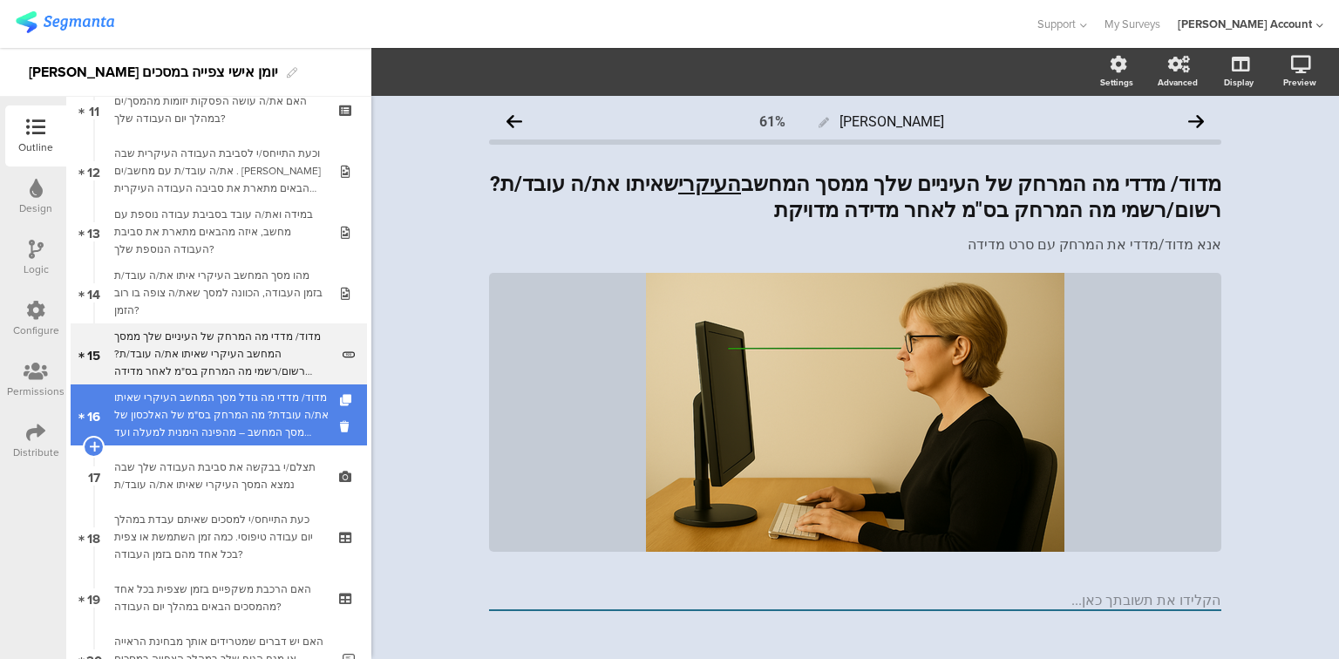
click at [208, 432] on div "מדוד/ מדדי מה גודל מסך המחשב העיקרי שאיתו את/ה עובדת? מה המרחק בס"מ של האלכסון …" at bounding box center [221, 415] width 215 height 52
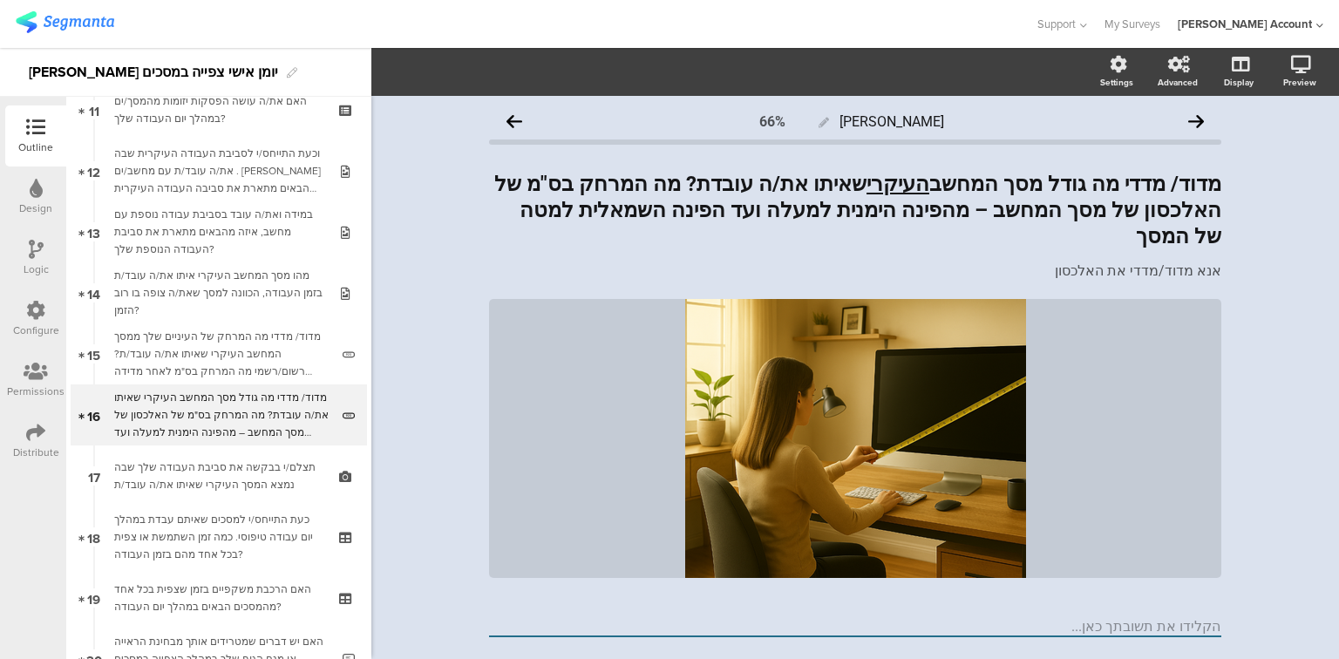
scroll to position [21, 0]
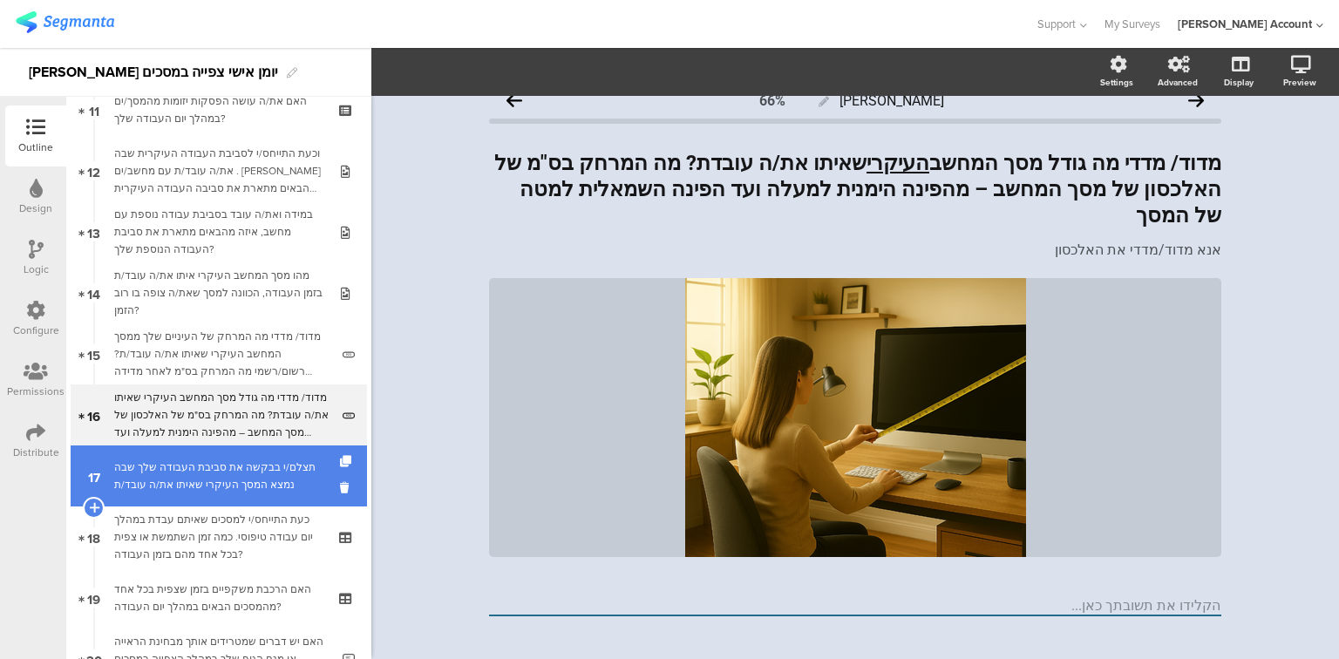
click at [200, 480] on div "תצלם/י בבקשה את סביבת העבודה שלך שבה נמצא המסך העיקרי שאיתו את/ה עובד/ת" at bounding box center [218, 476] width 208 height 35
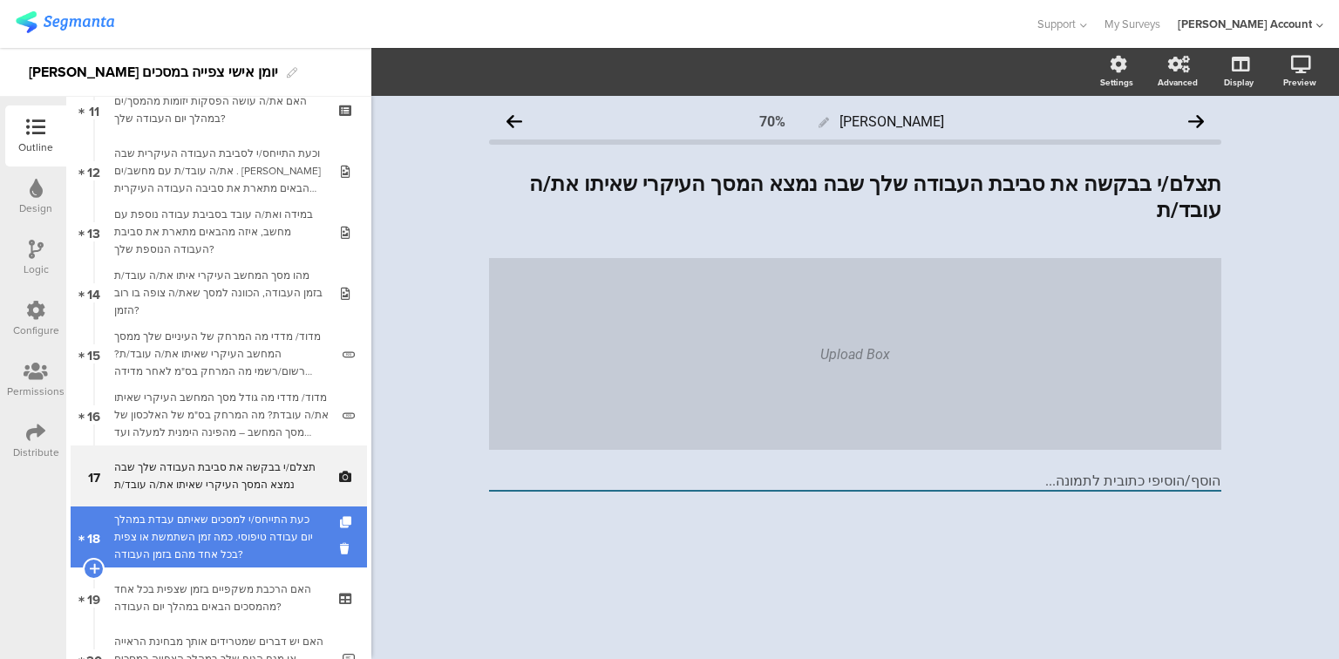
click at [202, 527] on div "כעת התייחס/י למסכים שאיתם עבדת במהלך יום עבודה טיפוסי. כמה זמן השתמשת או צפית ב…" at bounding box center [218, 537] width 208 height 52
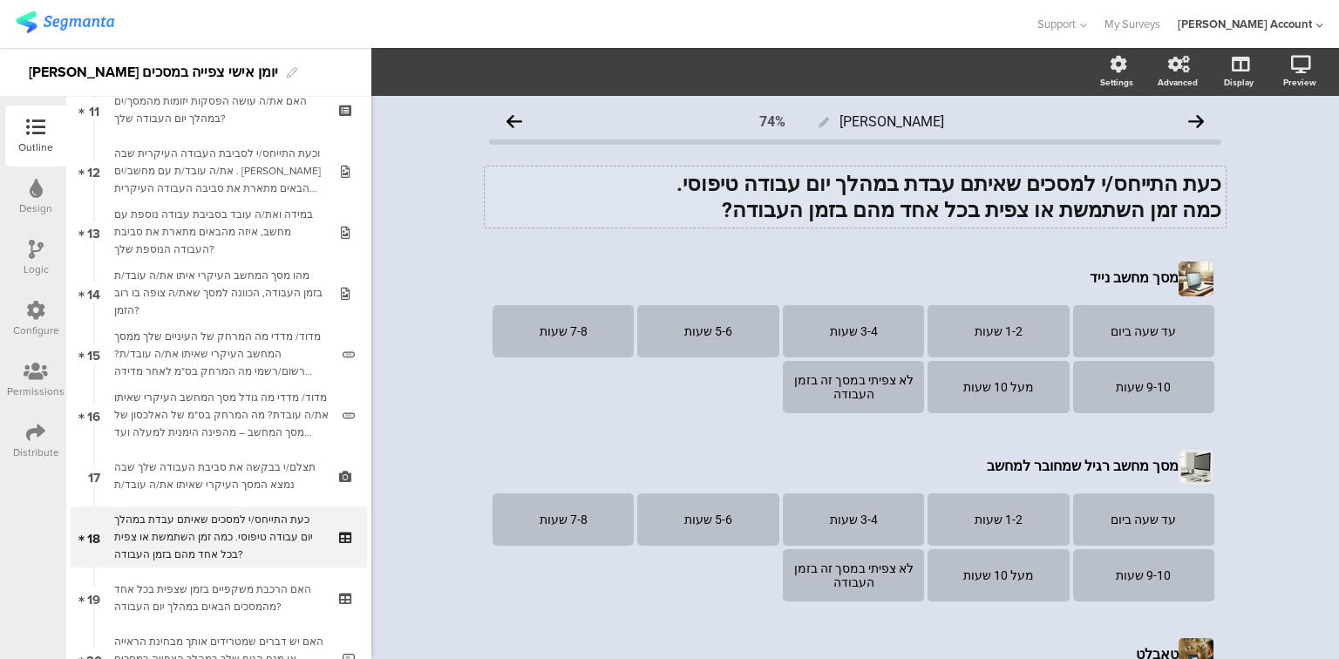
click at [1067, 179] on div "כעת התייחס/י למסכים שאיתם עבדת במהלך יום עבודה טיפוסי. כמה זמן השתמשת או צפית ב…" at bounding box center [855, 197] width 741 height 61
click at [877, 210] on strong "כמה זמן השתמשת או צפית בכל אחד מהם בזמן העבודה?" at bounding box center [972, 210] width 500 height 24
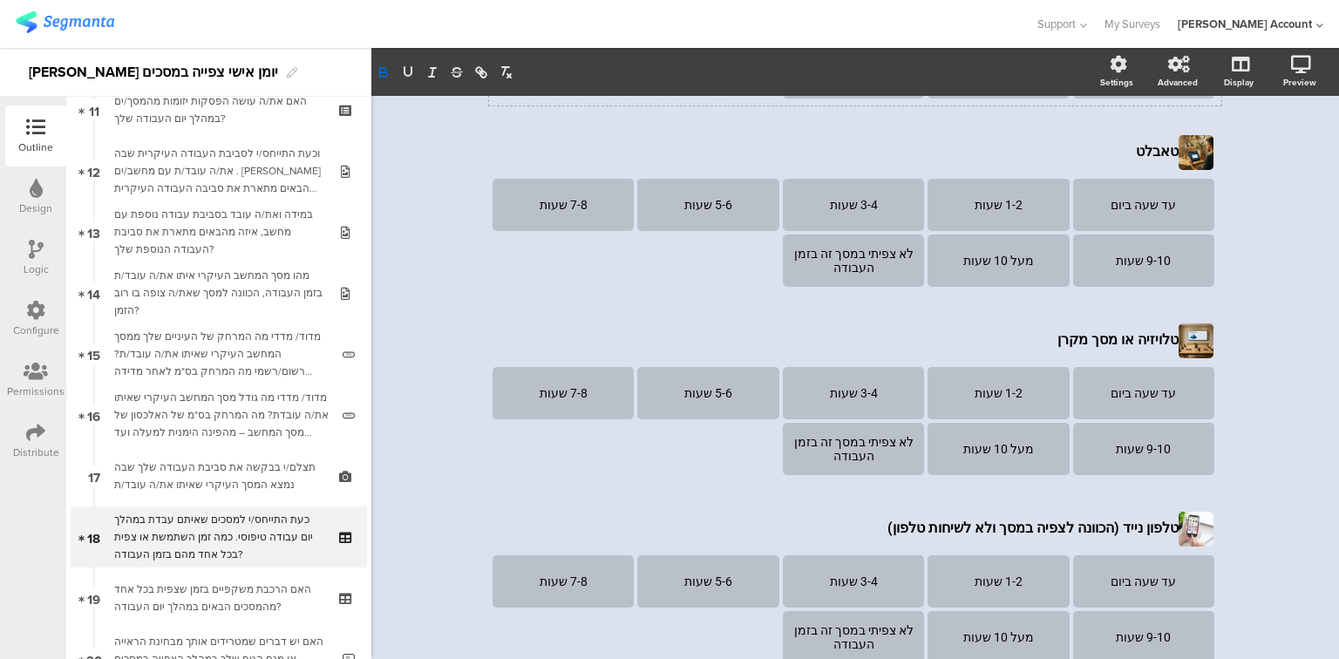
scroll to position [558, 0]
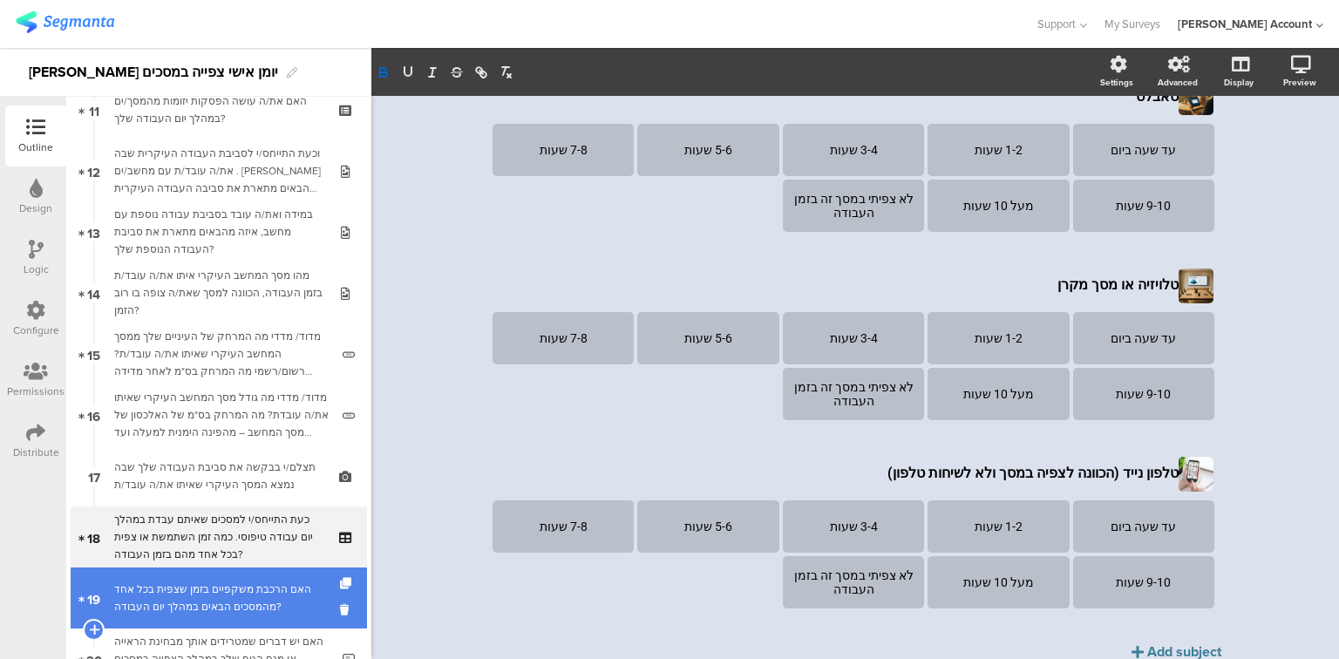
click at [184, 600] on div "האם הרכבת משקפיים בזמן שצפית בכל אחד מהמסכים הבאים במהלך יום העבודה?" at bounding box center [218, 598] width 208 height 35
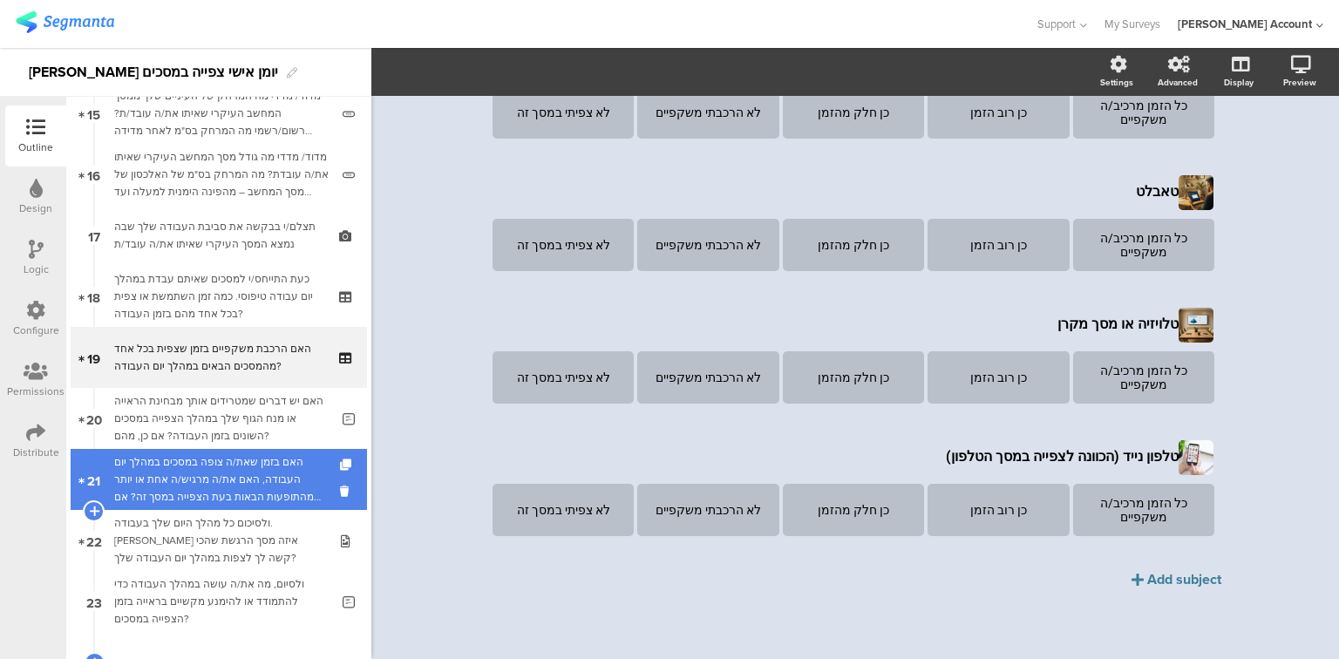
scroll to position [976, 0]
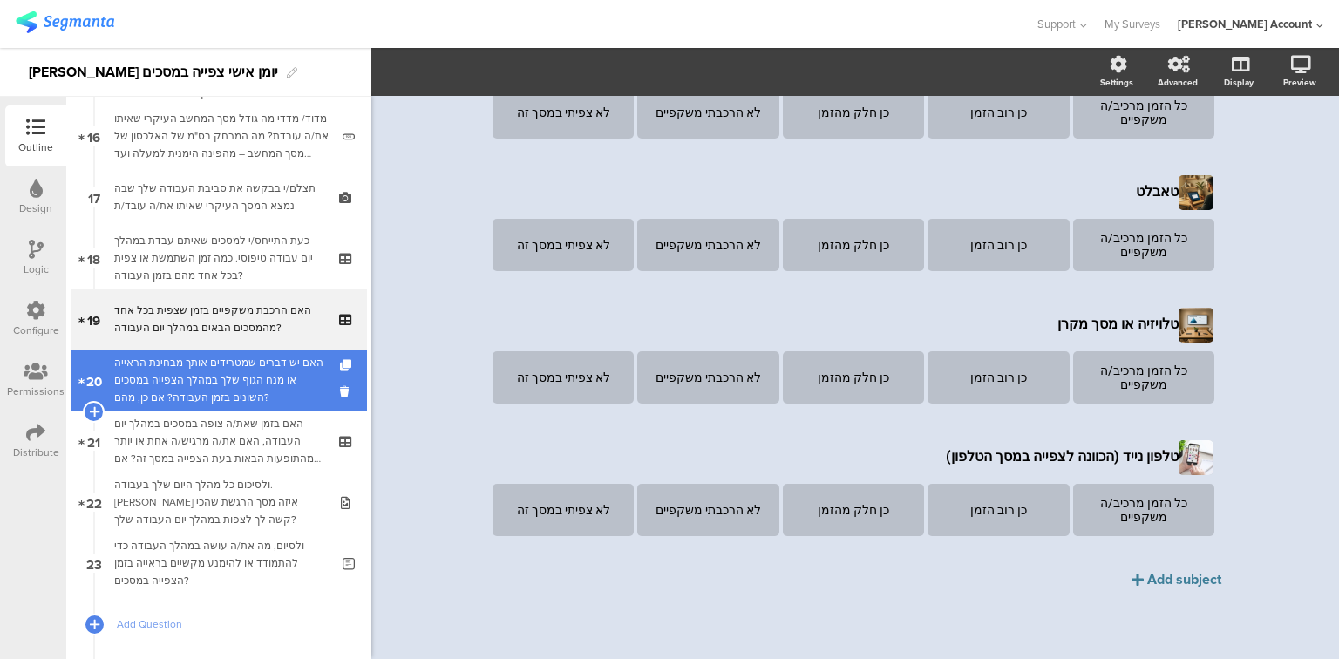
click at [203, 388] on div "האם יש דברים שמטרידים אותך מבחינת הראייה או מנח הגוף שלך במהלך הצפייה במסכים הש…" at bounding box center [221, 380] width 215 height 52
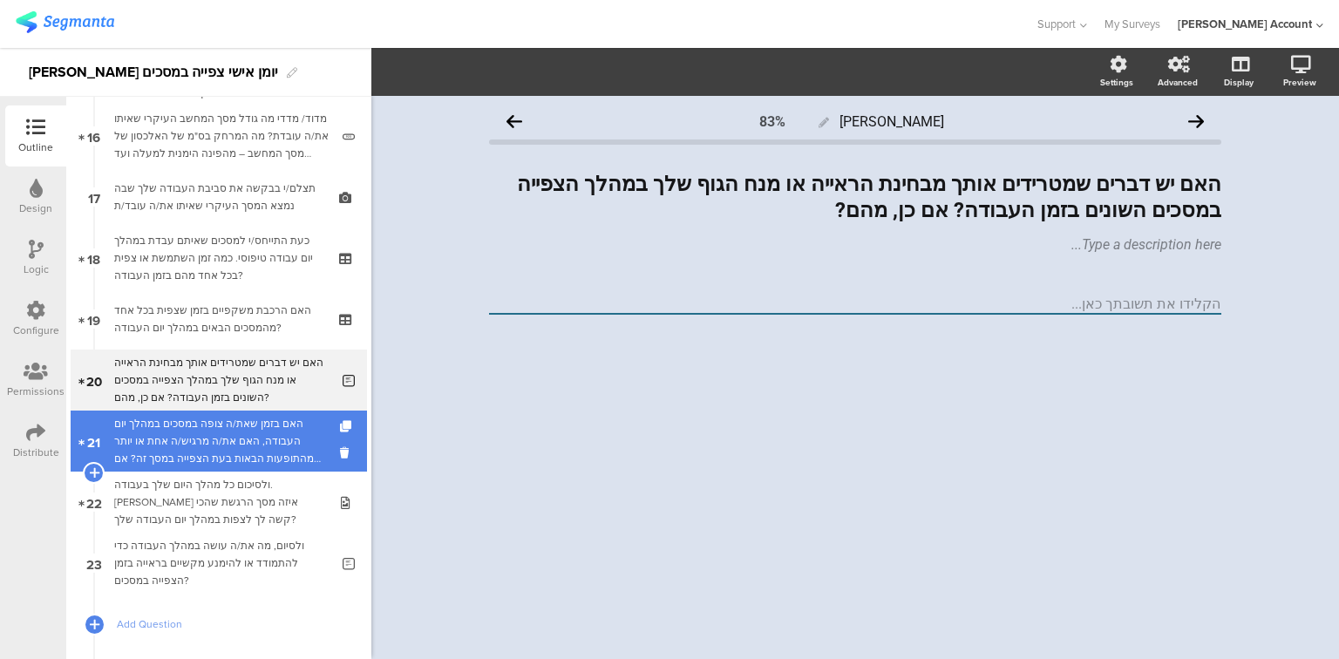
click at [197, 444] on div "האם בזמן שאת/ה צופה במסכים במהלך יום העבודה, האם את/ה מרגיש/ה אחת או יותר מהתופ…" at bounding box center [218, 441] width 208 height 52
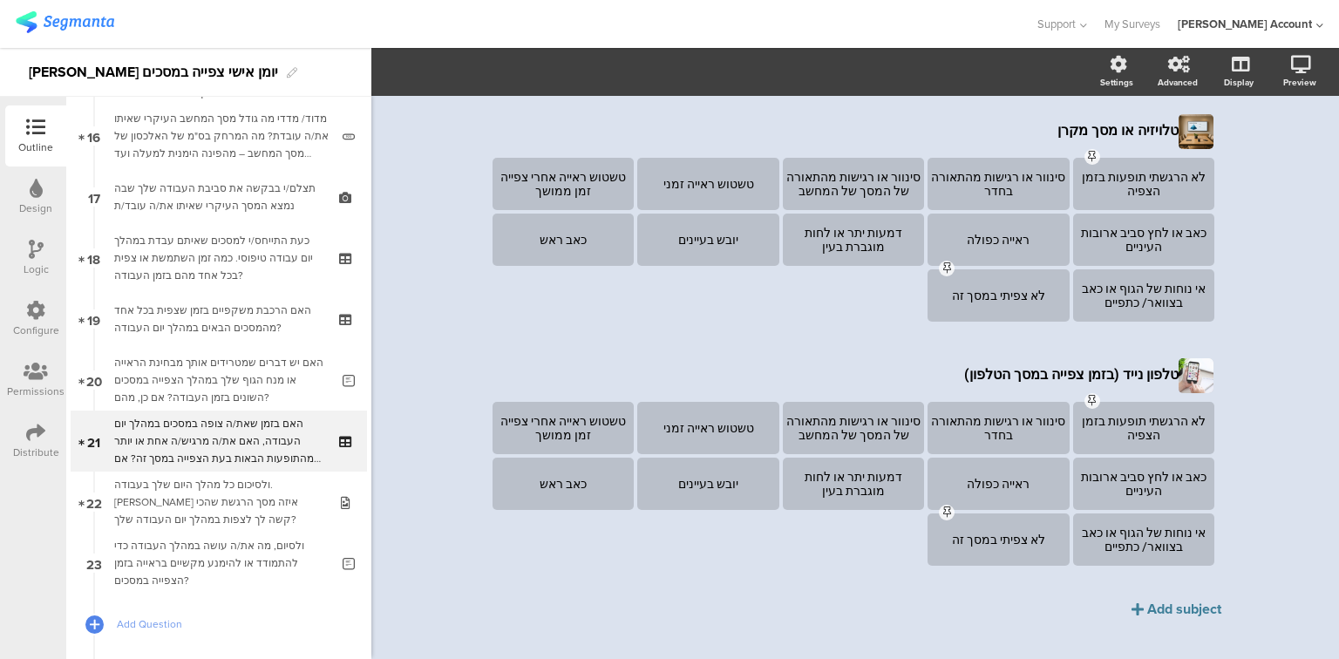
scroll to position [941, 0]
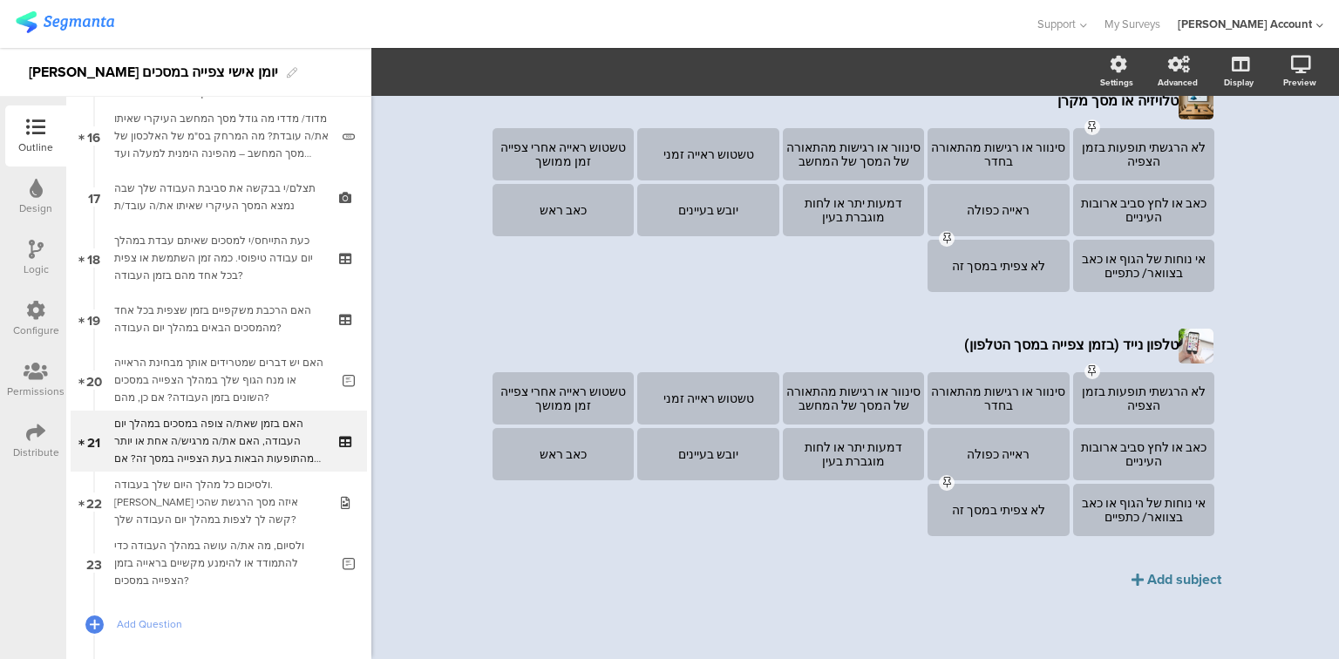
click at [26, 435] on icon at bounding box center [35, 432] width 19 height 19
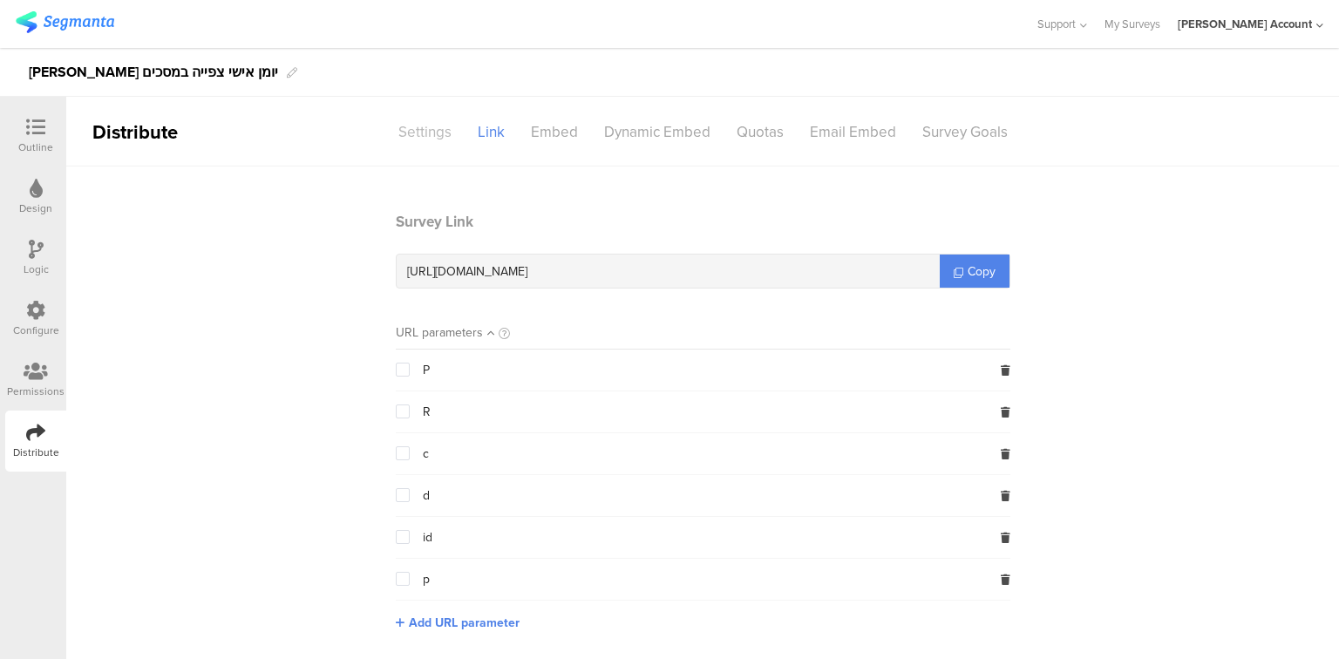
click at [427, 139] on div "Settings" at bounding box center [424, 132] width 79 height 31
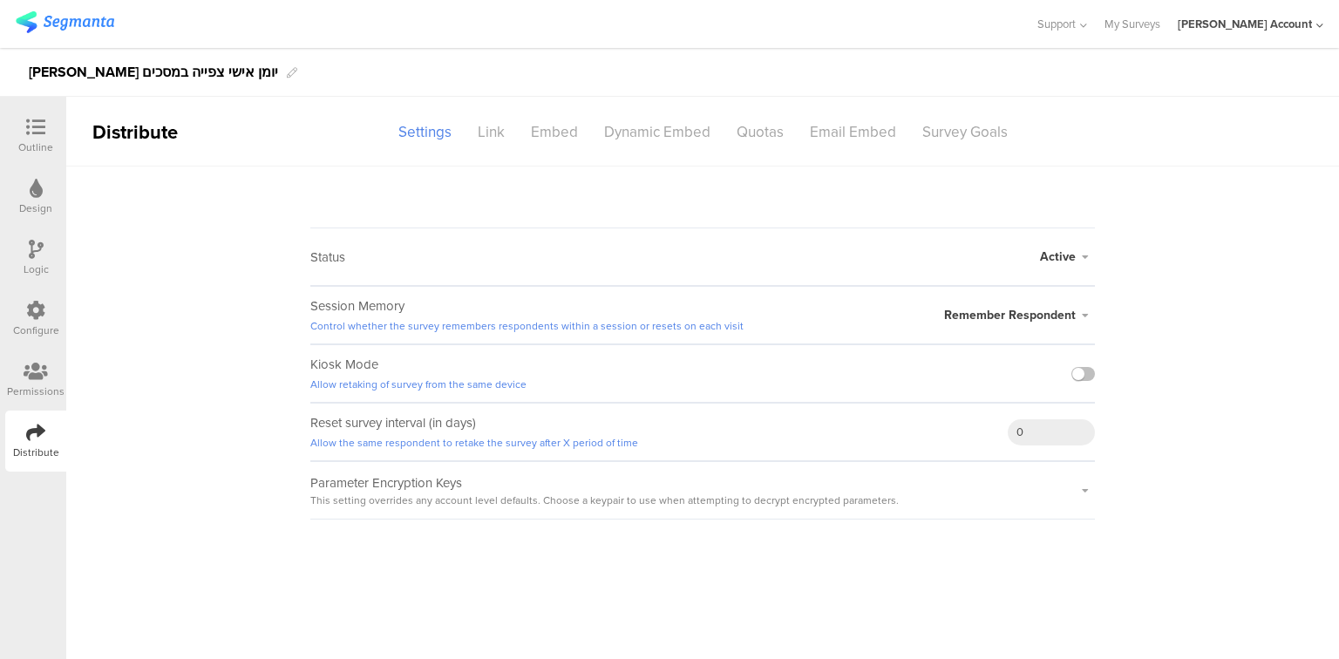
click at [32, 135] on icon at bounding box center [35, 127] width 19 height 19
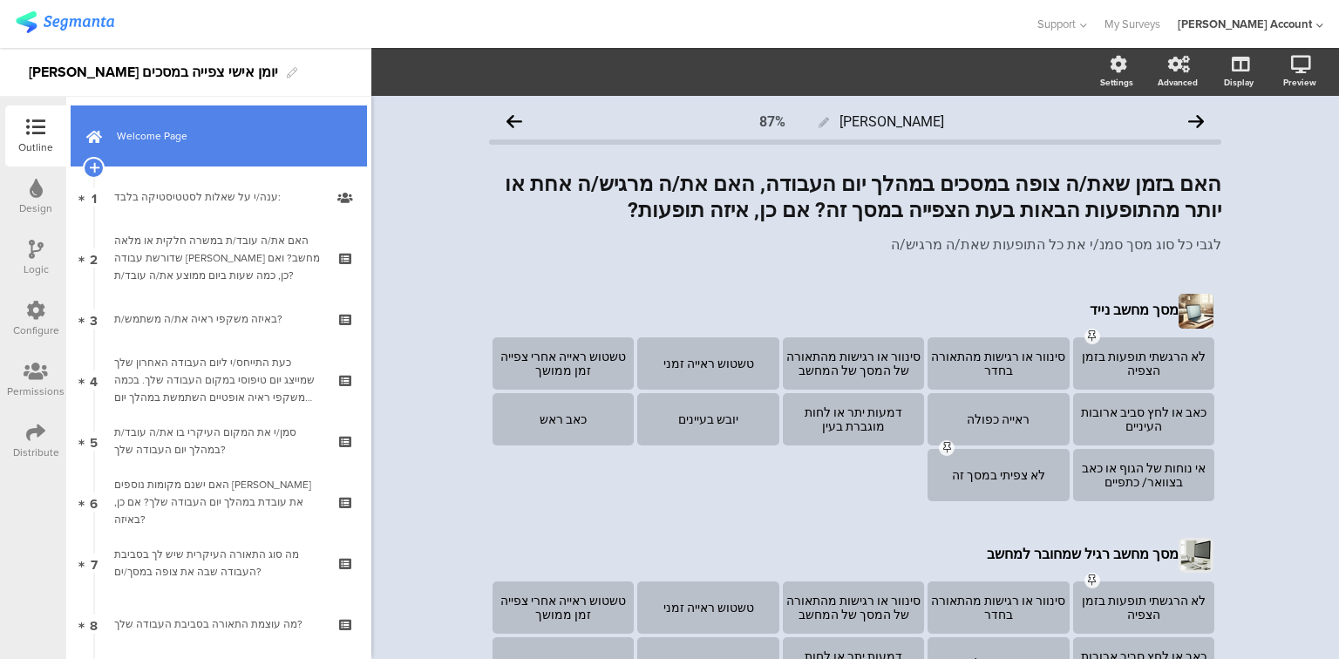
click at [189, 160] on link "Welcome Page" at bounding box center [219, 135] width 296 height 61
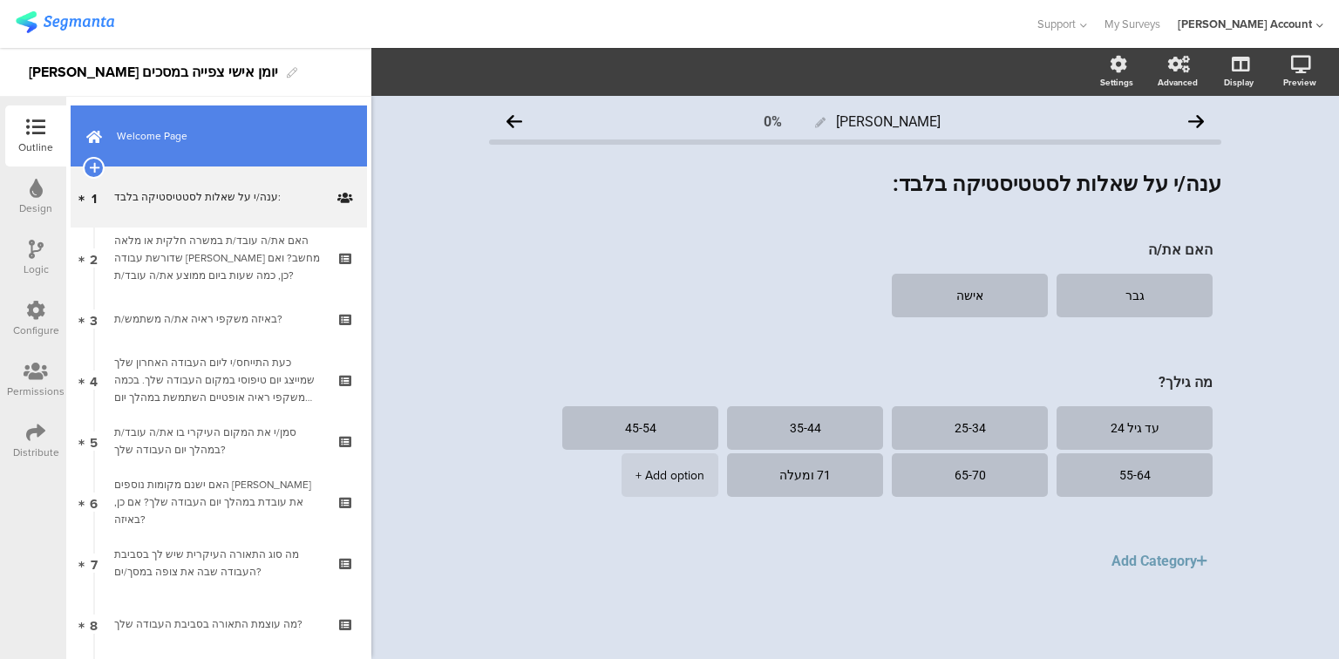
click at [160, 130] on span "Welcome Page" at bounding box center [228, 135] width 223 height 17
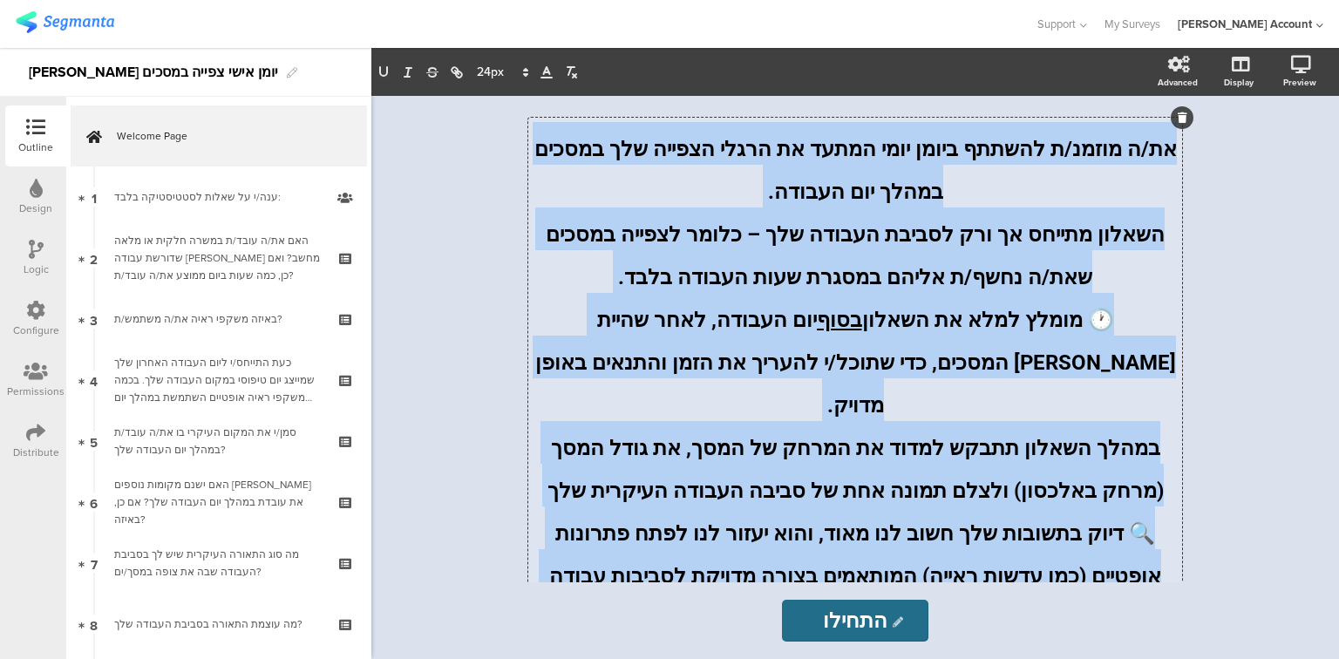
drag, startPoint x: 1165, startPoint y: 150, endPoint x: 560, endPoint y: 563, distance: 732.6
click at [560, 563] on div "את/ה מוזמנ/ת להשתתף ביומן יומי המתעד את הרגלי הצפייה שלך במסכים במהלך יום העבוד…" at bounding box center [855, 378] width 654 height 521
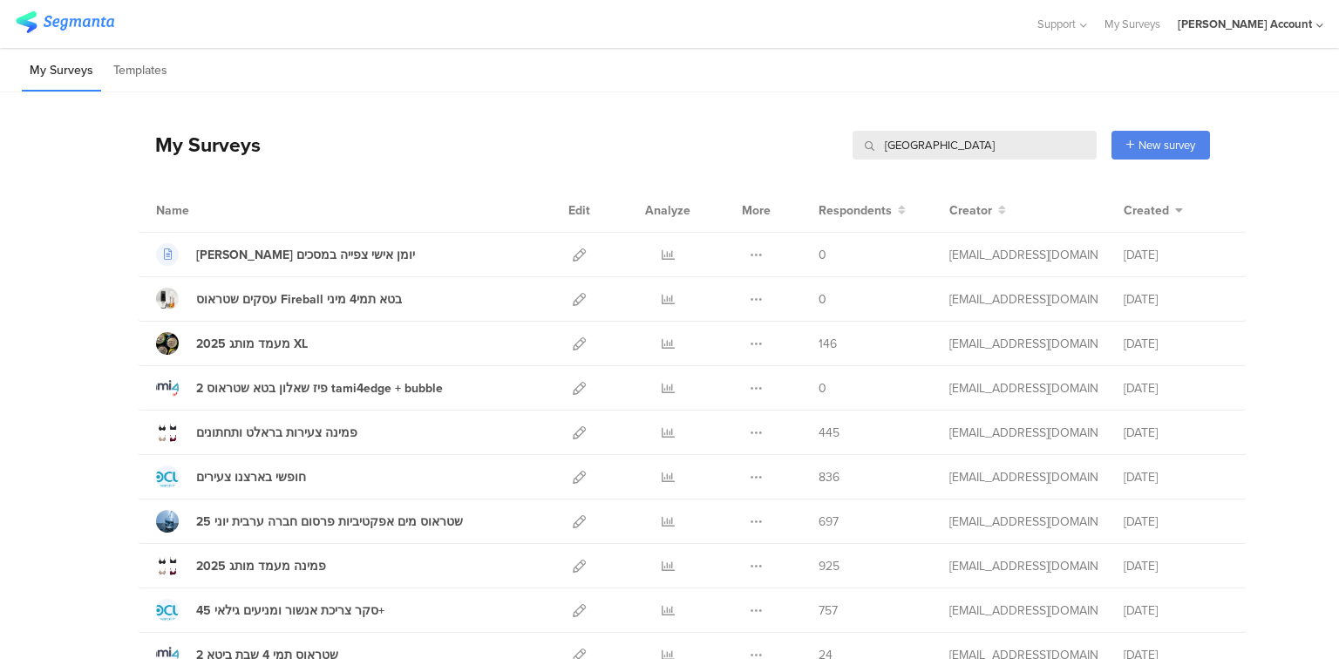
type input "australia"
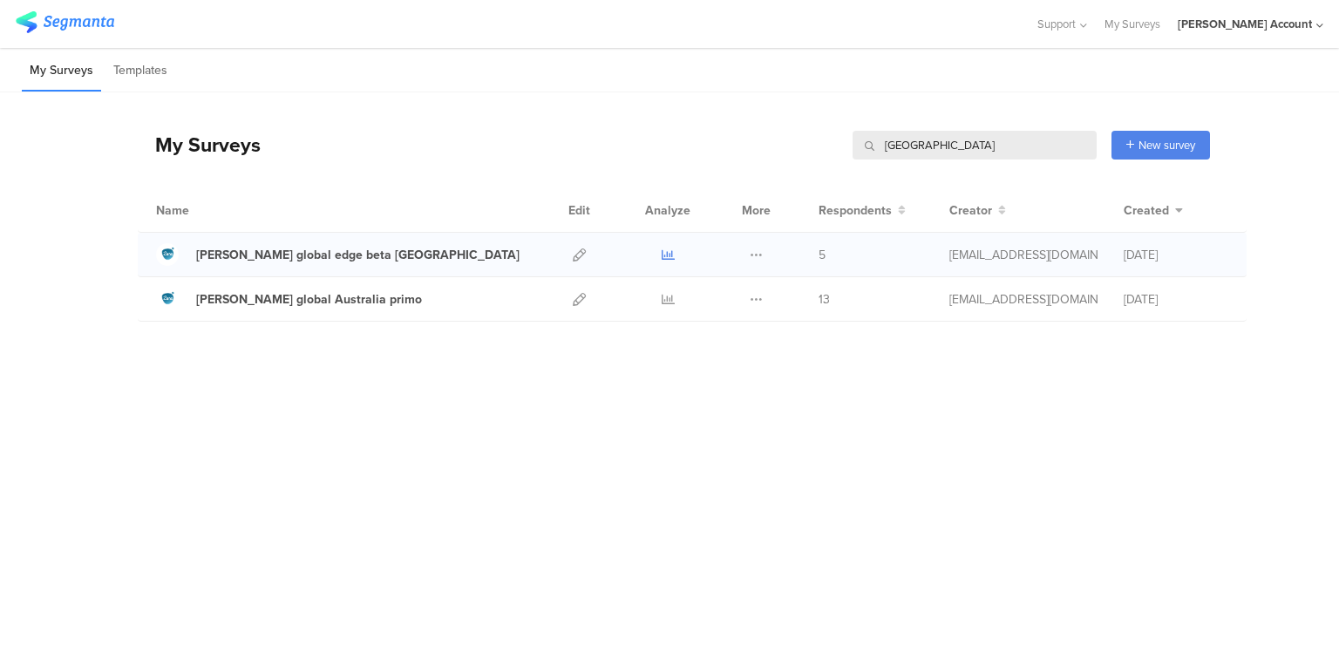
click at [668, 251] on icon at bounding box center [668, 254] width 13 height 13
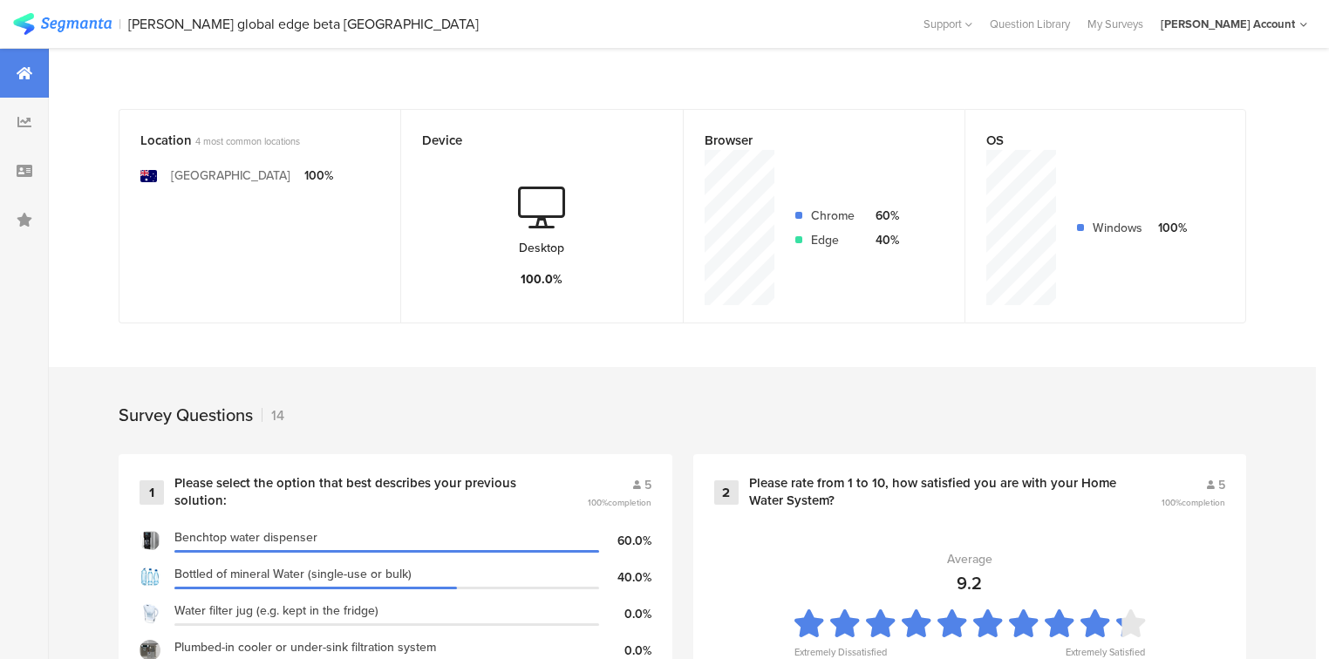
scroll to position [558, 0]
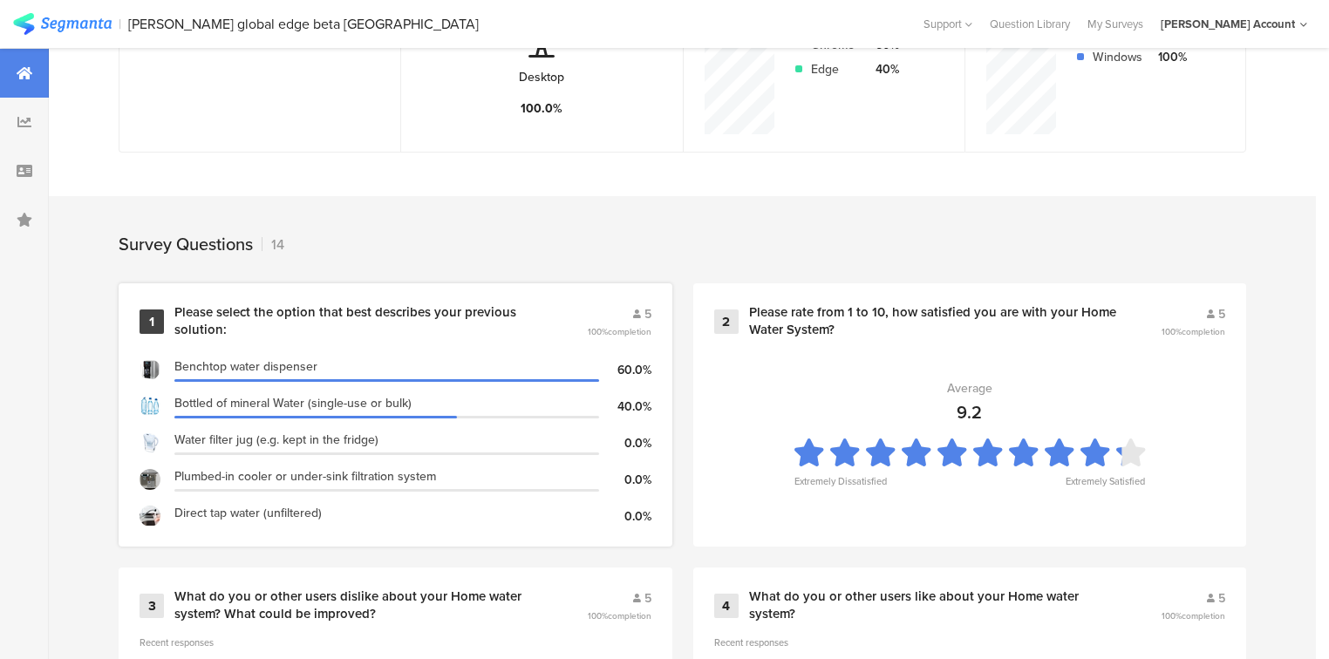
click at [267, 312] on div "Please select the option that best describes your previous solution:" at bounding box center [359, 321] width 370 height 34
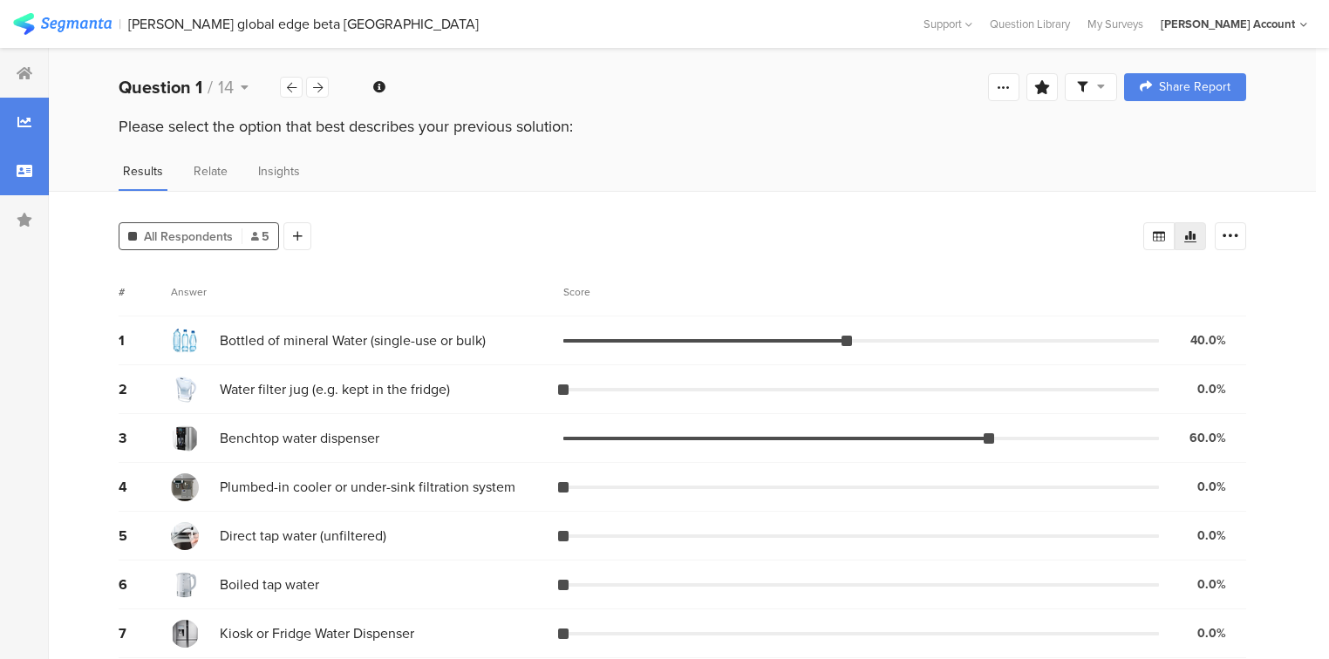
click at [17, 173] on icon at bounding box center [25, 171] width 16 height 14
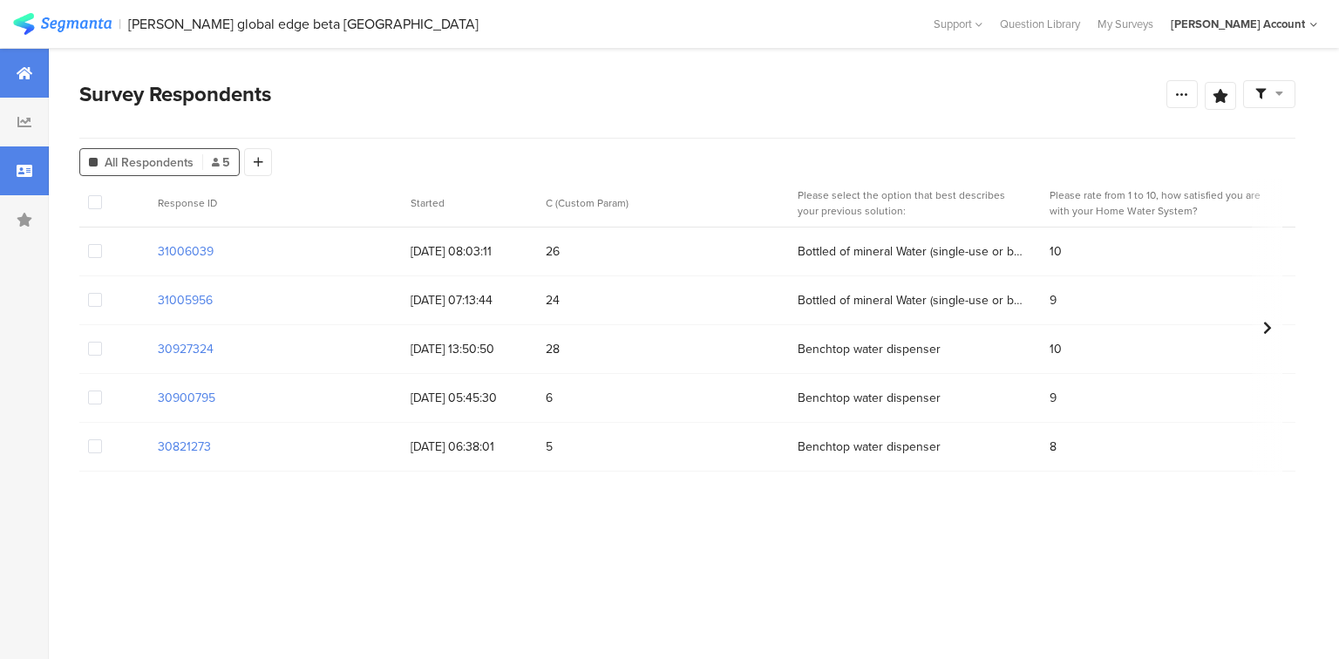
click at [17, 77] on icon at bounding box center [25, 73] width 16 height 14
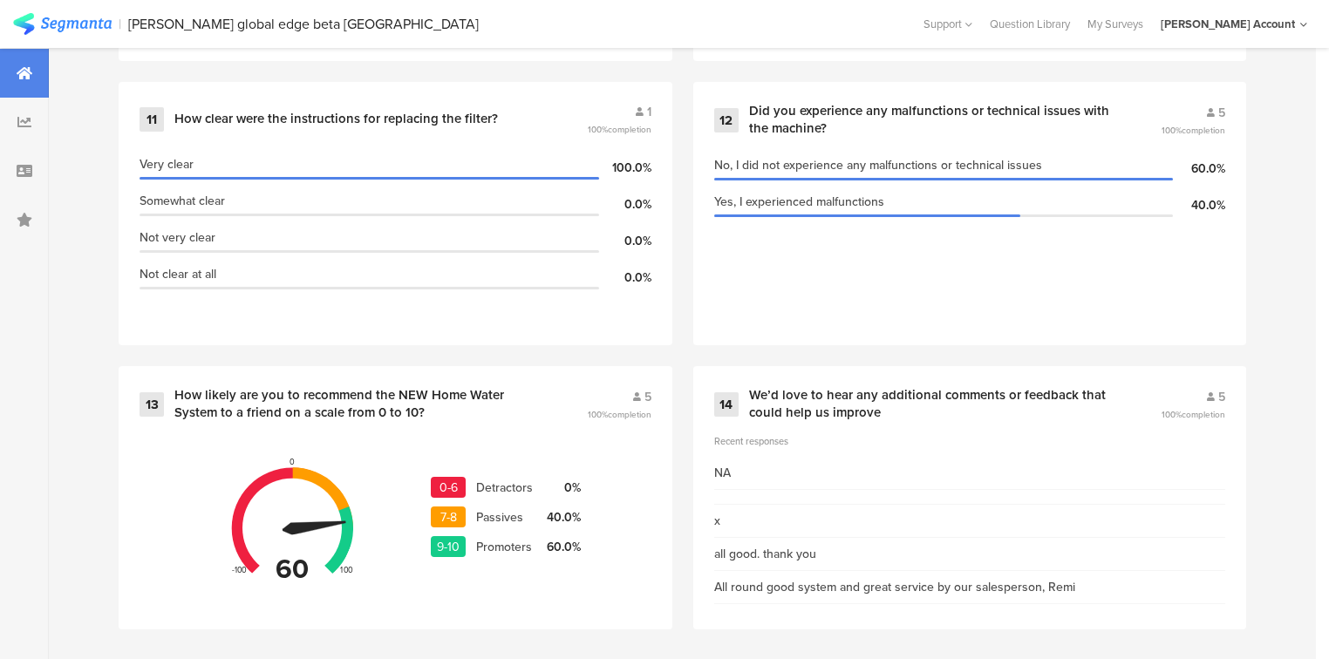
scroll to position [2182, 0]
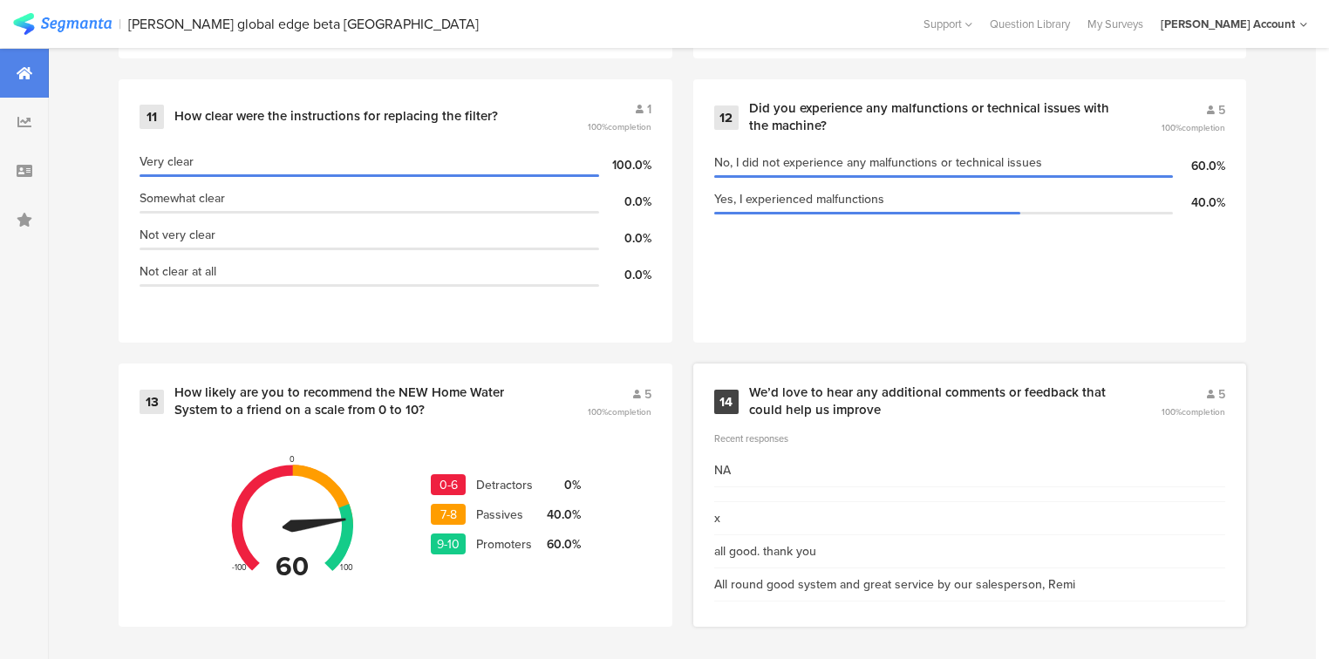
click at [840, 398] on div "We’d love to hear any additional comments or feedback that could help us improve" at bounding box center [934, 401] width 370 height 34
